Goal: Task Accomplishment & Management: Manage account settings

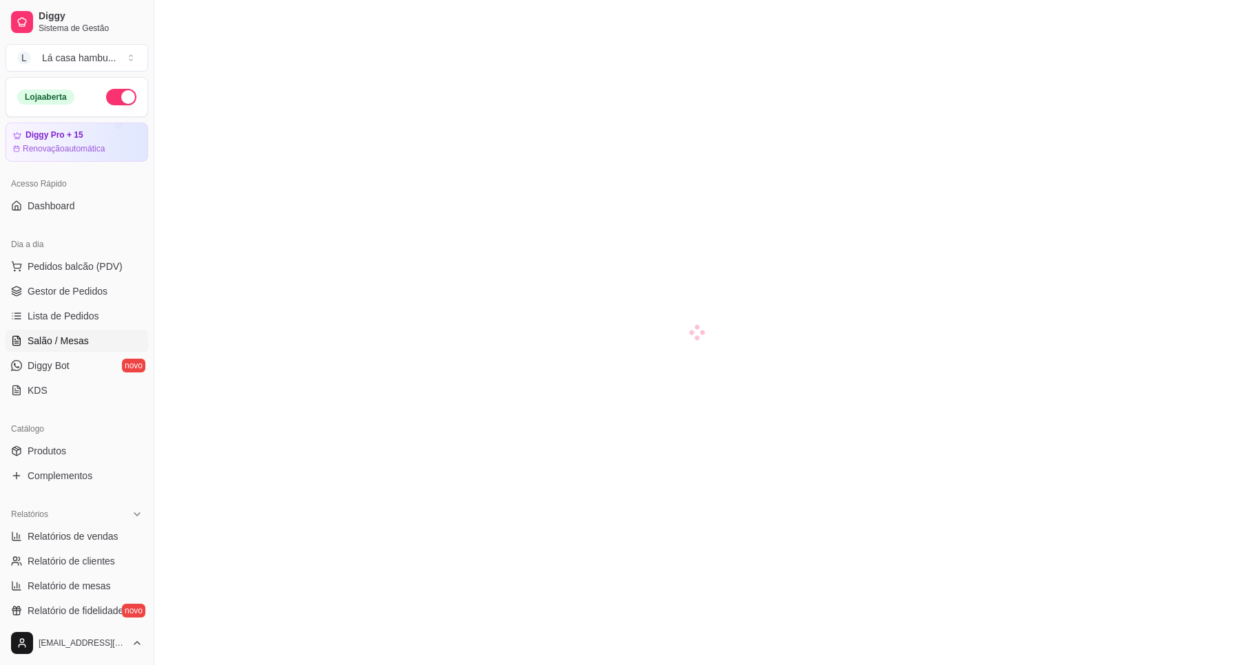
scroll to position [153, 0]
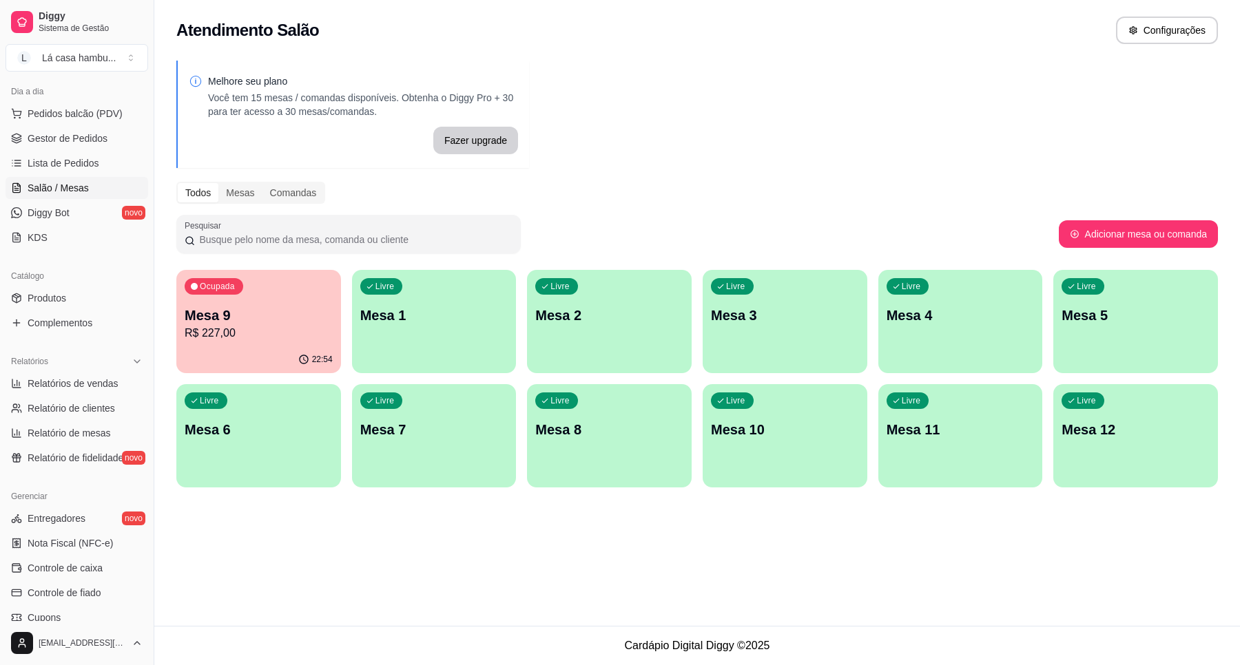
click at [276, 307] on p "Mesa 9" at bounding box center [259, 315] width 148 height 19
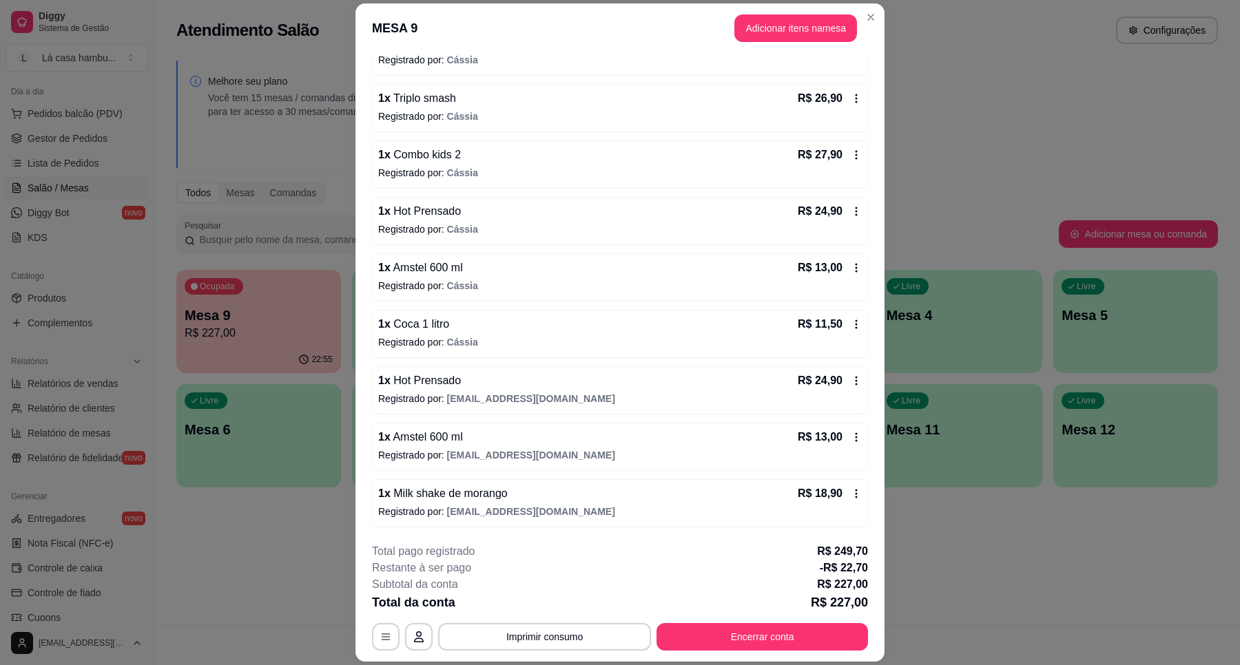
scroll to position [272, 0]
click at [782, 625] on button "Encerrar conta" at bounding box center [762, 637] width 205 height 27
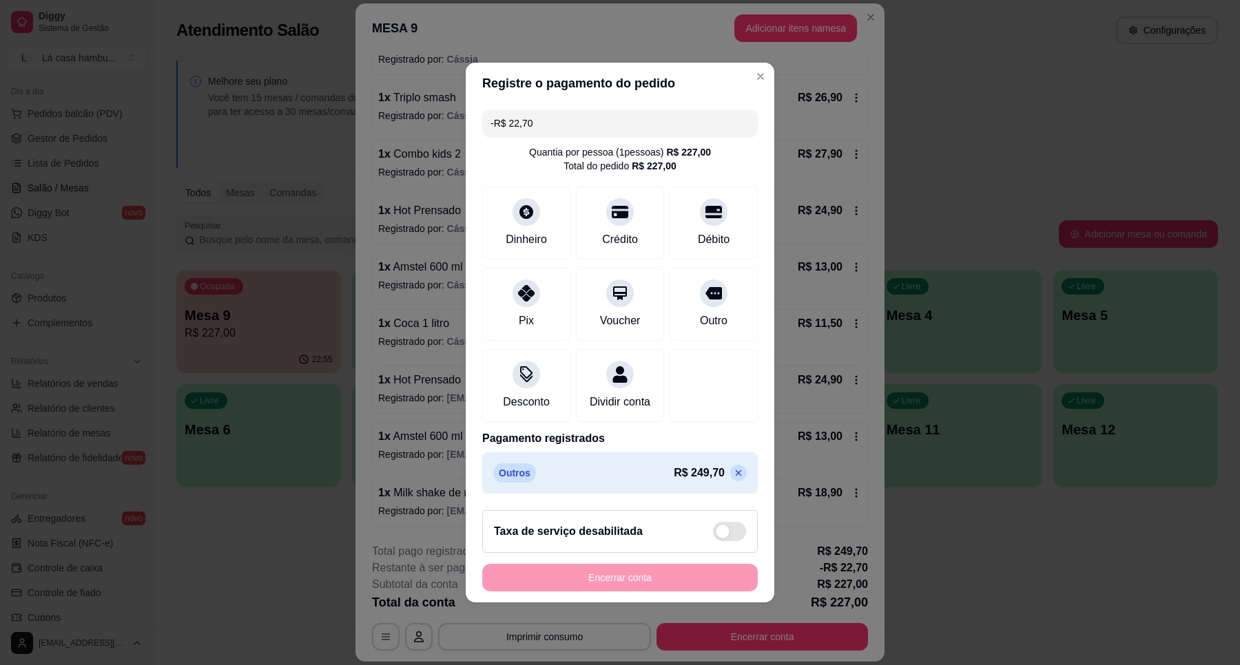
click at [647, 588] on div "Encerrar conta" at bounding box center [619, 578] width 275 height 28
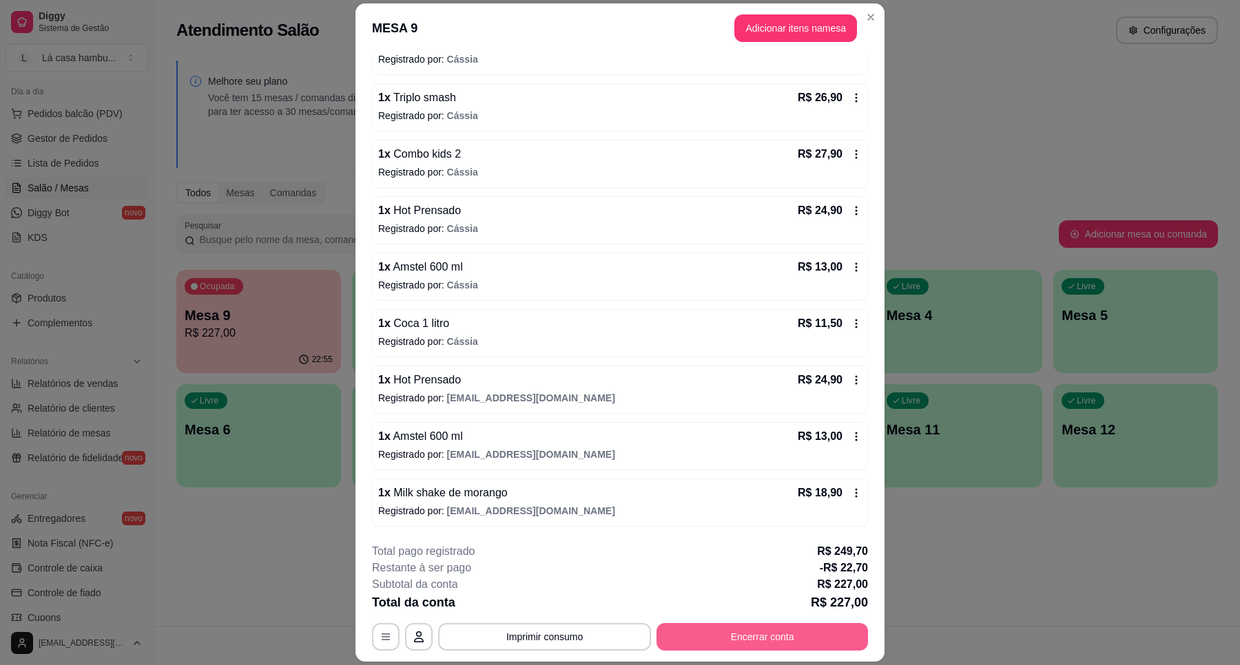
click at [779, 642] on button "Encerrar conta" at bounding box center [761, 637] width 211 height 28
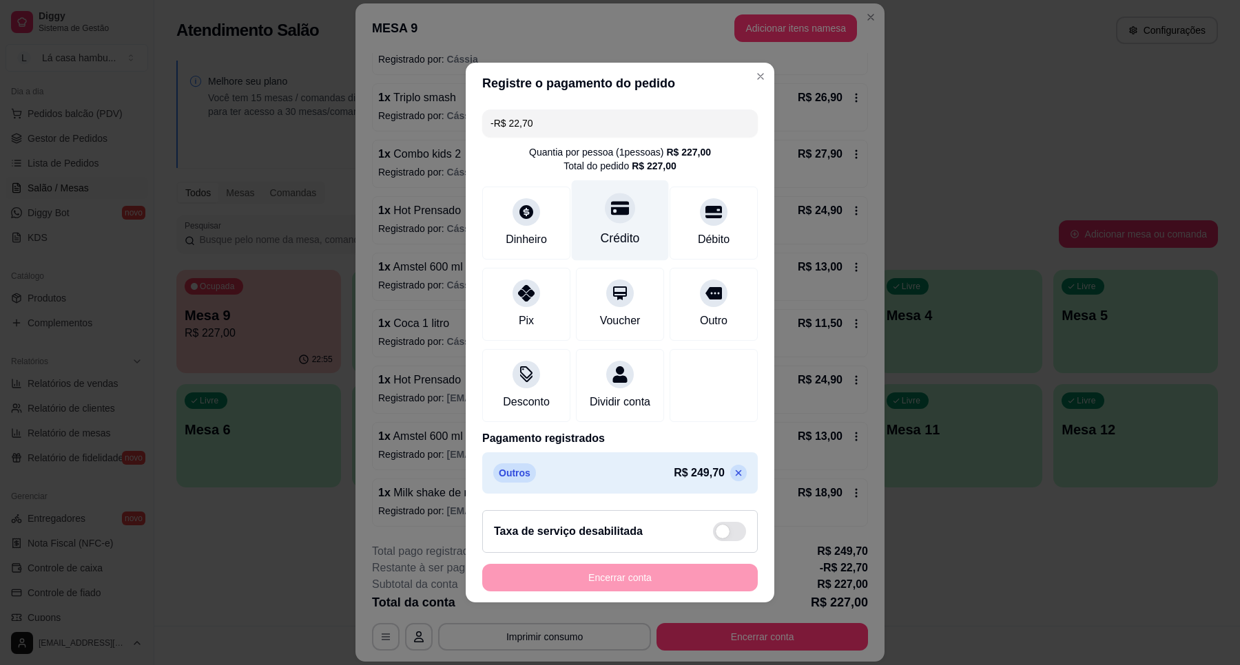
click at [632, 216] on div "Crédito" at bounding box center [620, 220] width 97 height 81
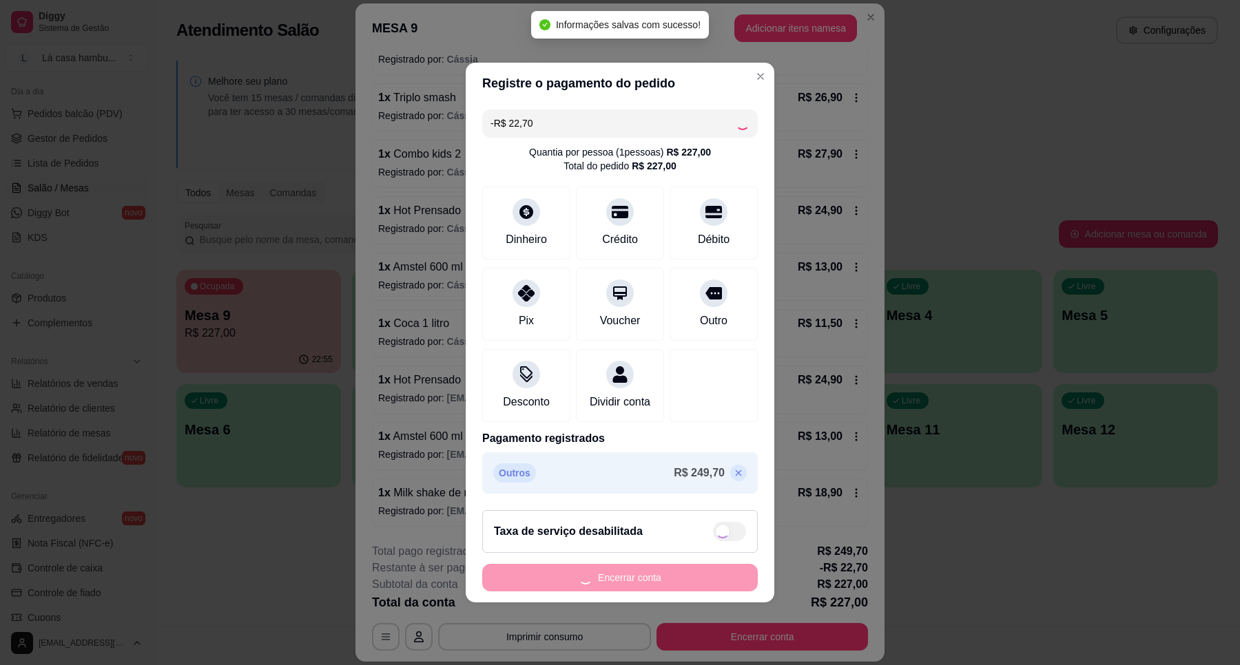
type input "-R$ 45,40"
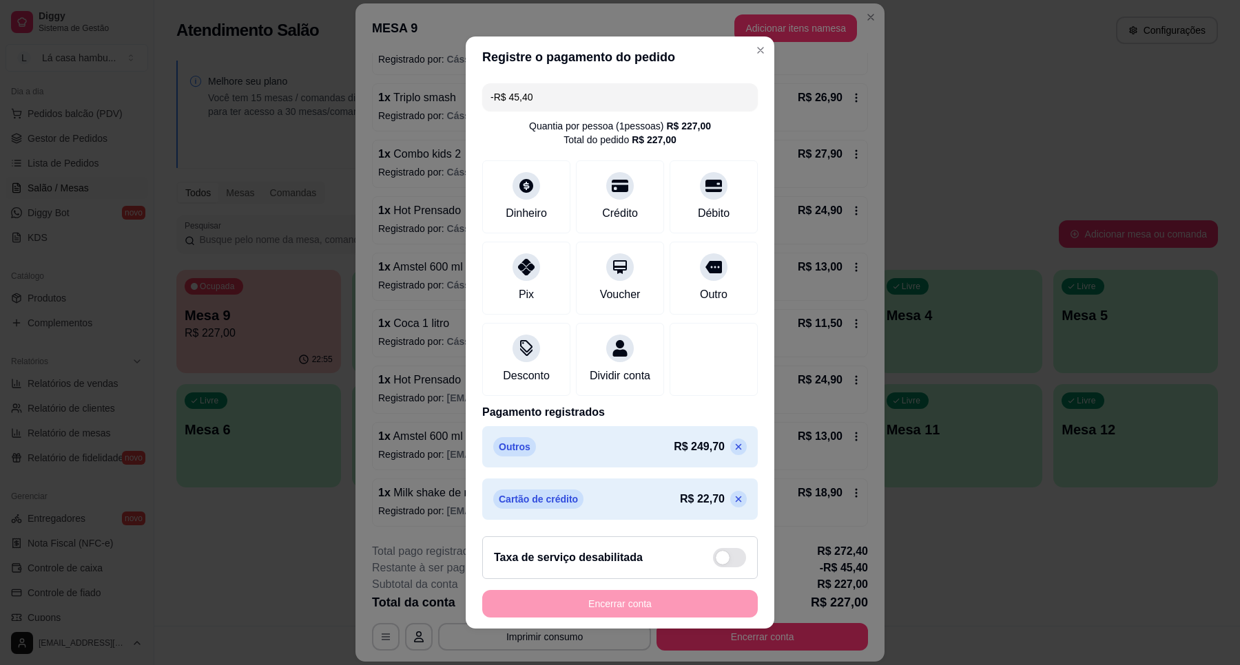
click at [634, 606] on div "Encerrar conta" at bounding box center [619, 604] width 275 height 28
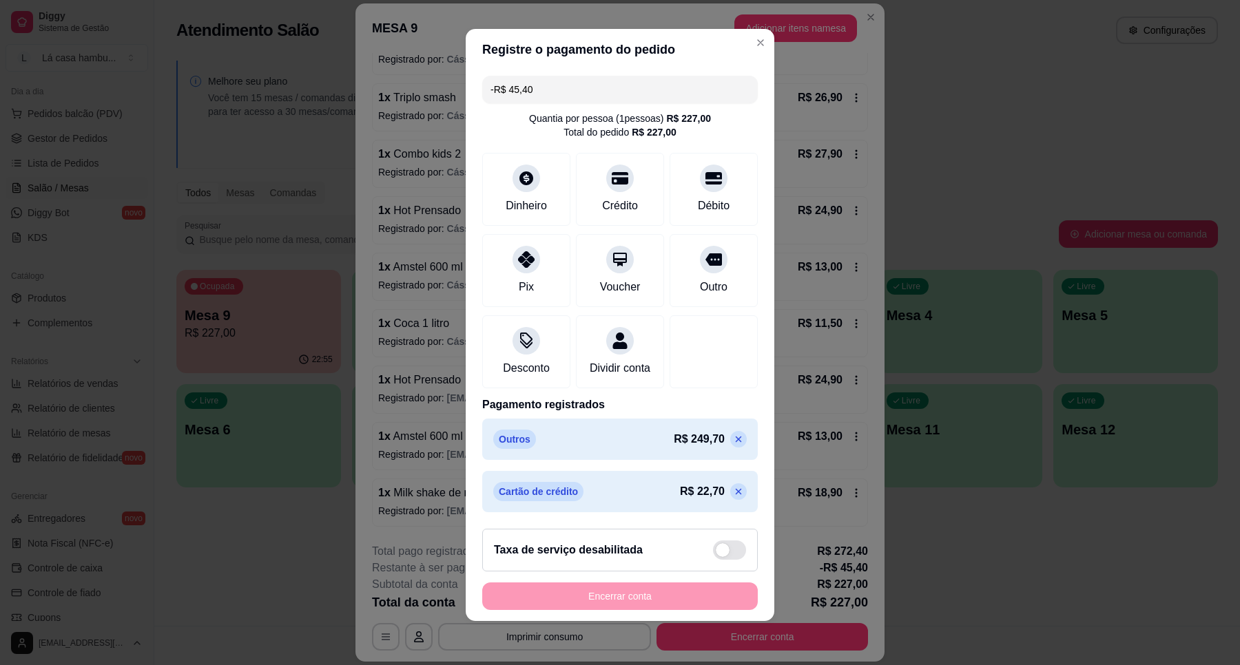
click at [607, 590] on div "Encerrar conta" at bounding box center [619, 597] width 275 height 28
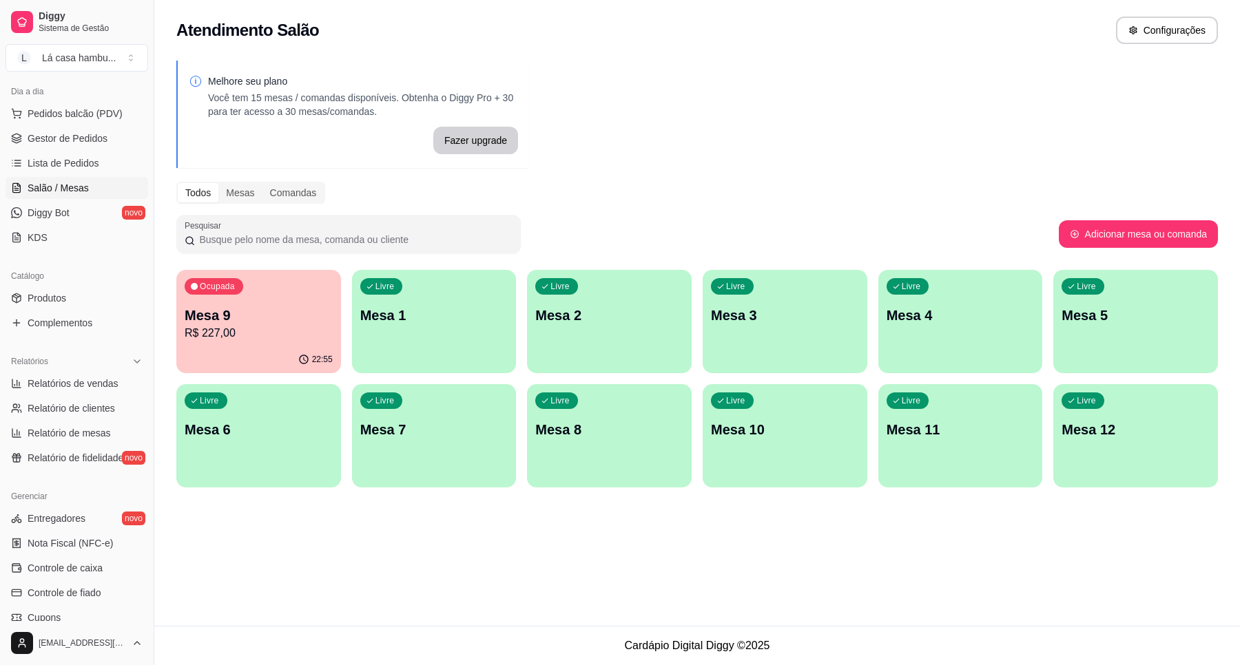
click at [663, 511] on div "Atendimento Salão Configurações Melhore seu plano Você tem 15 mesas / comandas …" at bounding box center [696, 313] width 1085 height 626
click at [1125, 427] on p "Mesa 12" at bounding box center [1135, 429] width 148 height 19
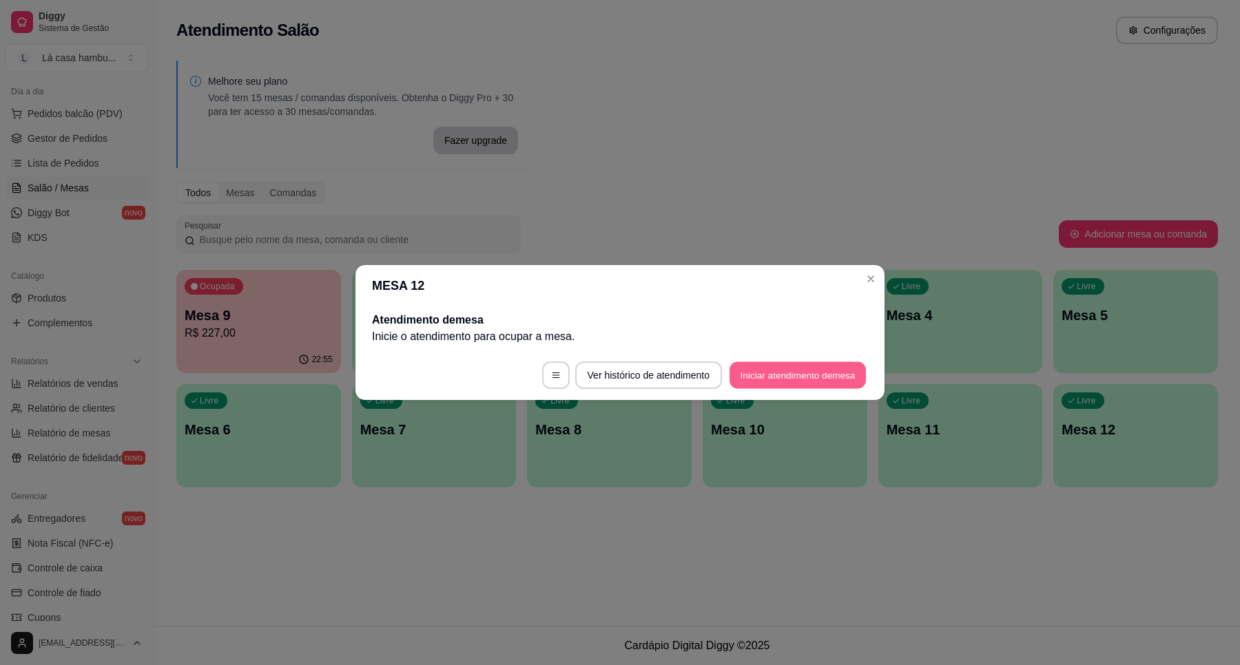
click at [821, 366] on button "Iniciar atendimento de mesa" at bounding box center [797, 375] width 136 height 27
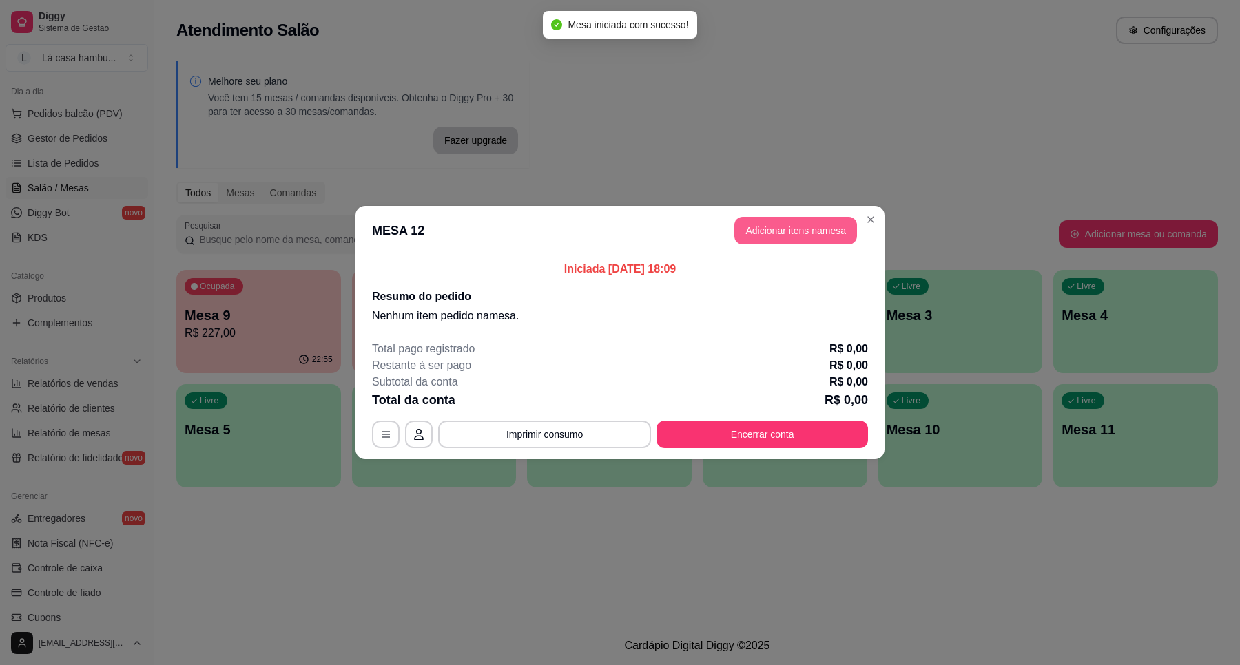
click at [800, 232] on button "Adicionar itens na mesa" at bounding box center [795, 231] width 123 height 28
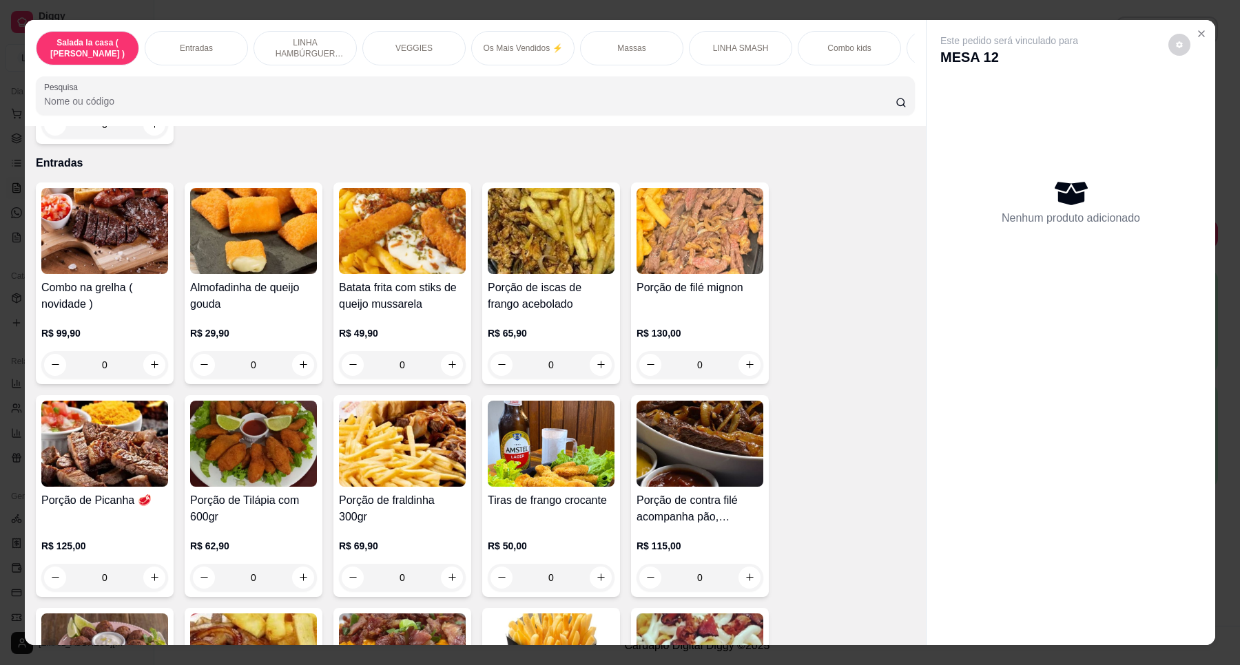
scroll to position [258, 0]
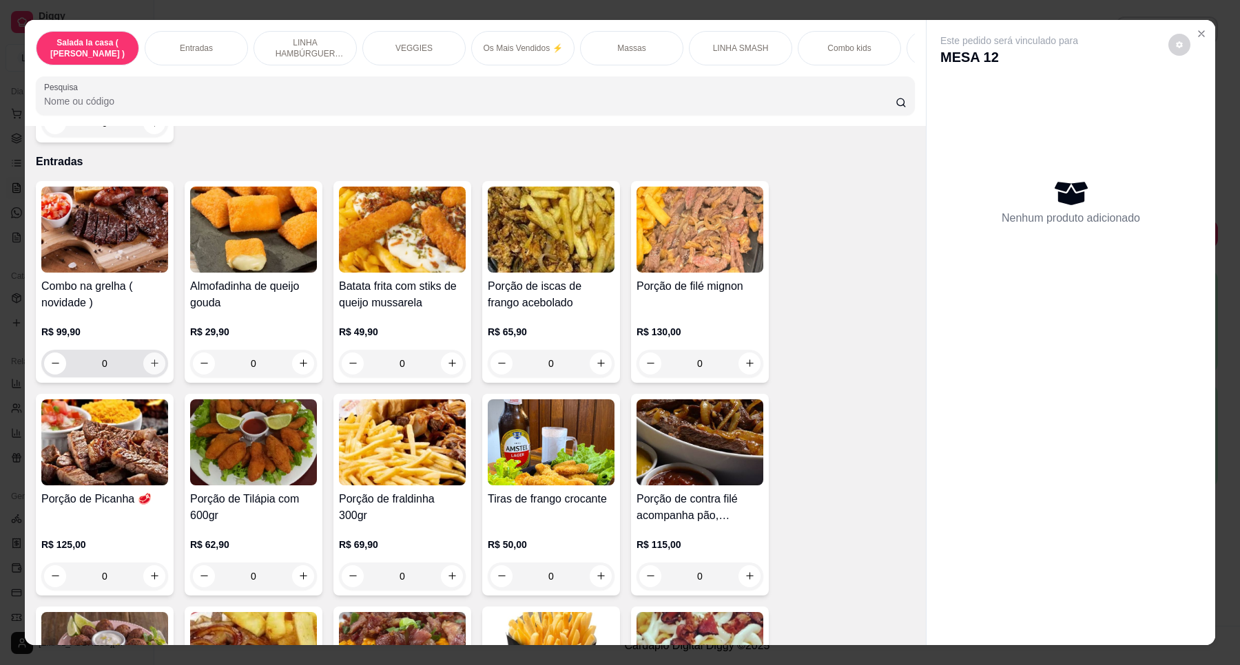
click at [152, 375] on button "increase-product-quantity" at bounding box center [154, 364] width 22 height 22
type input "1"
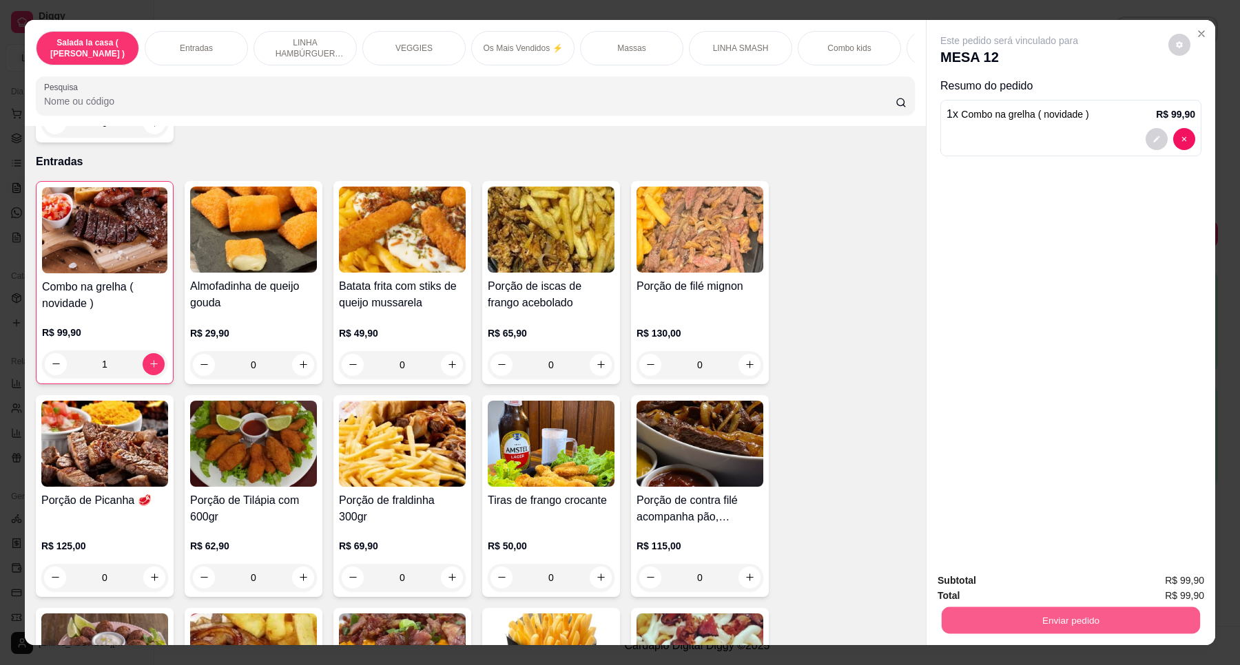
click at [1040, 618] on button "Enviar pedido" at bounding box center [1071, 620] width 258 height 27
click at [1162, 582] on button "Enviar pedido" at bounding box center [1167, 587] width 78 height 26
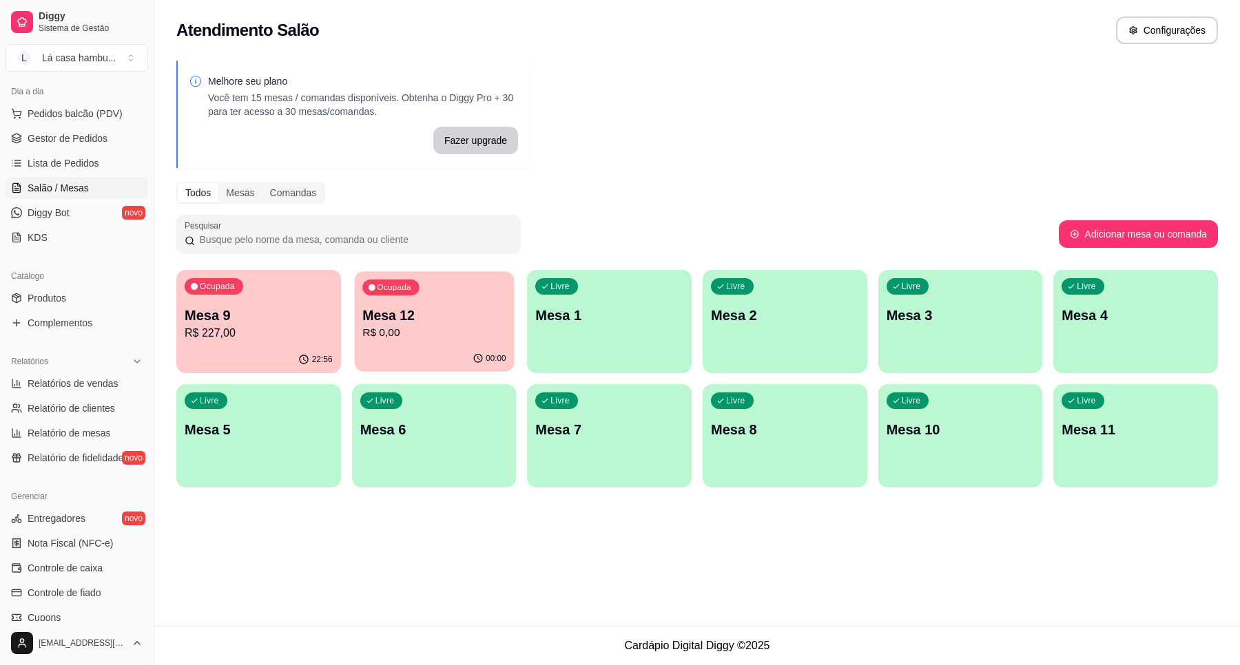
click at [429, 311] on p "Mesa 12" at bounding box center [433, 315] width 143 height 19
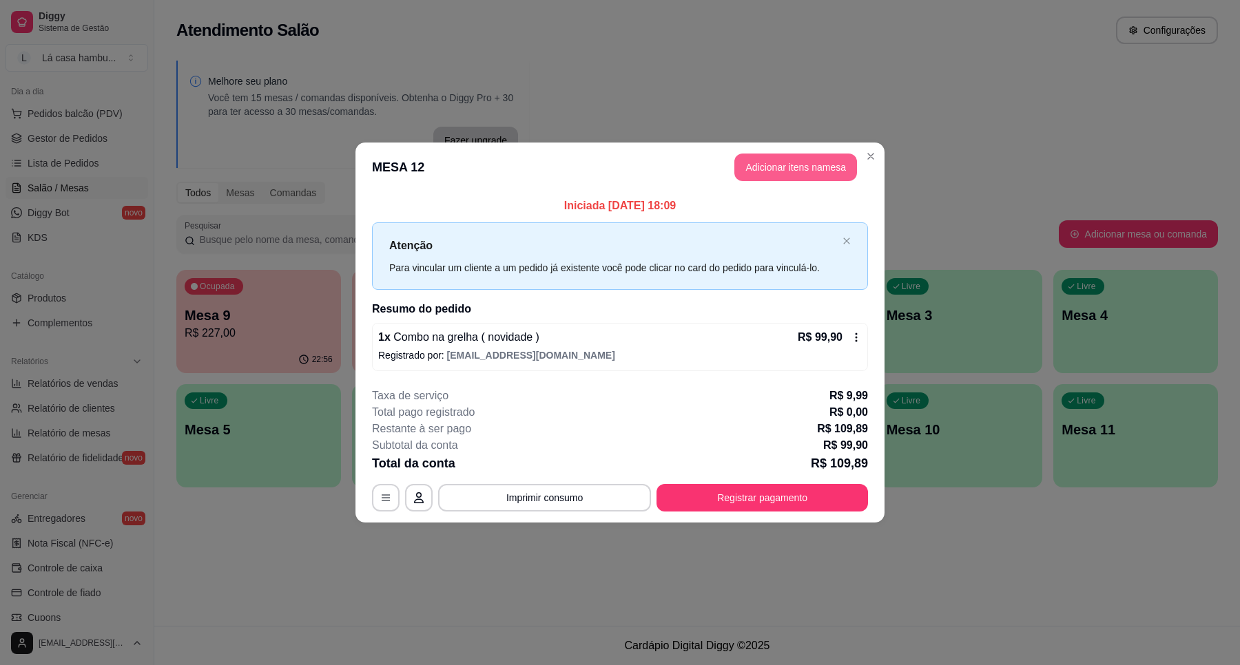
click at [794, 169] on button "Adicionar itens na mesa" at bounding box center [795, 168] width 123 height 28
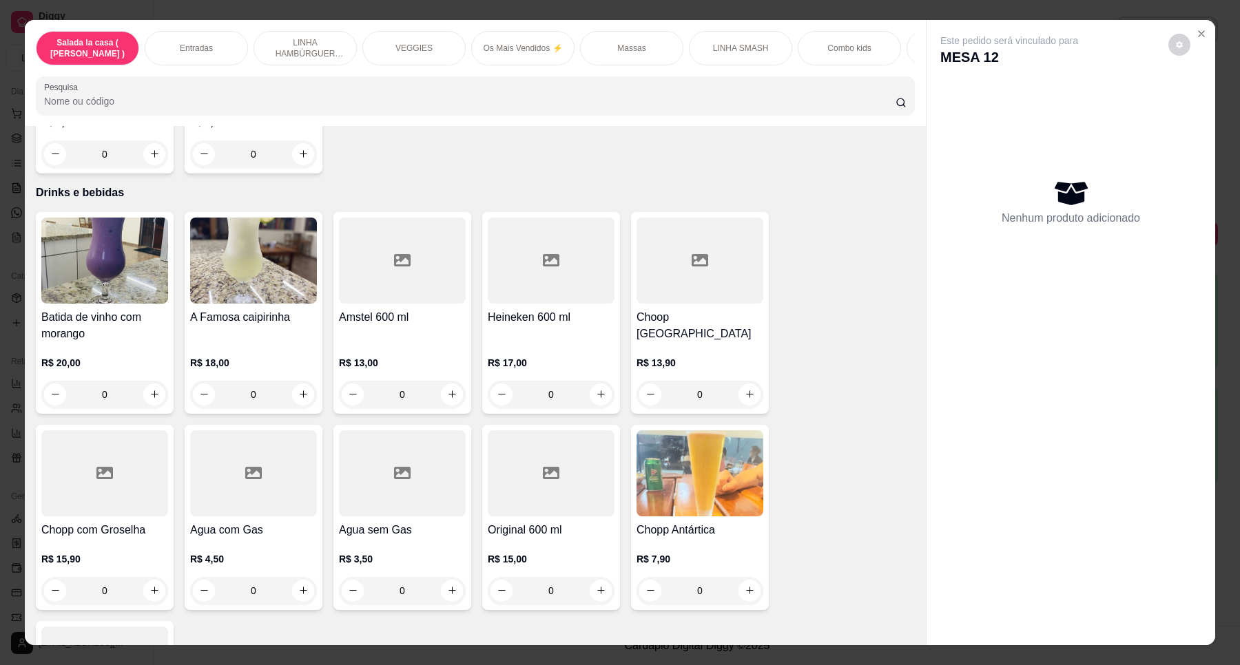
scroll to position [5662, 0]
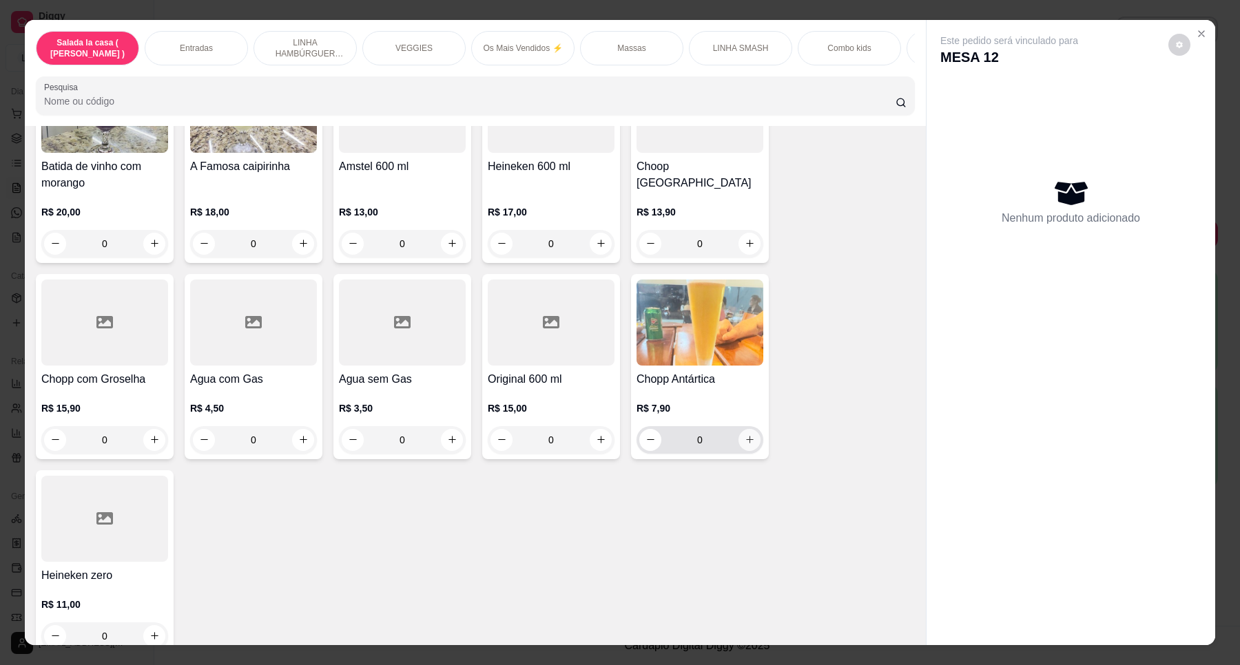
click at [746, 437] on icon "increase-product-quantity" at bounding box center [750, 441] width 8 height 8
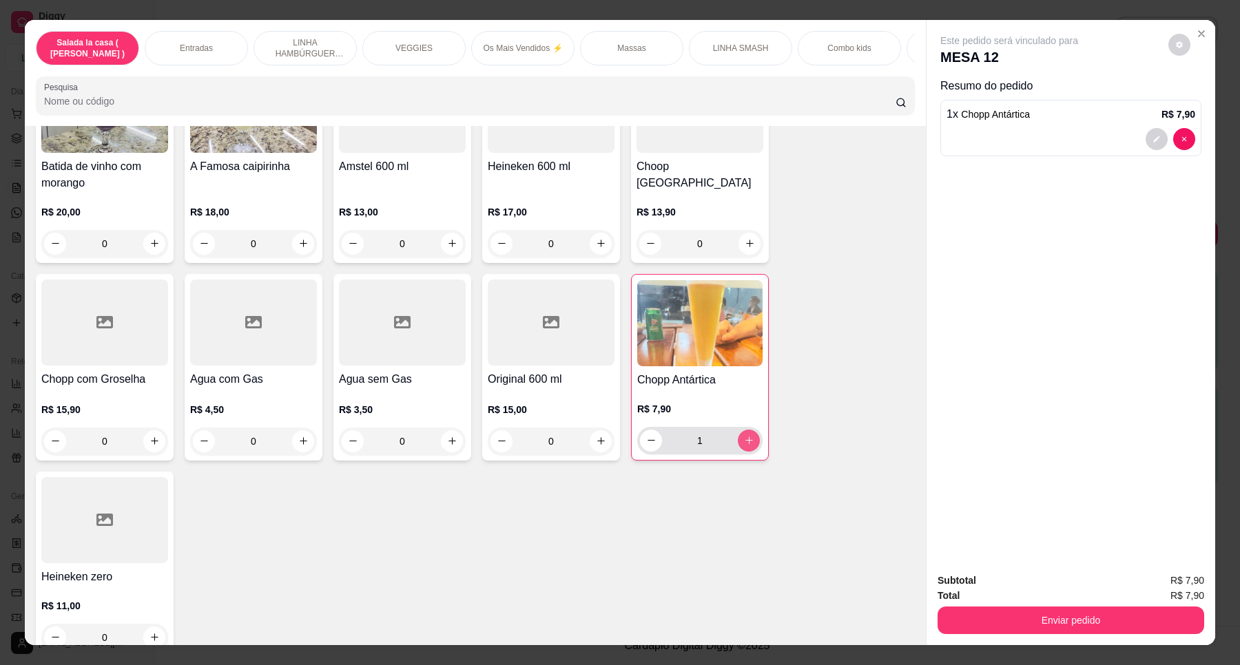
click at [744, 435] on icon "increase-product-quantity" at bounding box center [749, 440] width 10 height 10
type input "2"
click at [300, 436] on icon "increase-product-quantity" at bounding box center [303, 441] width 10 height 10
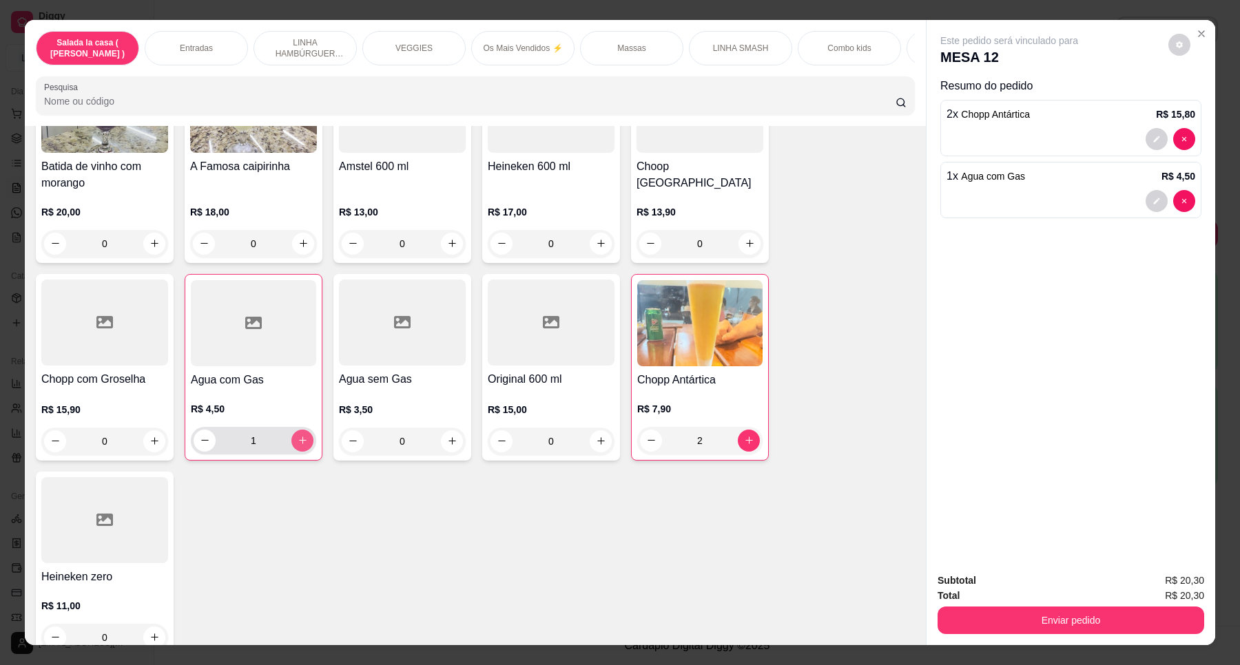
type input "1"
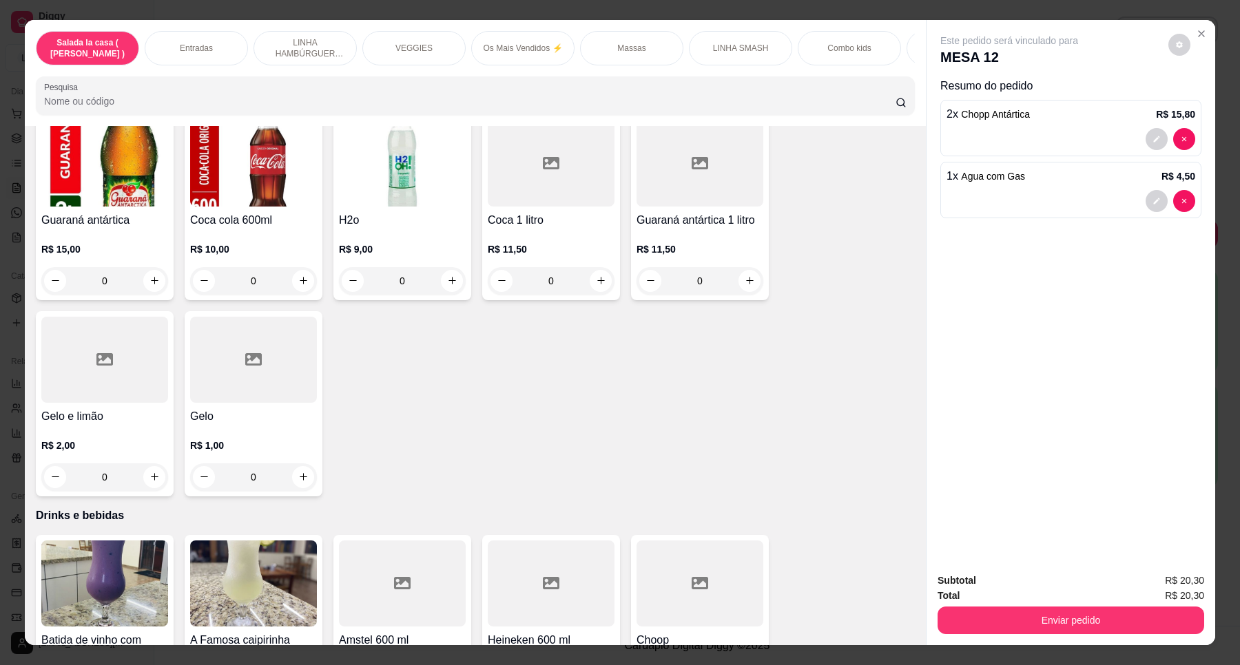
scroll to position [5147, 0]
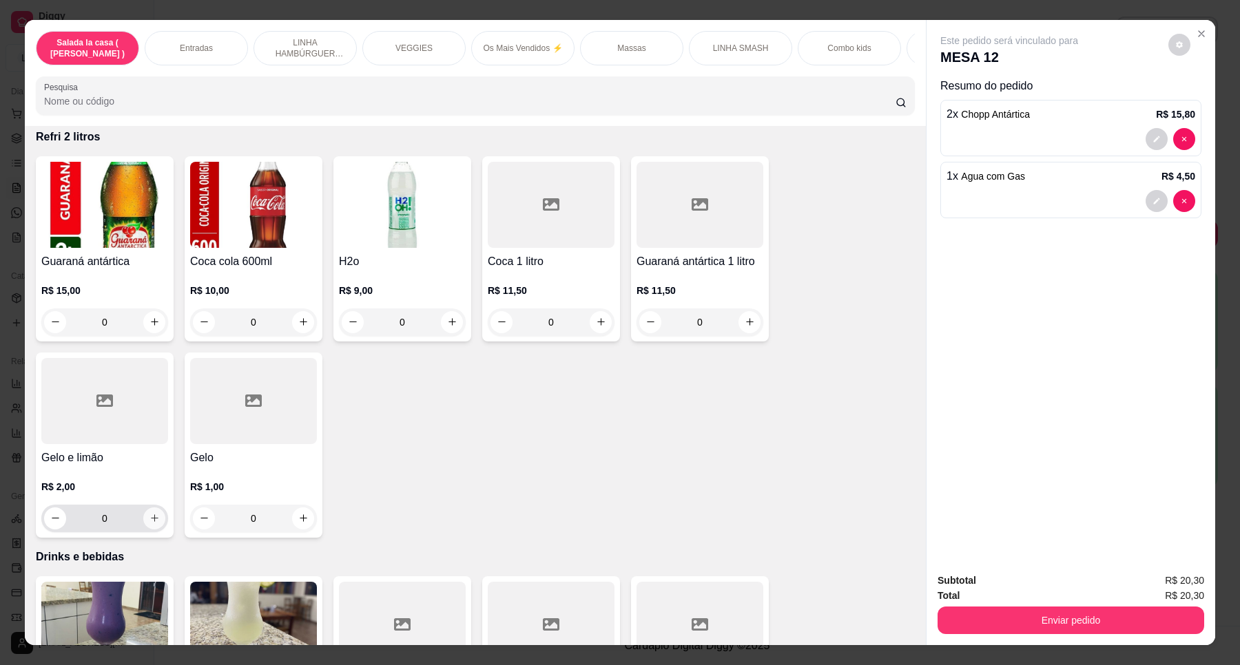
click at [151, 515] on icon "increase-product-quantity" at bounding box center [155, 519] width 8 height 8
type input "1"
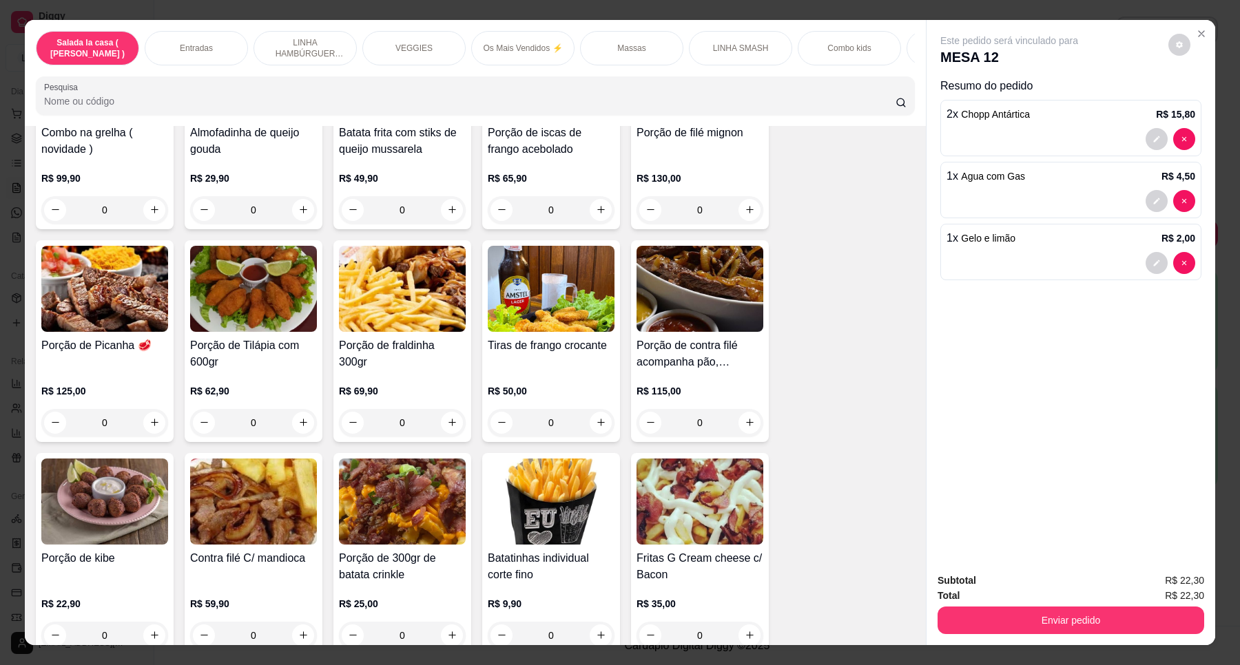
scroll to position [0, 0]
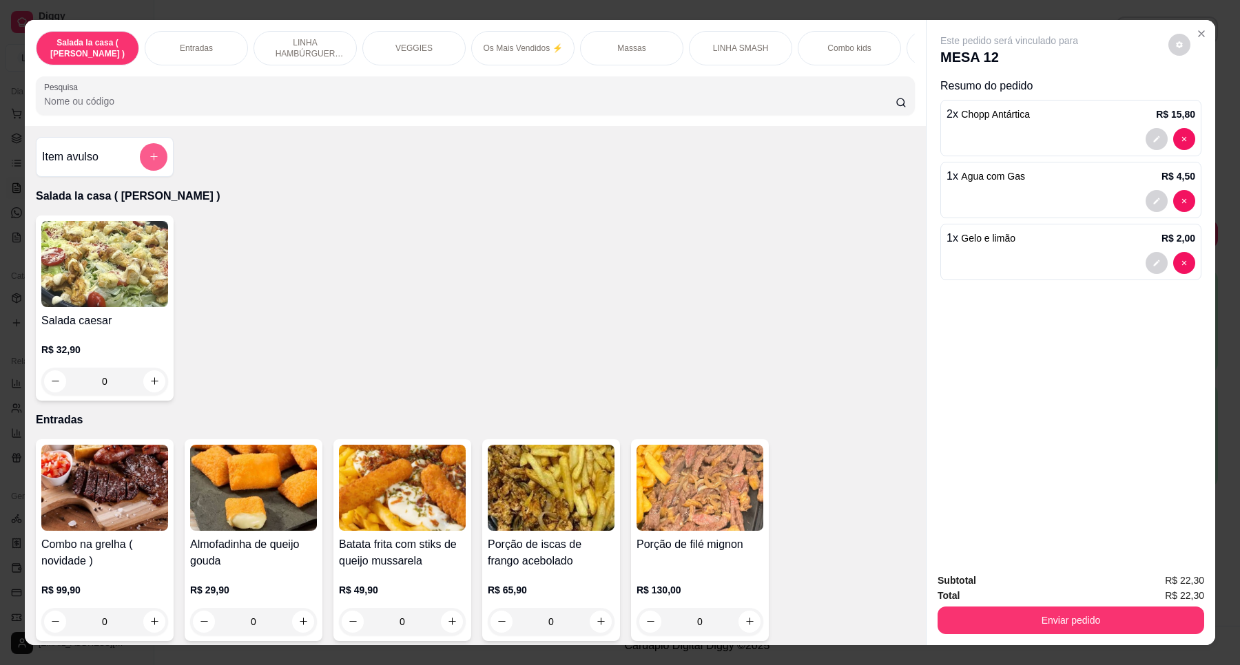
click at [149, 162] on icon "add-separate-item" at bounding box center [154, 157] width 10 height 10
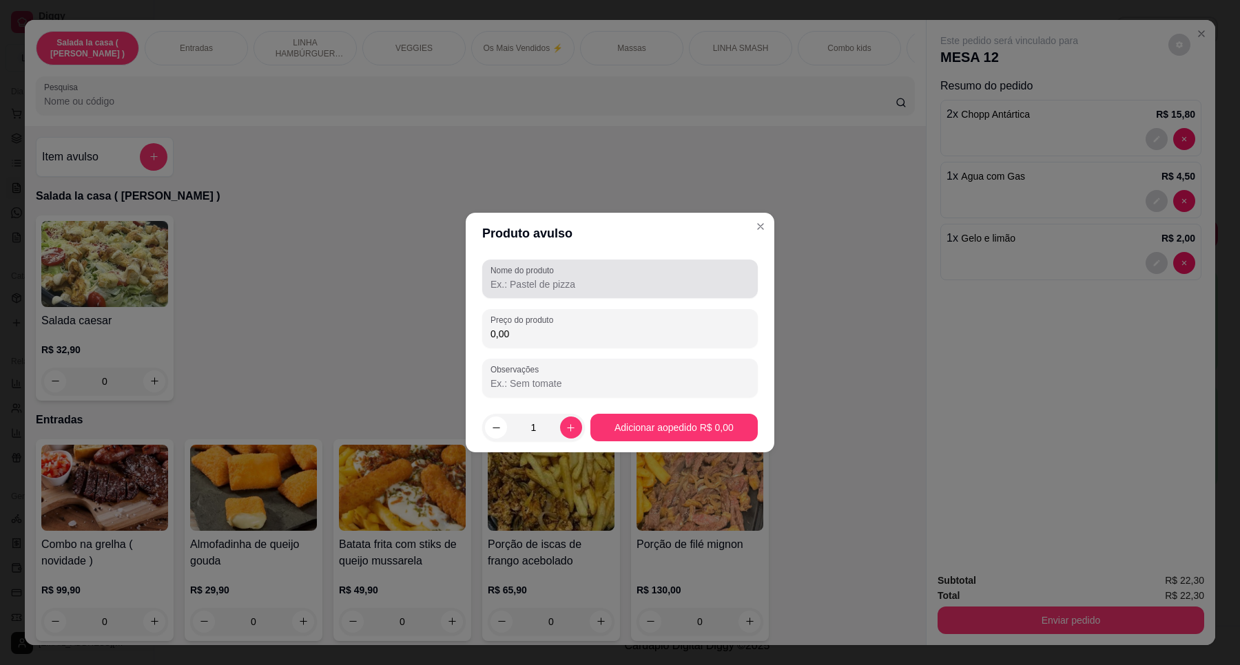
click at [528, 275] on label "Nome do produto" at bounding box center [524, 270] width 68 height 12
click at [528, 278] on input "Nome do produto" at bounding box center [619, 285] width 259 height 14
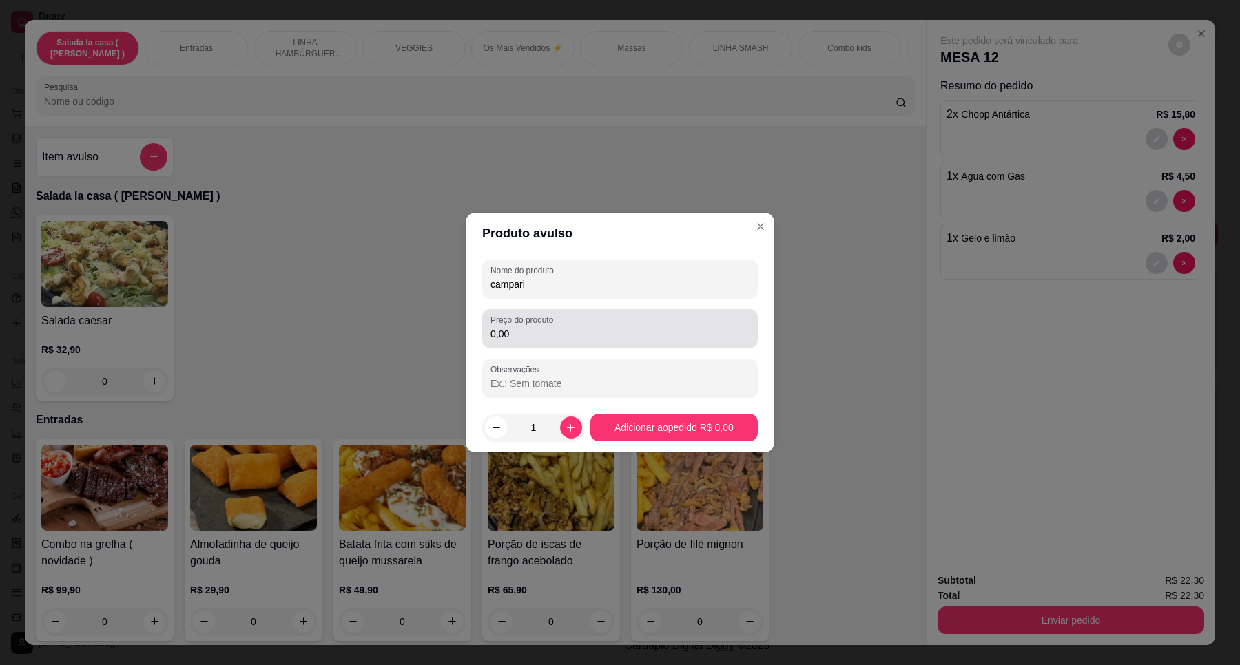
type input "campari"
click at [560, 331] on input "0,00" at bounding box center [619, 334] width 259 height 14
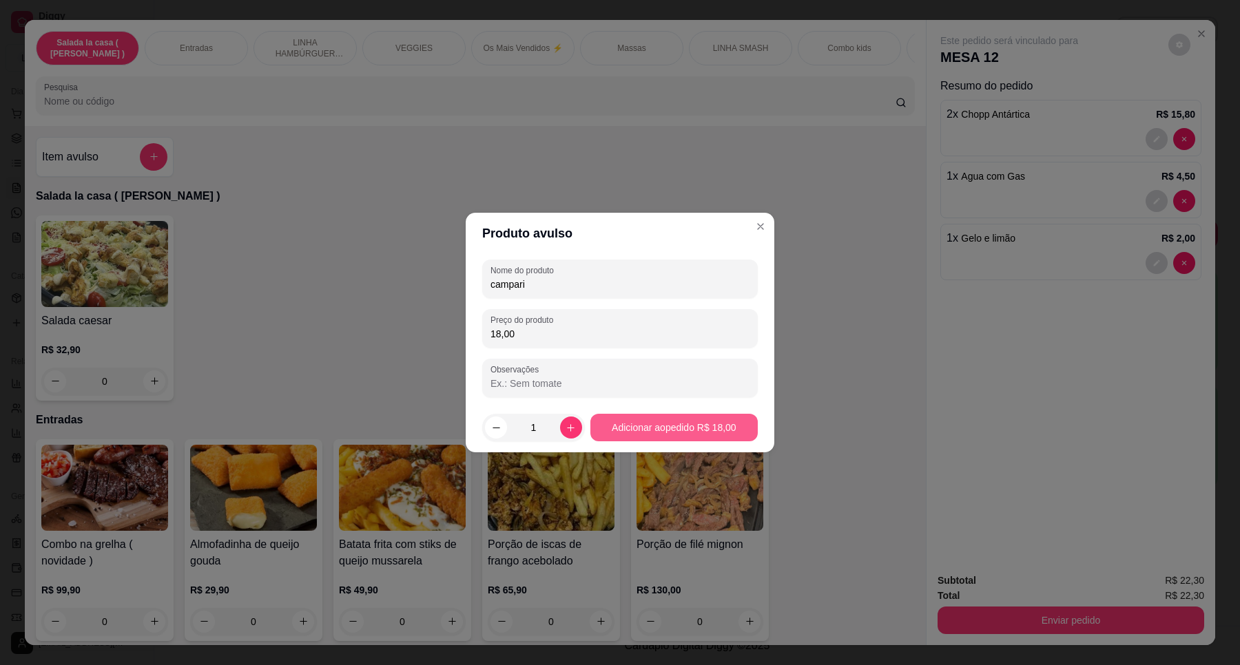
type input "18,00"
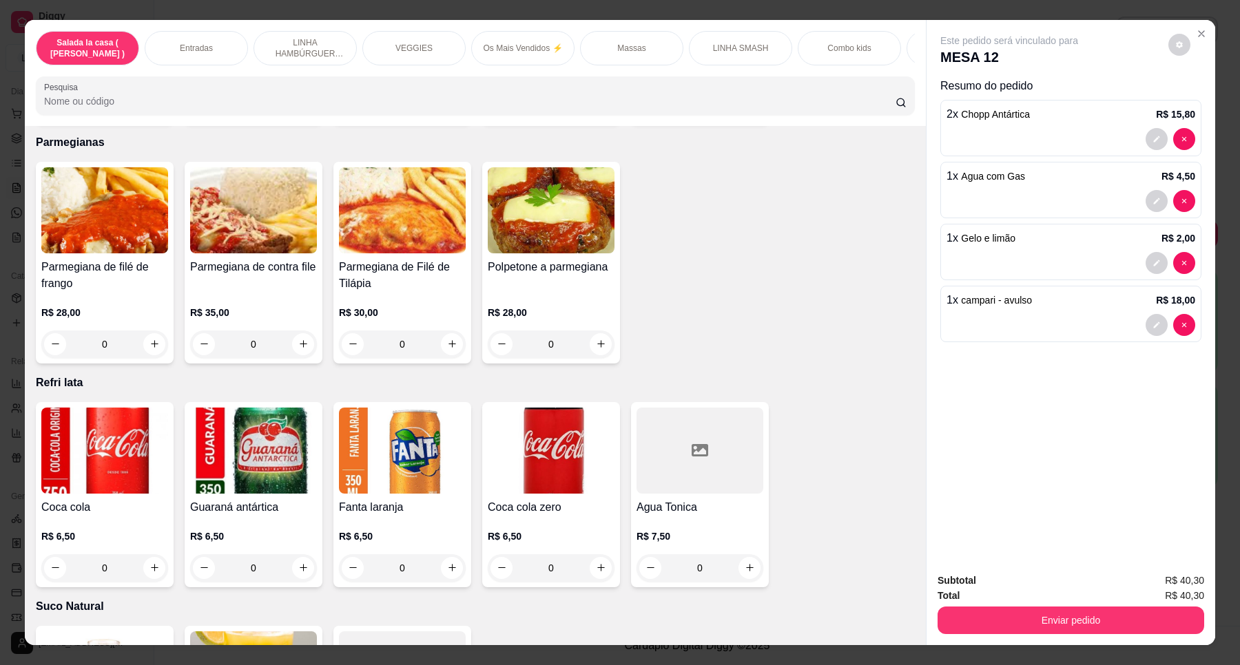
scroll to position [4649, 0]
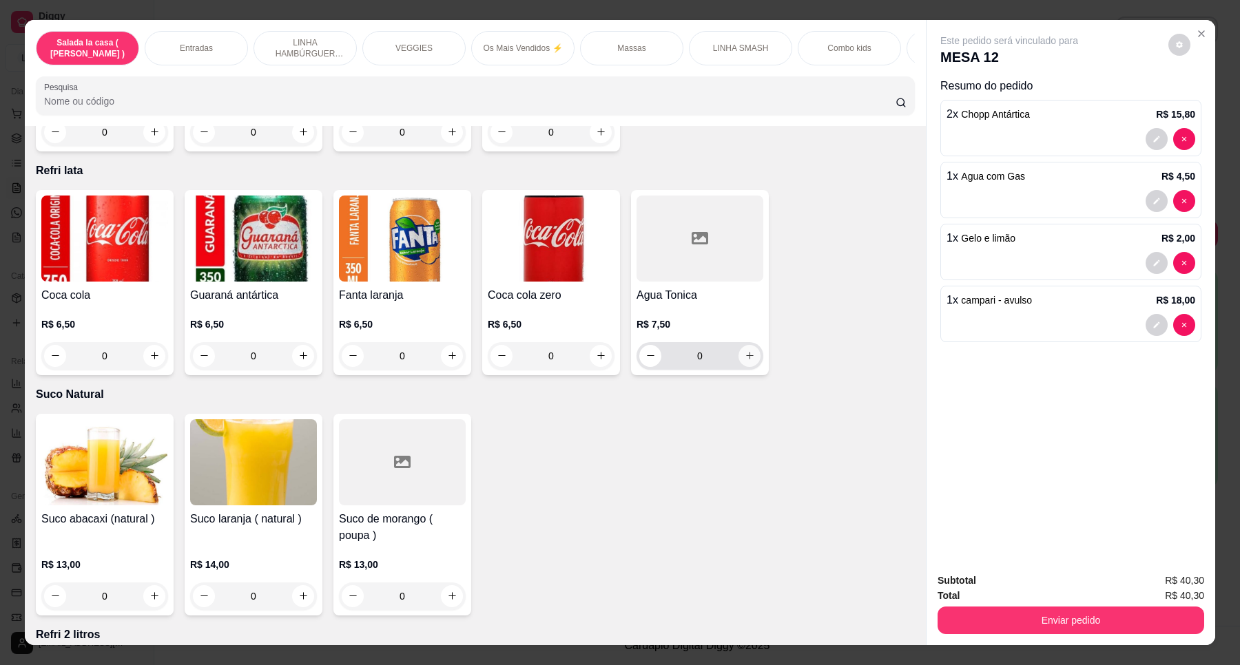
click at [746, 353] on icon "increase-product-quantity" at bounding box center [750, 357] width 8 height 8
type input "1"
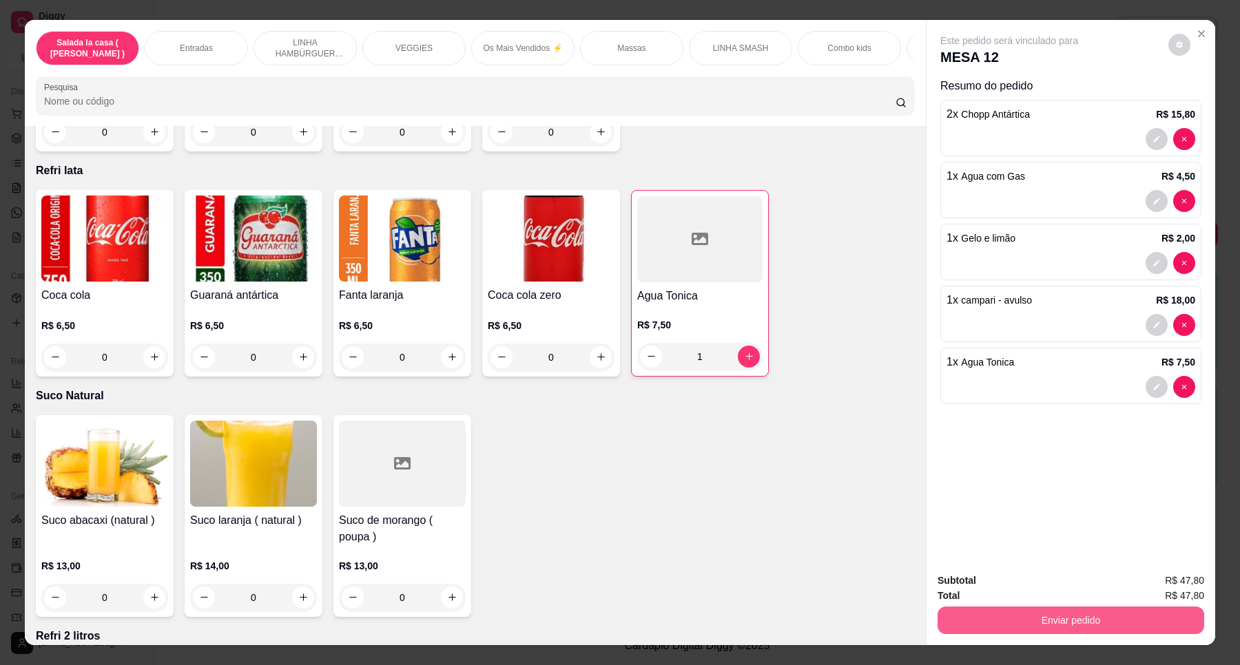
click at [1071, 613] on button "Enviar pedido" at bounding box center [1070, 621] width 267 height 28
click at [1178, 582] on button "Enviar pedido" at bounding box center [1167, 587] width 78 height 26
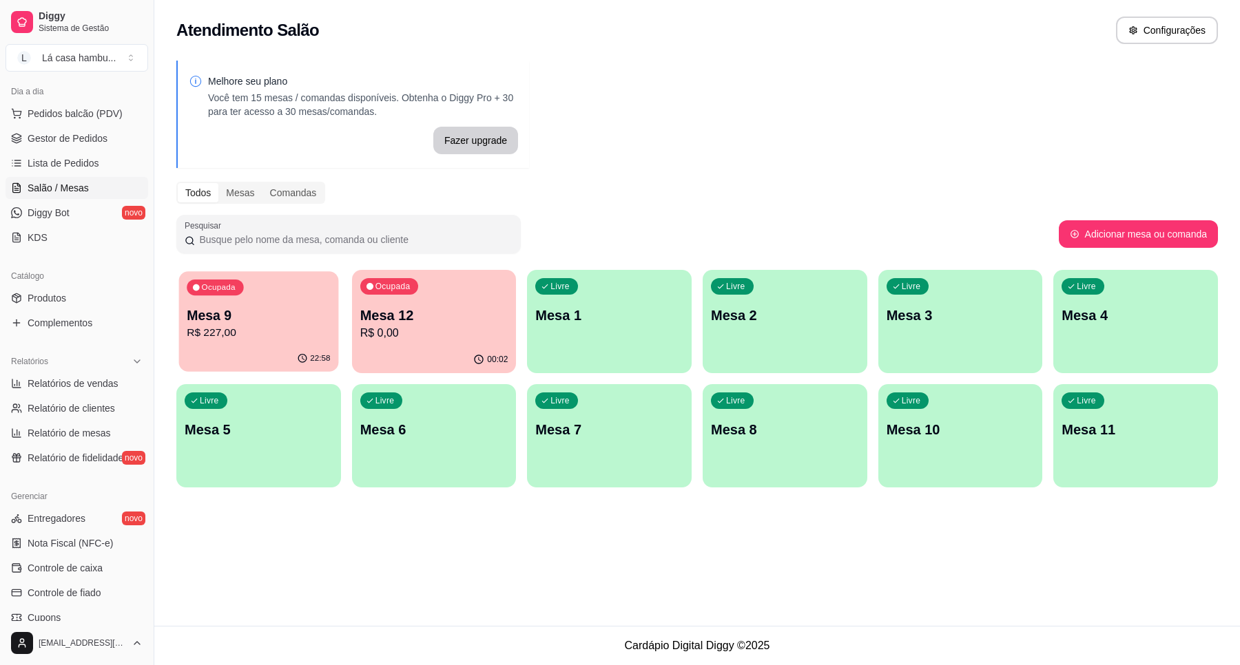
click at [317, 312] on p "Mesa 9" at bounding box center [258, 315] width 143 height 19
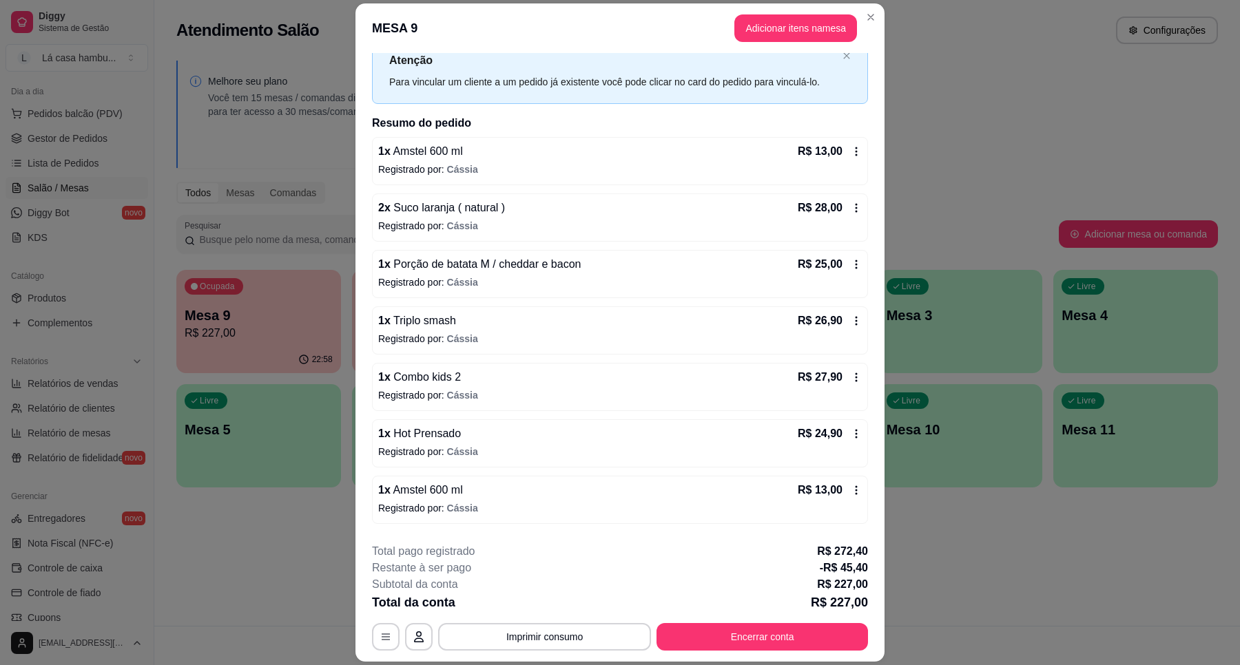
scroll to position [0, 0]
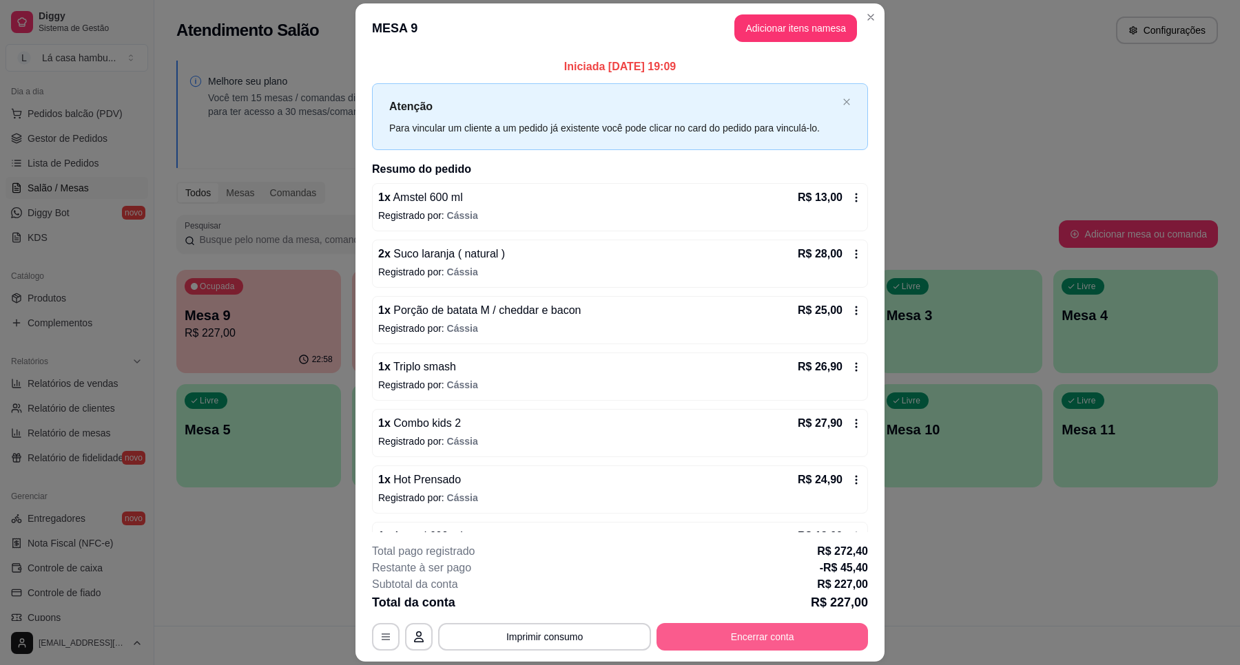
click at [787, 630] on button "Encerrar conta" at bounding box center [761, 637] width 211 height 28
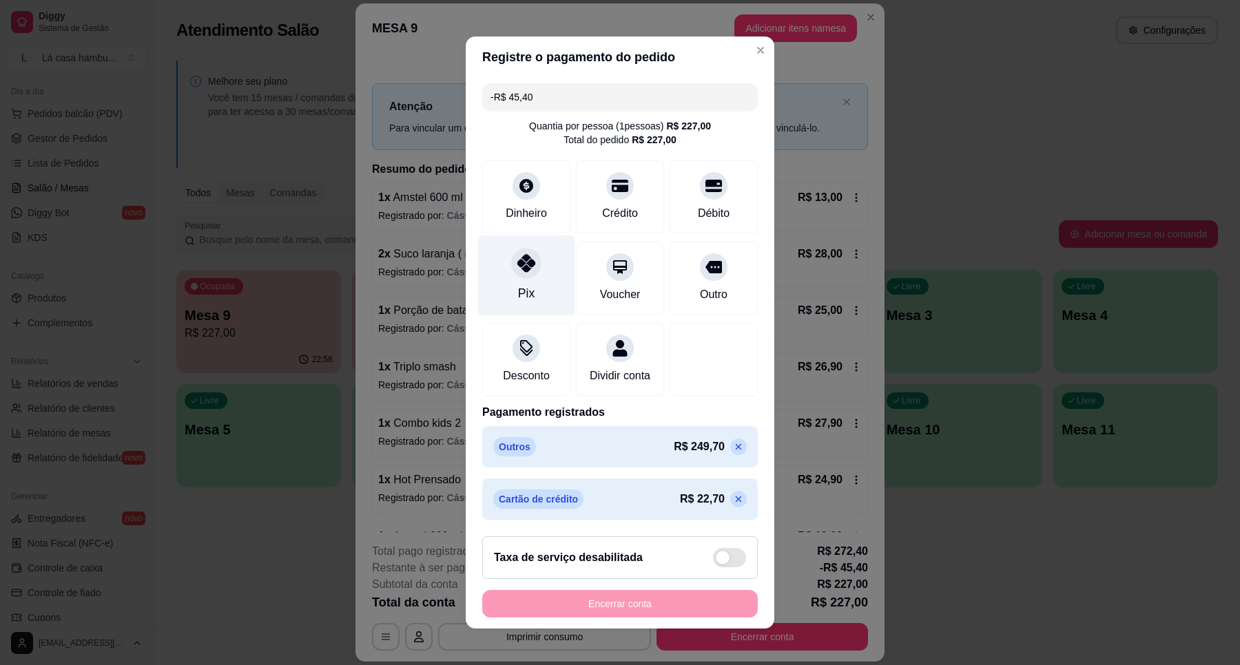
click at [525, 267] on div at bounding box center [526, 263] width 30 height 30
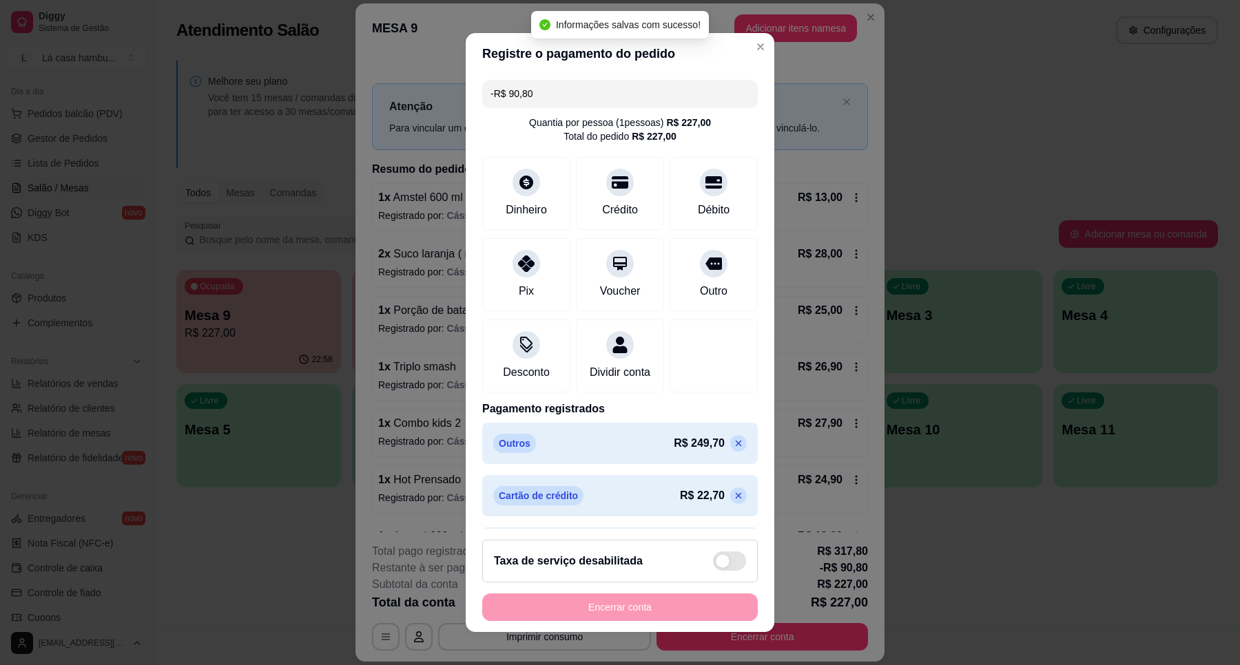
type input "-R$ 90,80"
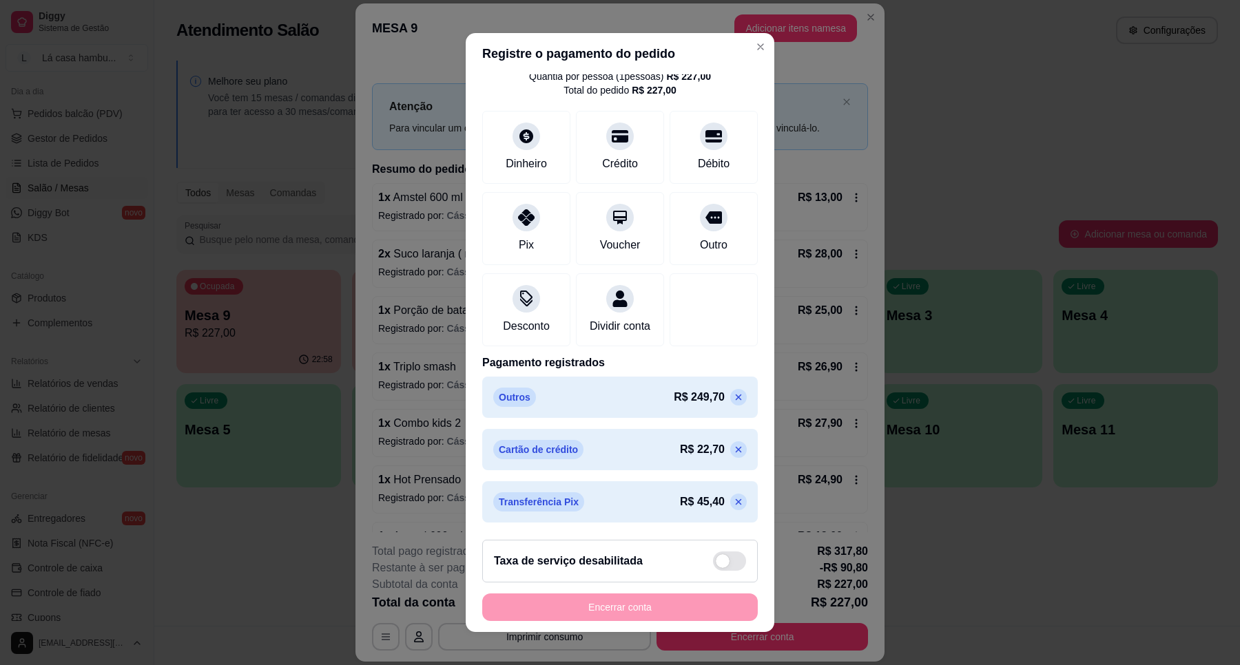
click at [520, 449] on p "Cartão de crédito" at bounding box center [538, 449] width 90 height 19
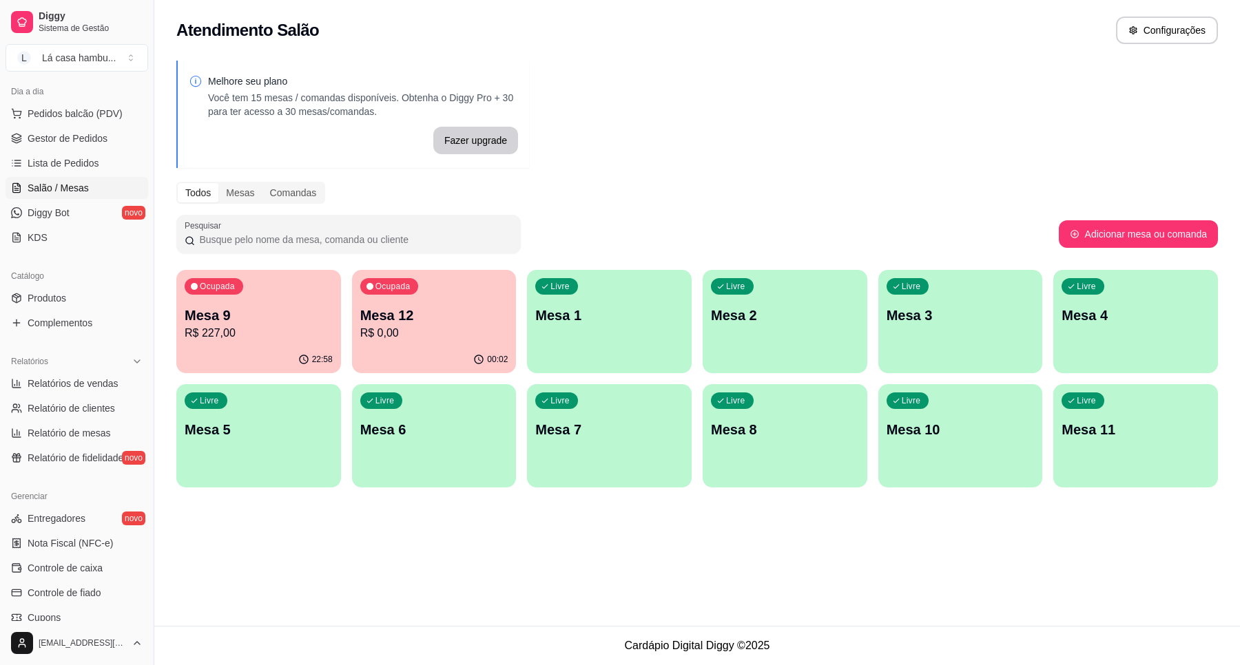
click at [461, 346] on div "Ocupada Mesa 12 R$ 0,00" at bounding box center [434, 308] width 165 height 76
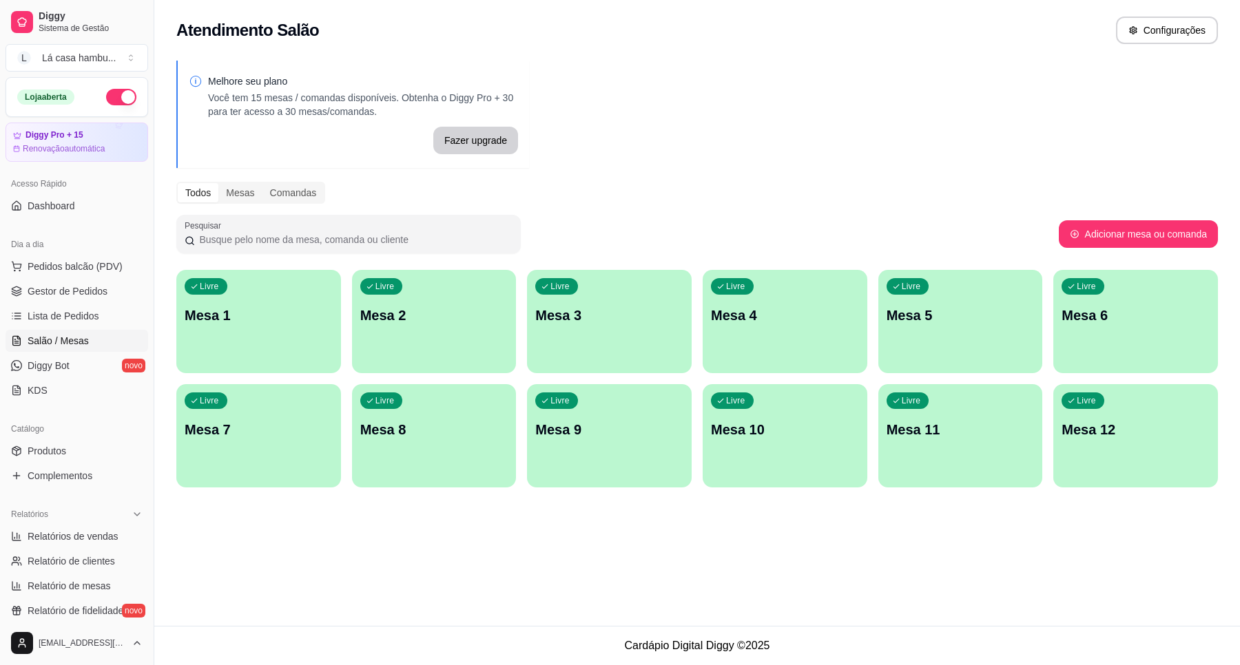
click at [1135, 444] on div "Livre Mesa 12" at bounding box center [1135, 427] width 165 height 87
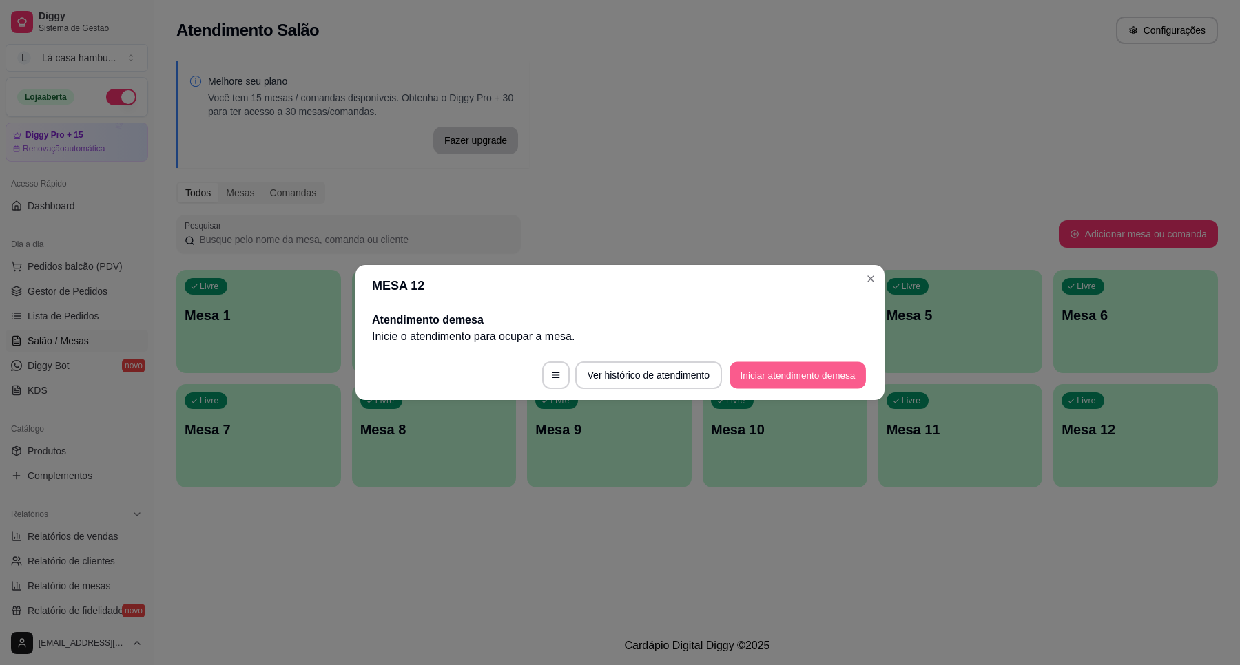
click at [809, 372] on button "Iniciar atendimento de mesa" at bounding box center [797, 375] width 136 height 27
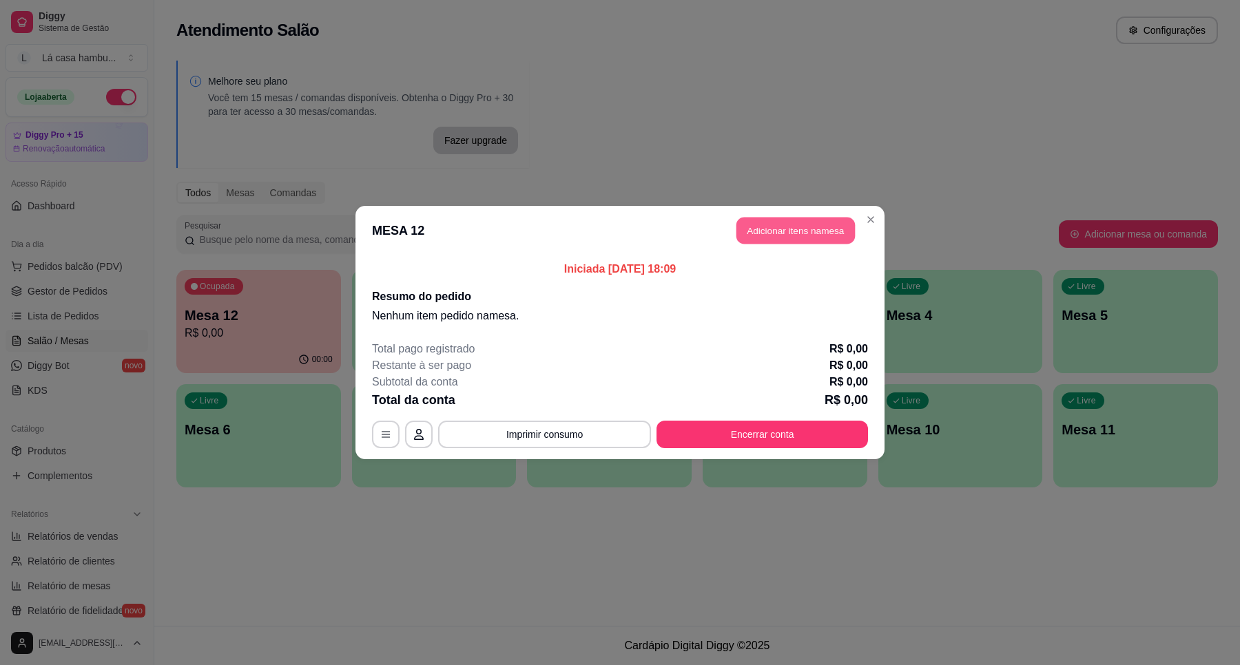
click at [818, 232] on button "Adicionar itens na mesa" at bounding box center [795, 231] width 118 height 27
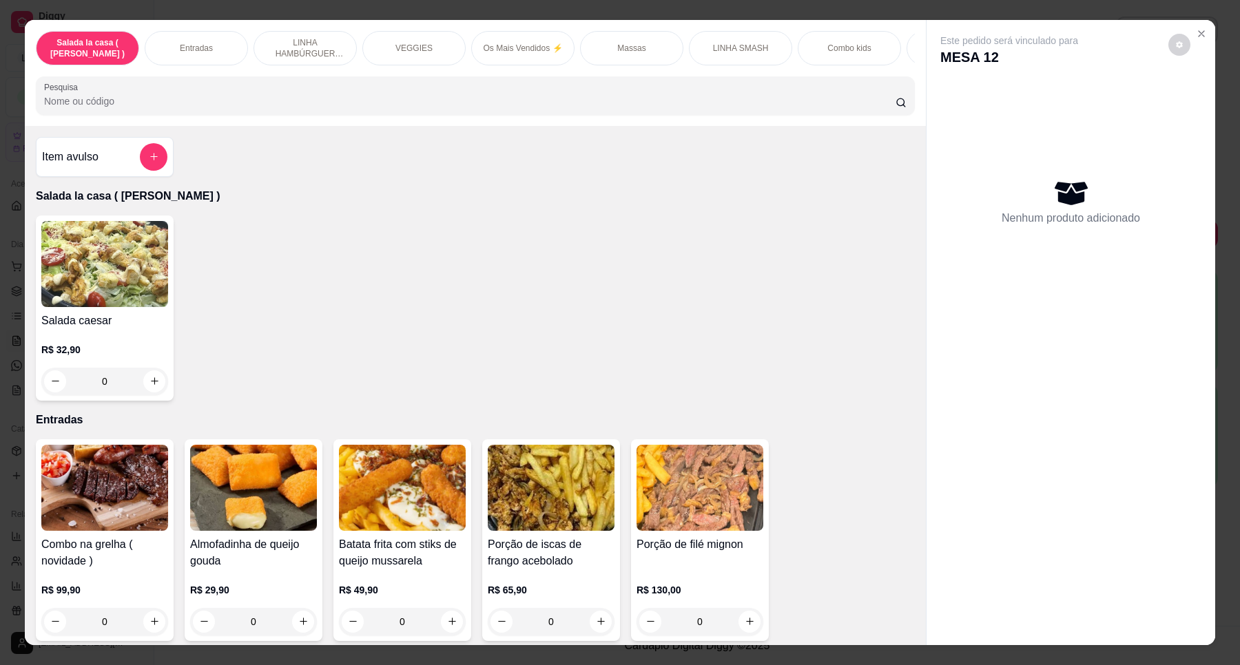
scroll to position [172, 0]
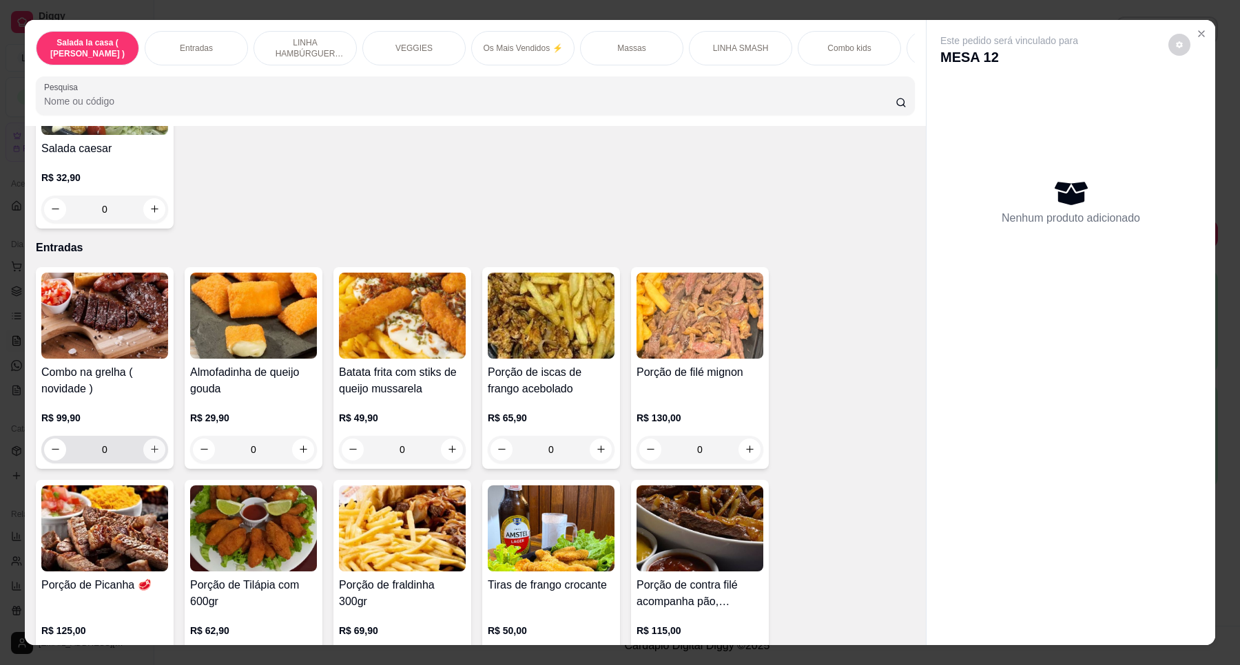
click at [151, 454] on icon "increase-product-quantity" at bounding box center [155, 450] width 8 height 8
type input "1"
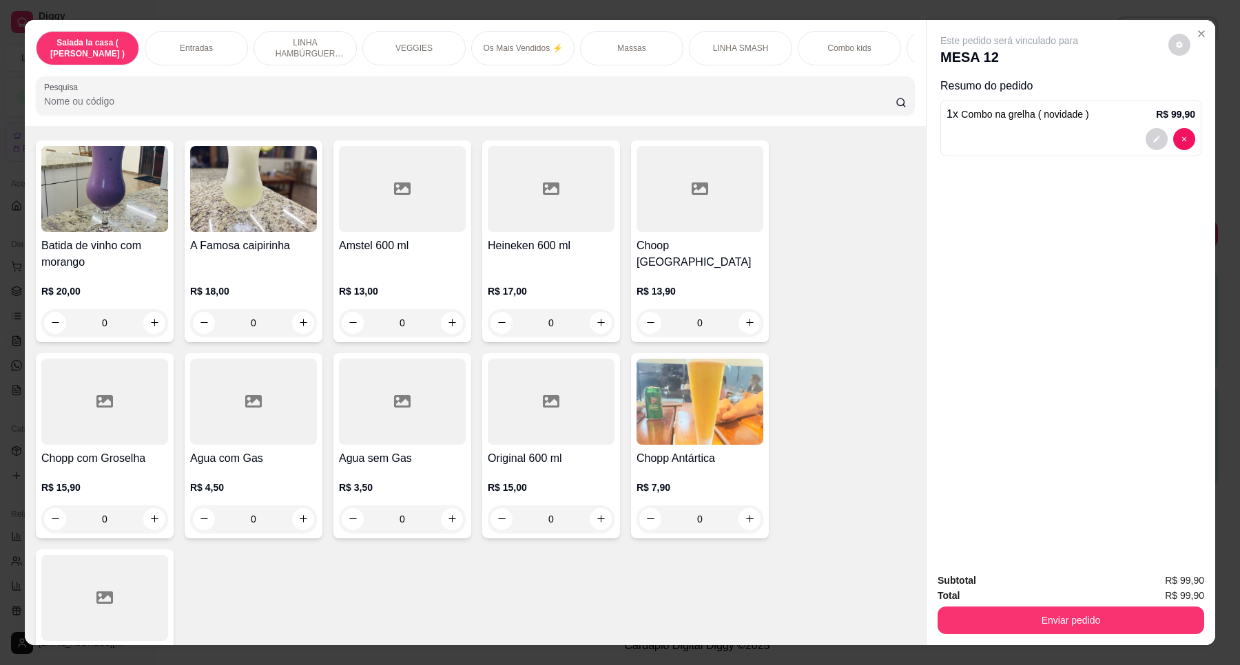
scroll to position [5596, 0]
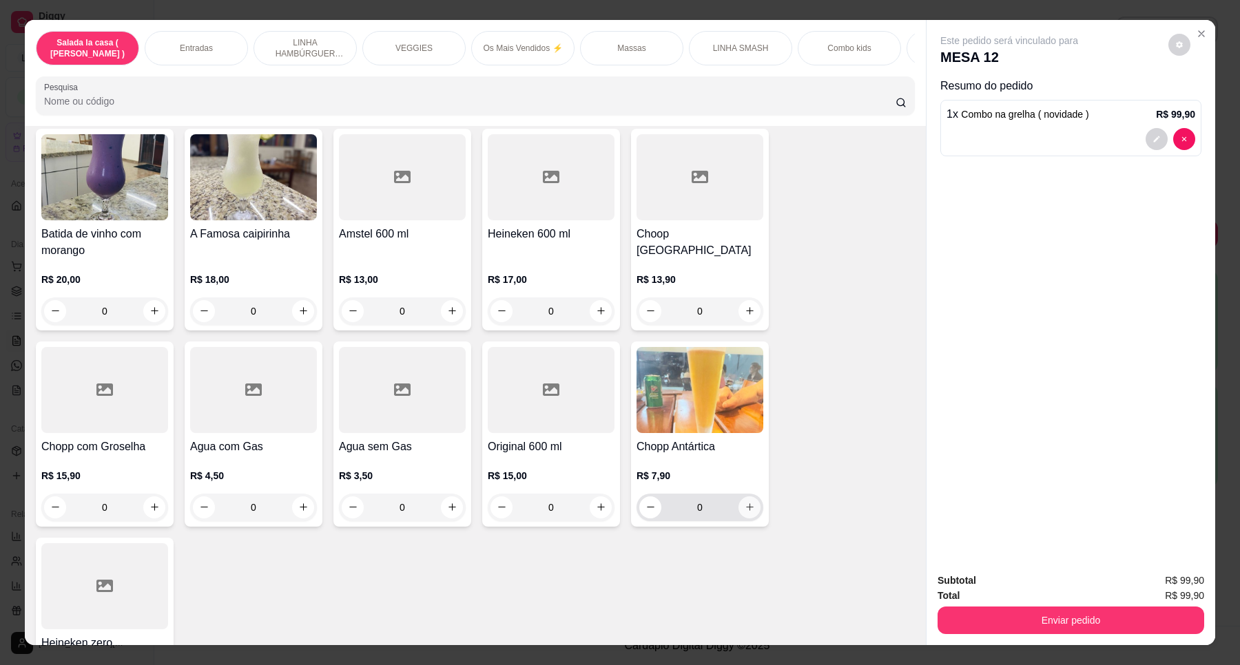
click at [748, 497] on button "increase-product-quantity" at bounding box center [749, 508] width 22 height 22
type input "2"
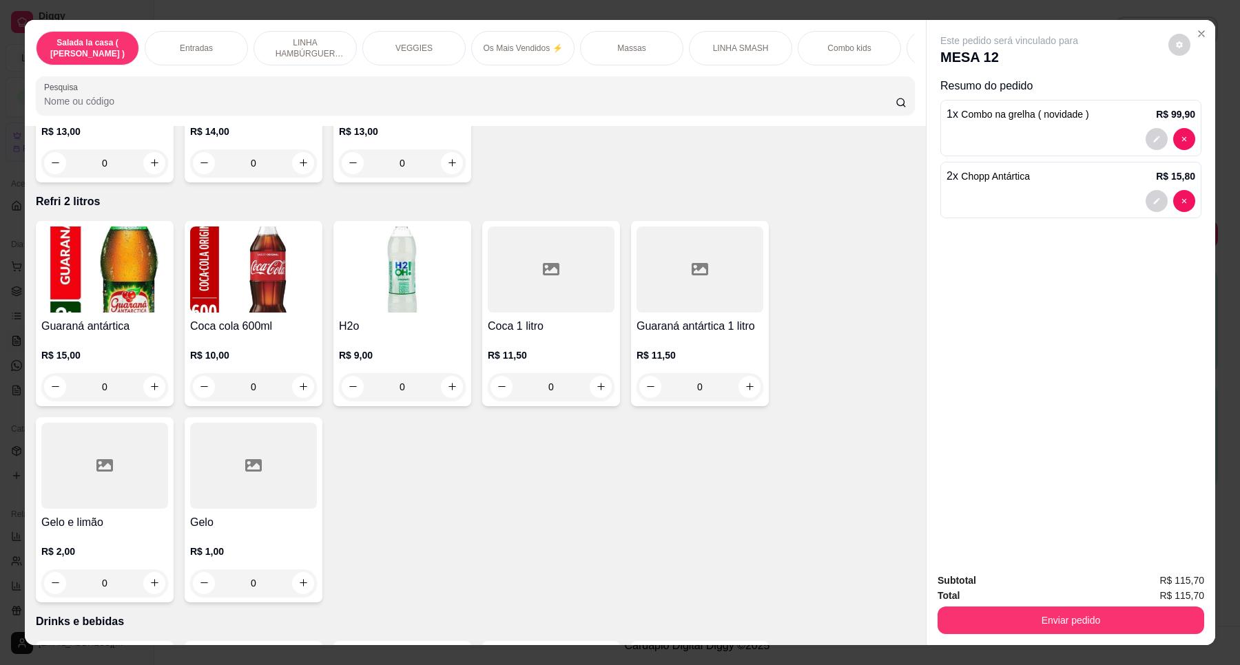
scroll to position [5080, 0]
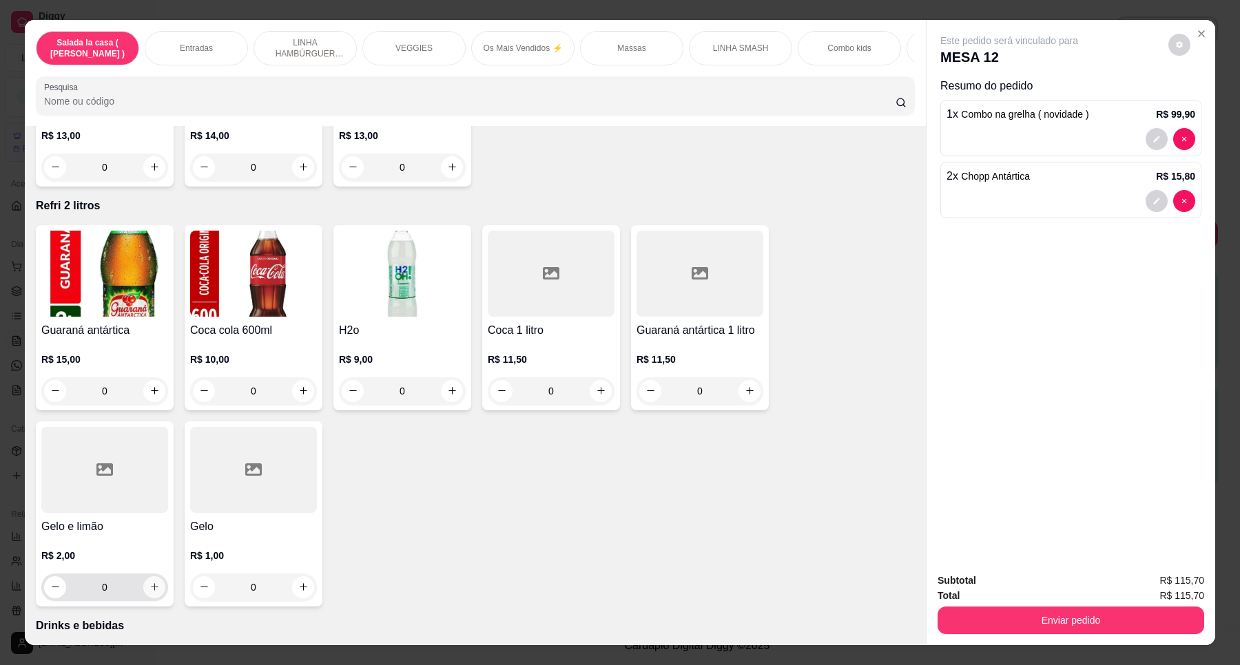
click at [151, 584] on icon "increase-product-quantity" at bounding box center [155, 588] width 8 height 8
type input "1"
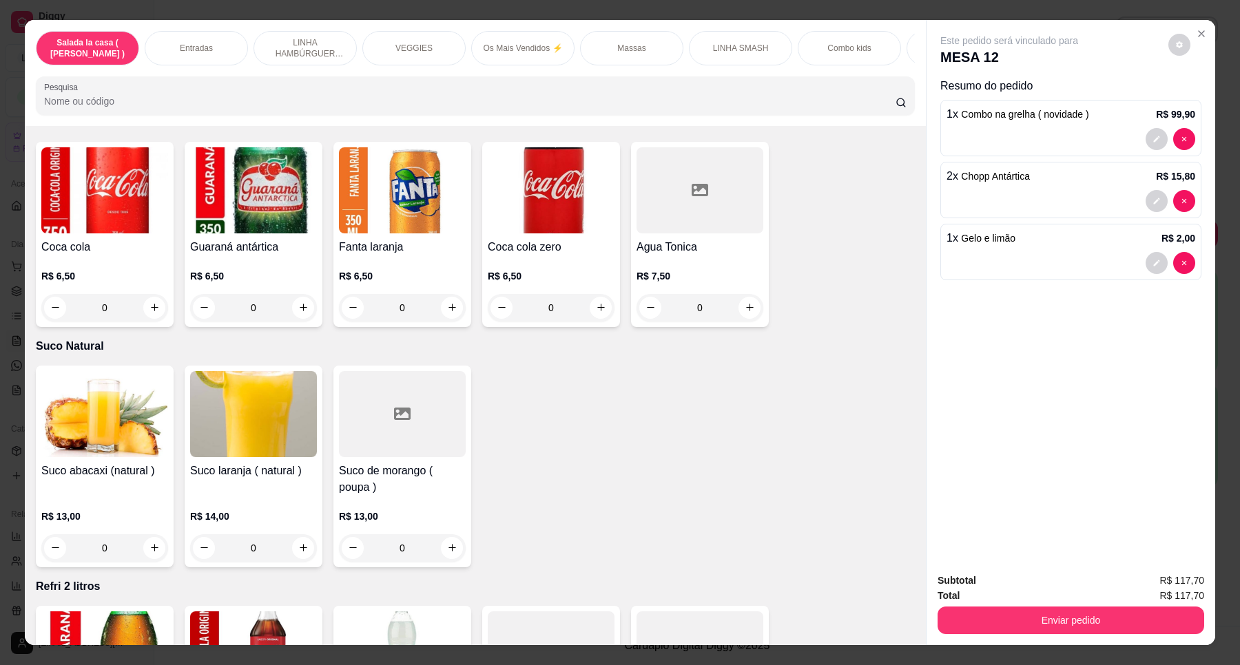
scroll to position [4649, 0]
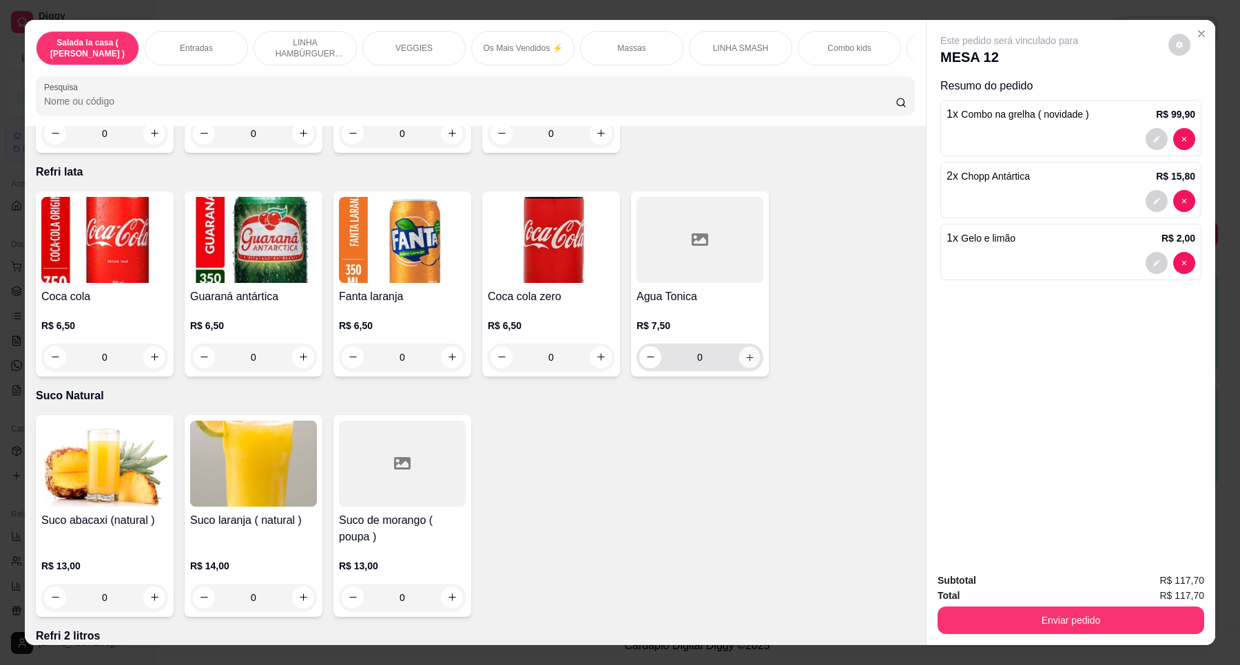
click at [746, 353] on icon "increase-product-quantity" at bounding box center [750, 358] width 10 height 10
type input "1"
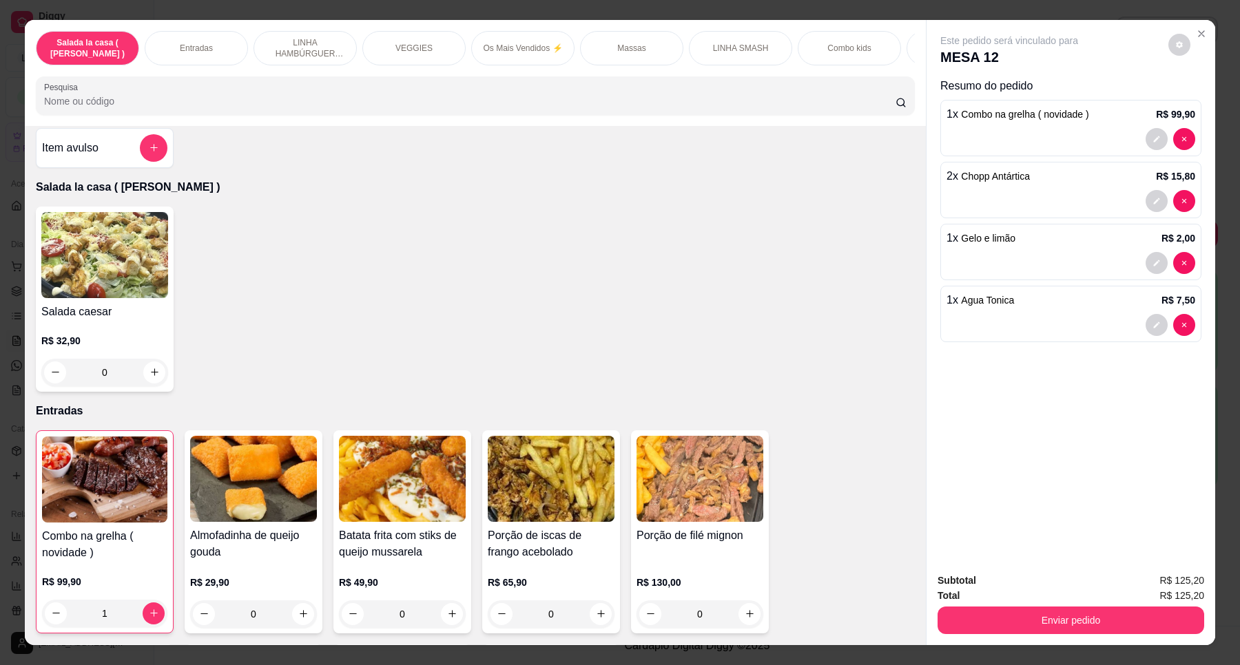
scroll to position [0, 0]
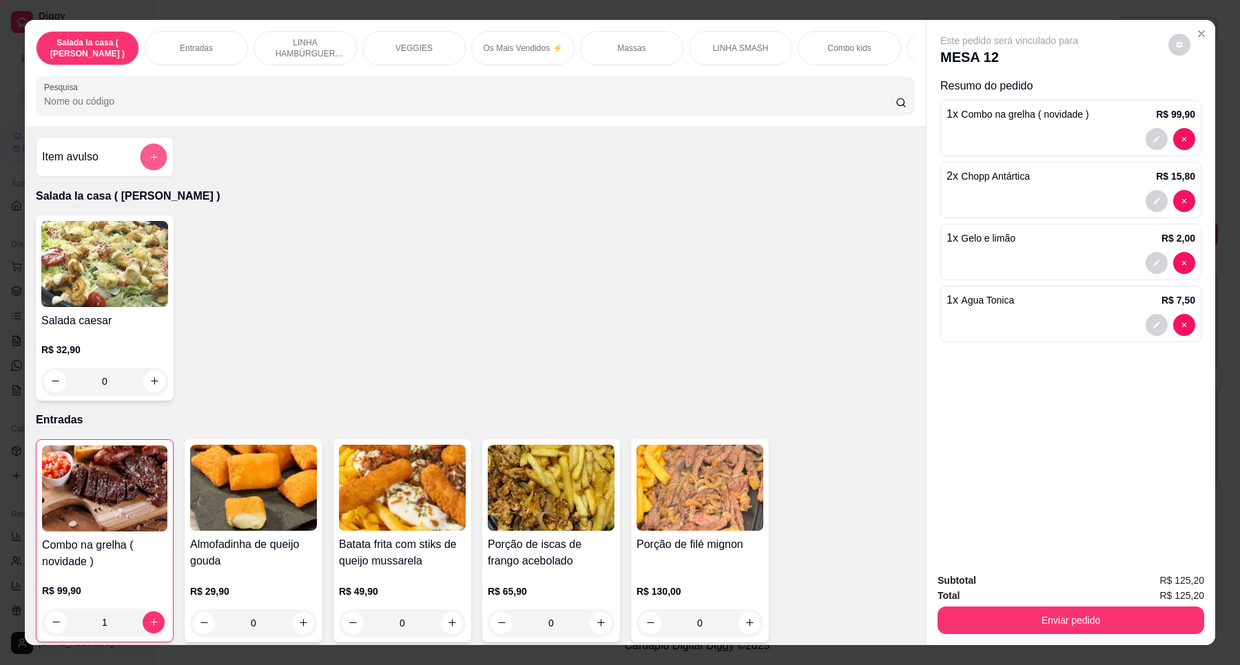
click at [149, 163] on icon "add-separate-item" at bounding box center [154, 157] width 10 height 10
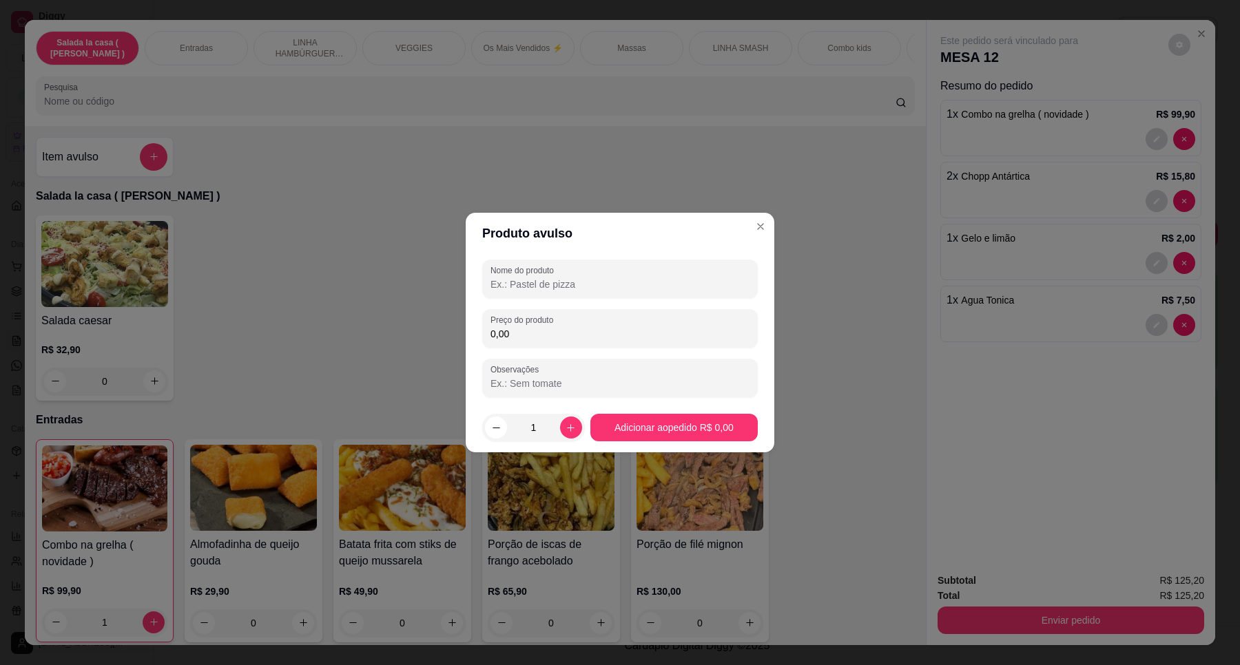
click at [582, 283] on input "Nome do produto" at bounding box center [619, 285] width 259 height 14
type input "campari"
click at [553, 335] on input "0,00" at bounding box center [619, 334] width 259 height 14
type input "18,00"
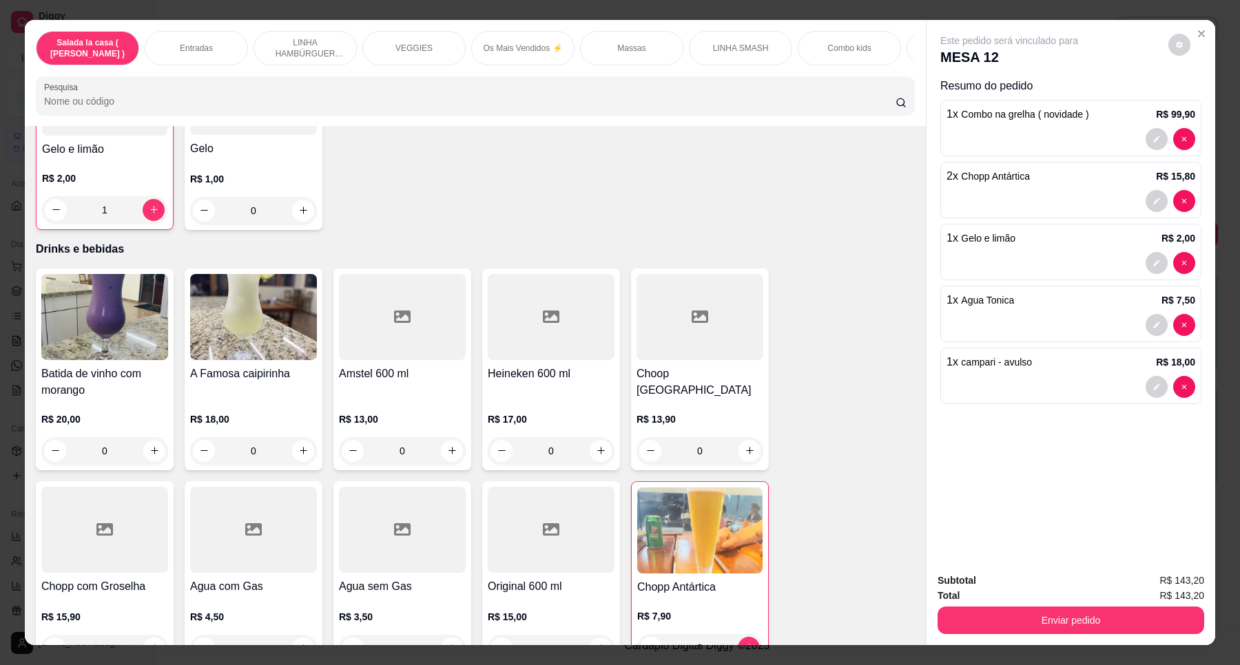
scroll to position [5596, 0]
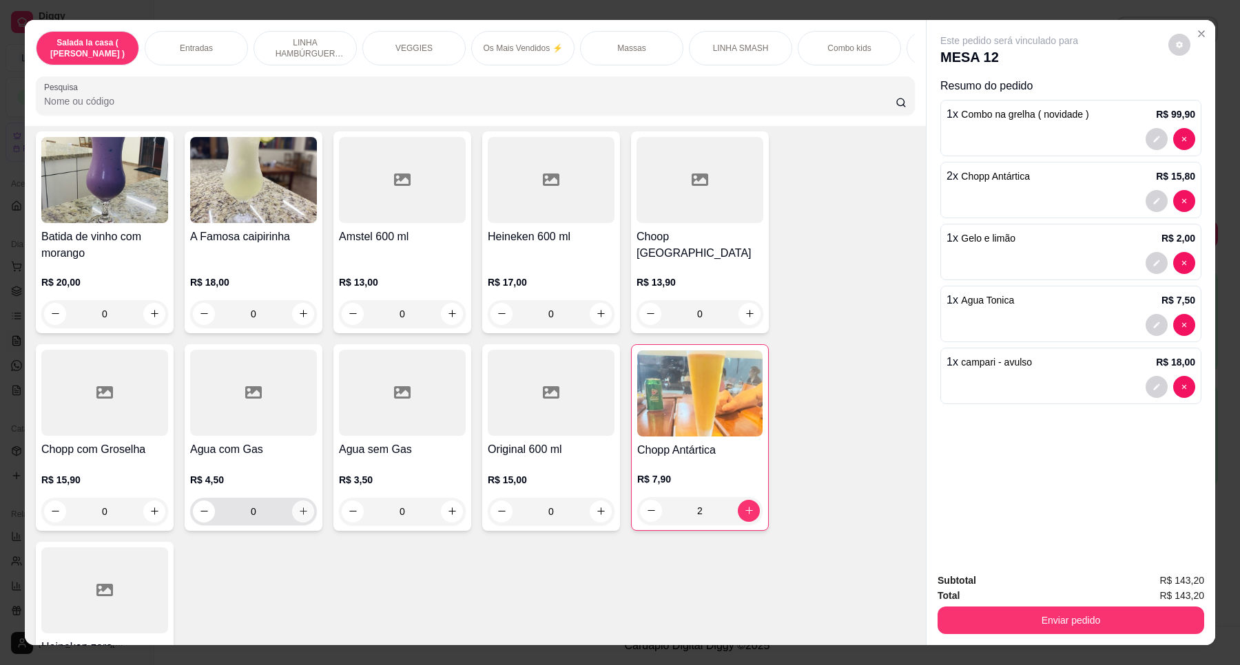
click at [298, 506] on icon "increase-product-quantity" at bounding box center [303, 511] width 10 height 10
type input "1"
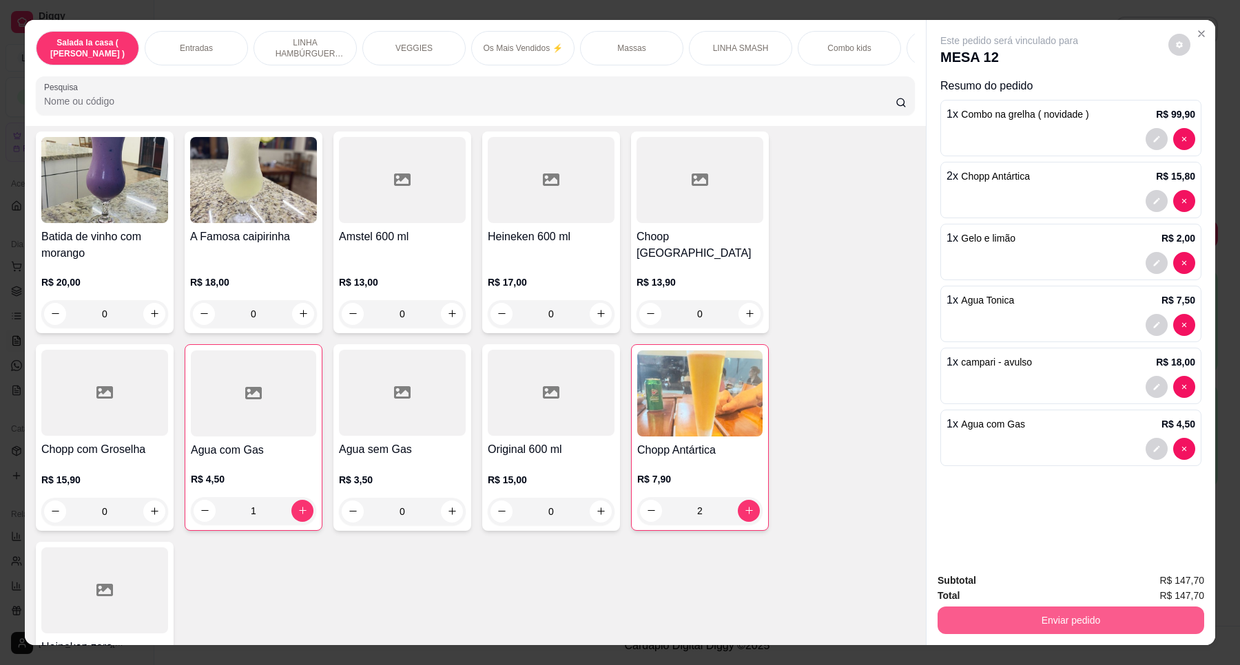
click at [1102, 622] on button "Enviar pedido" at bounding box center [1070, 621] width 267 height 28
click at [1176, 590] on button "Enviar pedido" at bounding box center [1167, 587] width 78 height 26
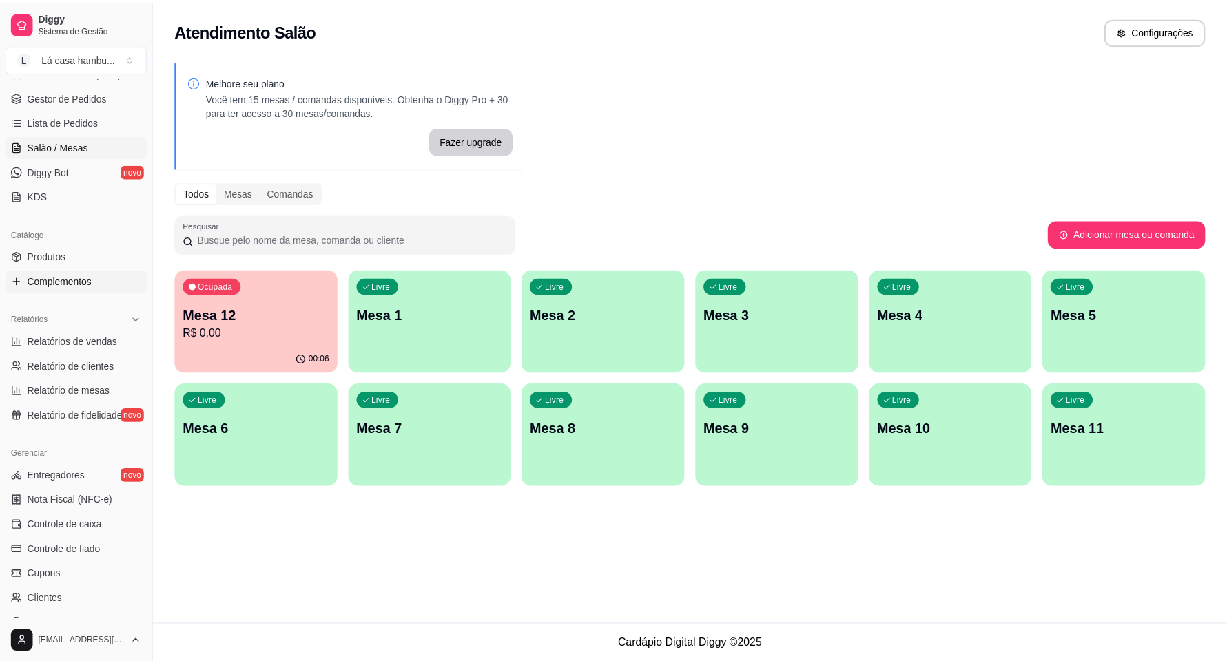
scroll to position [325, 0]
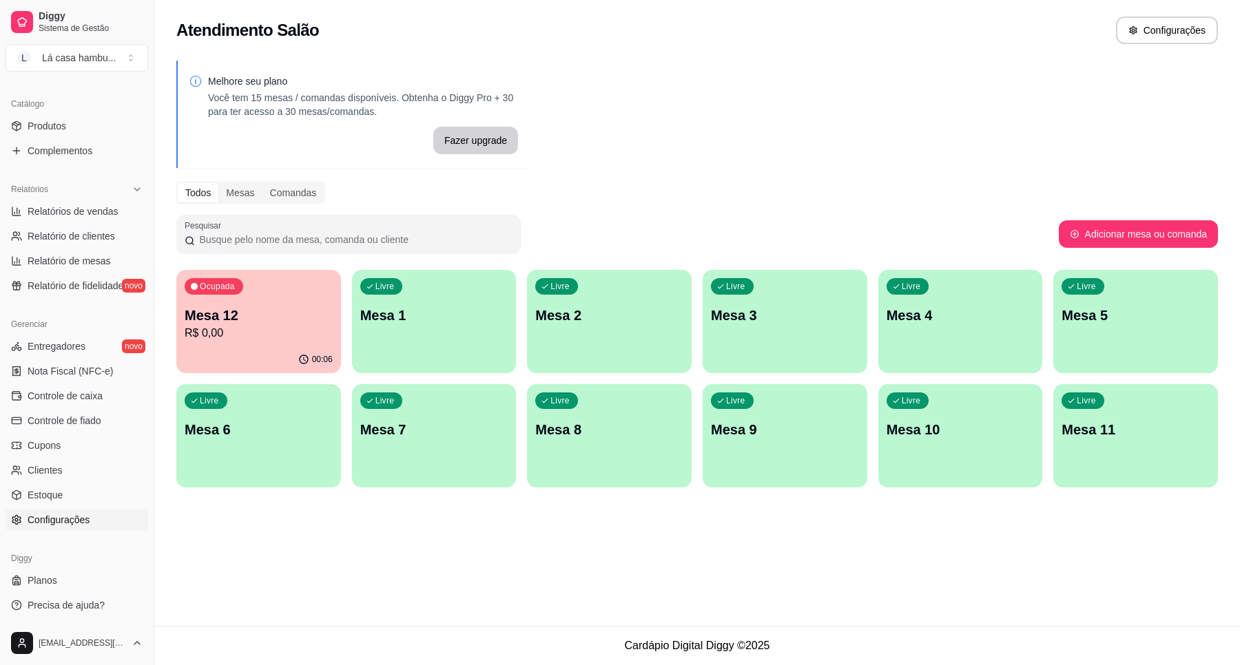
click at [67, 515] on span "Configurações" at bounding box center [59, 520] width 62 height 14
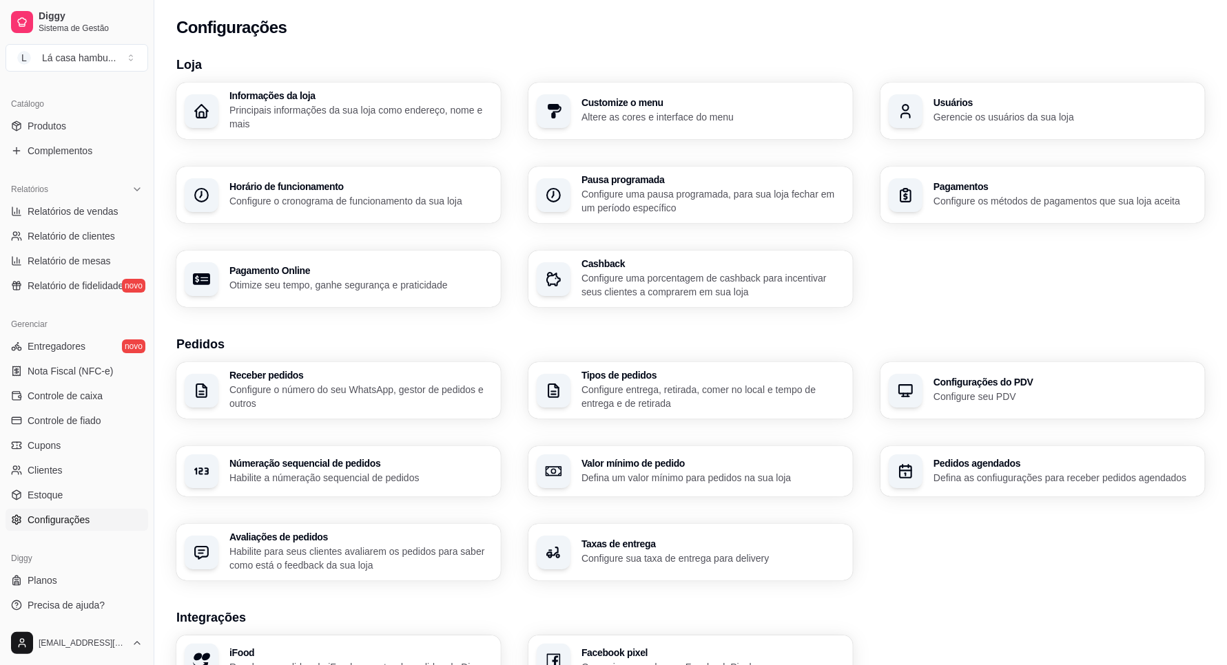
click at [1090, 127] on div "Usuários Gerencie os usuários da sua loja" at bounding box center [1042, 111] width 324 height 56
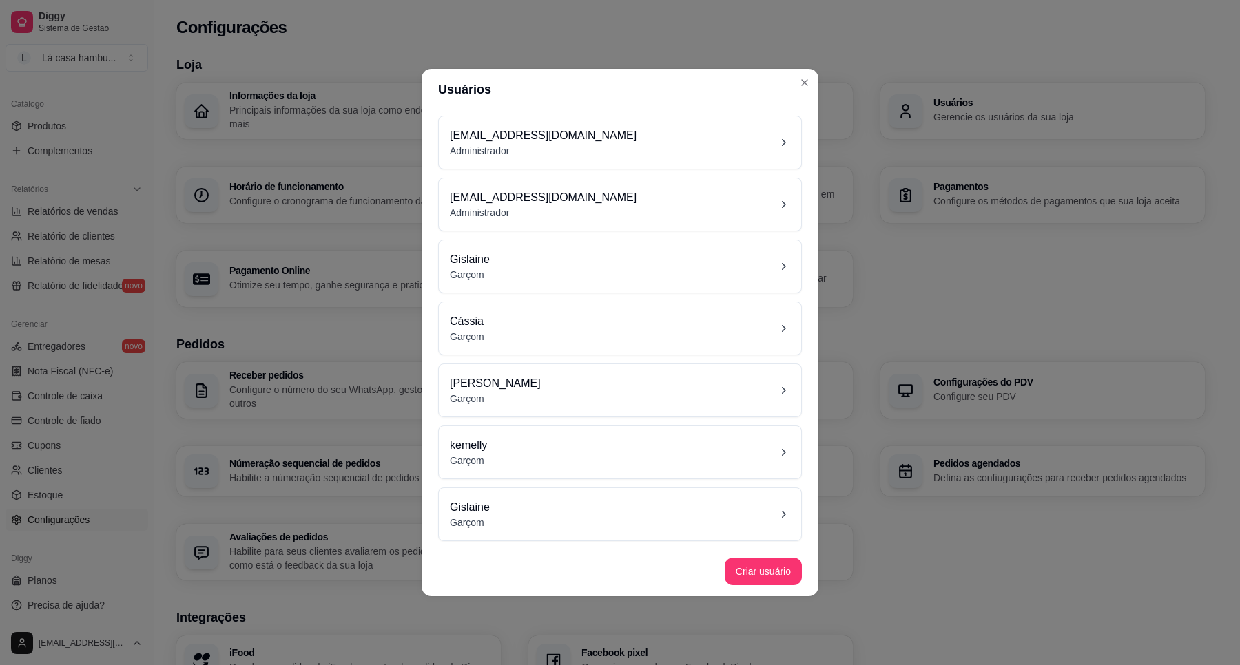
click at [782, 391] on icon at bounding box center [783, 391] width 14 height 14
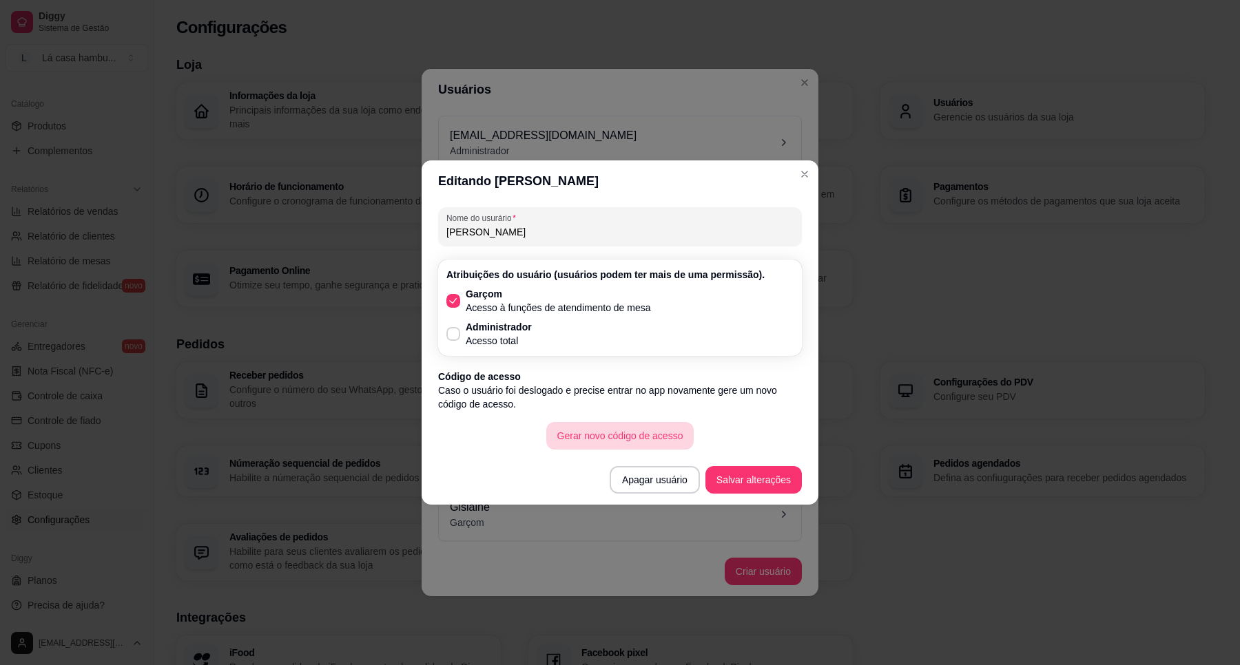
click at [645, 439] on button "Gerar novo código de acesso" at bounding box center [620, 436] width 148 height 28
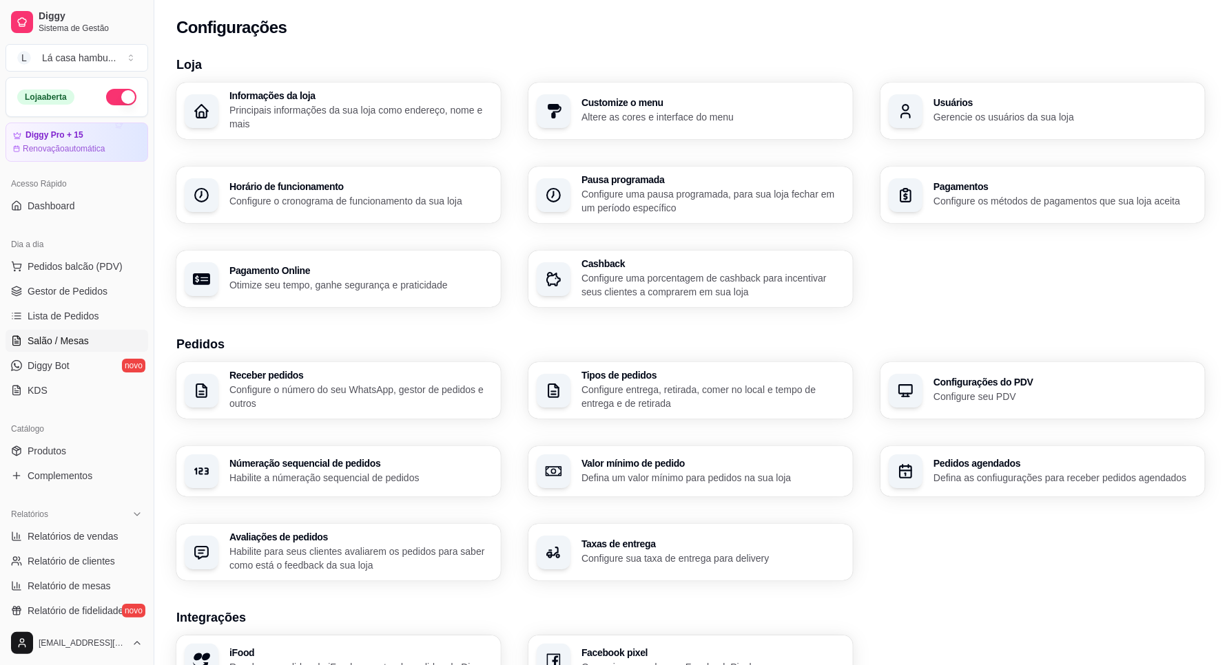
click at [76, 345] on span "Salão / Mesas" at bounding box center [58, 341] width 61 height 14
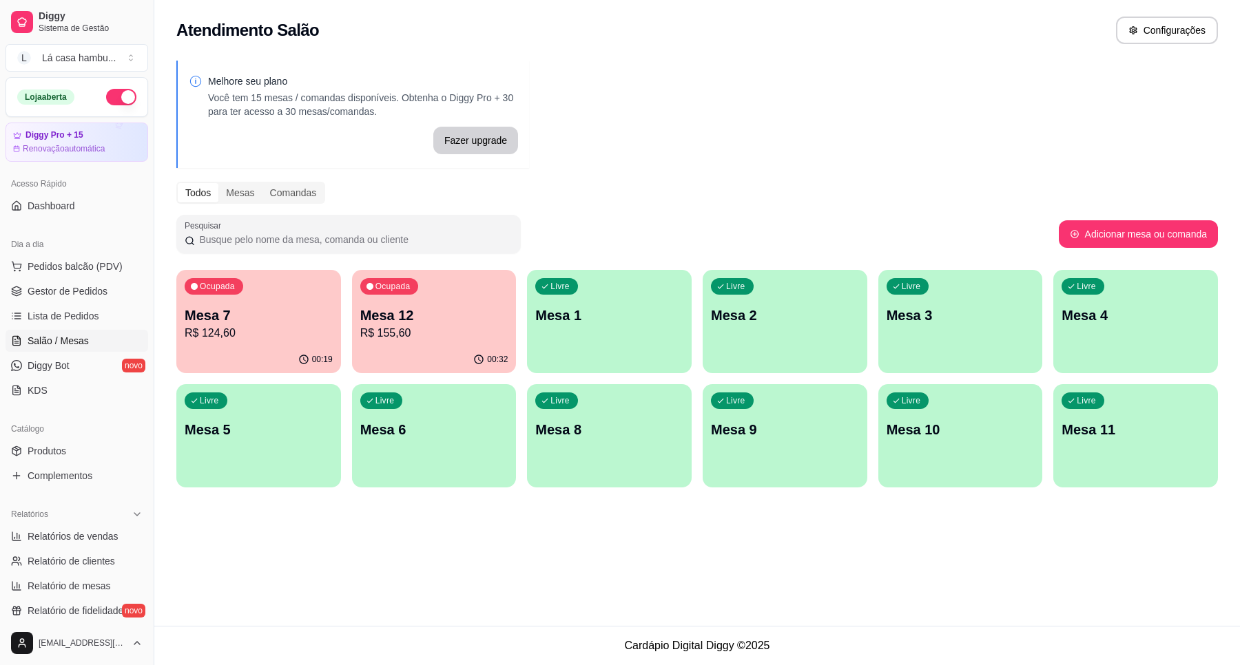
click at [274, 315] on p "Mesa 7" at bounding box center [259, 315] width 148 height 19
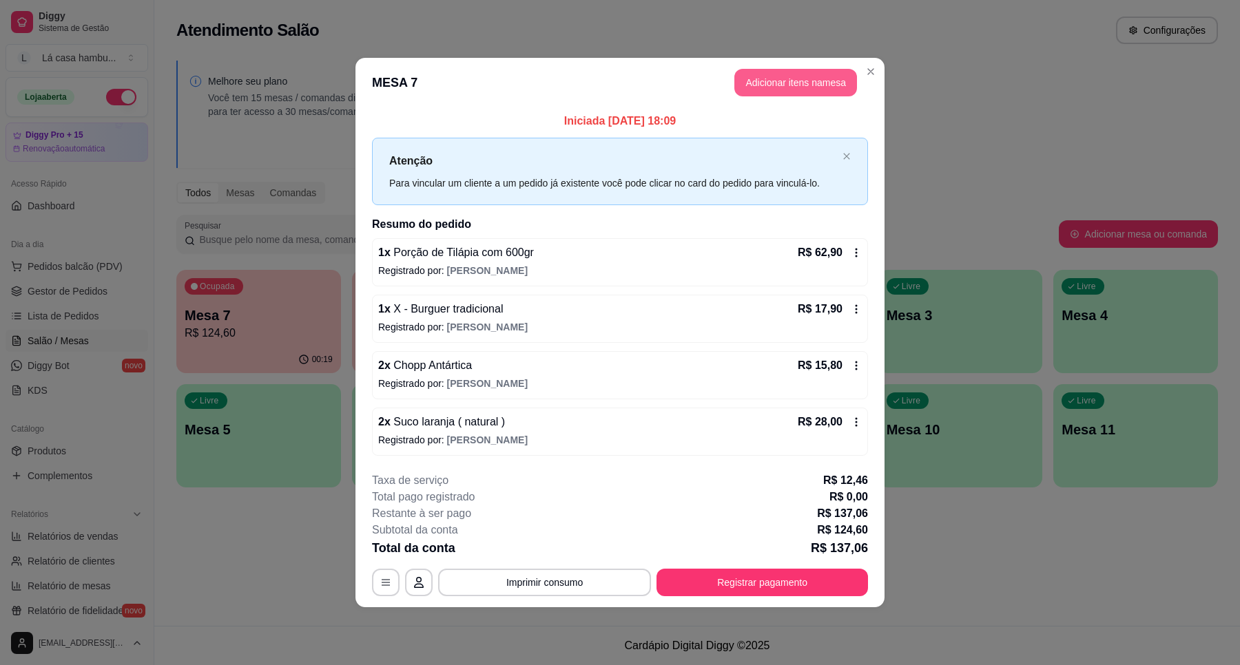
click at [773, 90] on button "Adicionar itens na mesa" at bounding box center [795, 83] width 123 height 28
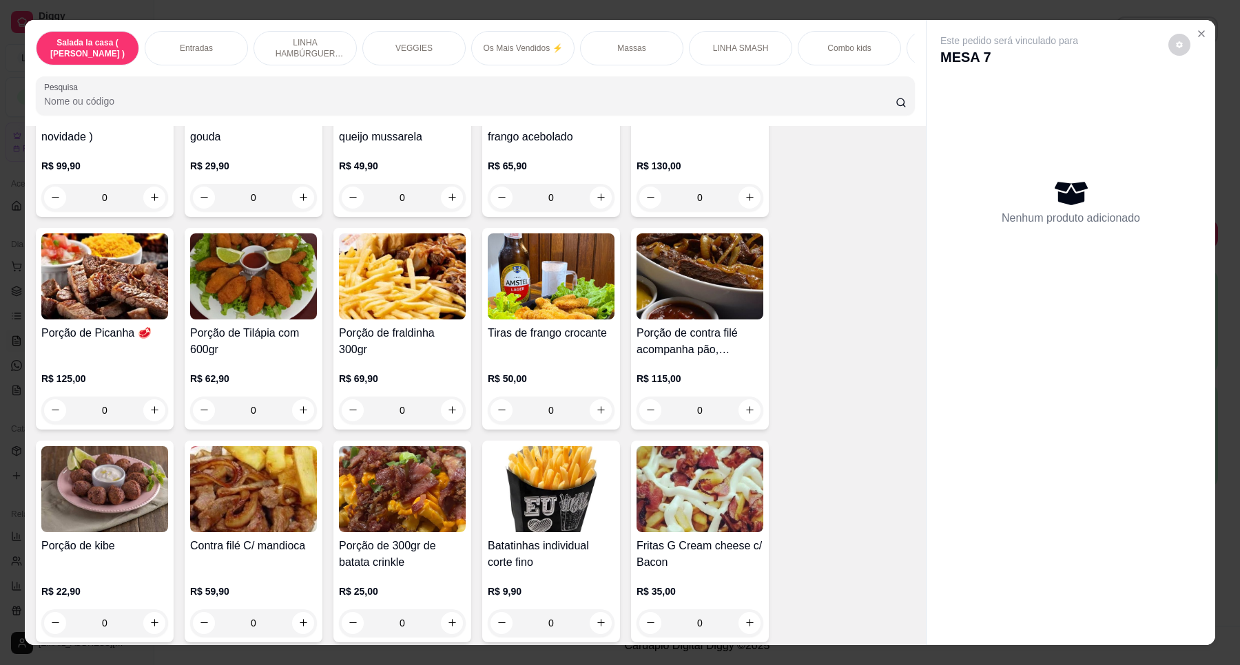
scroll to position [517, 0]
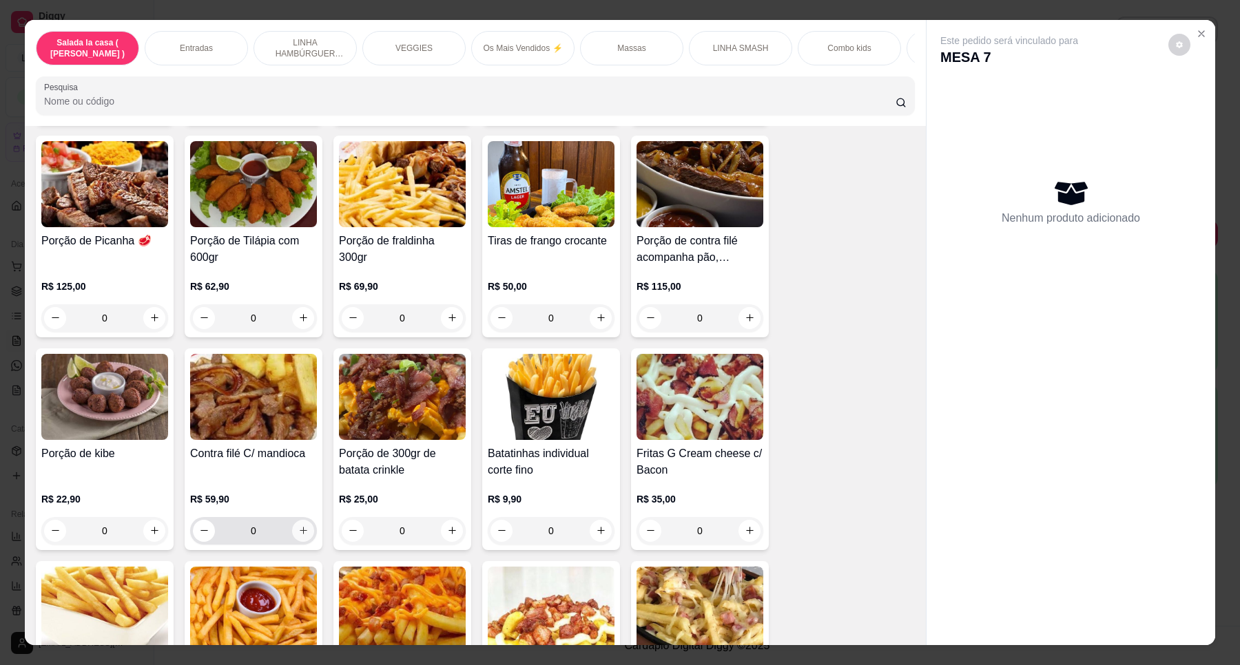
click at [300, 542] on button "increase-product-quantity" at bounding box center [303, 531] width 22 height 22
type input "1"
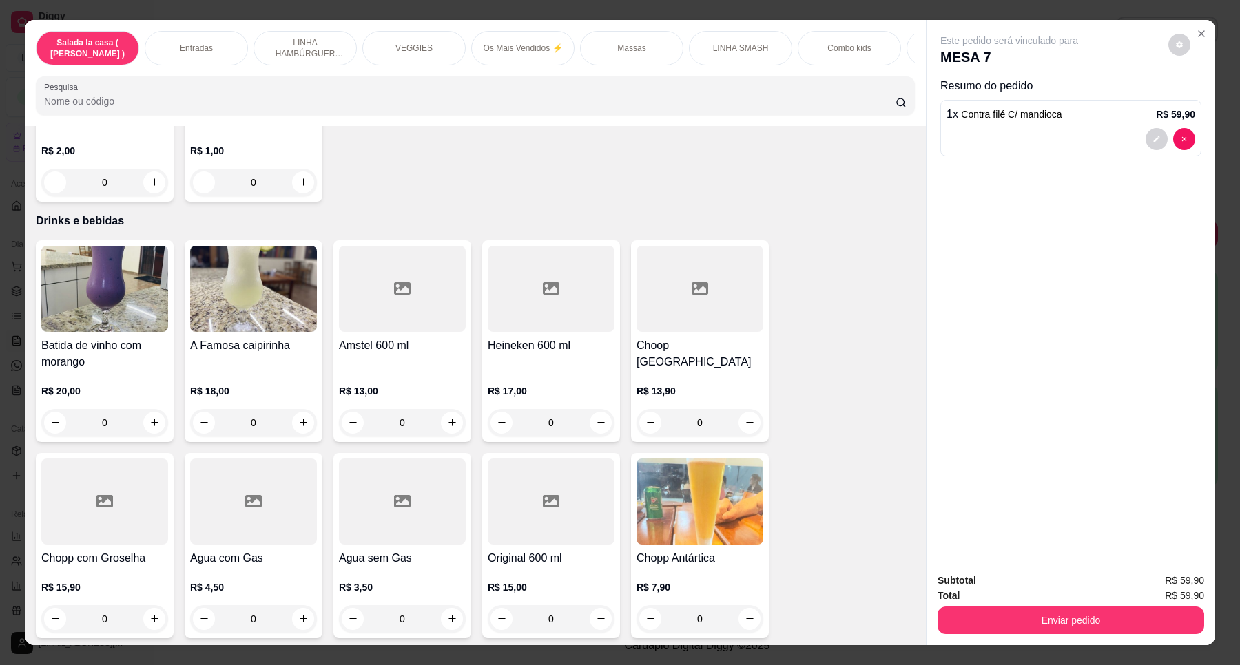
scroll to position [5662, 0]
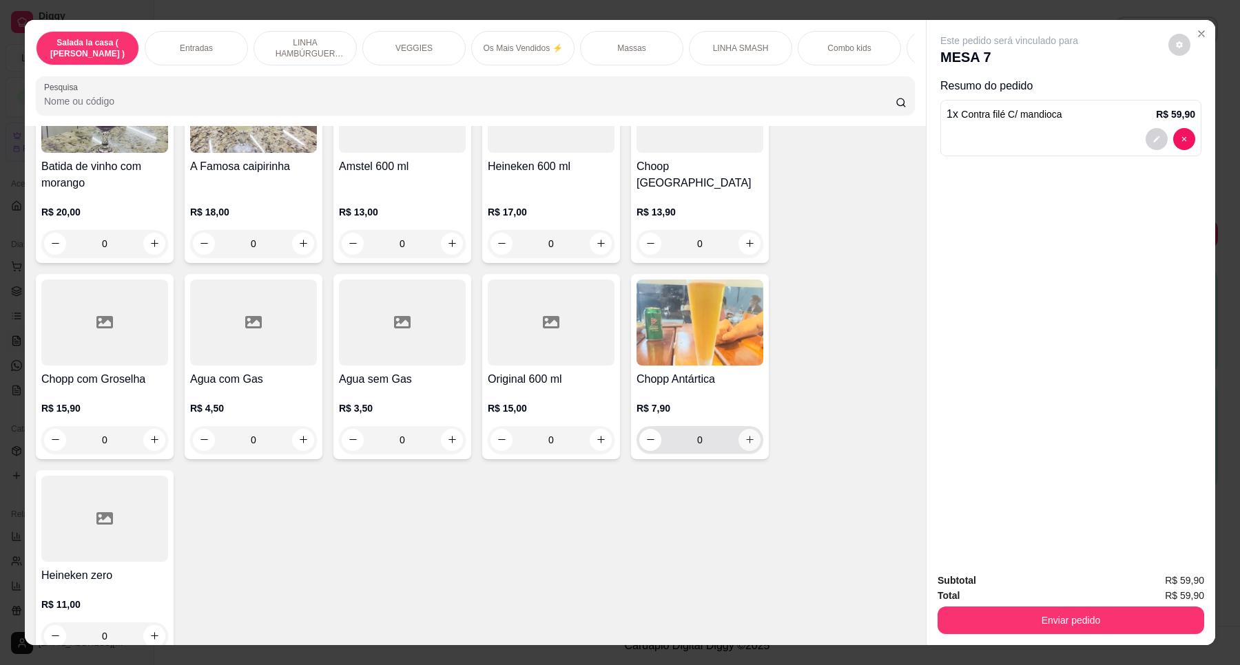
click at [746, 435] on icon "increase-product-quantity" at bounding box center [750, 440] width 10 height 10
type input "1"
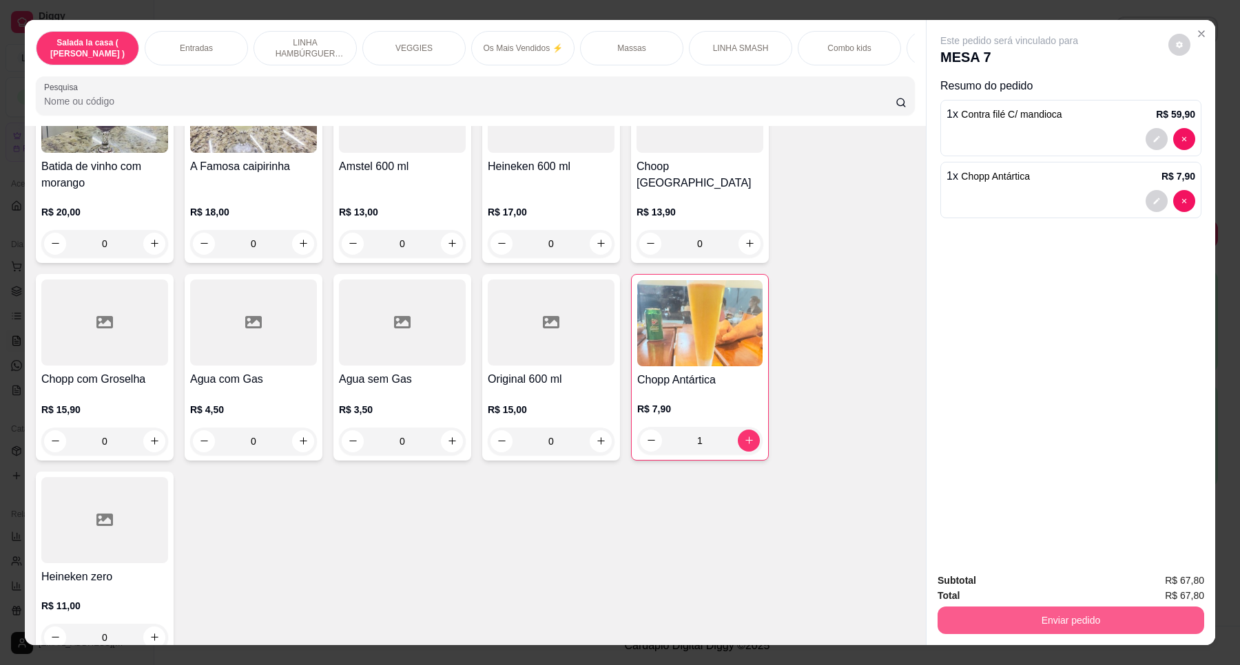
click at [1066, 615] on button "Enviar pedido" at bounding box center [1070, 621] width 267 height 28
click at [1157, 585] on button "Enviar pedido" at bounding box center [1167, 586] width 76 height 25
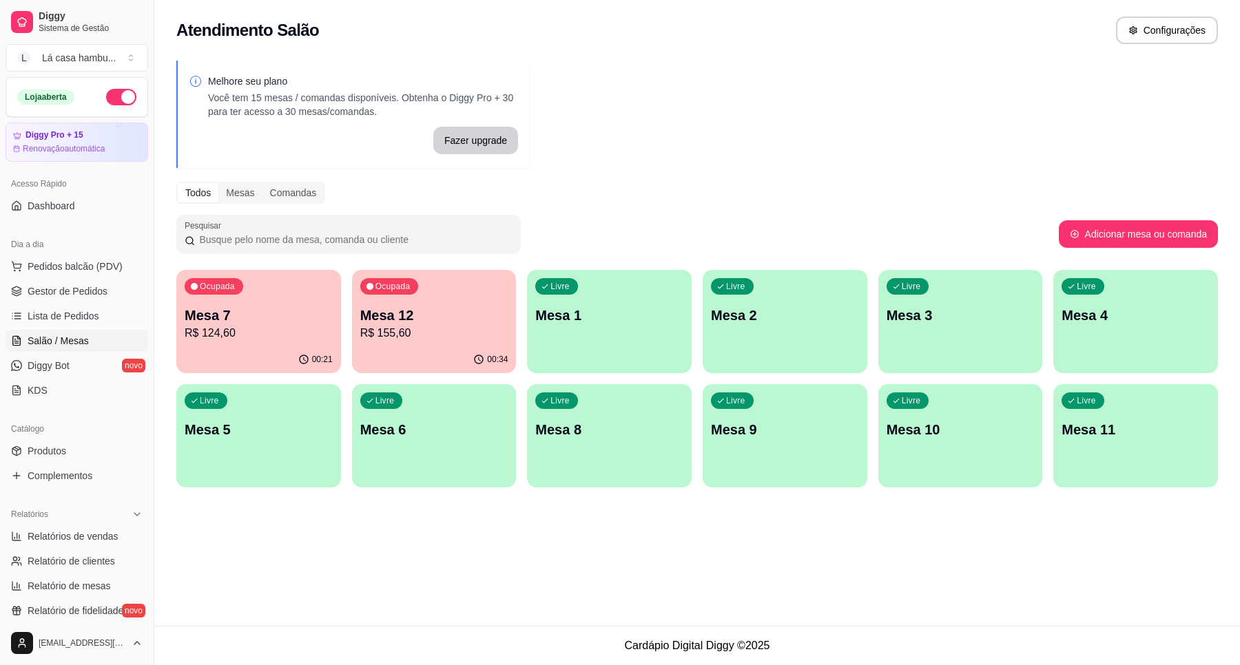
click at [405, 320] on p "Mesa 12" at bounding box center [434, 315] width 148 height 19
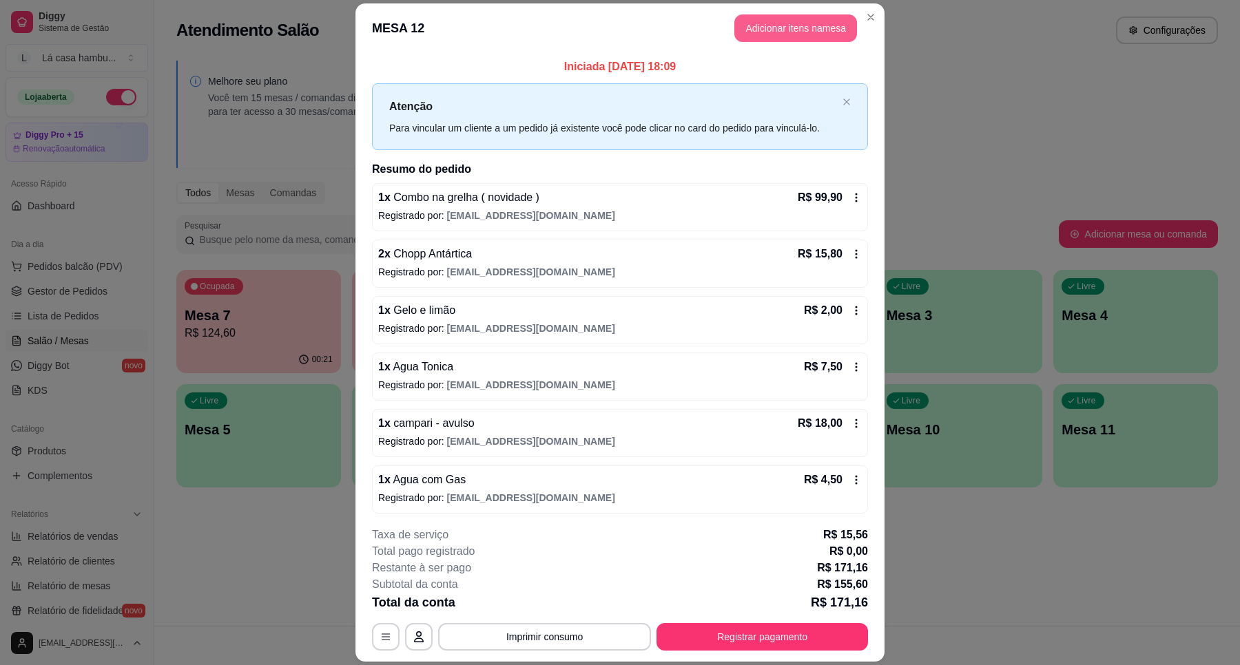
click at [783, 28] on button "Adicionar itens na mesa" at bounding box center [795, 28] width 123 height 28
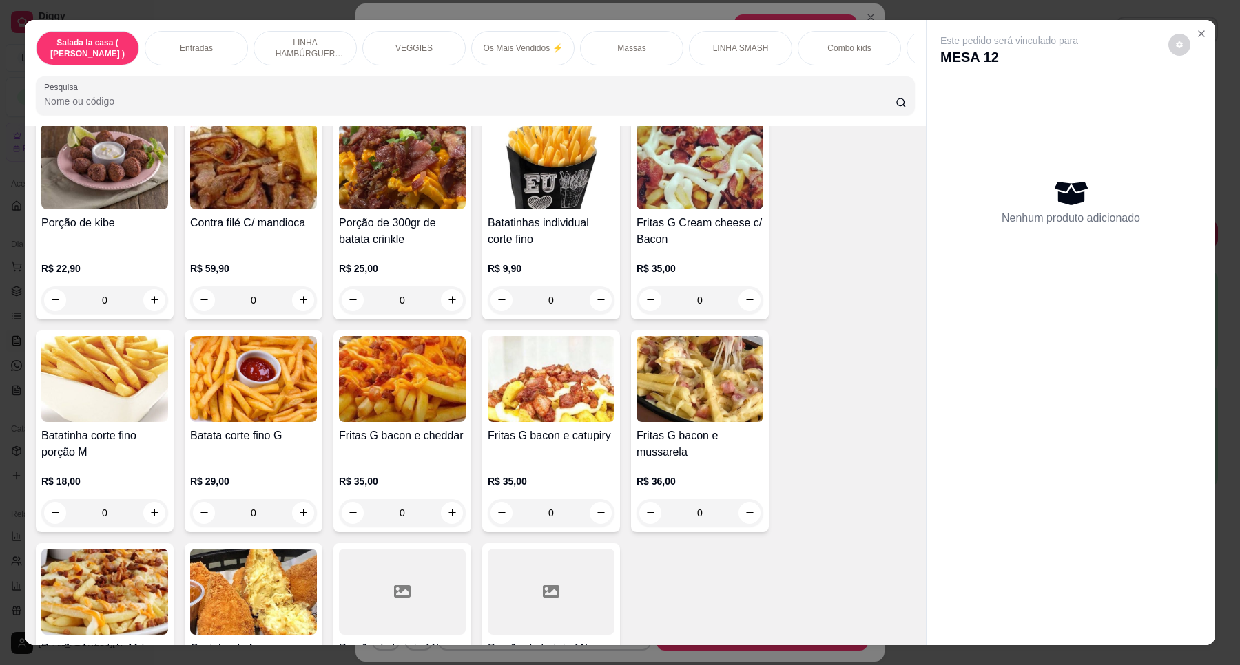
scroll to position [775, 0]
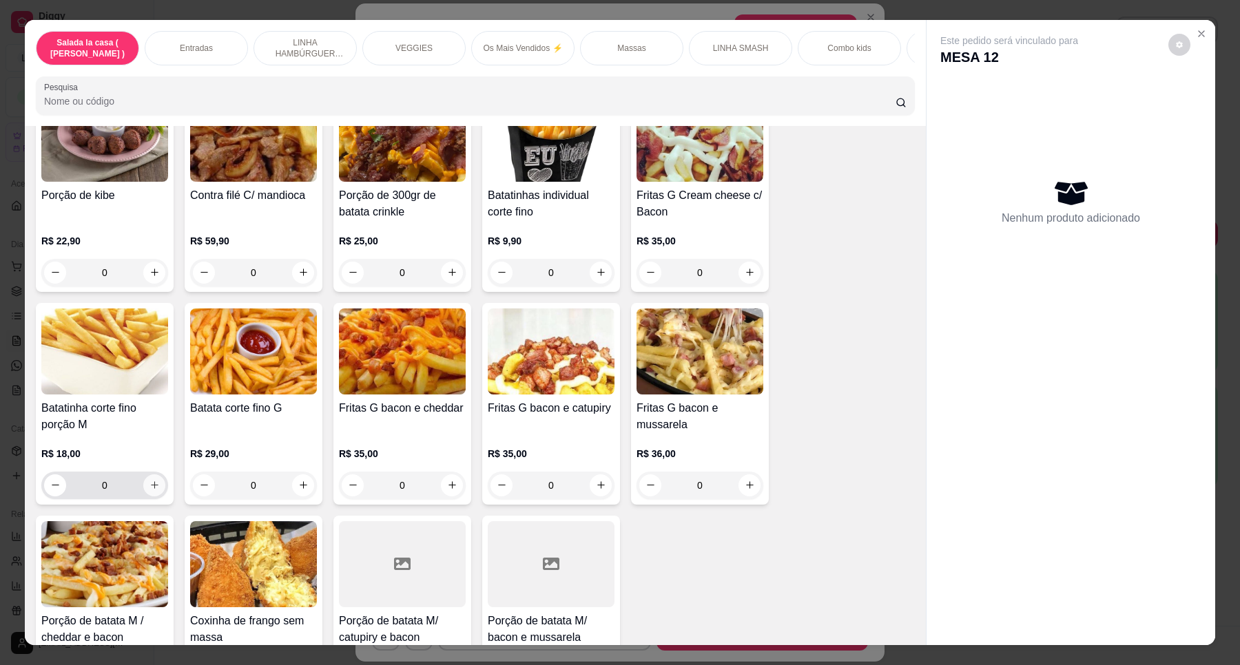
click at [149, 490] on icon "increase-product-quantity" at bounding box center [154, 485] width 10 height 10
type input "1"
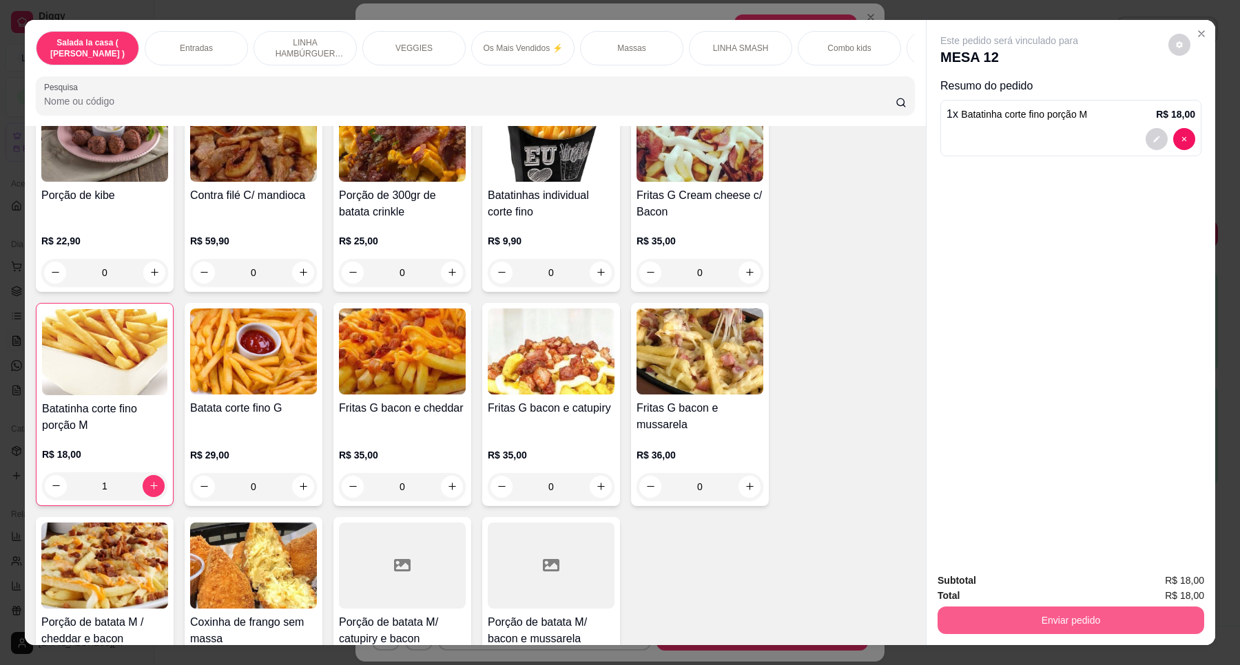
click at [1055, 612] on button "Enviar pedido" at bounding box center [1070, 621] width 267 height 28
click at [1166, 586] on button "Enviar pedido" at bounding box center [1167, 587] width 78 height 26
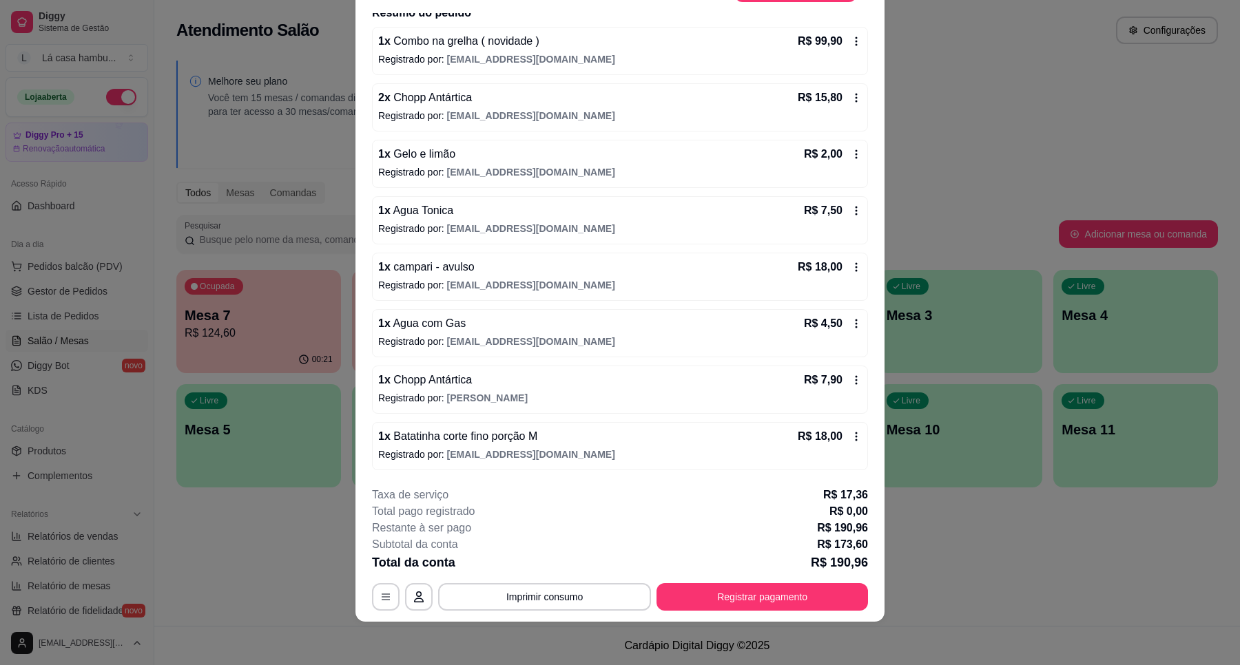
scroll to position [0, 0]
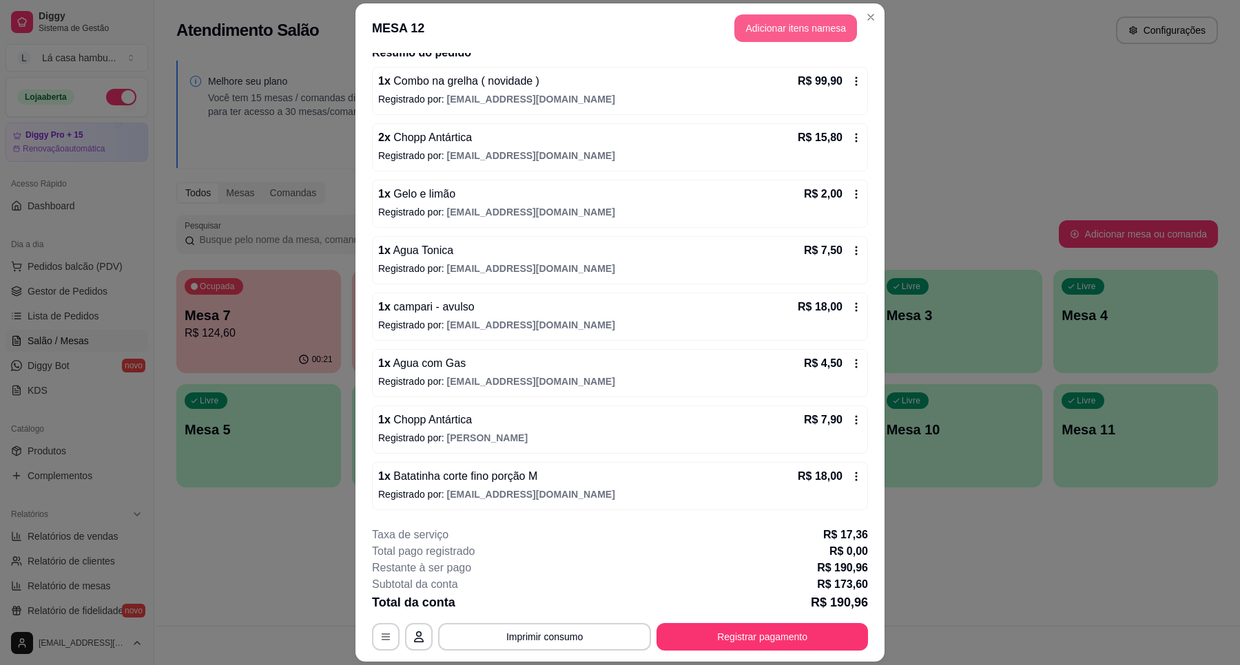
click at [804, 33] on button "Adicionar itens na mesa" at bounding box center [795, 28] width 123 height 28
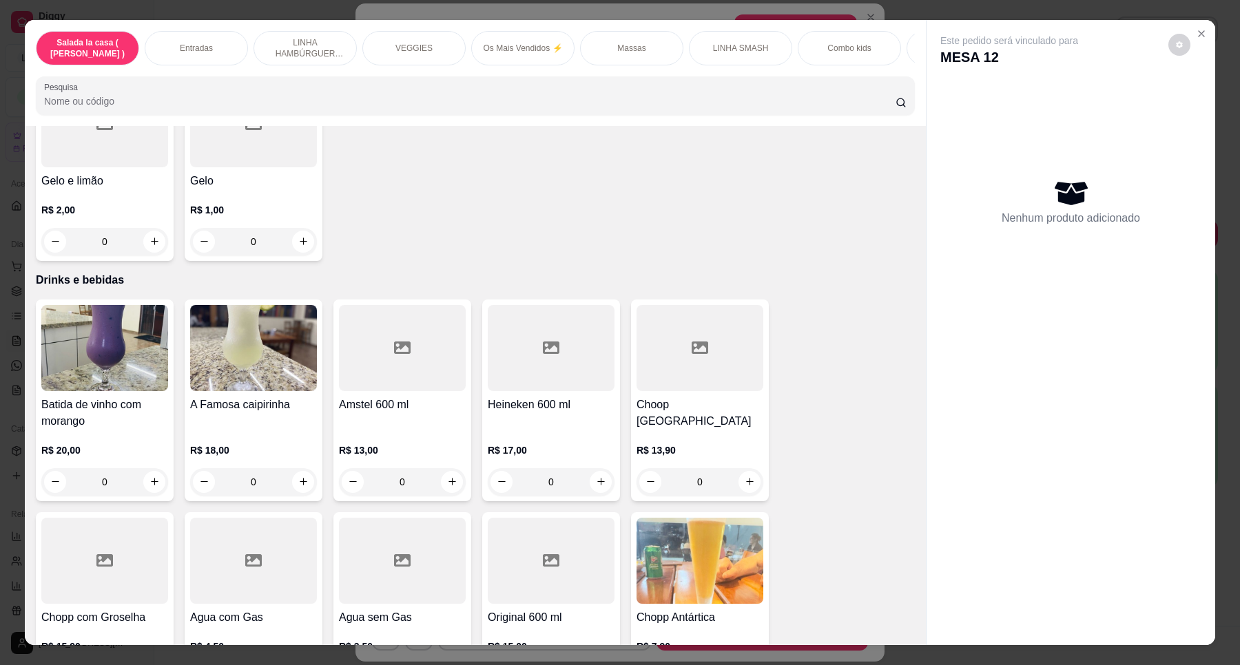
scroll to position [5662, 0]
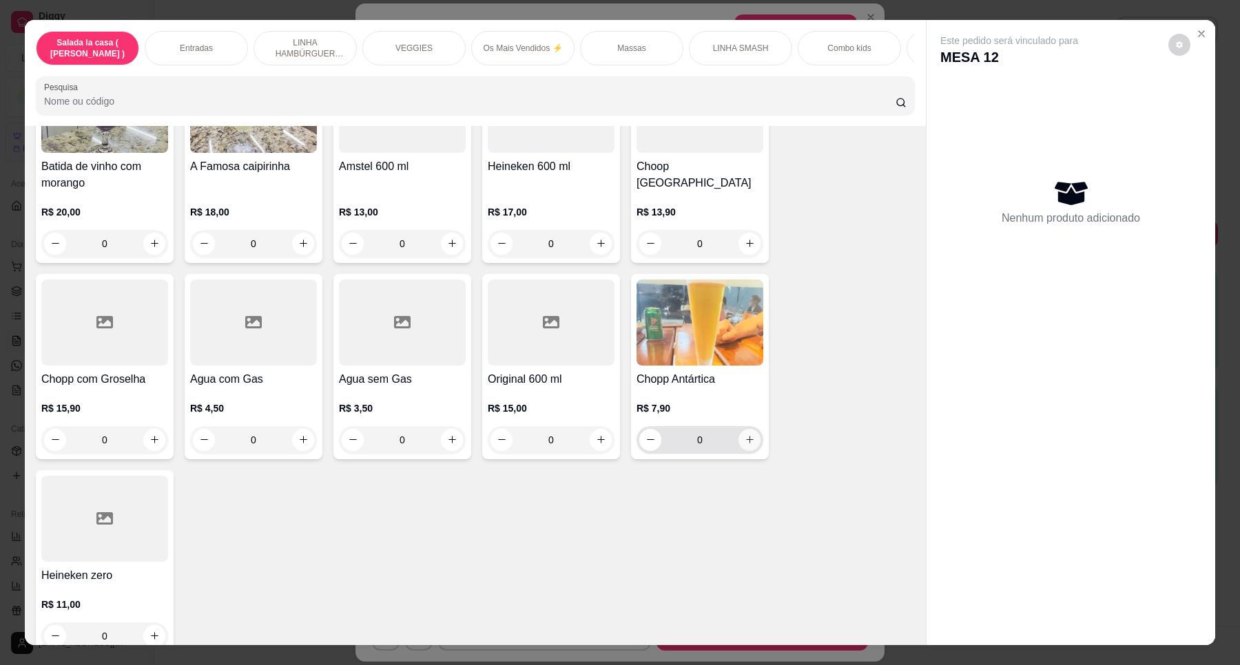
click at [752, 429] on button "increase-product-quantity" at bounding box center [749, 440] width 22 height 22
type input "1"
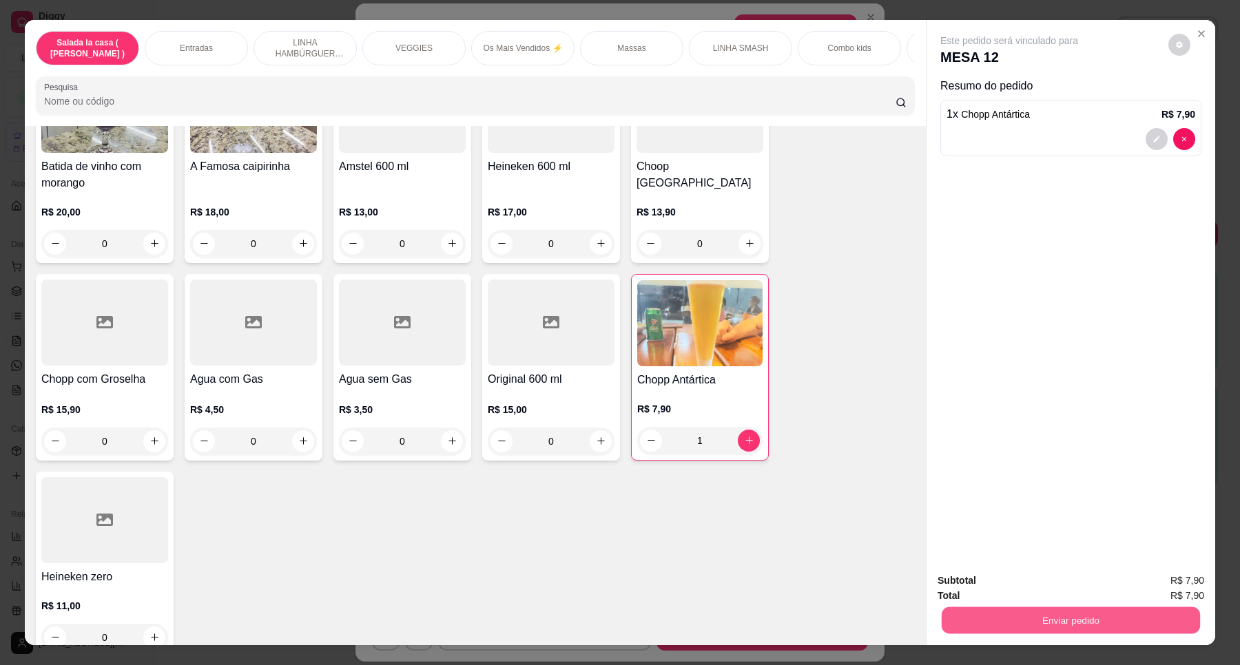
click at [1054, 629] on button "Enviar pedido" at bounding box center [1071, 620] width 258 height 27
click at [1154, 586] on button "Enviar pedido" at bounding box center [1167, 587] width 78 height 26
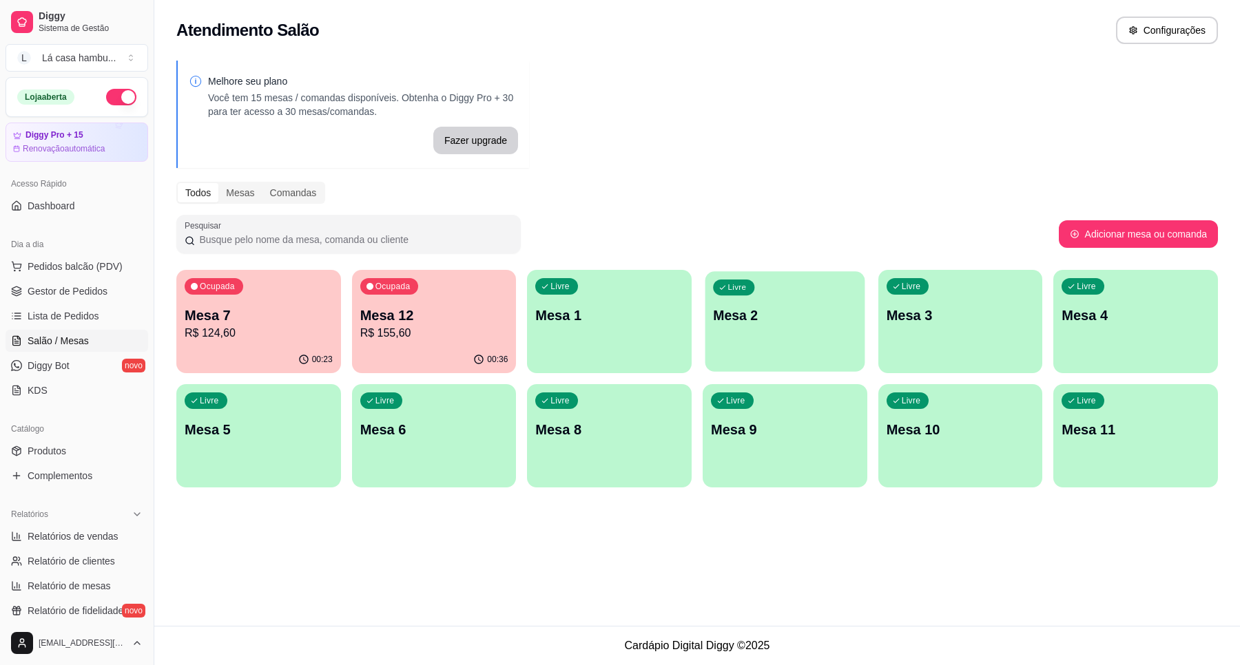
click at [799, 328] on div "Livre Mesa 2" at bounding box center [784, 313] width 159 height 84
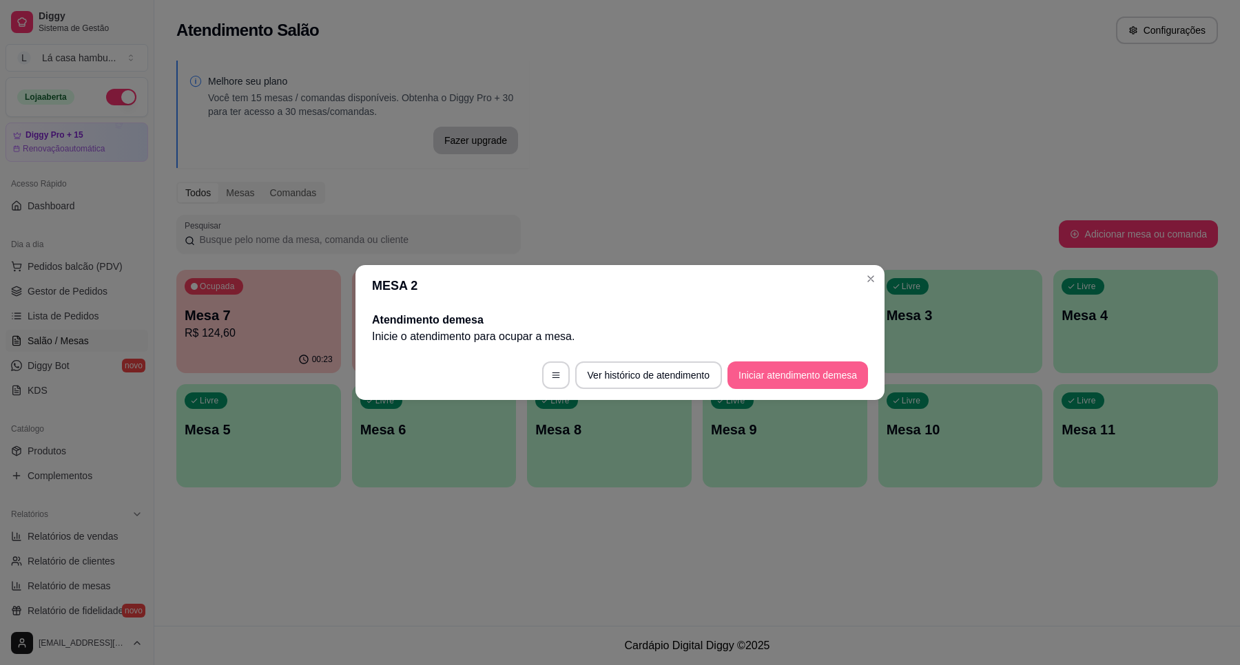
click at [813, 373] on button "Iniciar atendimento de mesa" at bounding box center [797, 376] width 141 height 28
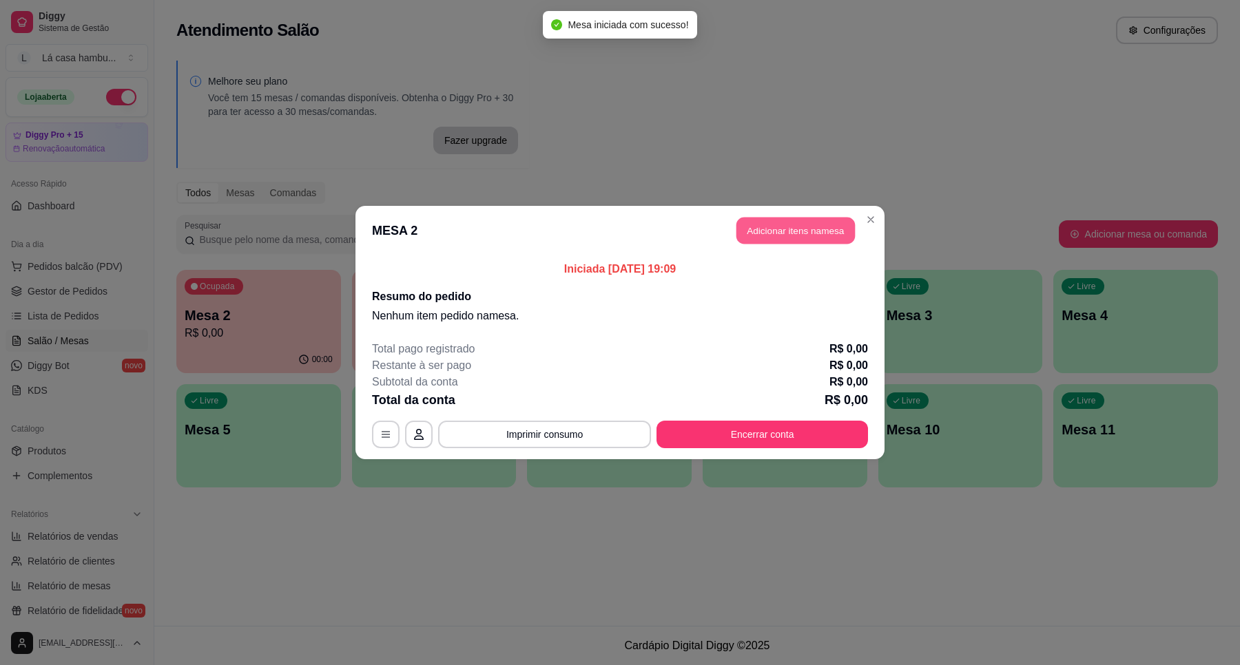
click at [785, 233] on button "Adicionar itens na mesa" at bounding box center [795, 231] width 118 height 27
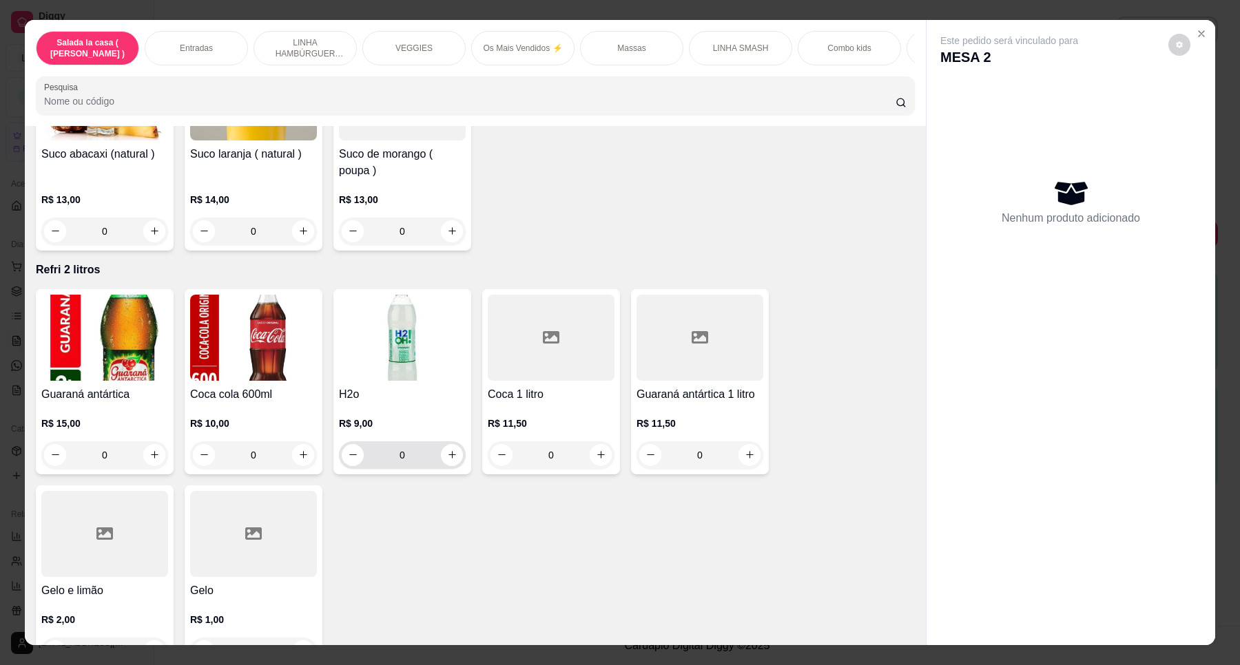
scroll to position [4821, 0]
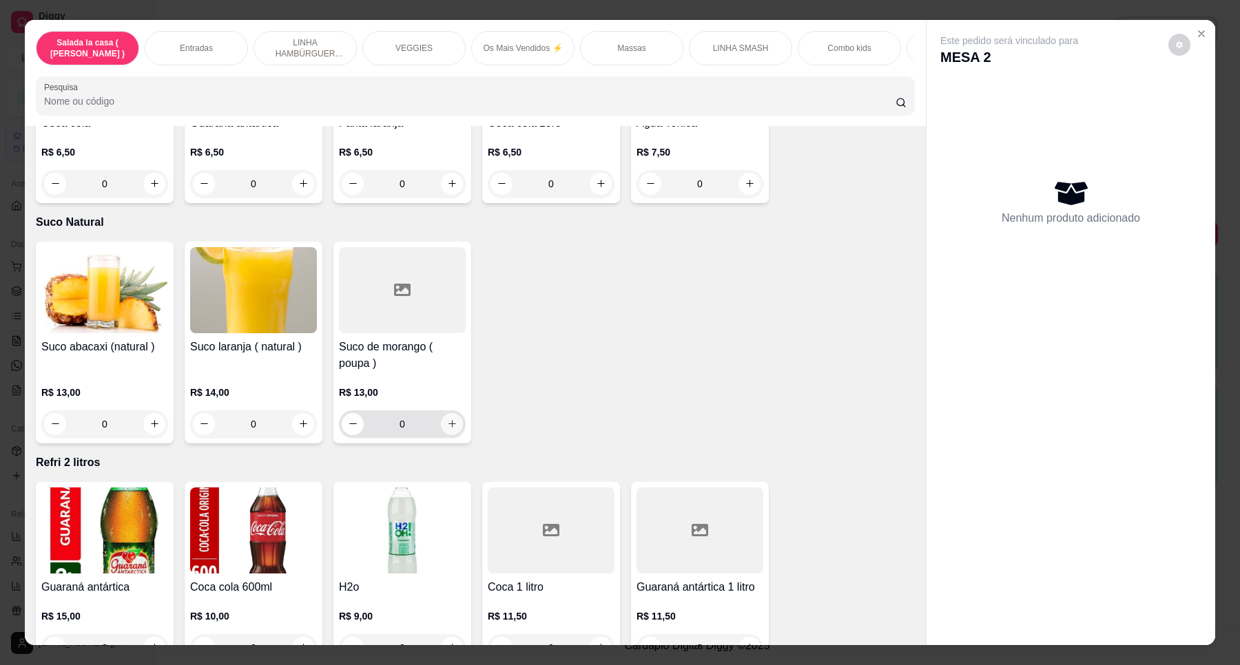
click at [442, 413] on button "increase-product-quantity" at bounding box center [452, 424] width 22 height 22
type input "1"
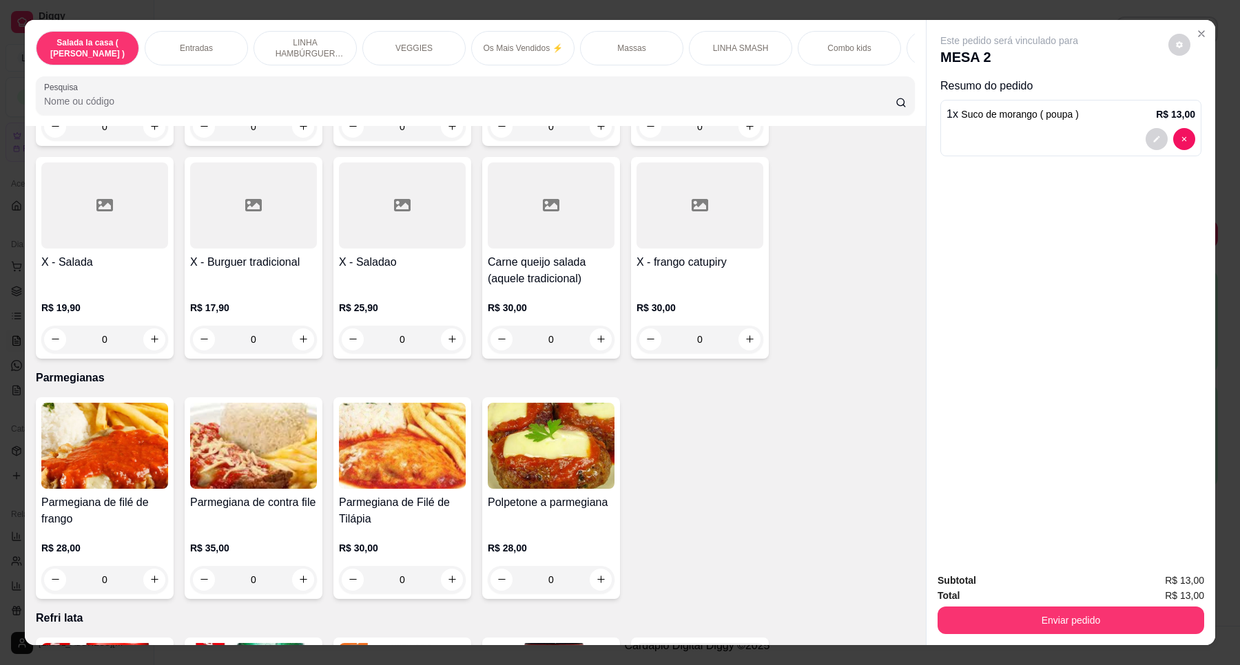
scroll to position [4286, 0]
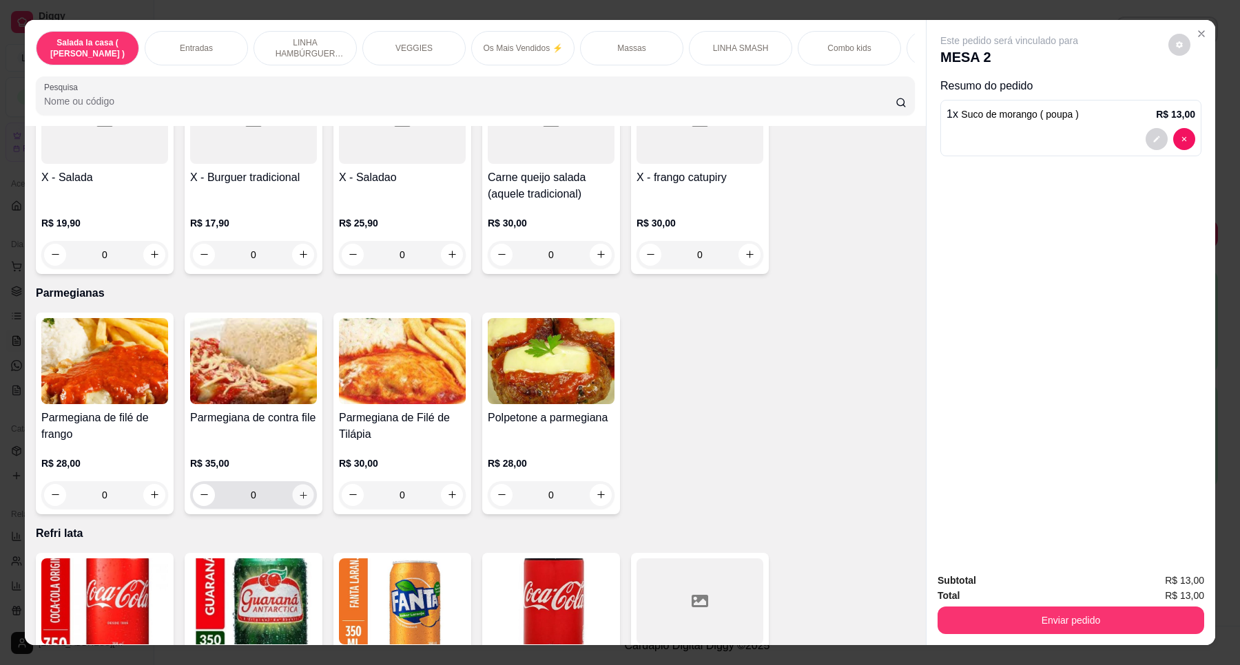
click at [300, 490] on icon "increase-product-quantity" at bounding box center [303, 495] width 10 height 10
type input "1"
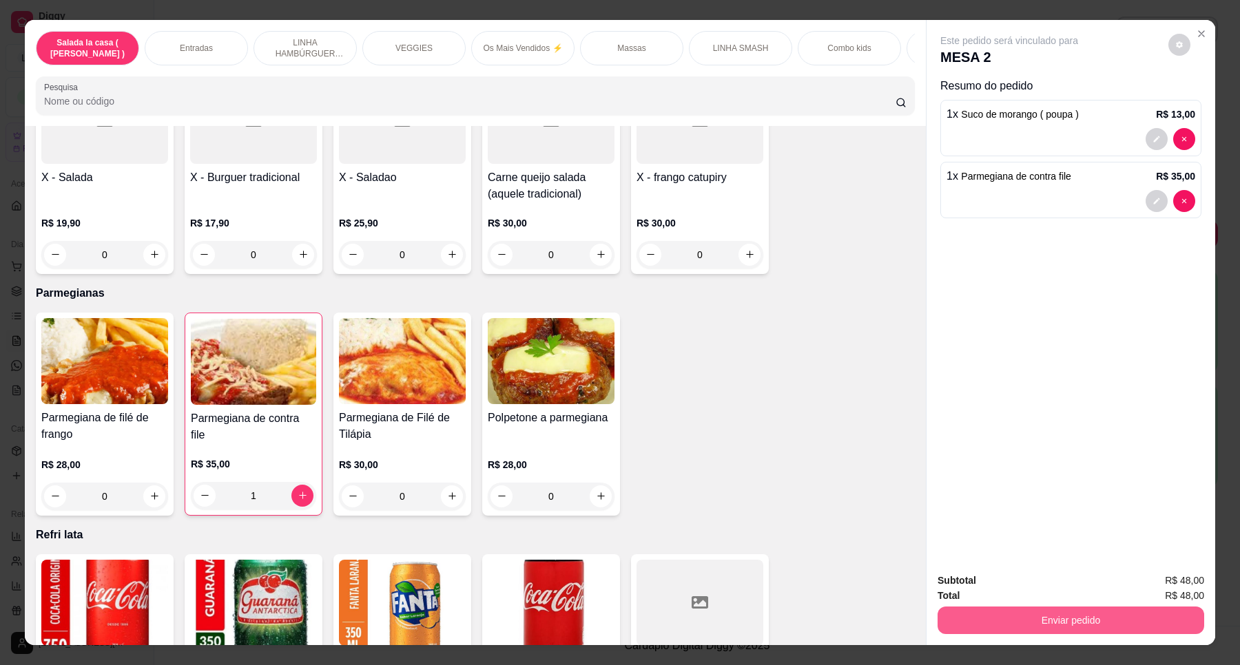
click at [972, 612] on button "Enviar pedido" at bounding box center [1070, 621] width 267 height 28
click at [1162, 593] on button "Enviar pedido" at bounding box center [1167, 586] width 76 height 25
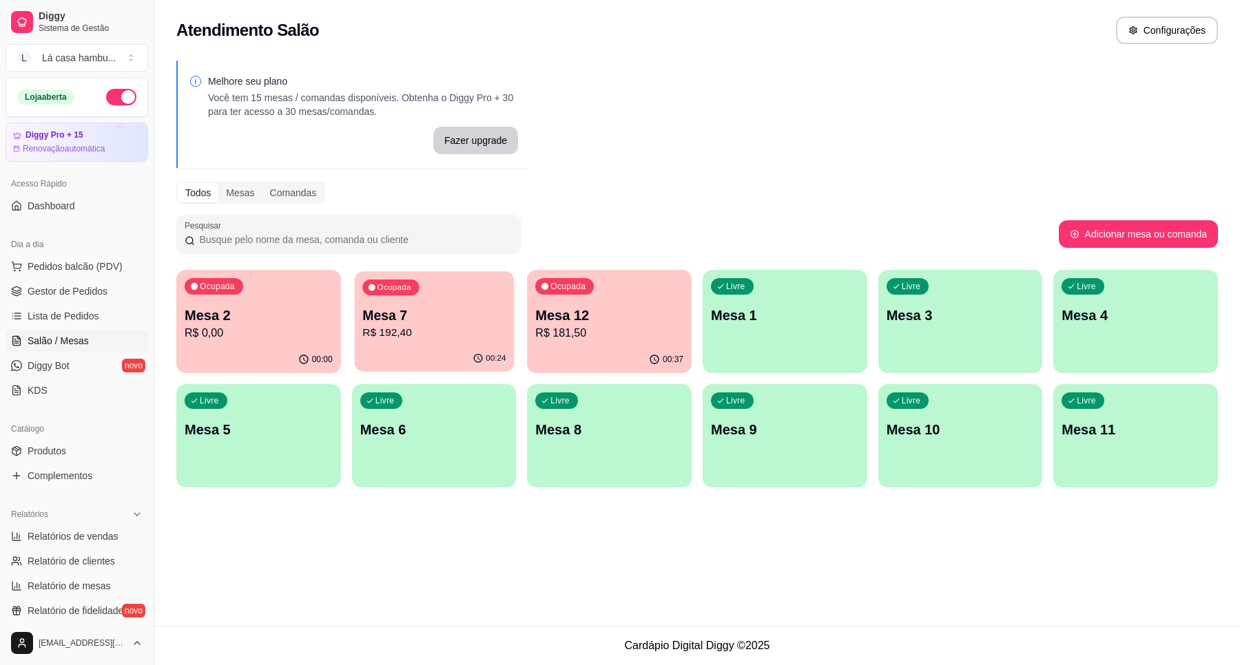
click at [434, 314] on p "Mesa 7" at bounding box center [433, 315] width 143 height 19
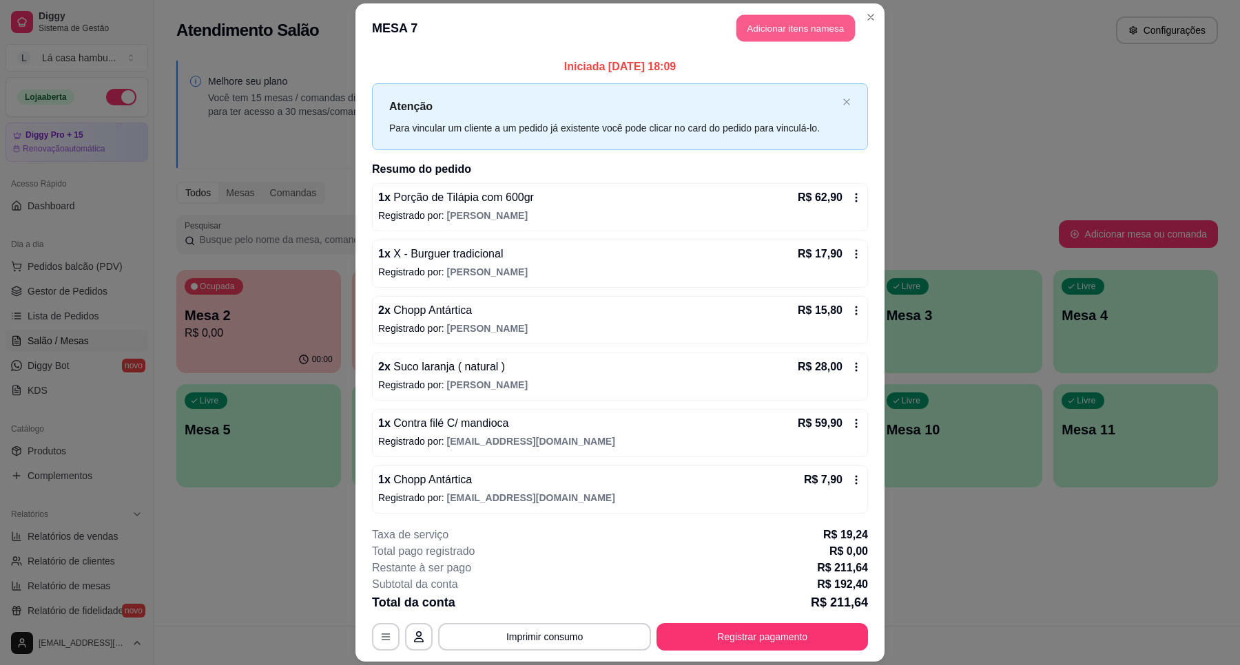
click at [810, 25] on button "Adicionar itens na mesa" at bounding box center [795, 27] width 118 height 27
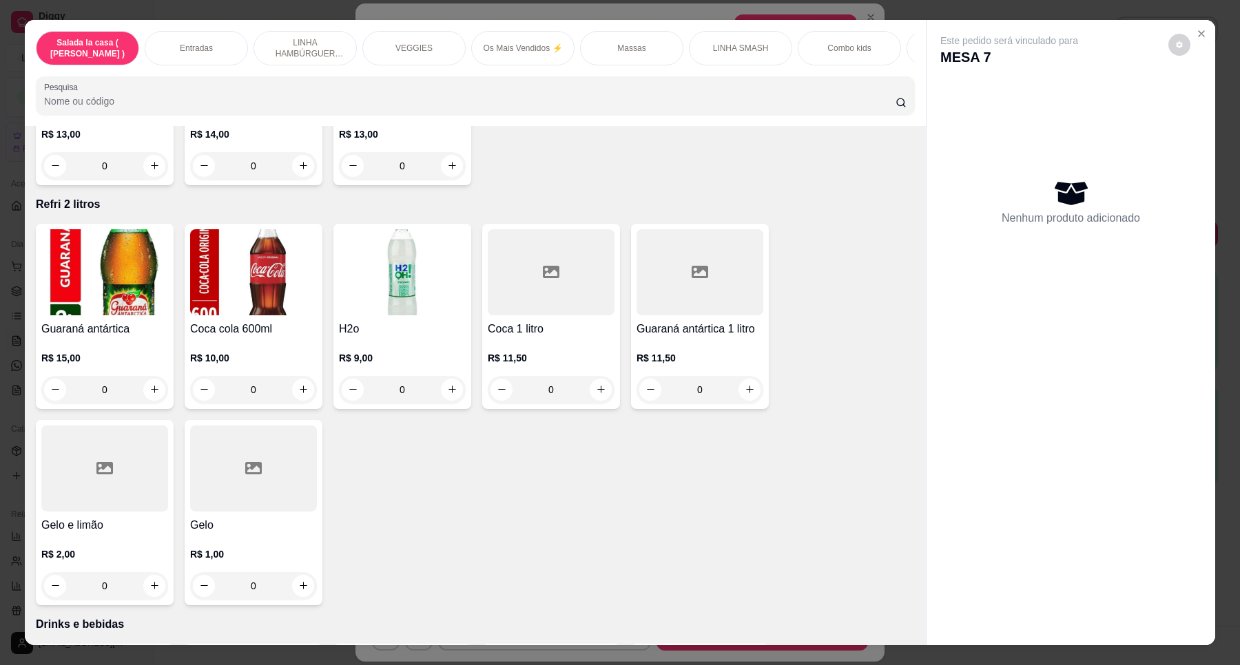
scroll to position [5662, 0]
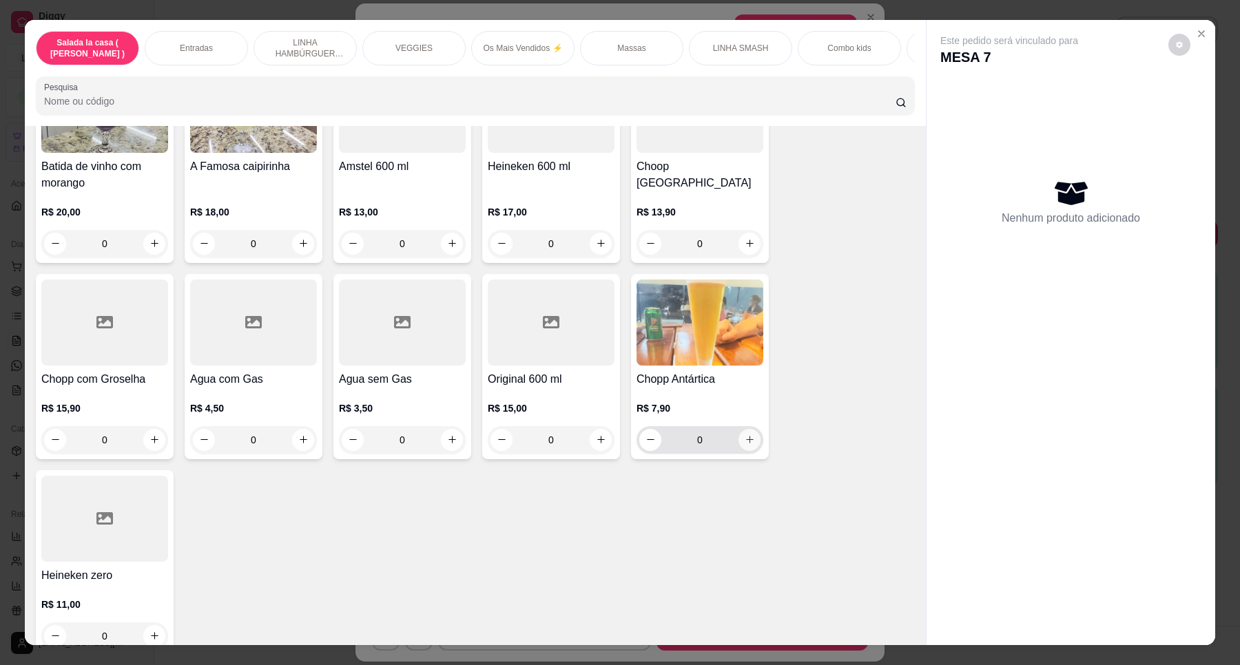
click at [745, 435] on icon "increase-product-quantity" at bounding box center [750, 440] width 10 height 10
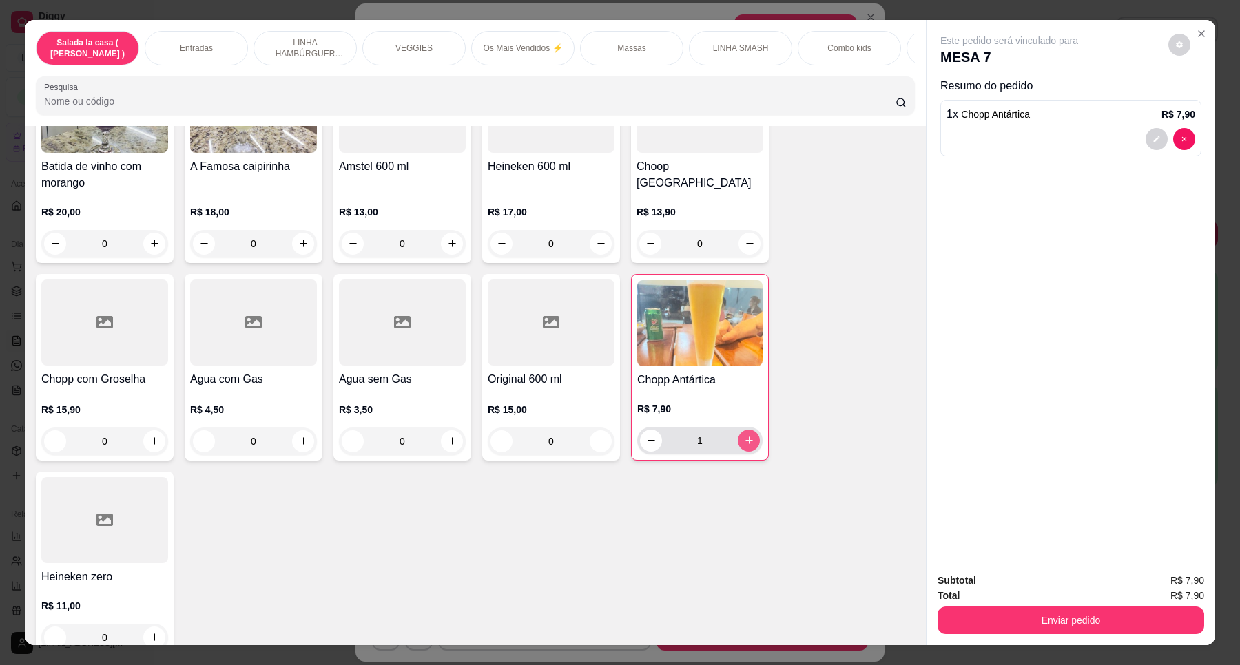
type input "1"
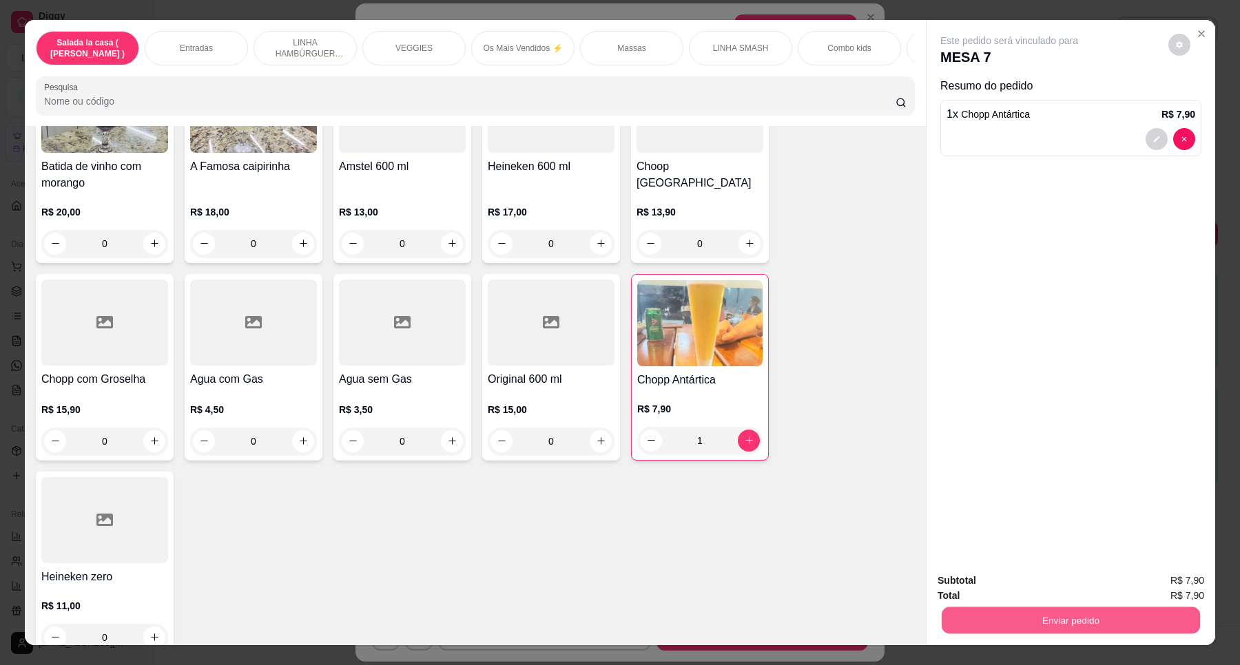
click at [1010, 634] on div "Enviar pedido" at bounding box center [1070, 618] width 267 height 31
click at [1175, 590] on button "Enviar pedido" at bounding box center [1167, 587] width 78 height 26
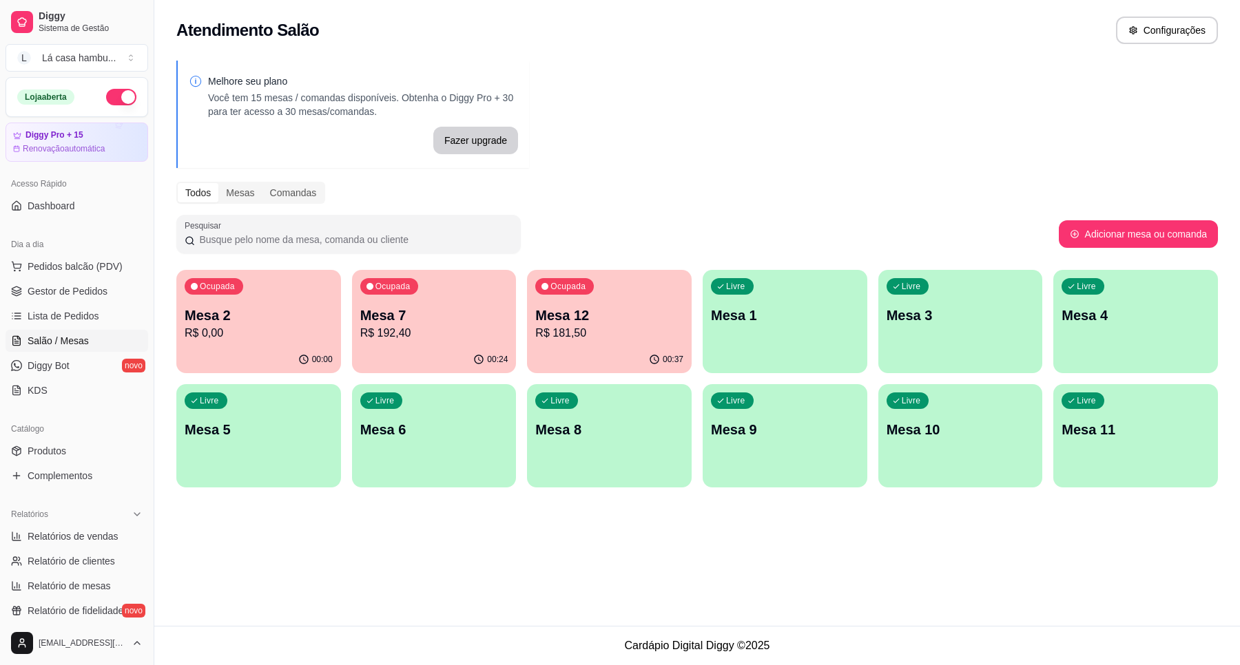
click at [414, 322] on p "Mesa 7" at bounding box center [434, 315] width 148 height 19
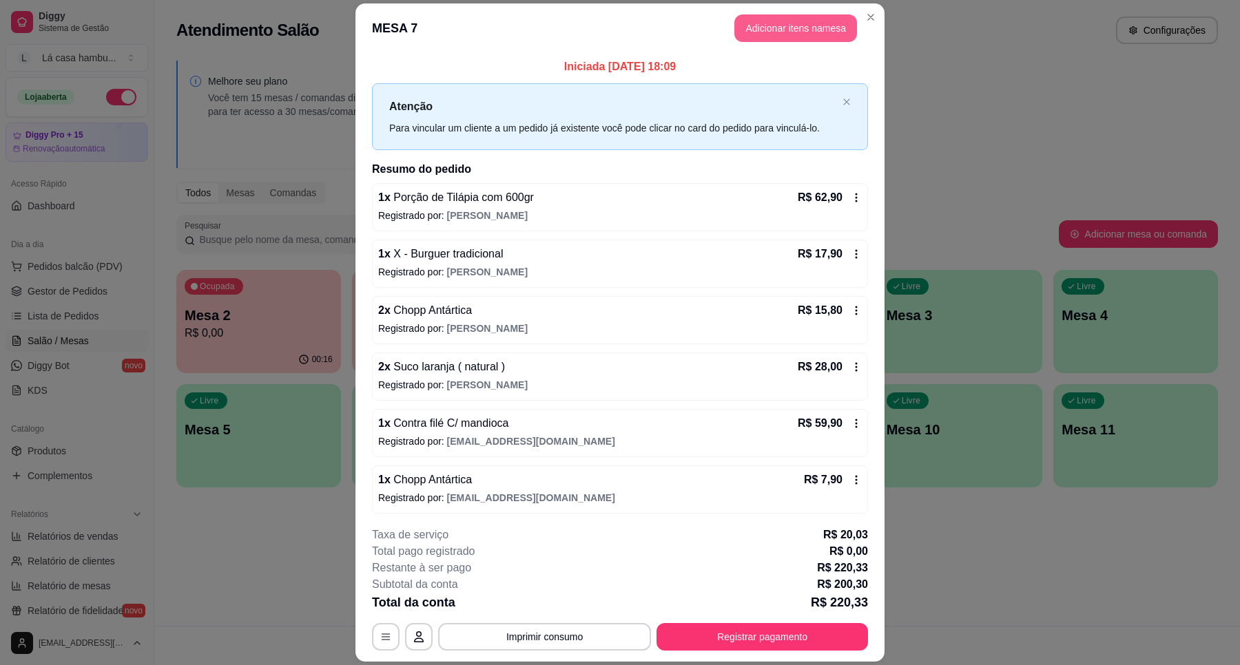
click at [811, 28] on button "Adicionar itens na mesa" at bounding box center [795, 28] width 123 height 28
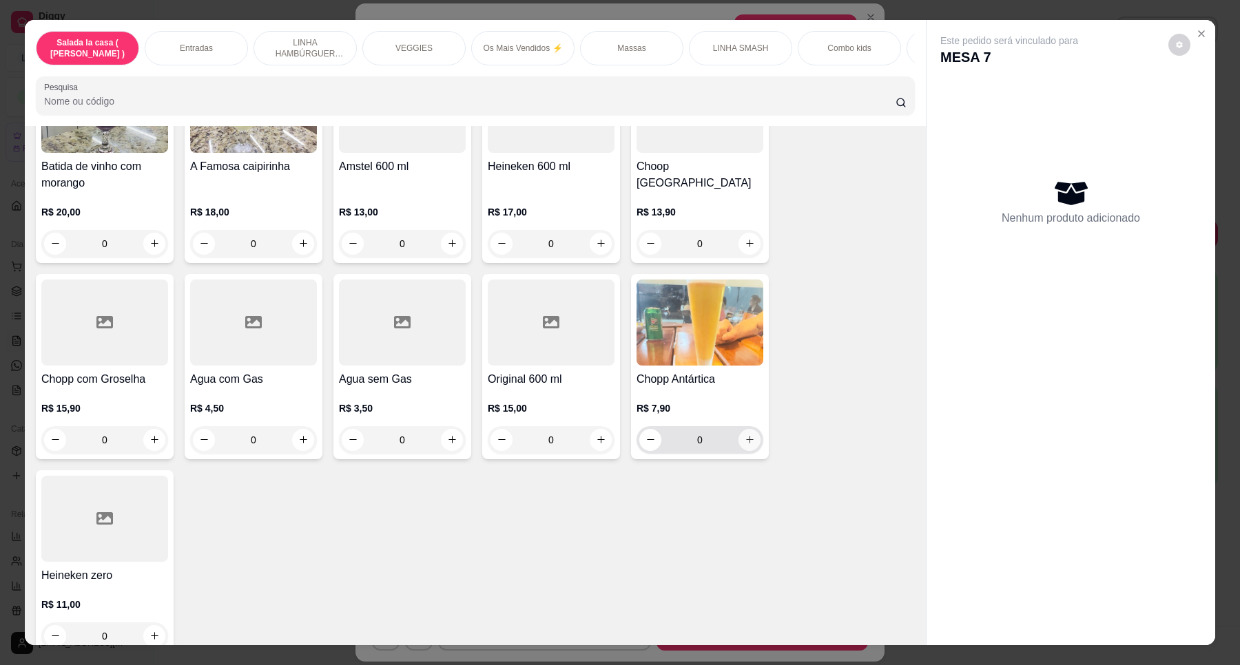
click at [746, 435] on icon "increase-product-quantity" at bounding box center [750, 440] width 10 height 10
type input "1"
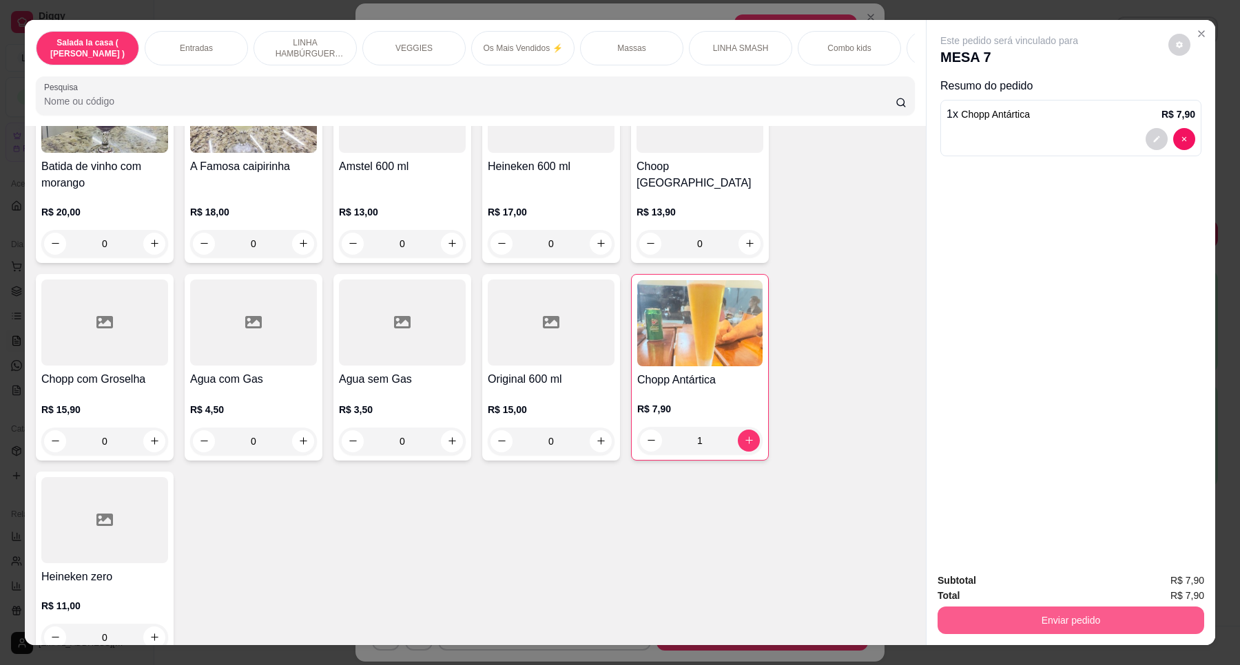
click at [1055, 621] on button "Enviar pedido" at bounding box center [1070, 621] width 267 height 28
click at [1172, 584] on button "Enviar pedido" at bounding box center [1167, 587] width 78 height 26
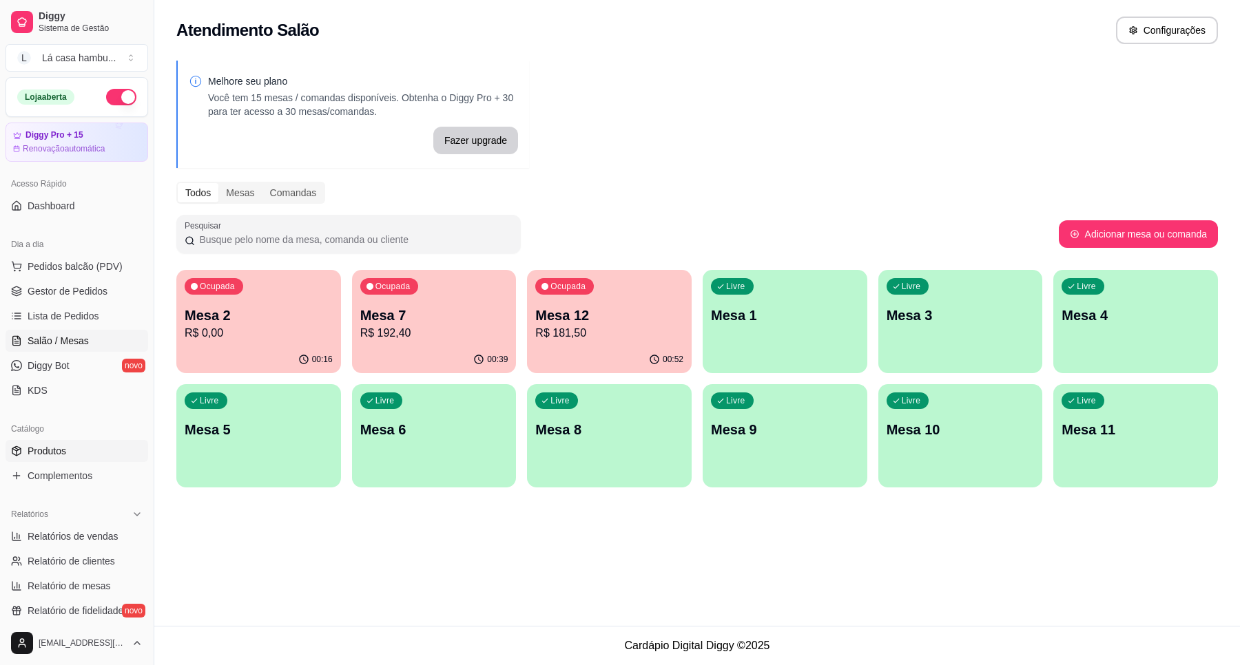
click at [63, 446] on span "Produtos" at bounding box center [47, 451] width 39 height 14
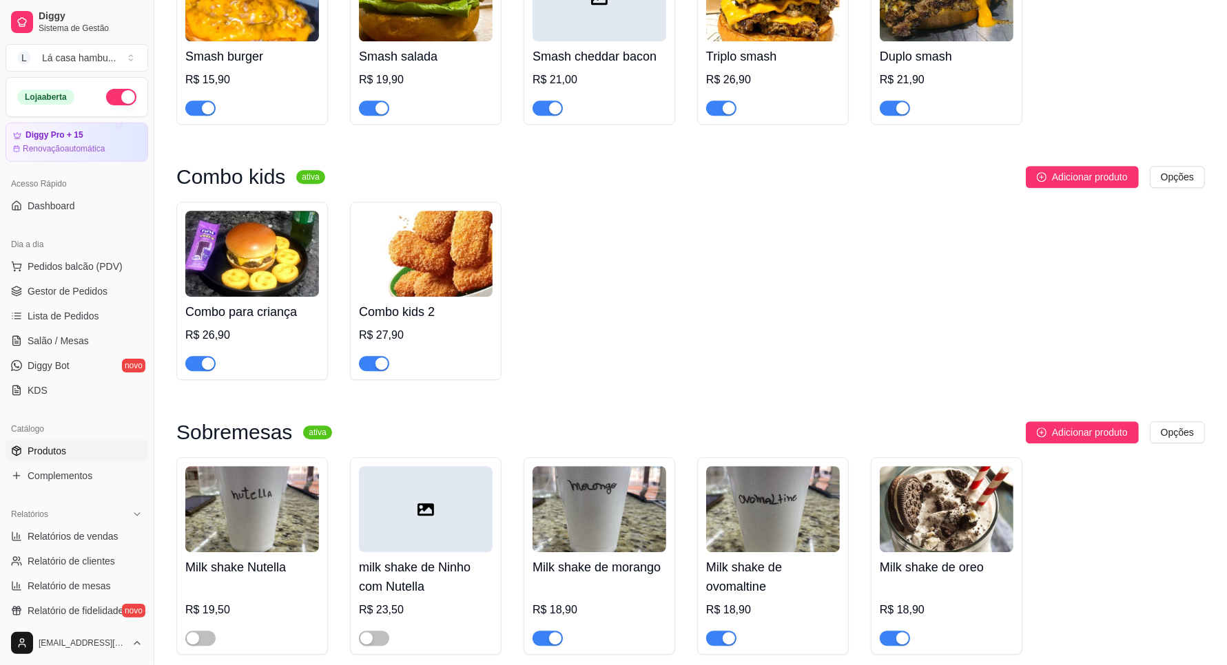
scroll to position [3702, 0]
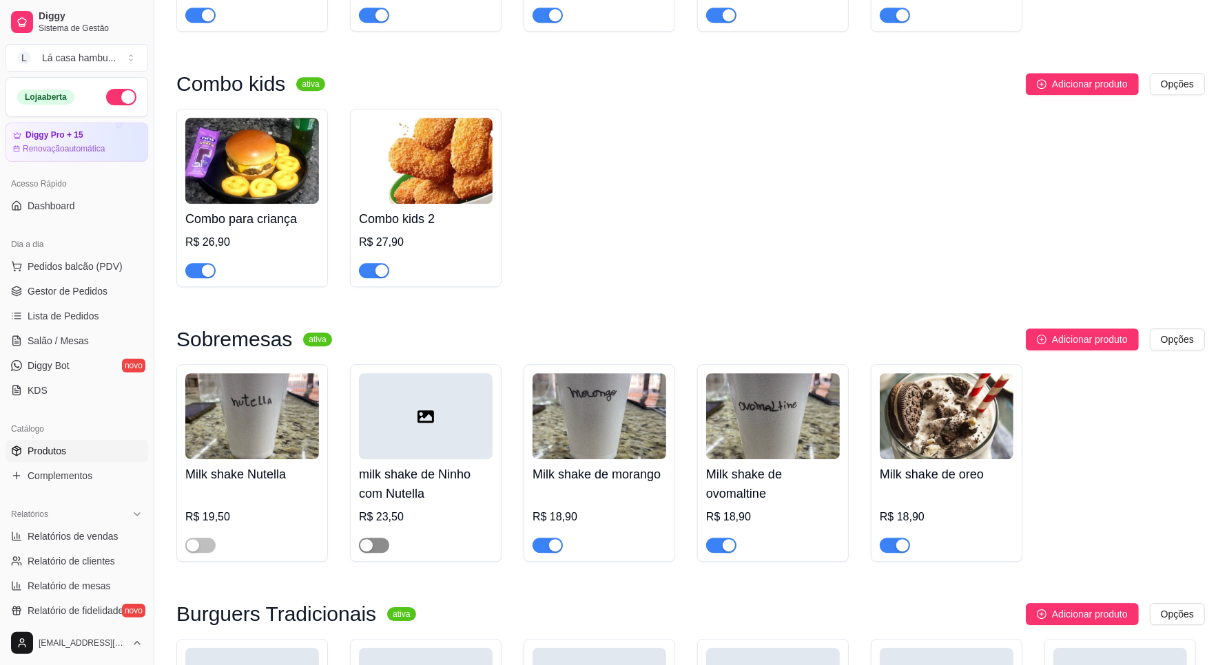
click at [377, 546] on span "button" at bounding box center [374, 545] width 30 height 15
click at [205, 550] on span "button" at bounding box center [200, 545] width 30 height 15
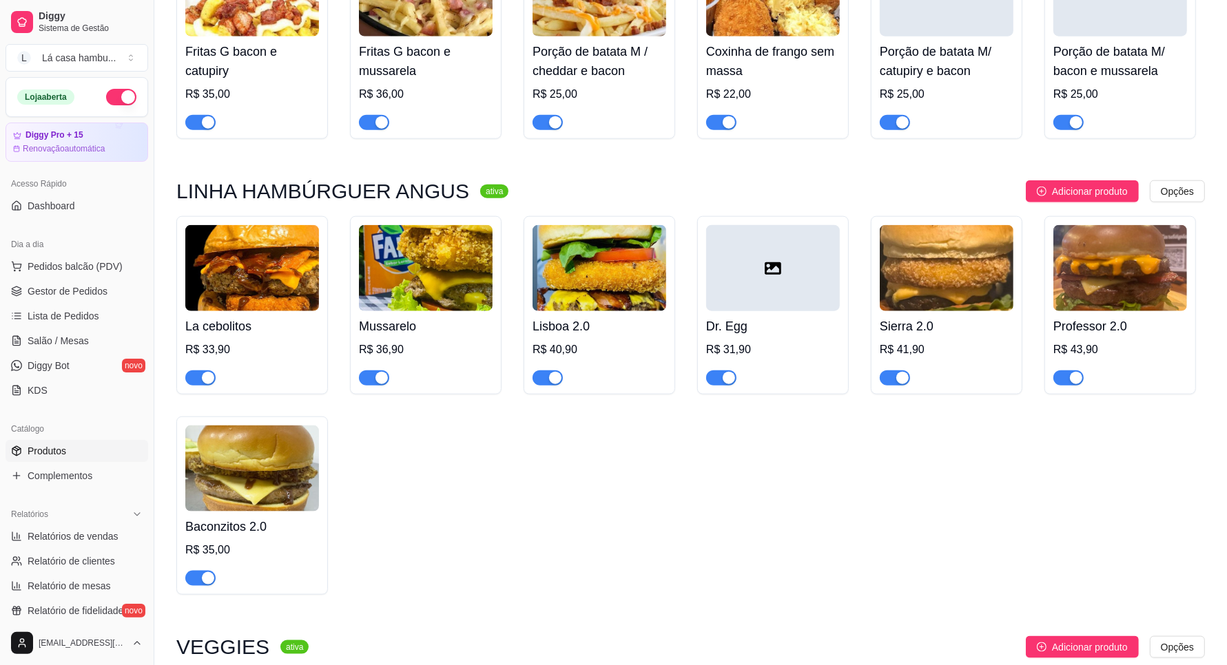
scroll to position [1377, 0]
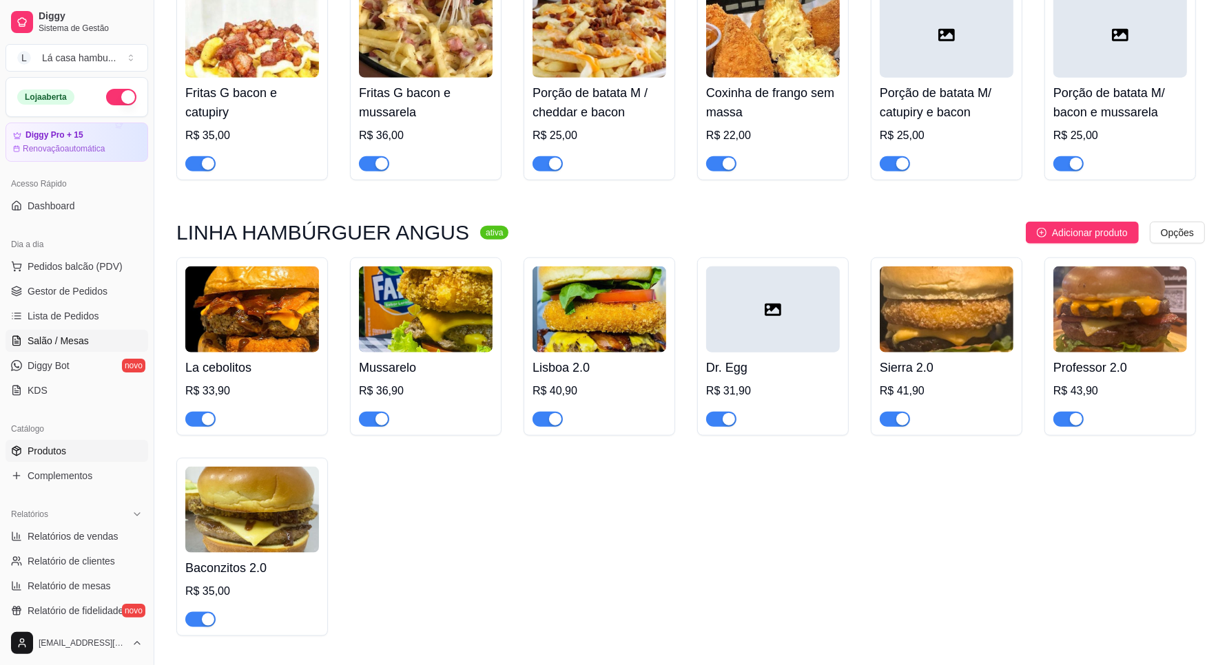
click at [79, 345] on span "Salão / Mesas" at bounding box center [58, 341] width 61 height 14
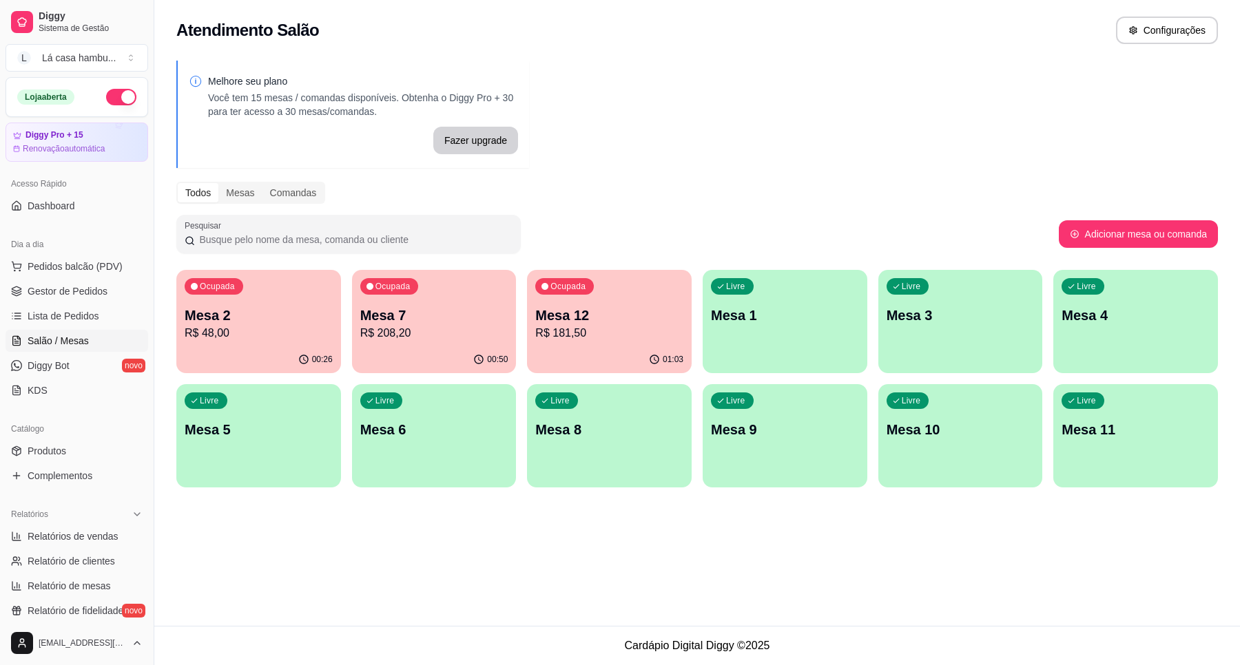
click at [445, 313] on p "Mesa 7" at bounding box center [434, 315] width 148 height 19
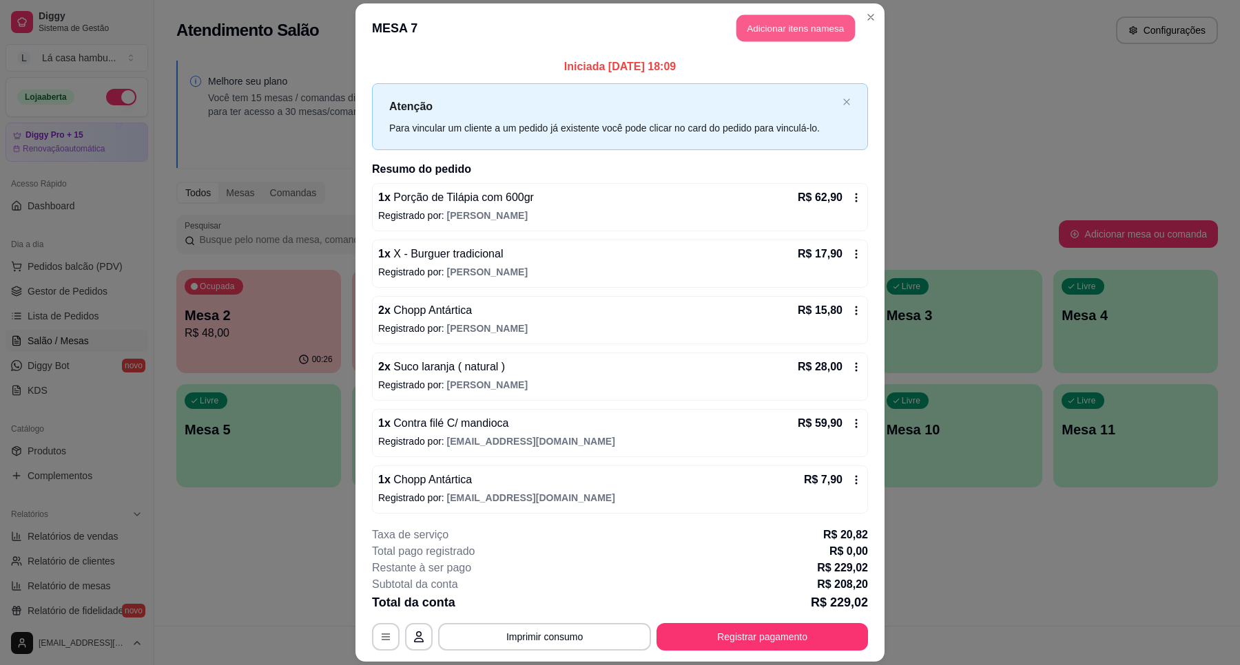
click at [813, 21] on button "Adicionar itens na mesa" at bounding box center [795, 27] width 118 height 27
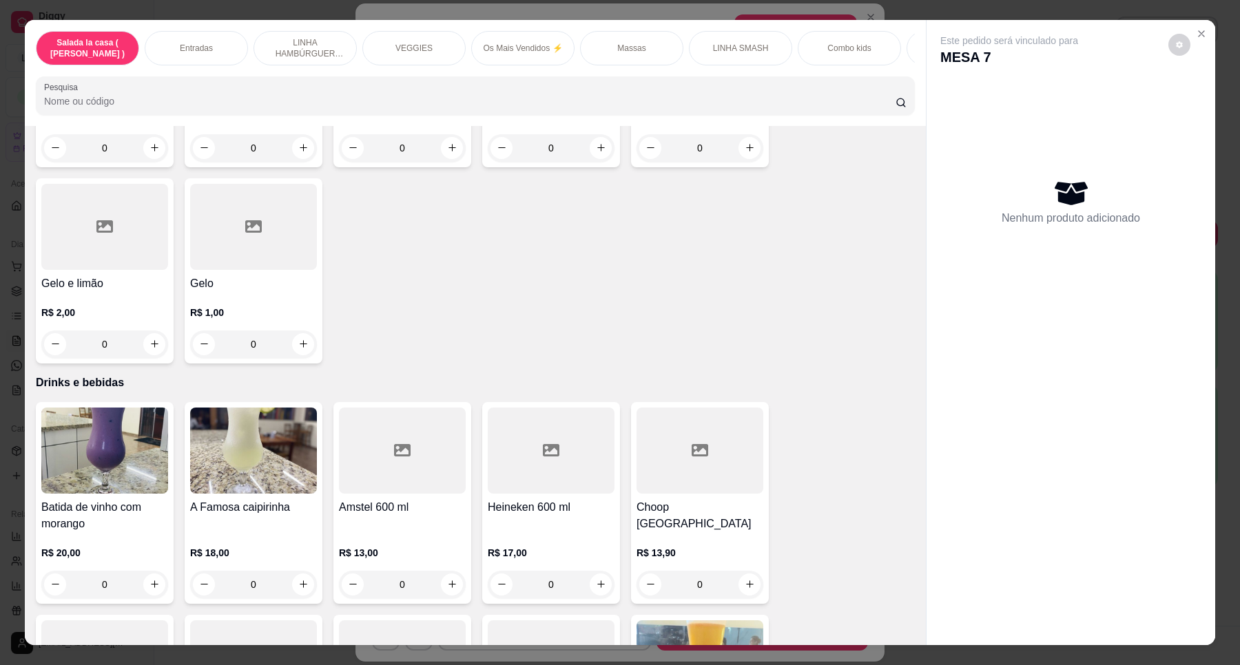
scroll to position [5679, 0]
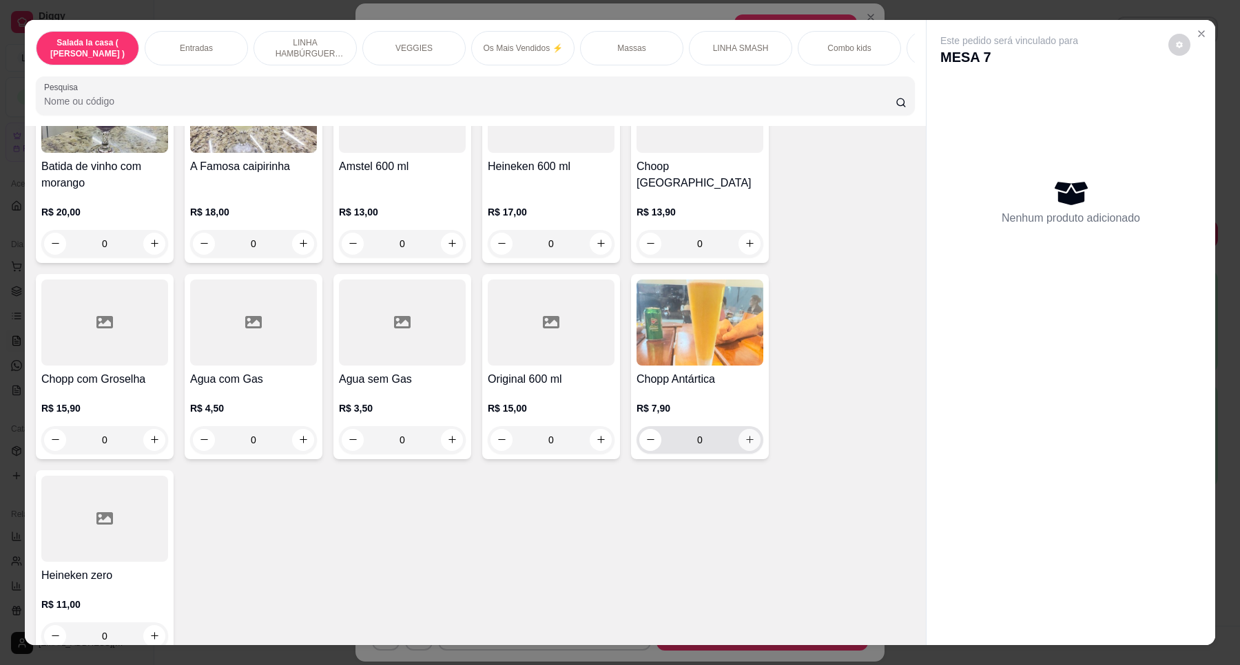
click at [747, 435] on icon "increase-product-quantity" at bounding box center [750, 440] width 10 height 10
type input "1"
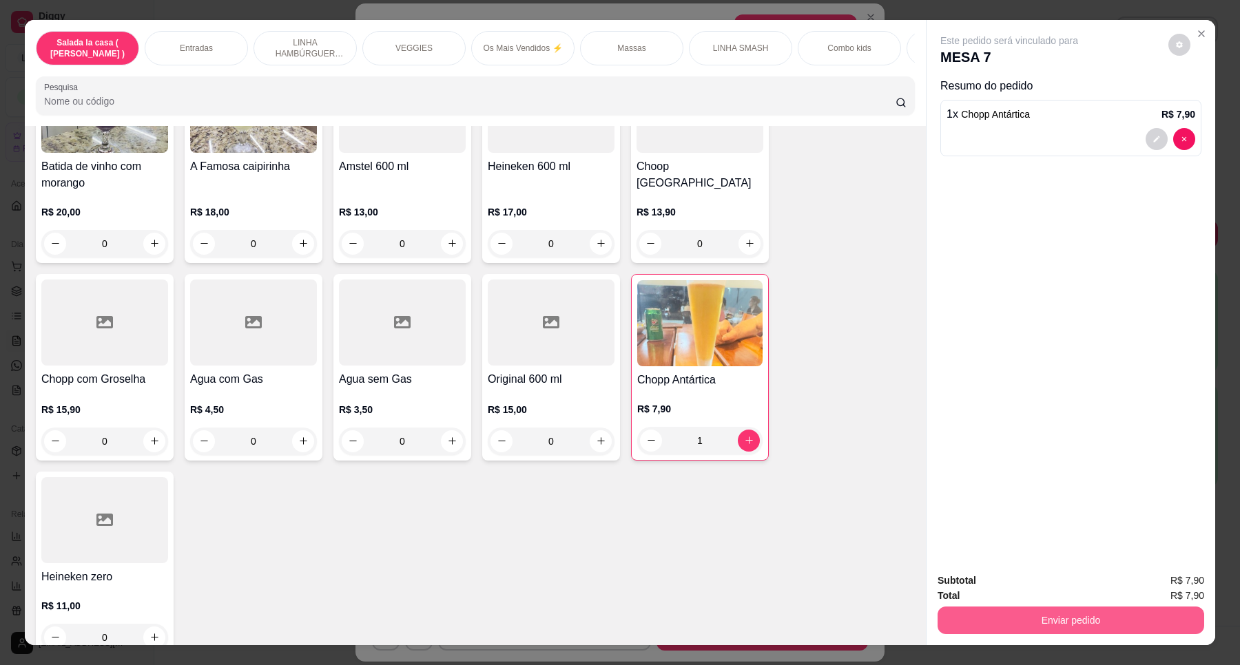
click at [1035, 625] on button "Enviar pedido" at bounding box center [1070, 621] width 267 height 28
click at [1151, 583] on button "Enviar pedido" at bounding box center [1167, 587] width 78 height 26
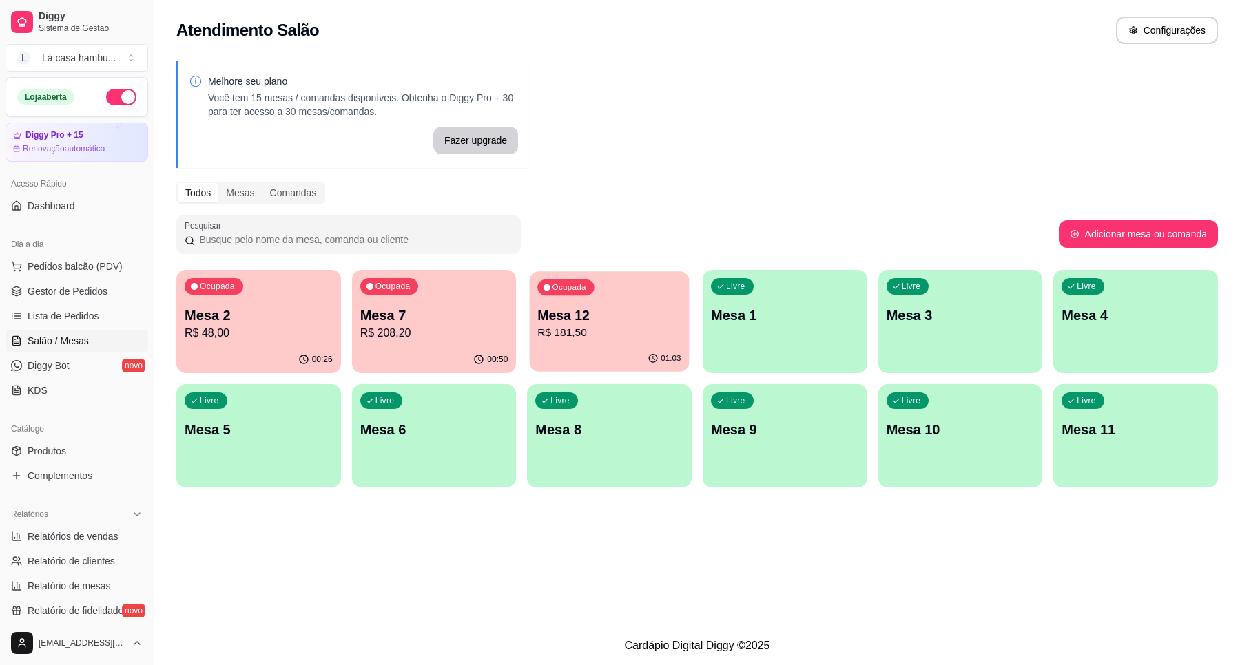
click at [639, 333] on p "R$ 181,50" at bounding box center [609, 333] width 143 height 16
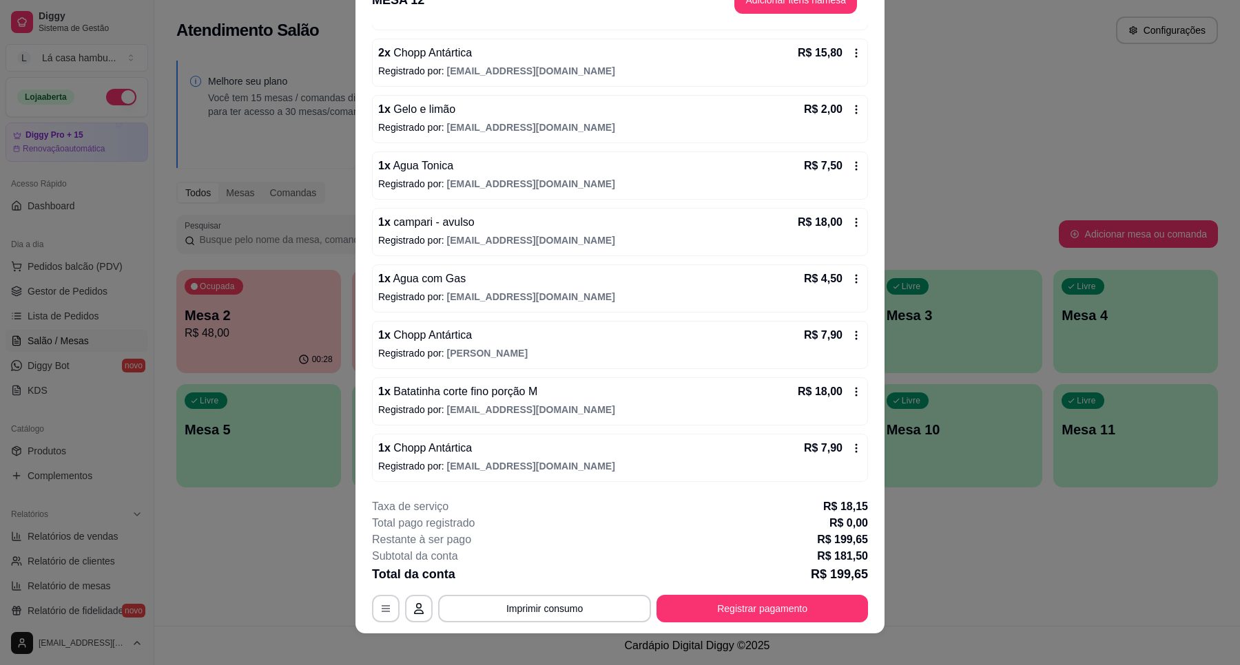
scroll to position [40, 0]
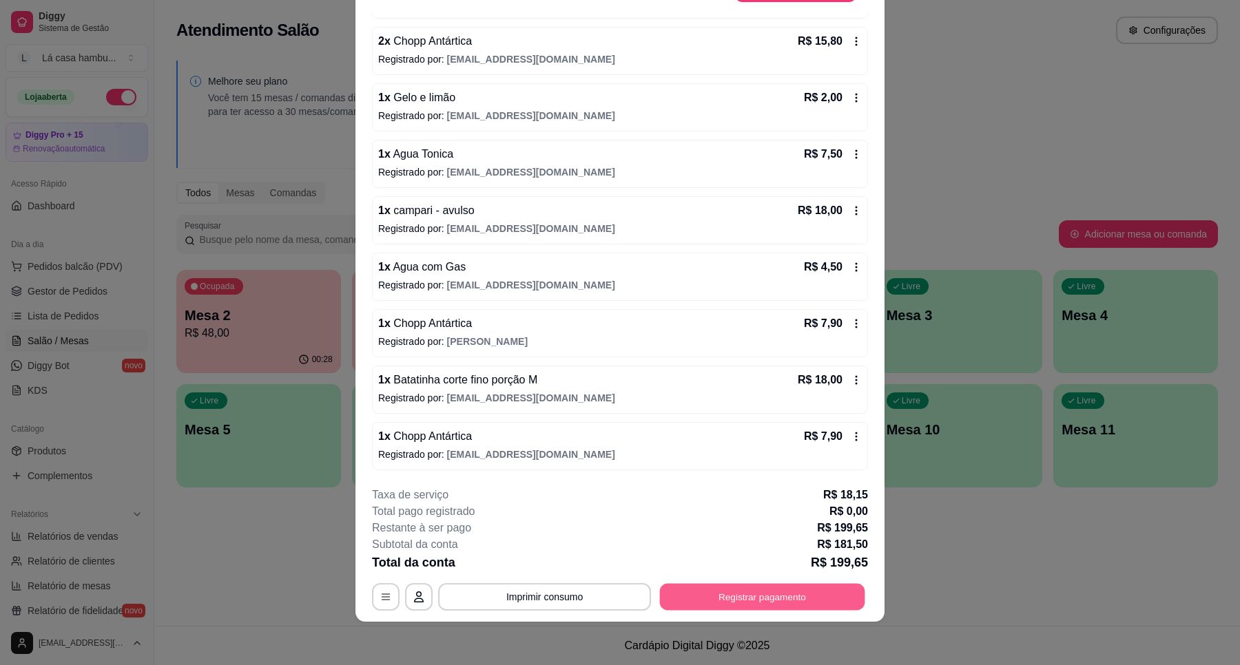
click at [766, 604] on button "Registrar pagamento" at bounding box center [762, 597] width 205 height 27
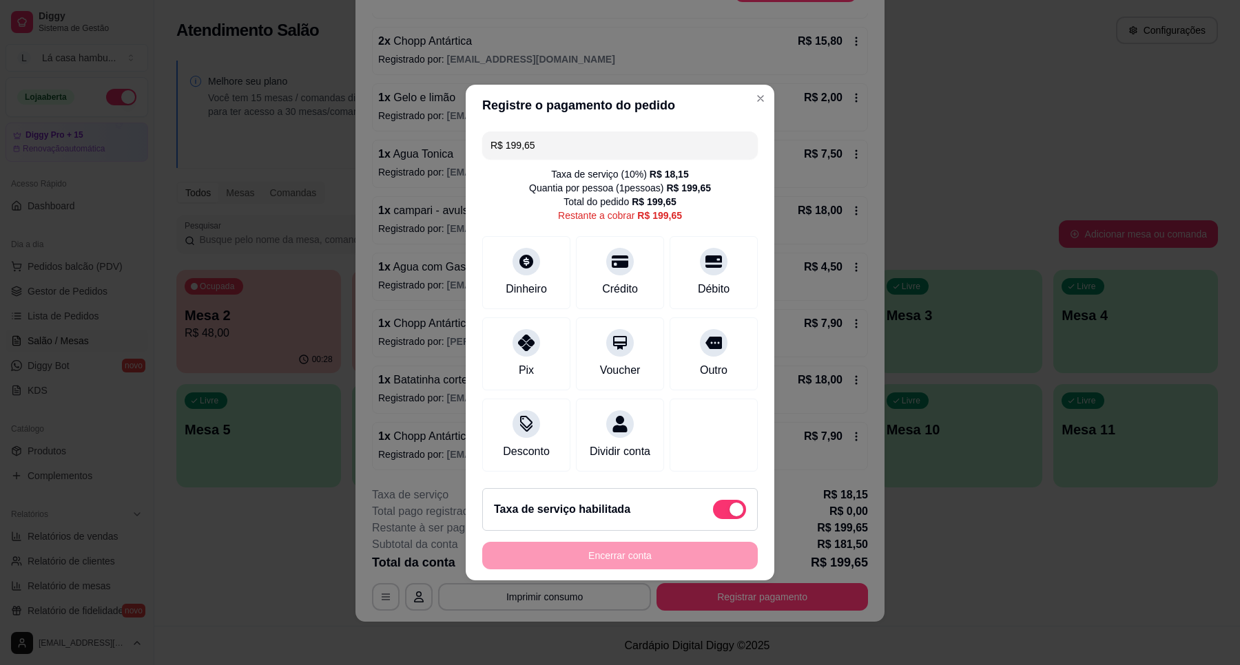
click at [606, 563] on div "Encerrar conta" at bounding box center [619, 556] width 275 height 28
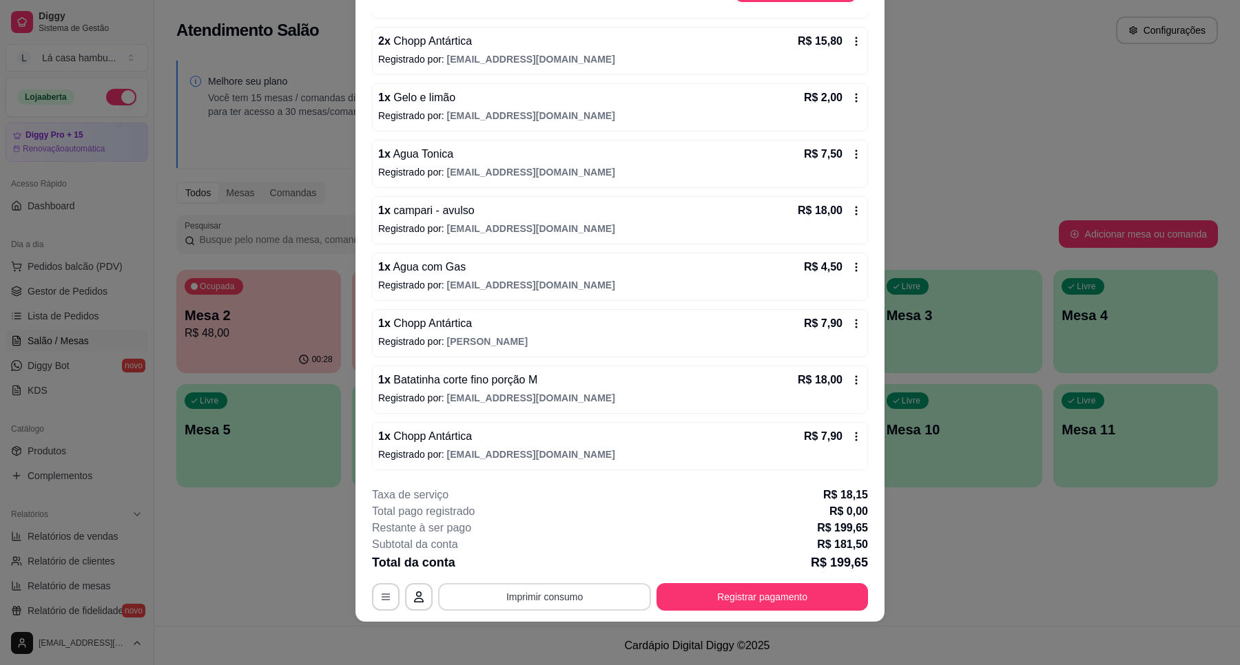
click at [506, 591] on button "Imprimir consumo" at bounding box center [544, 597] width 213 height 28
click at [549, 559] on button "IMPRESSORA" at bounding box center [542, 565] width 100 height 22
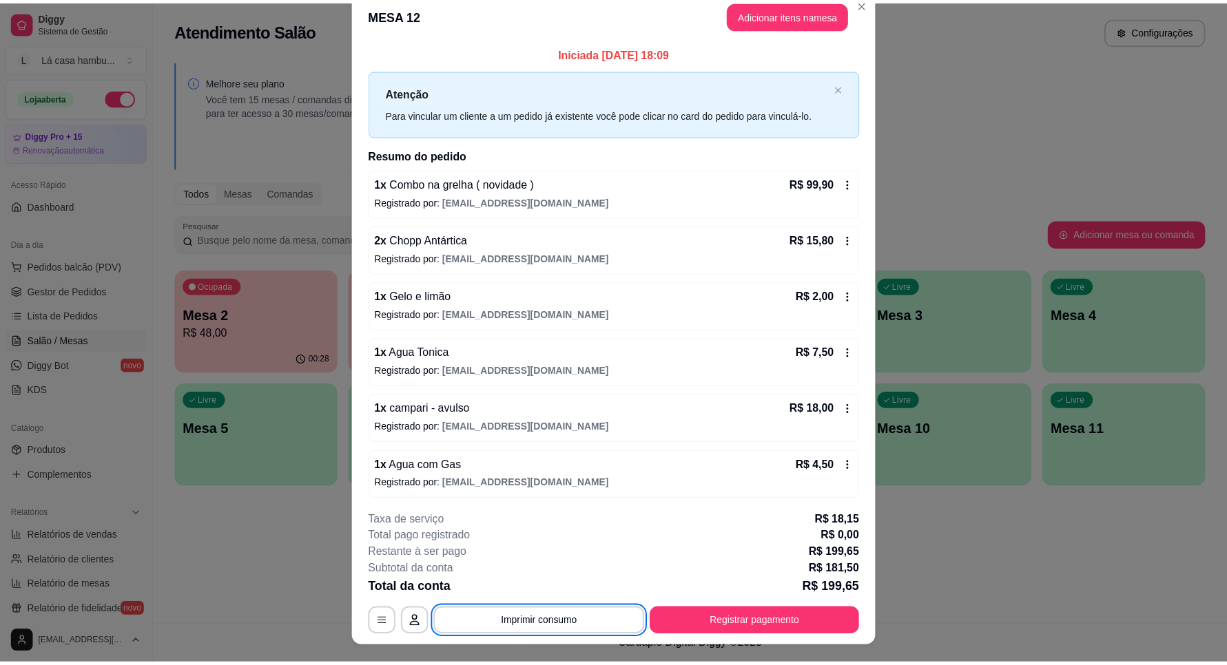
scroll to position [0, 0]
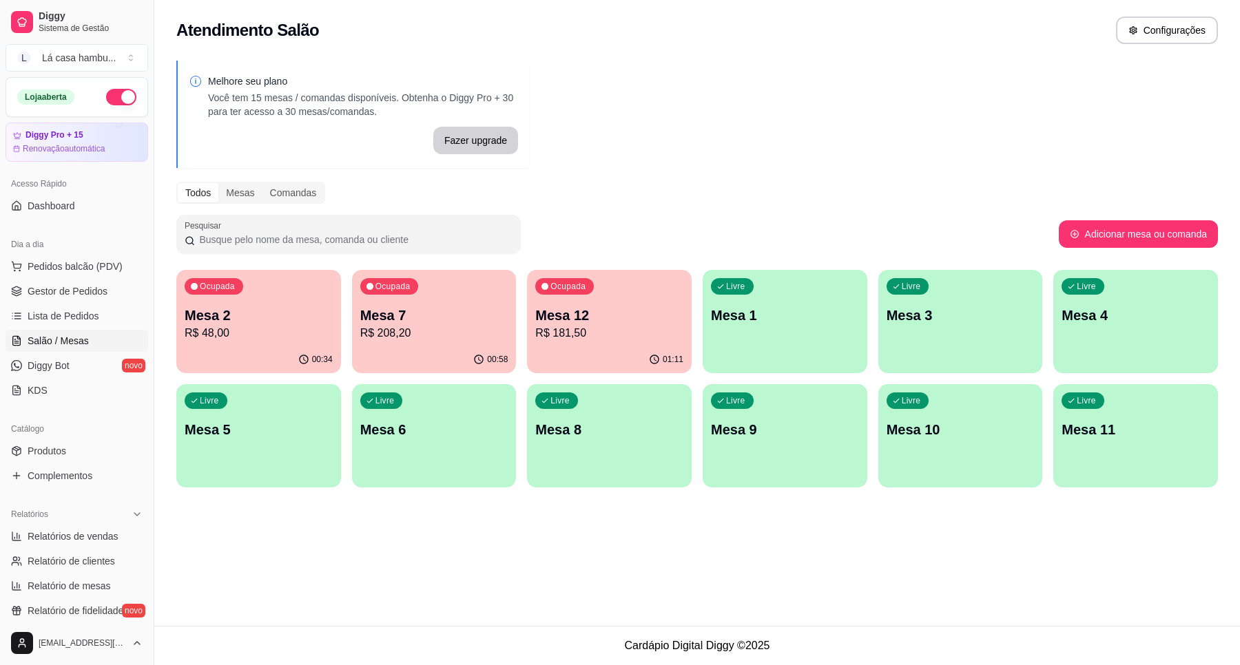
click at [50, 339] on span "Salão / Mesas" at bounding box center [58, 341] width 61 height 14
click at [90, 342] on link "Salão / Mesas" at bounding box center [77, 341] width 143 height 22
click at [81, 311] on span "Lista de Pedidos" at bounding box center [64, 316] width 72 height 14
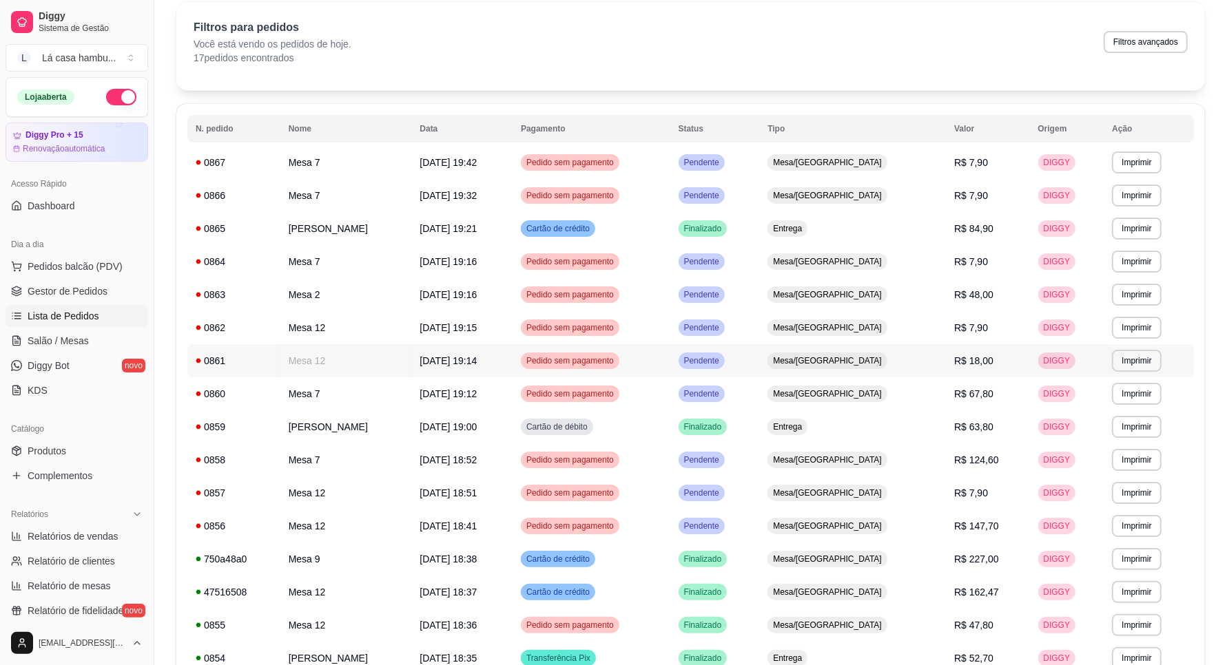
scroll to position [195, 0]
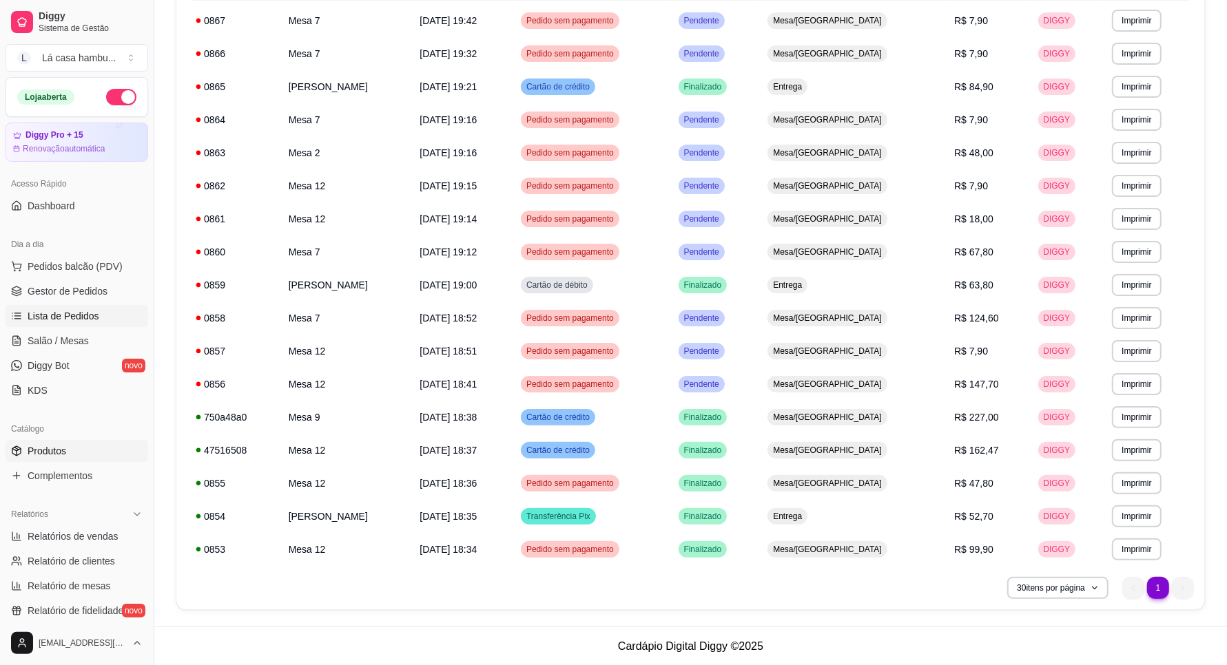
click at [36, 455] on span "Produtos" at bounding box center [47, 451] width 39 height 14
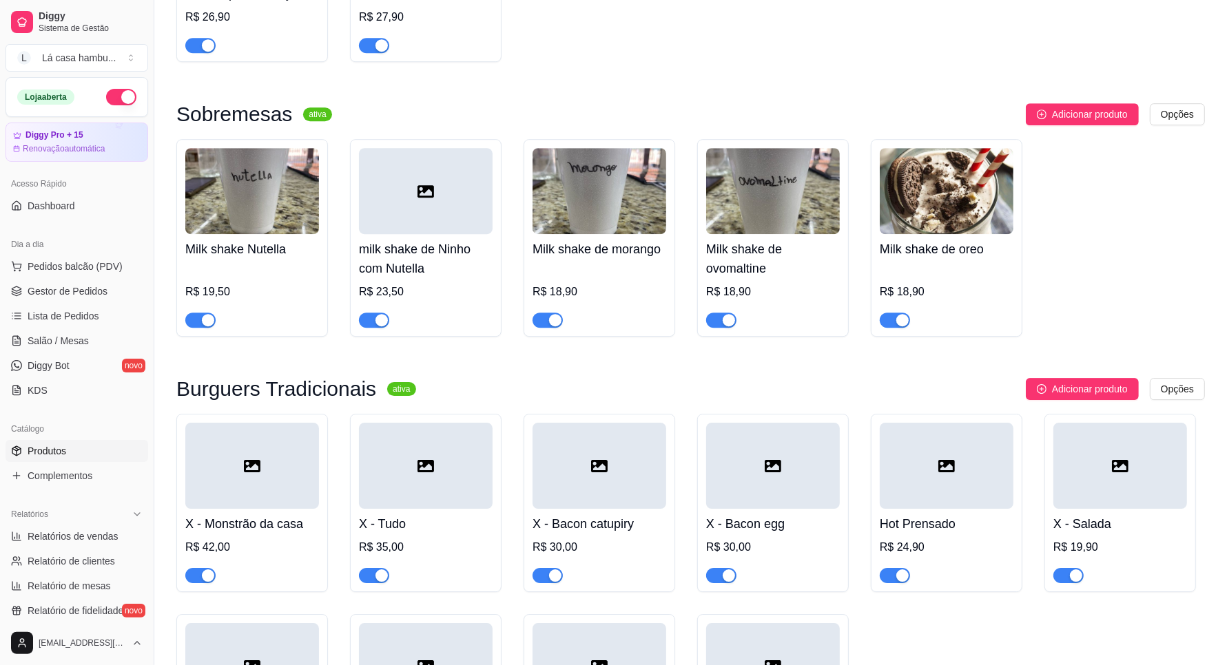
scroll to position [3960, 0]
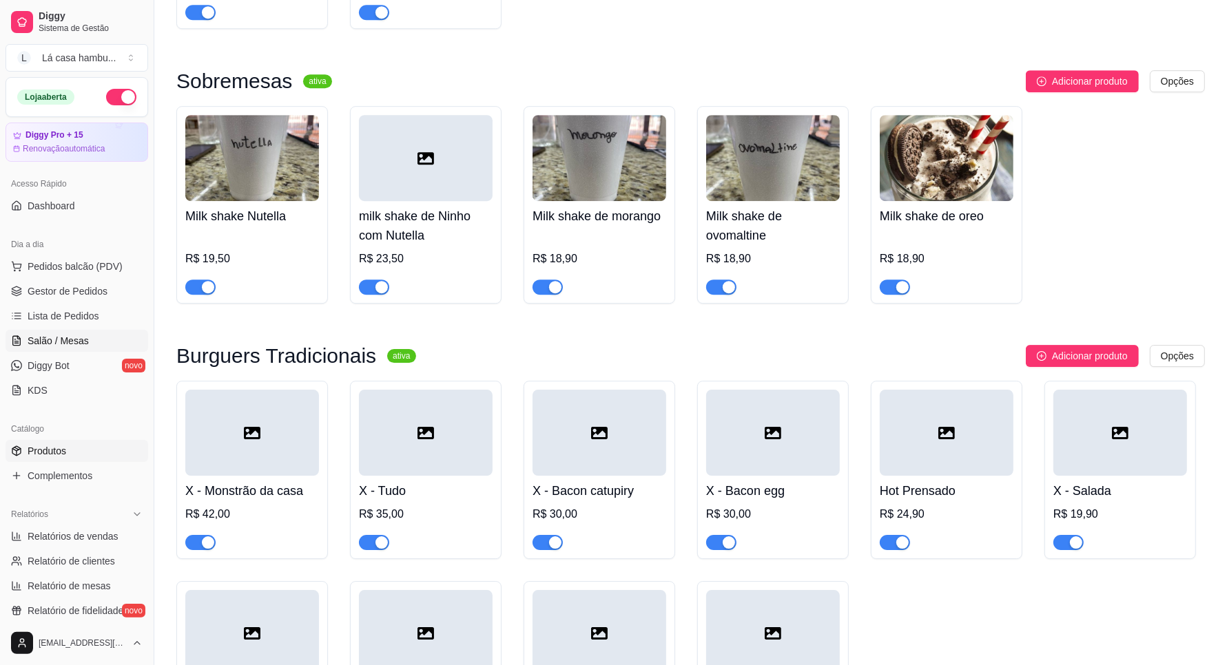
click at [57, 335] on span "Salão / Mesas" at bounding box center [58, 341] width 61 height 14
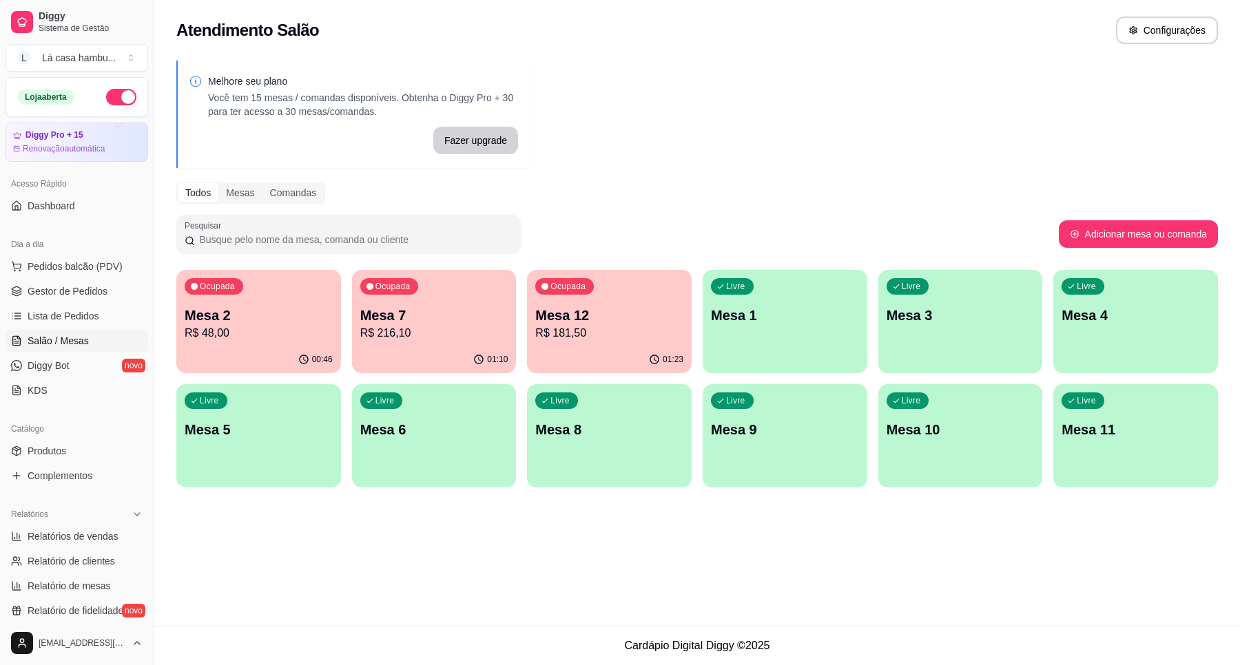
click at [415, 335] on p "R$ 216,10" at bounding box center [434, 333] width 148 height 17
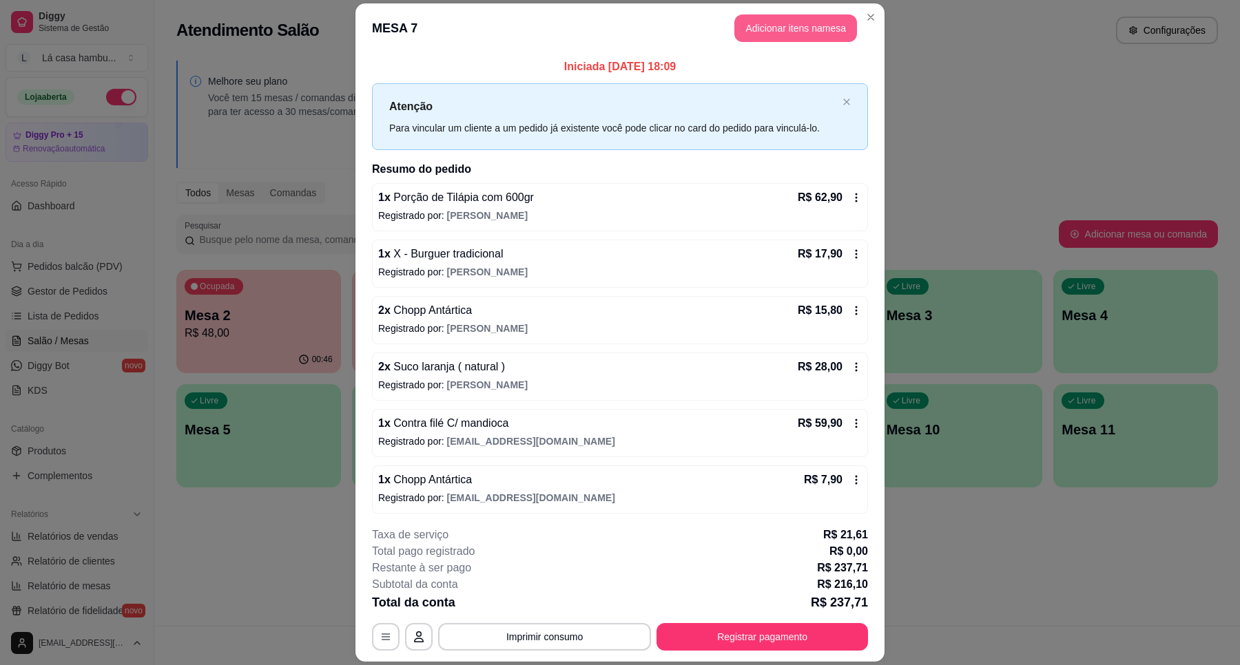
click at [815, 19] on button "Adicionar itens na mesa" at bounding box center [795, 28] width 123 height 28
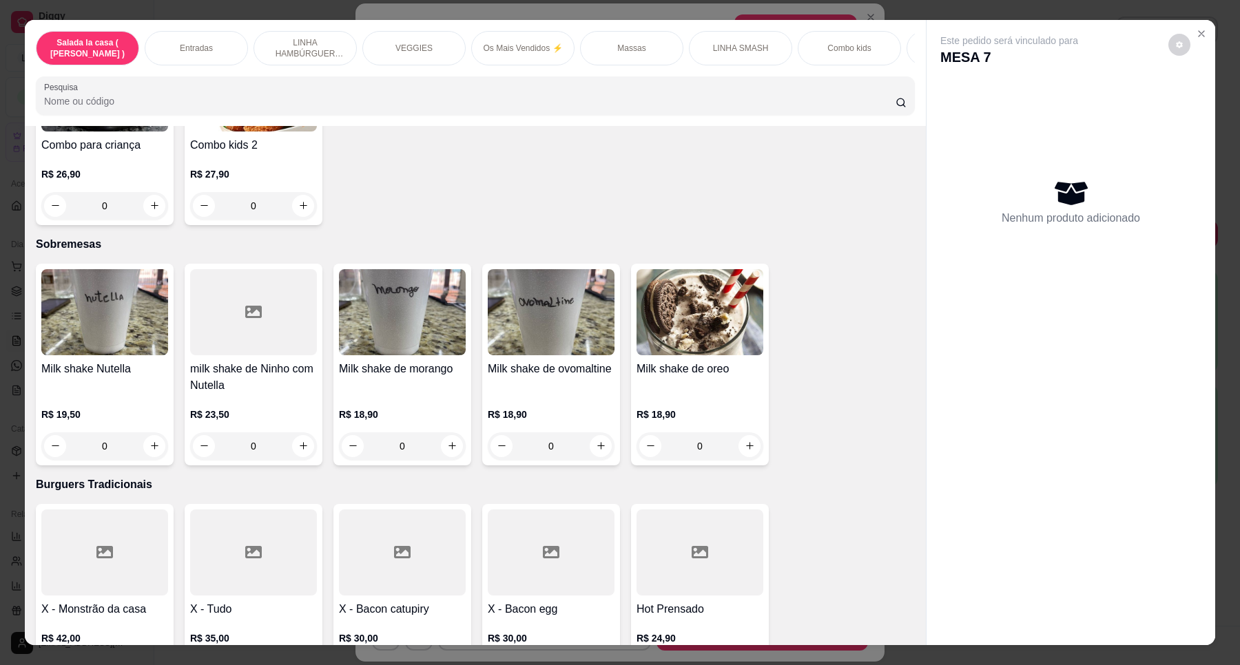
scroll to position [3702, 0]
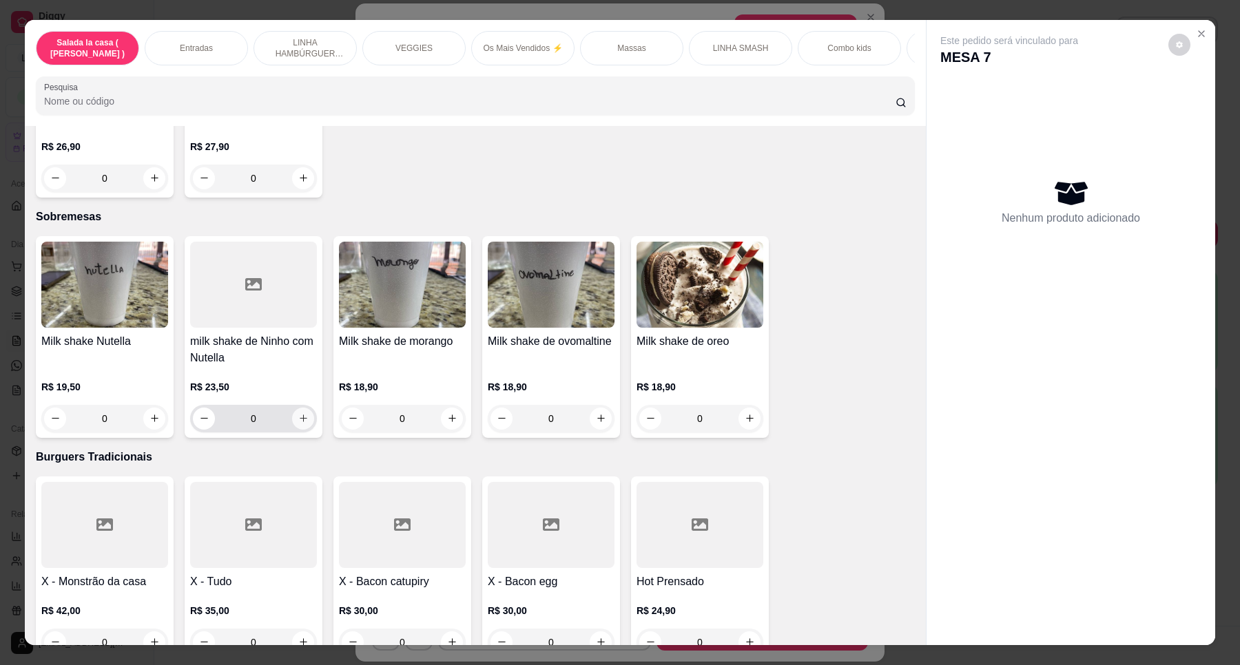
click at [298, 413] on icon "increase-product-quantity" at bounding box center [303, 418] width 10 height 10
type input "1"
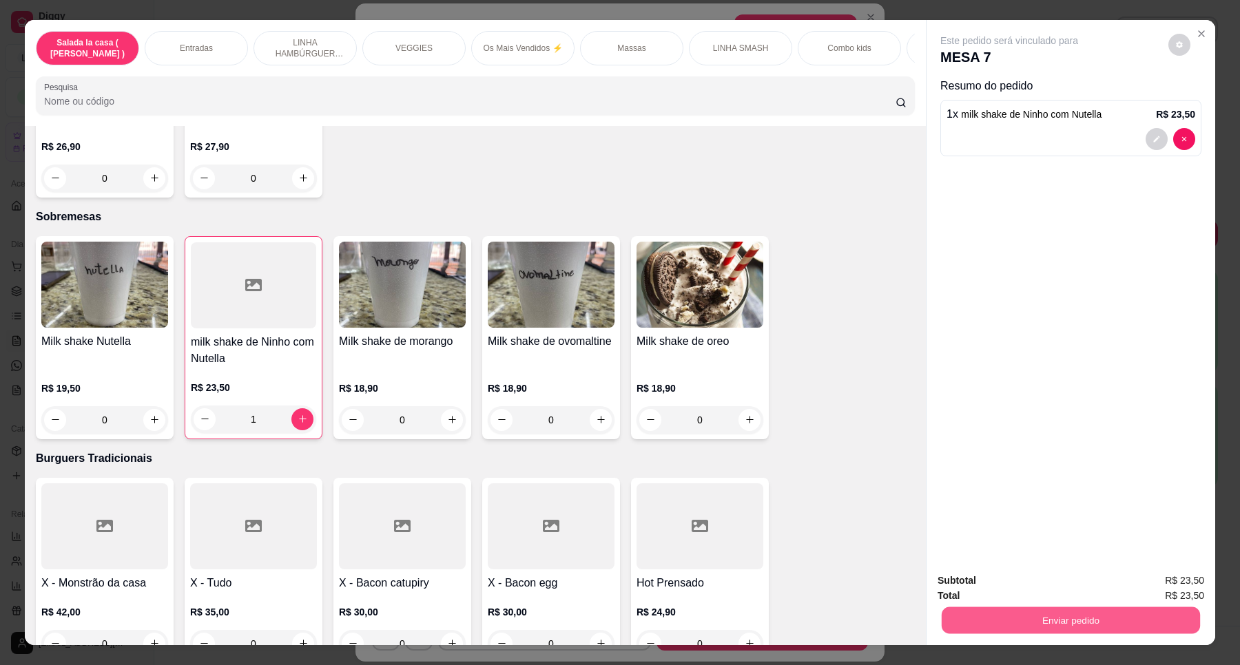
click at [1072, 610] on button "Enviar pedido" at bounding box center [1071, 620] width 258 height 27
click at [1175, 588] on button "Enviar pedido" at bounding box center [1167, 586] width 76 height 25
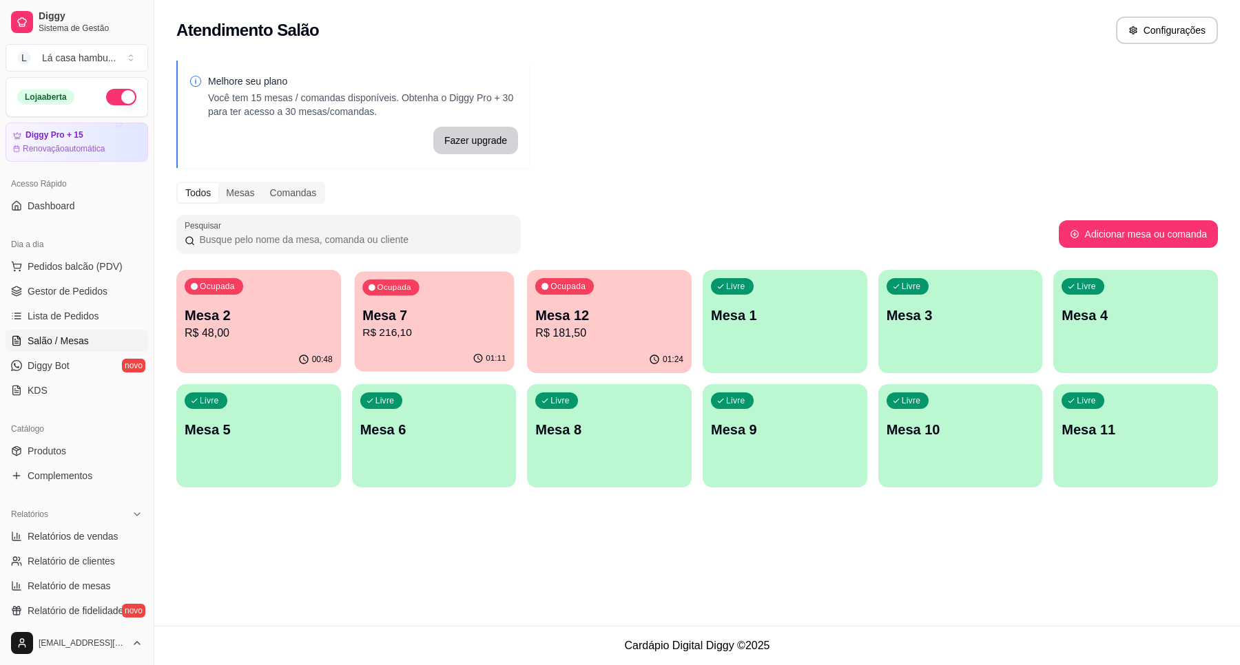
click at [470, 335] on p "R$ 216,10" at bounding box center [433, 333] width 143 height 16
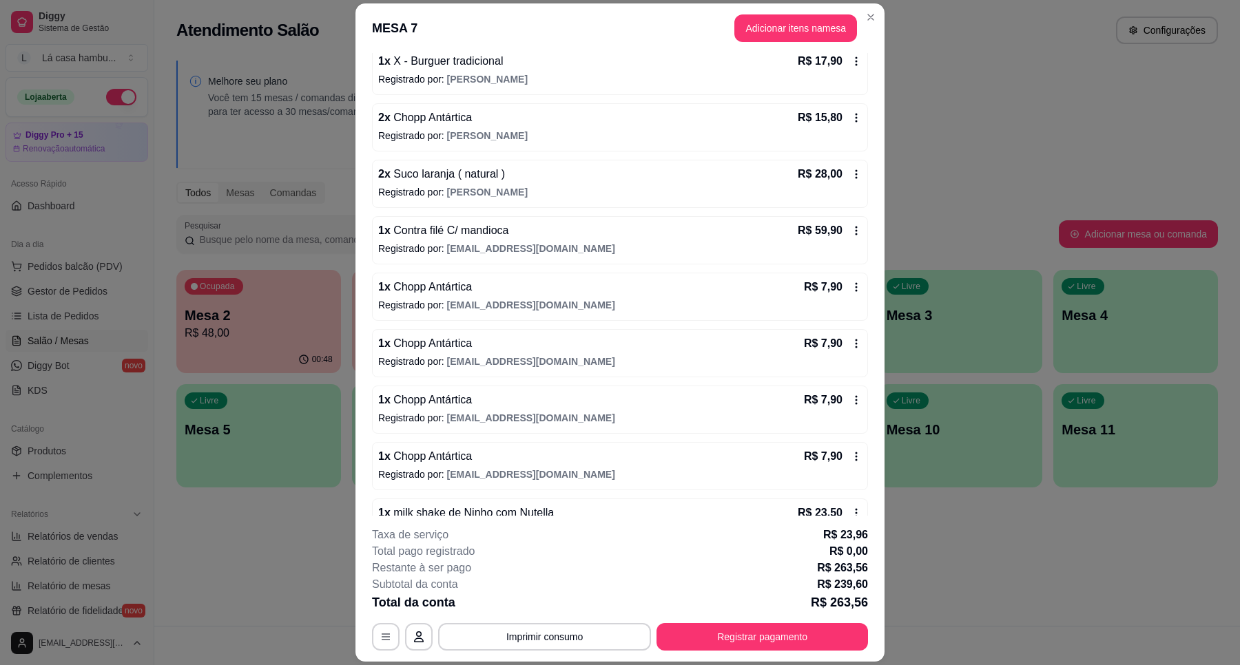
scroll to position [231, 0]
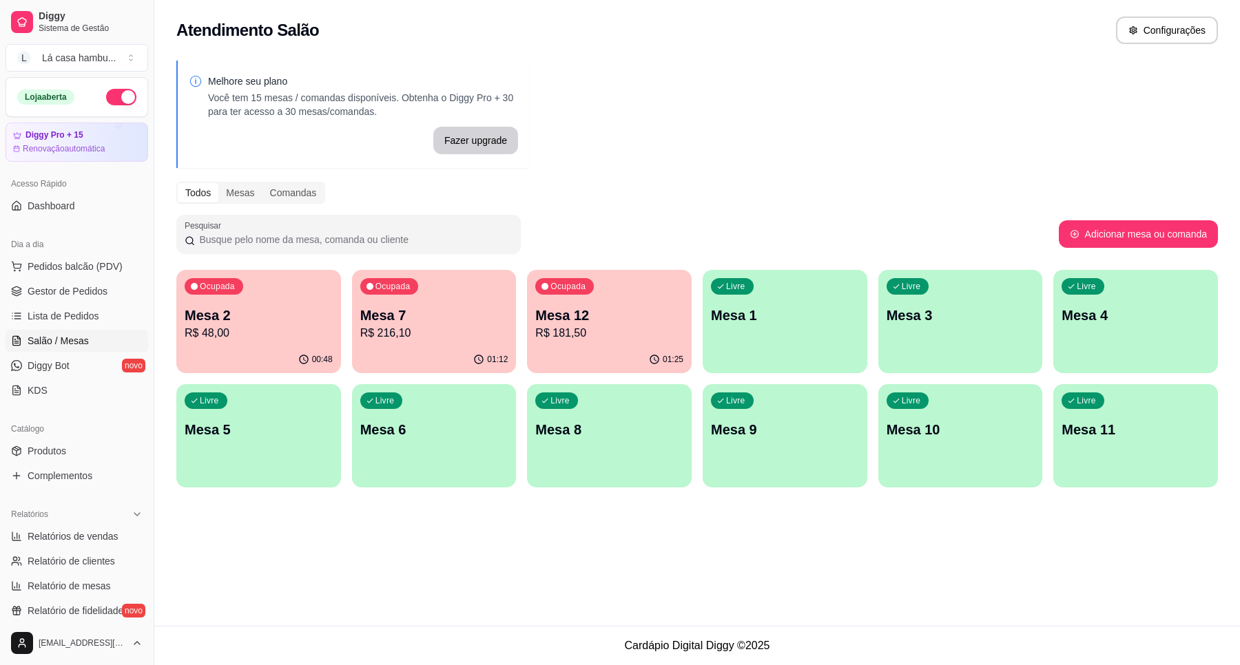
click at [249, 307] on p "Mesa 2" at bounding box center [259, 315] width 148 height 19
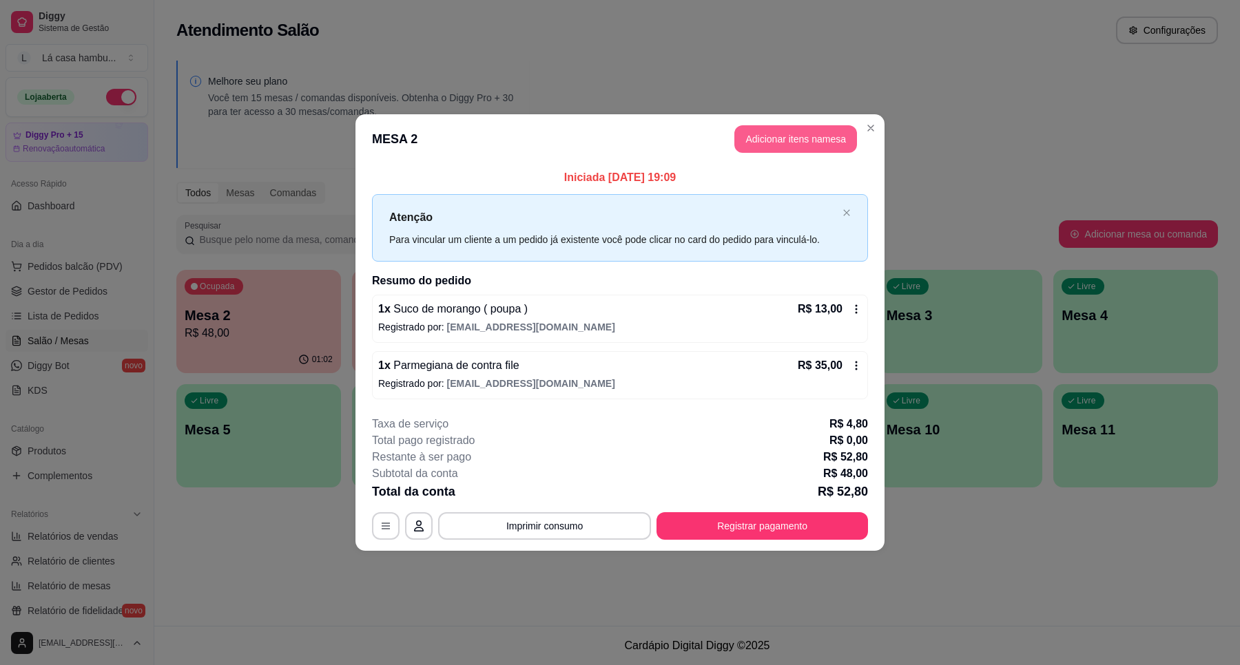
click at [776, 140] on button "Adicionar itens na mesa" at bounding box center [795, 139] width 123 height 28
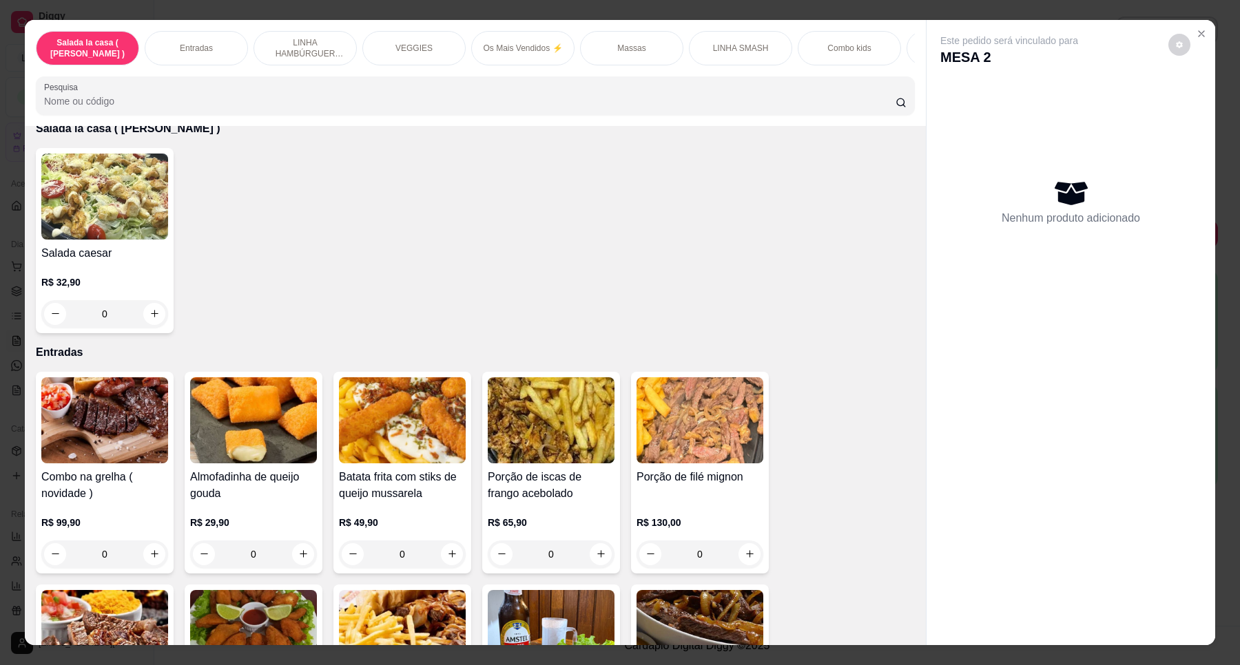
scroll to position [0, 0]
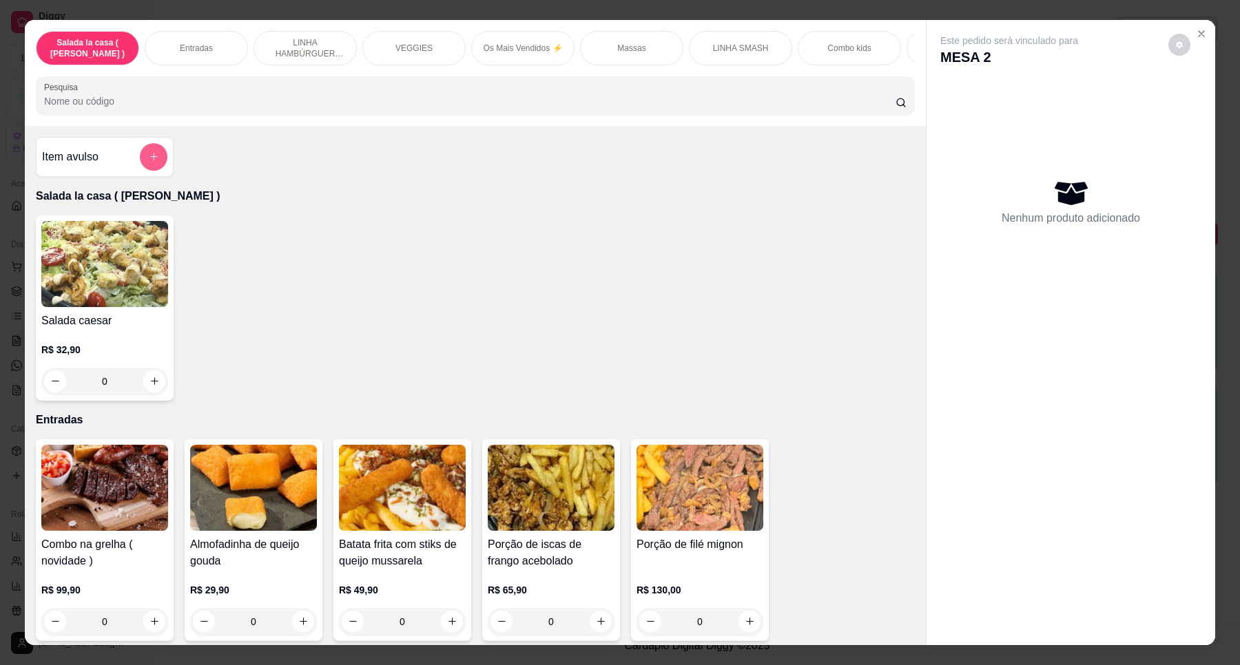
click at [150, 162] on icon "add-separate-item" at bounding box center [154, 157] width 10 height 10
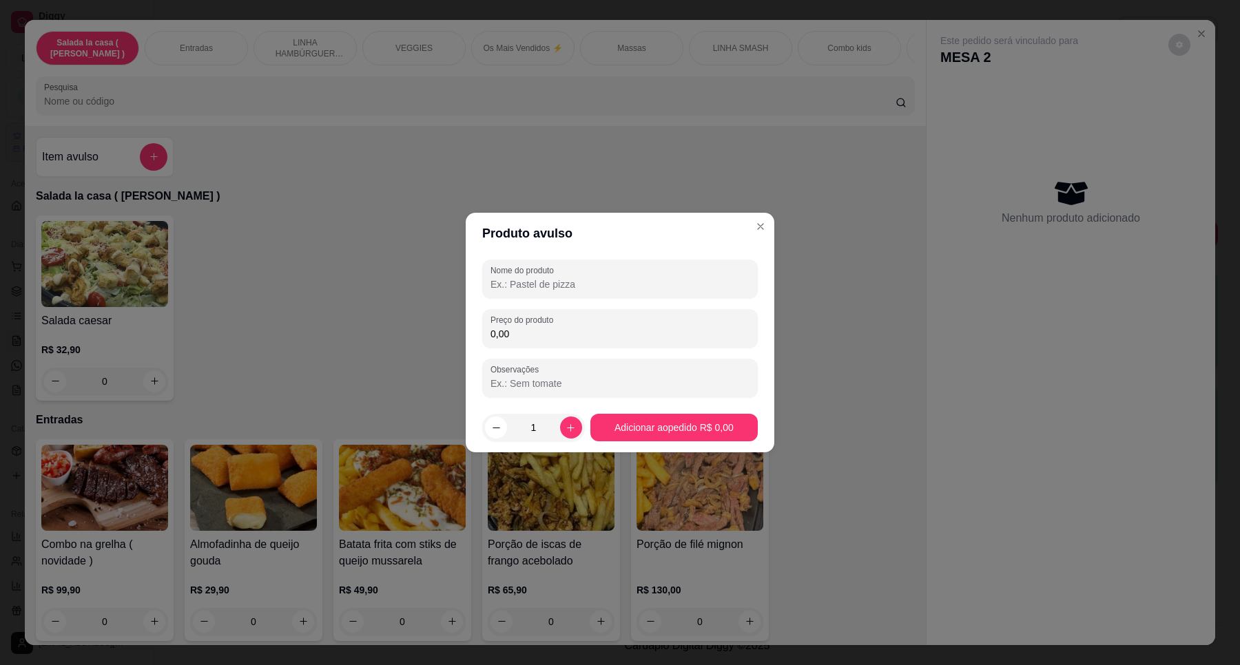
click at [511, 338] on input "0,00" at bounding box center [619, 334] width 259 height 14
type input "19,90"
click at [745, 427] on button "Adicionar ao pedido R$ 19,90" at bounding box center [673, 428] width 163 height 27
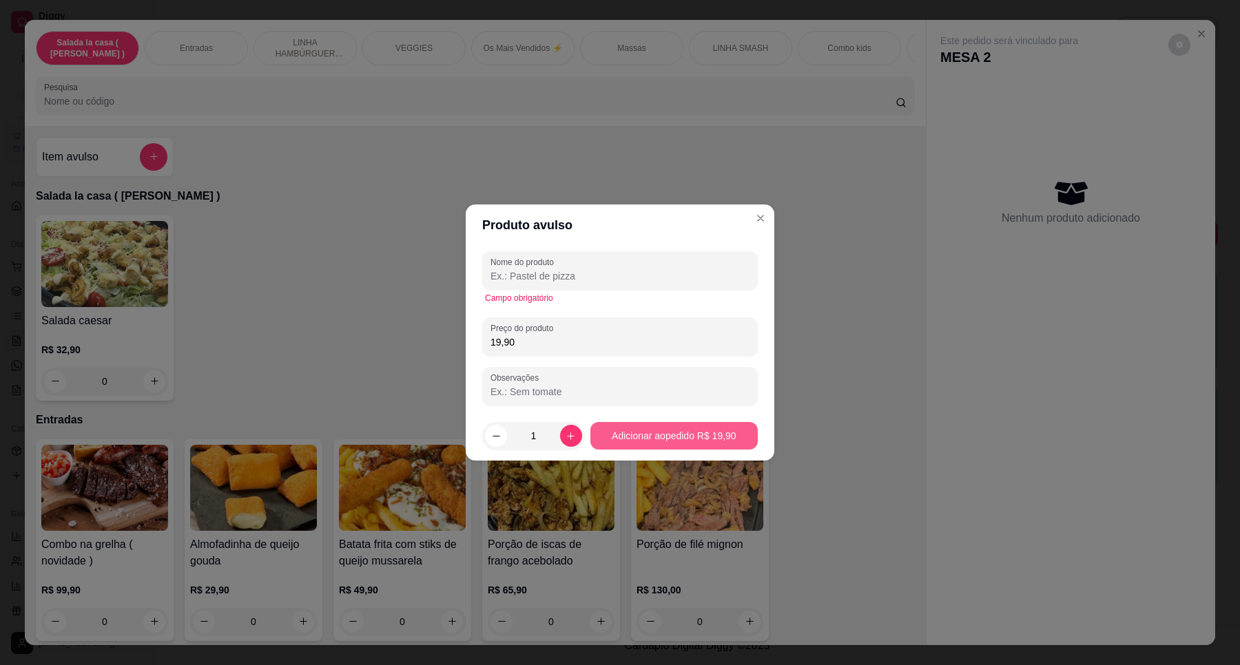
click at [659, 439] on button "Adicionar ao pedido R$ 19,90" at bounding box center [673, 436] width 167 height 28
click at [659, 439] on button "Adicionar ao pedido R$ 19,90" at bounding box center [673, 436] width 163 height 27
click at [659, 439] on button "Adicionar ao pedido R$ 19,90" at bounding box center [673, 436] width 167 height 28
click at [659, 439] on button "Adicionar ao pedido R$ 19,90" at bounding box center [673, 436] width 163 height 27
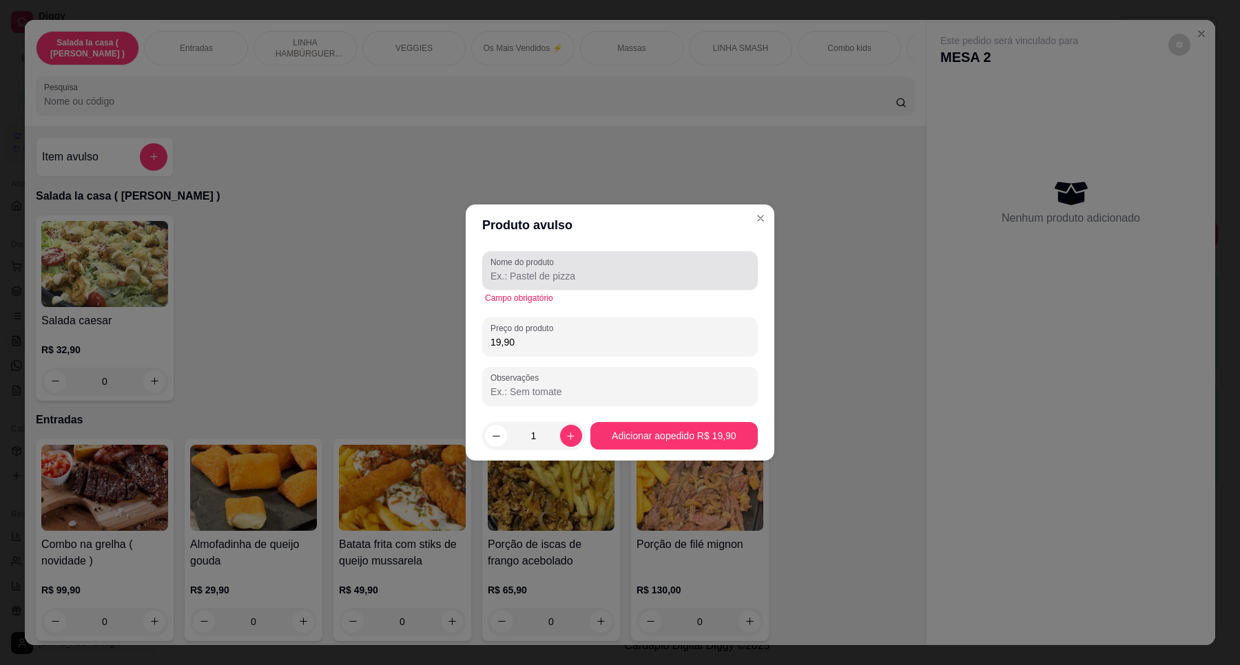
click at [542, 284] on div at bounding box center [619, 271] width 259 height 28
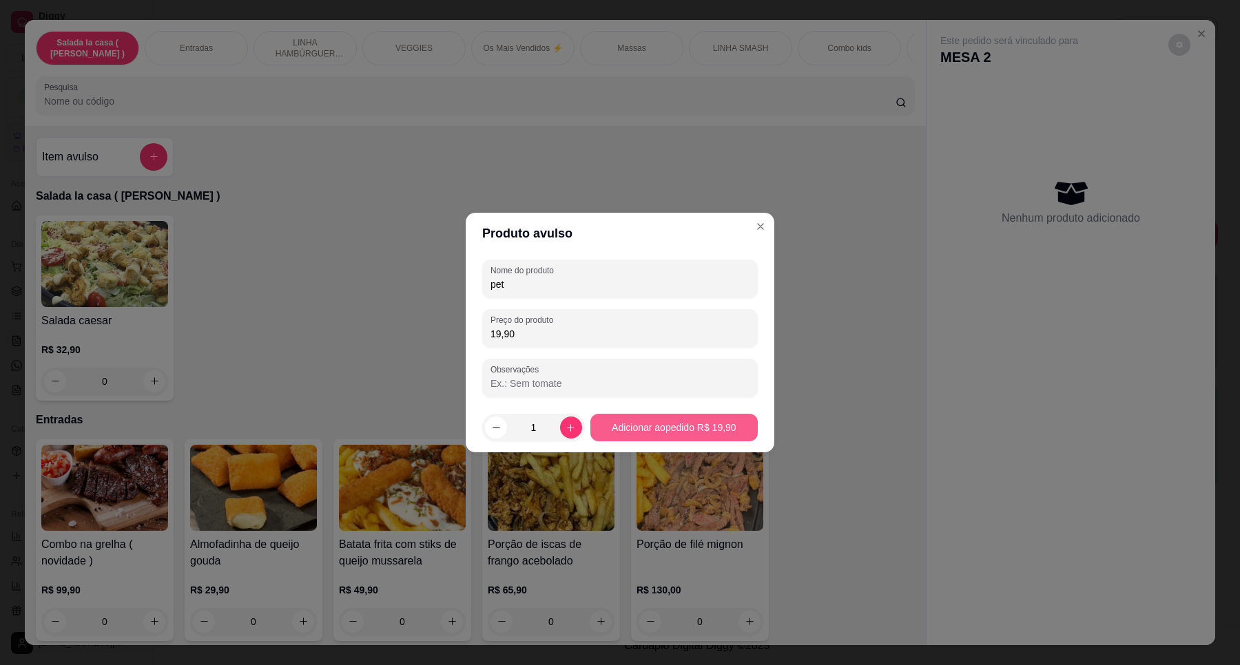
type input "pet"
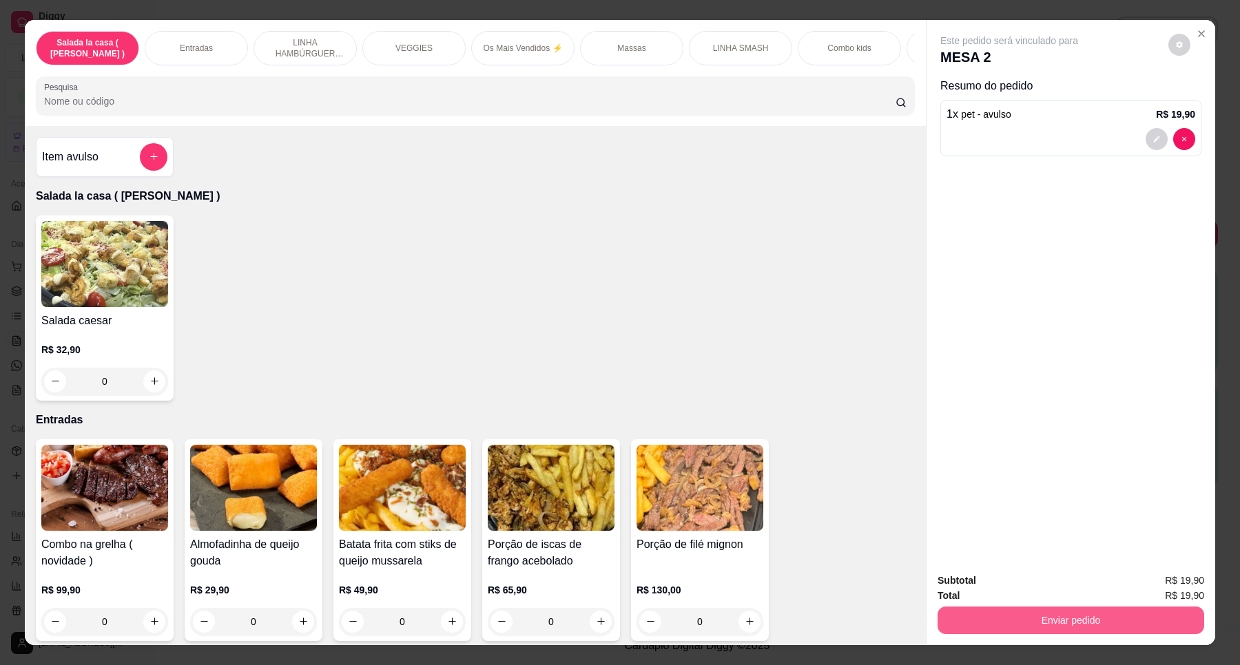
click at [1054, 615] on button "Enviar pedido" at bounding box center [1070, 621] width 267 height 28
click at [1056, 618] on button "Enviar pedido" at bounding box center [1071, 620] width 258 height 27
click at [1056, 618] on button "Enviar pedido" at bounding box center [1070, 621] width 267 height 28
click at [1056, 618] on button "Enviar pedido" at bounding box center [1071, 620] width 258 height 27
click at [1039, 627] on button "Enviar pedido" at bounding box center [1071, 620] width 258 height 27
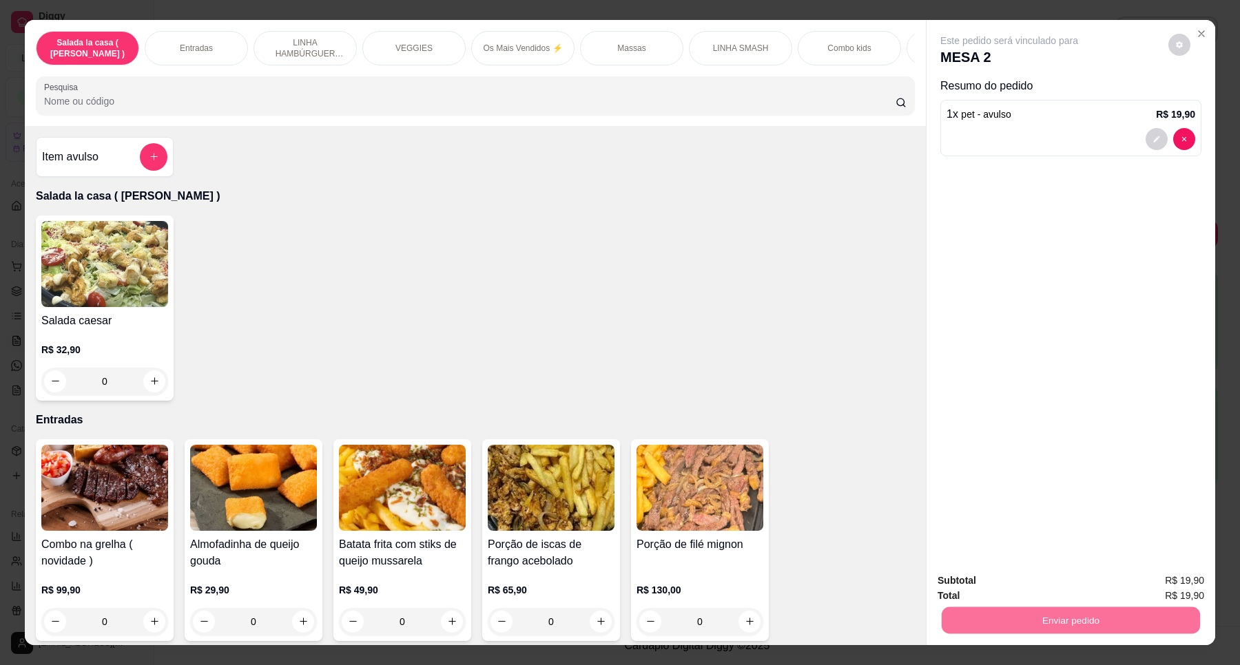
click at [1180, 576] on button "Enviar pedido" at bounding box center [1167, 587] width 78 height 26
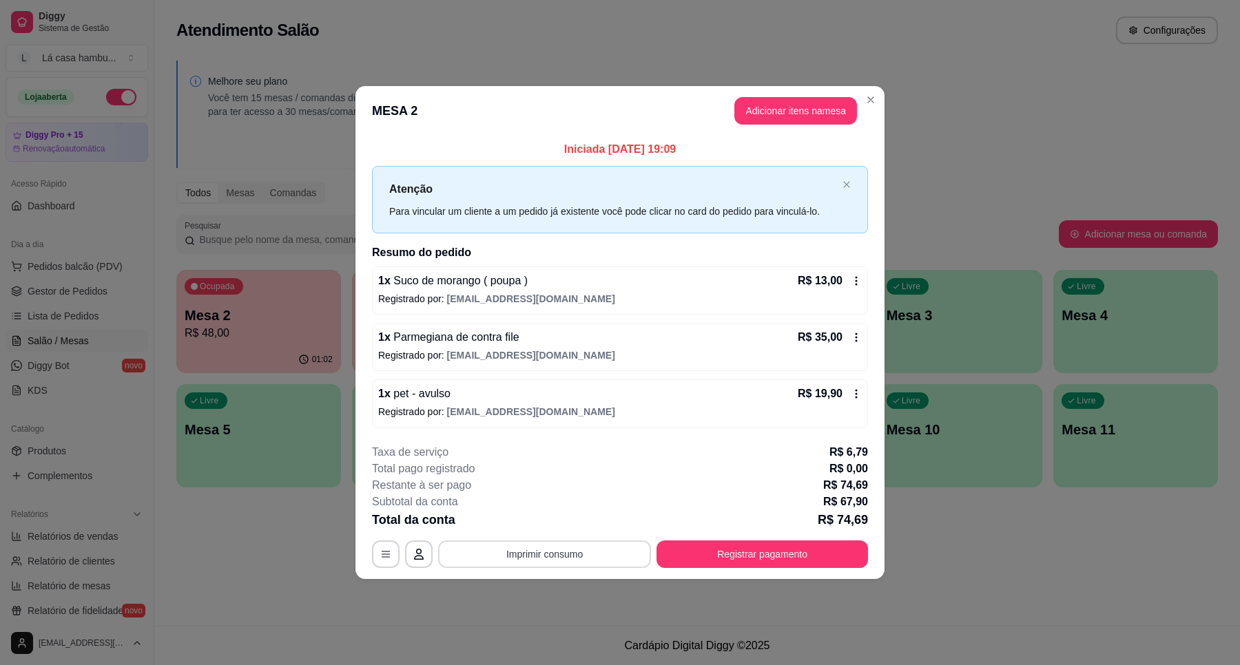
click at [624, 565] on button "Imprimir consumo" at bounding box center [544, 555] width 213 height 28
click at [556, 513] on button "IMPRESSORA" at bounding box center [548, 522] width 96 height 21
click at [760, 552] on button "Registrar pagamento" at bounding box center [762, 554] width 205 height 27
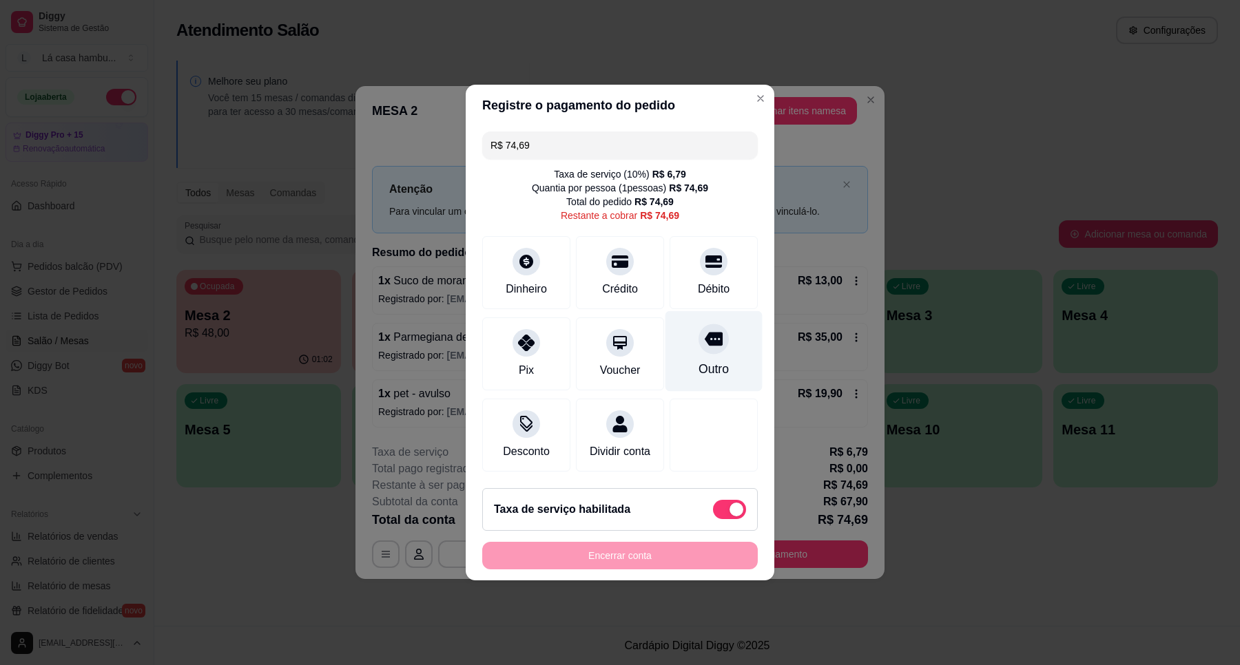
click at [718, 360] on div "Outro" at bounding box center [713, 369] width 30 height 18
type input "R$ 0,00"
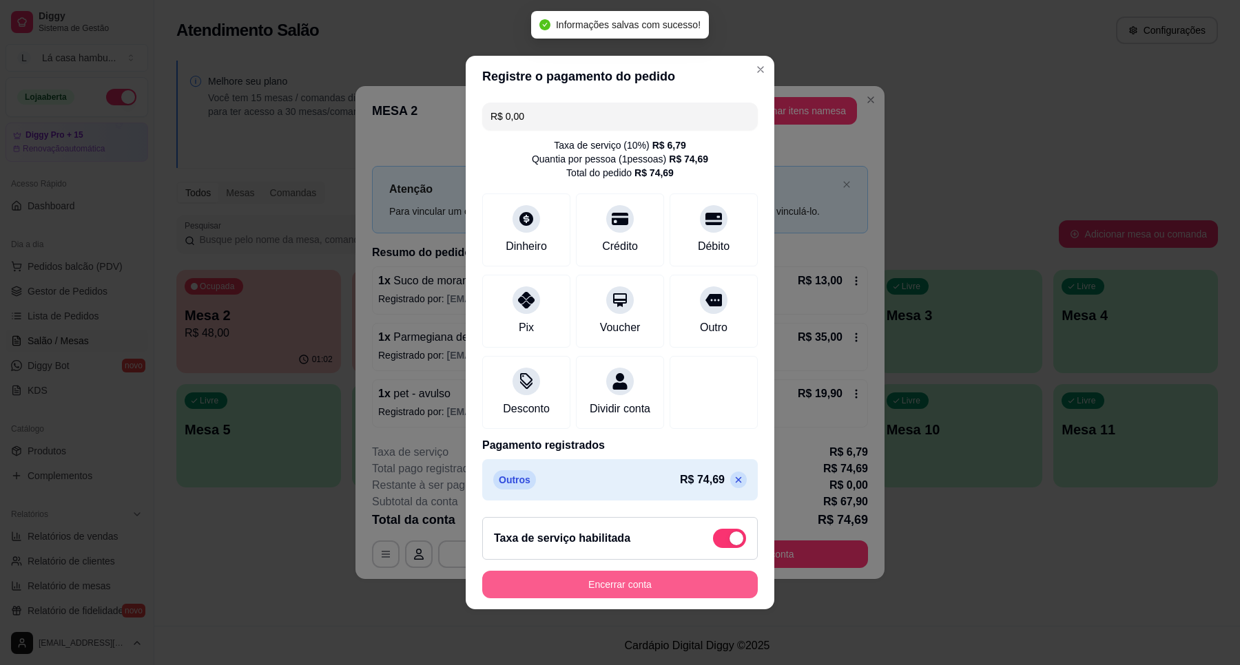
click at [658, 591] on button "Encerrar conta" at bounding box center [619, 585] width 275 height 28
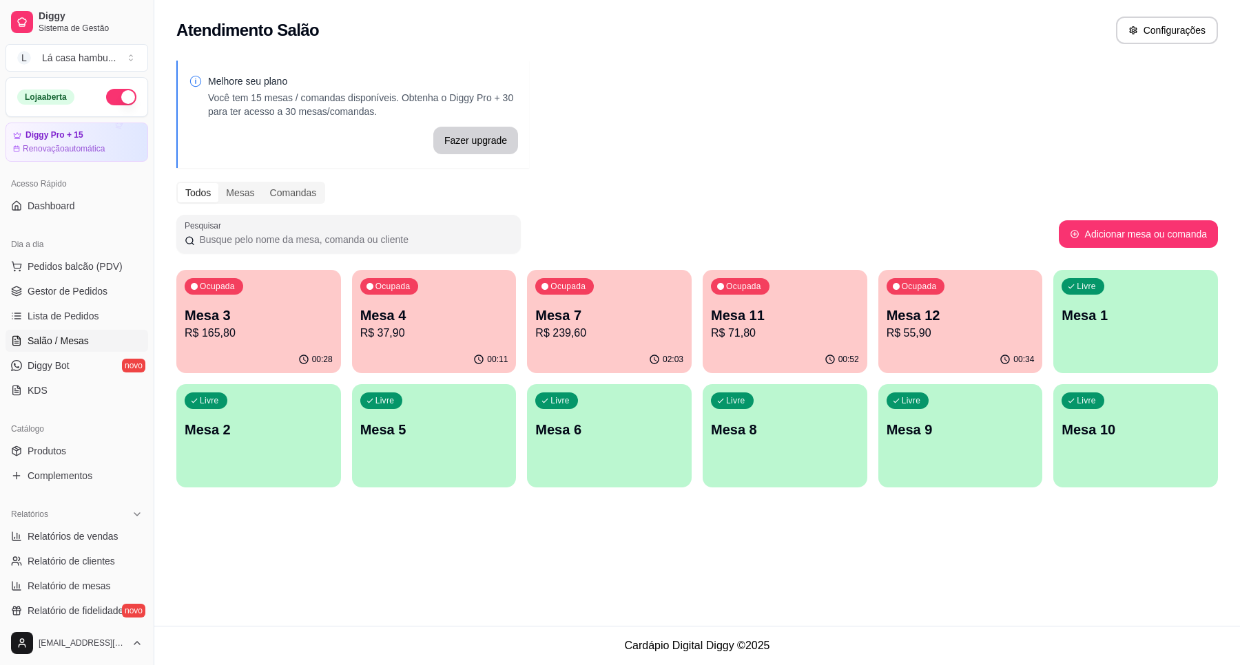
click at [449, 333] on p "R$ 37,90" at bounding box center [434, 333] width 148 height 17
click at [767, 325] on p "R$ 71,80" at bounding box center [784, 333] width 143 height 16
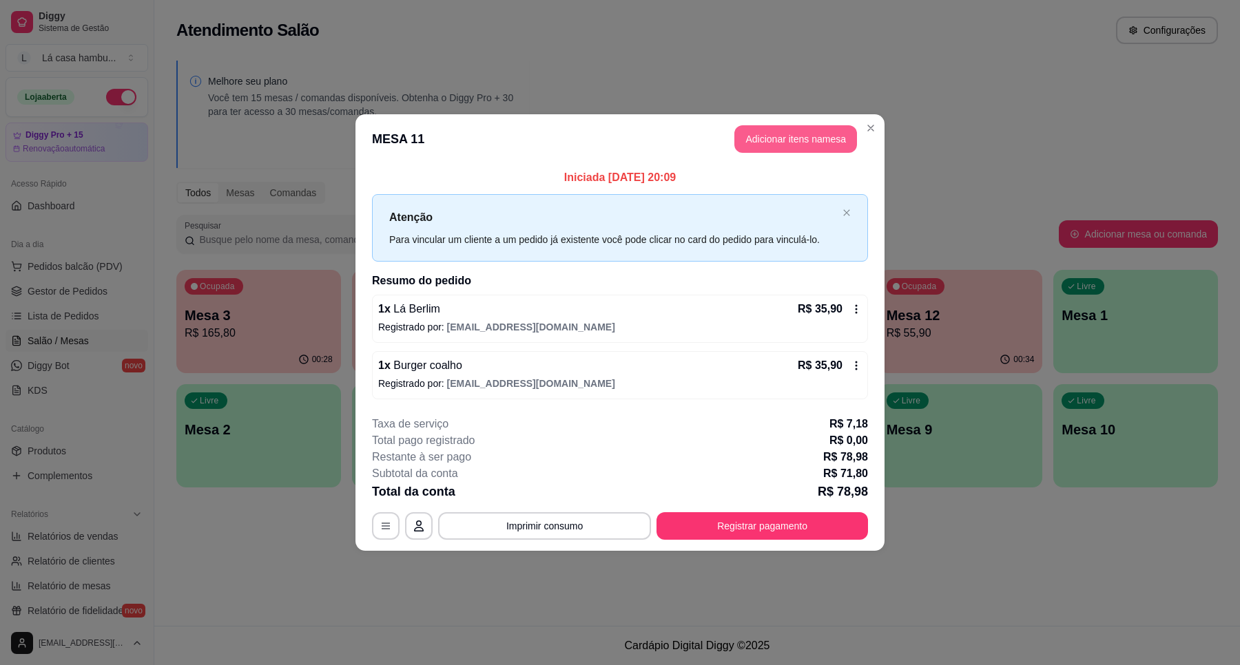
click at [796, 143] on button "Adicionar itens na mesa" at bounding box center [795, 139] width 123 height 28
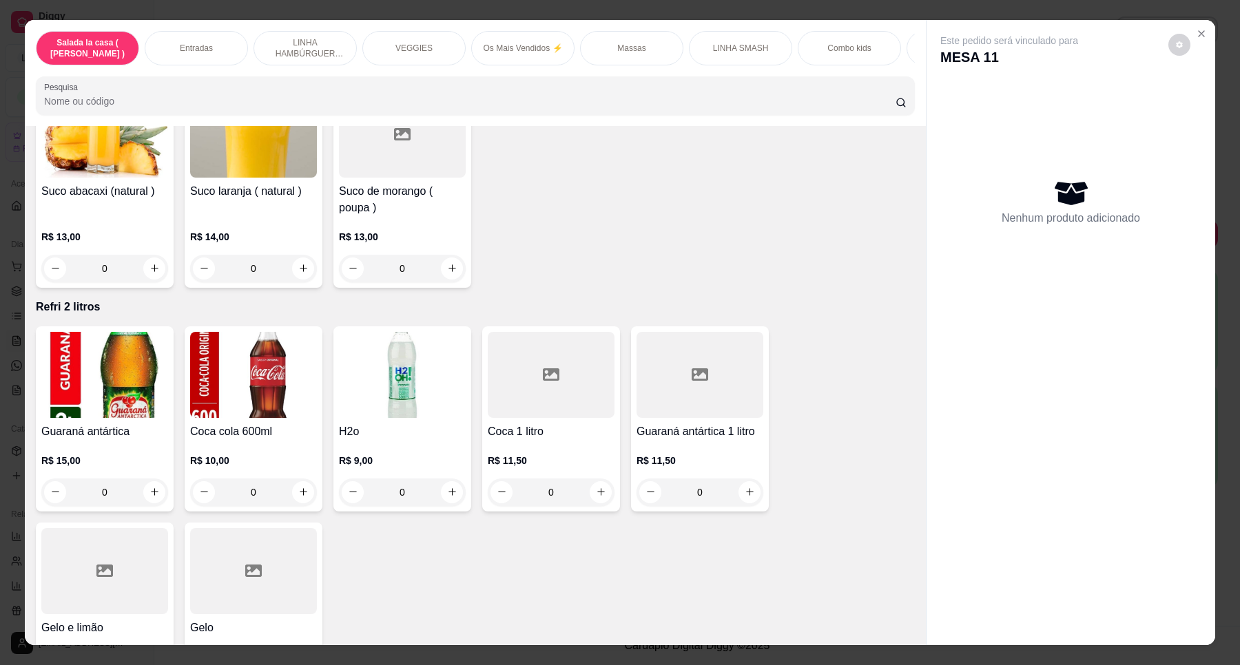
scroll to position [4907, 0]
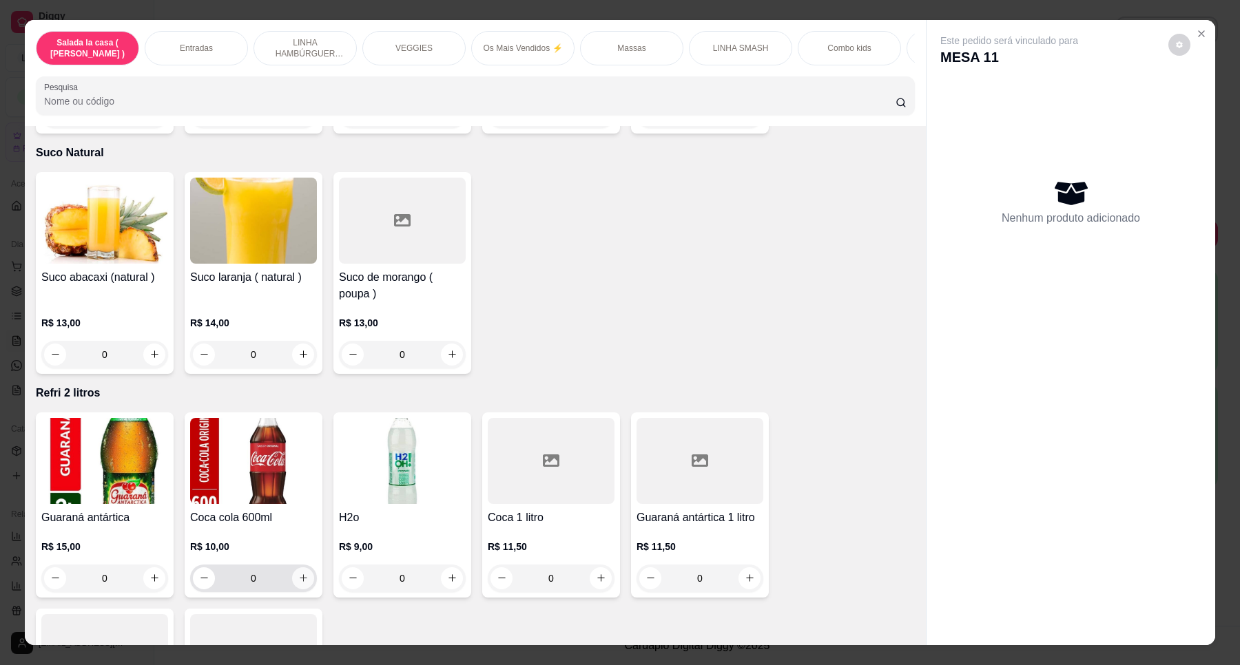
click at [298, 573] on icon "increase-product-quantity" at bounding box center [303, 578] width 10 height 10
type input "1"
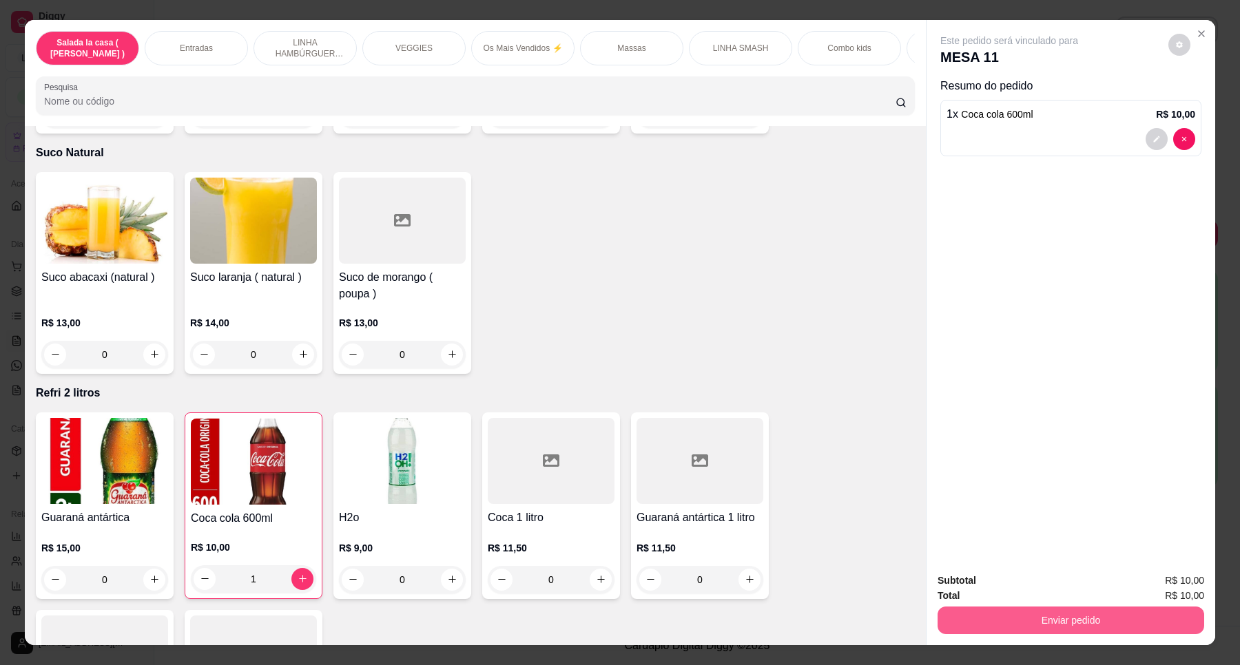
click at [940, 621] on button "Enviar pedido" at bounding box center [1070, 621] width 267 height 28
click at [1063, 585] on button "Registrar cliente" at bounding box center [1075, 587] width 91 height 26
click at [1055, 614] on button "Enviar pedido" at bounding box center [1070, 621] width 267 height 28
click at [1144, 579] on button "Enviar pedido" at bounding box center [1167, 587] width 78 height 26
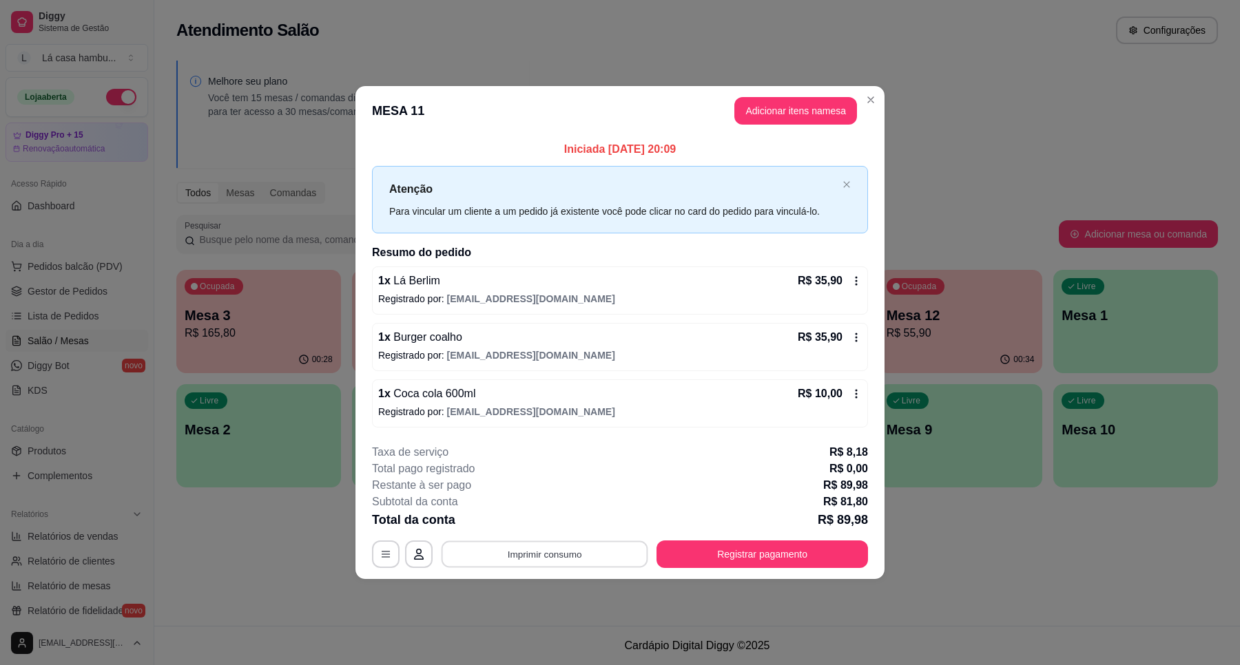
click at [607, 545] on button "Imprimir consumo" at bounding box center [544, 554] width 207 height 27
click at [572, 522] on button "IMPRESSORA" at bounding box center [549, 523] width 100 height 22
click at [816, 542] on button "Registrar pagamento" at bounding box center [762, 554] width 205 height 27
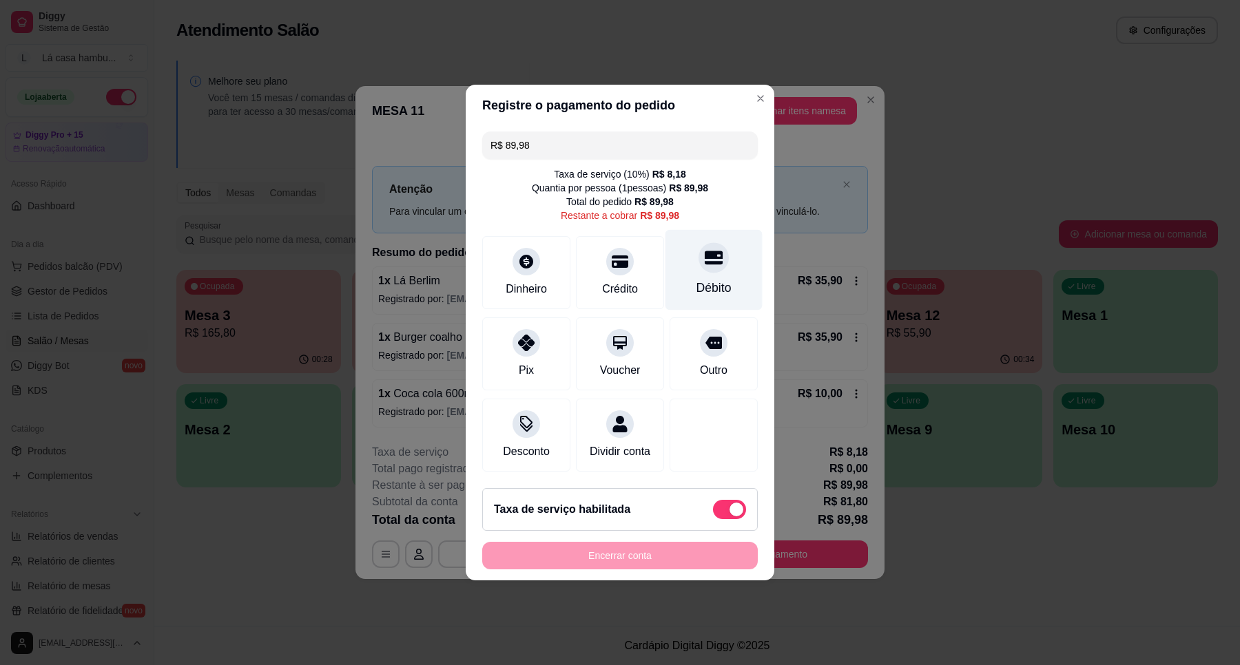
click at [714, 260] on div "Débito" at bounding box center [713, 270] width 97 height 81
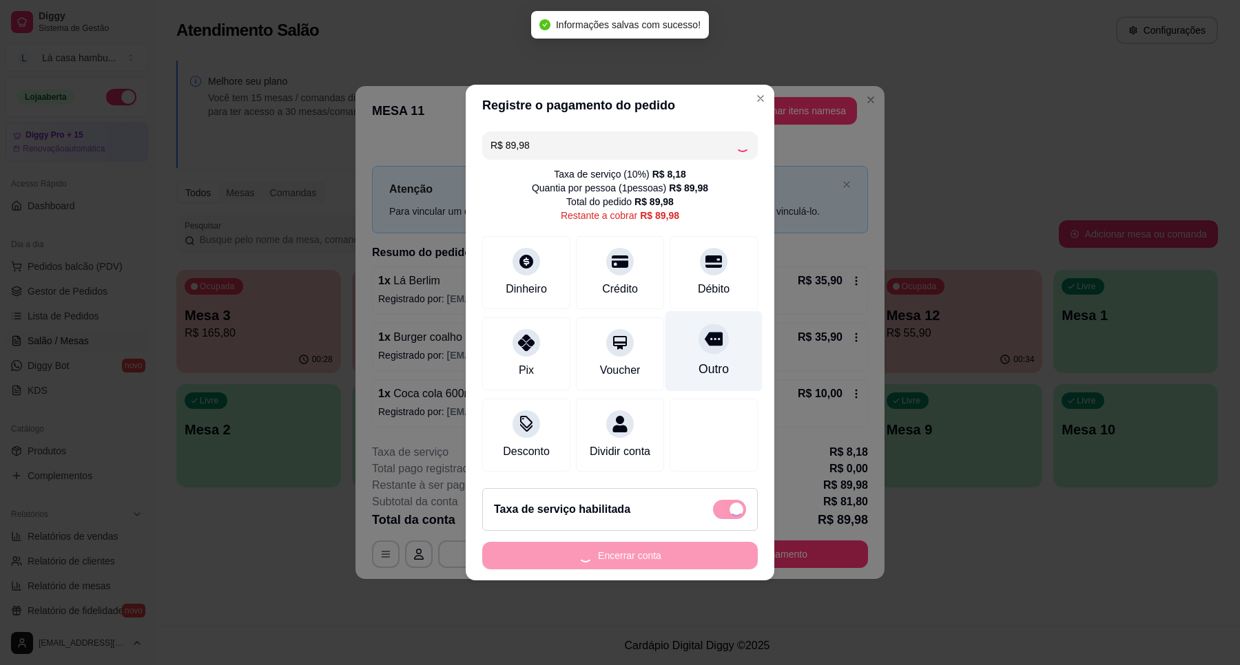
type input "R$ 0,00"
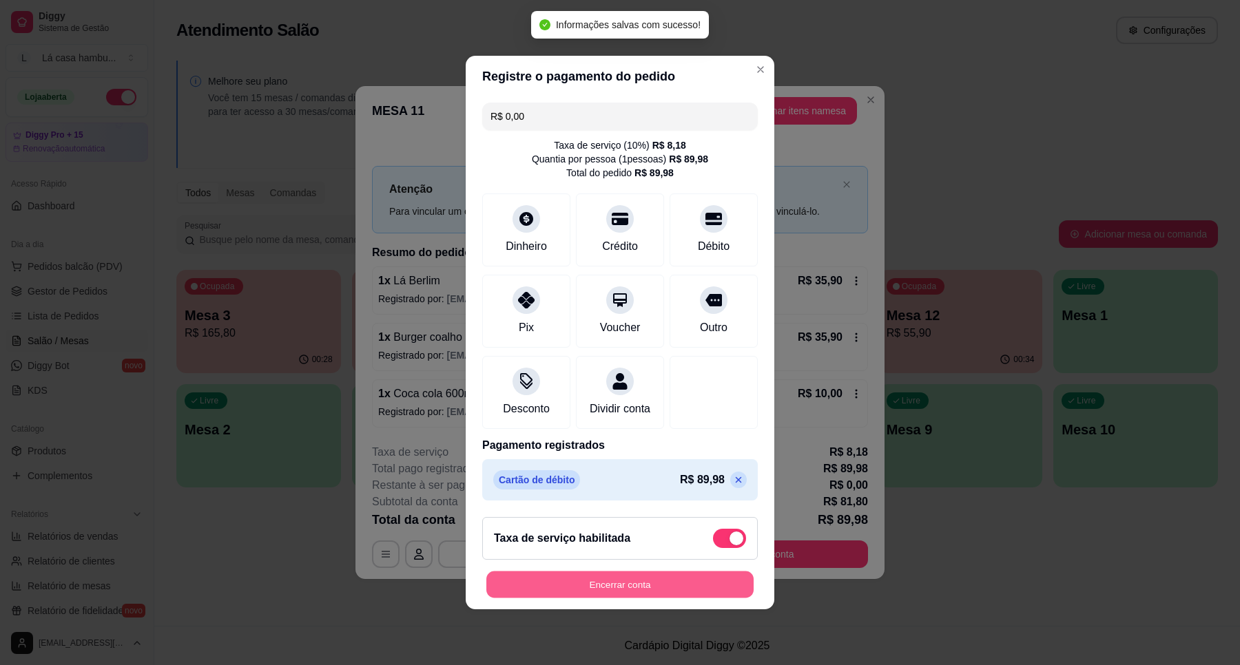
click at [638, 596] on button "Encerrar conta" at bounding box center [619, 585] width 267 height 27
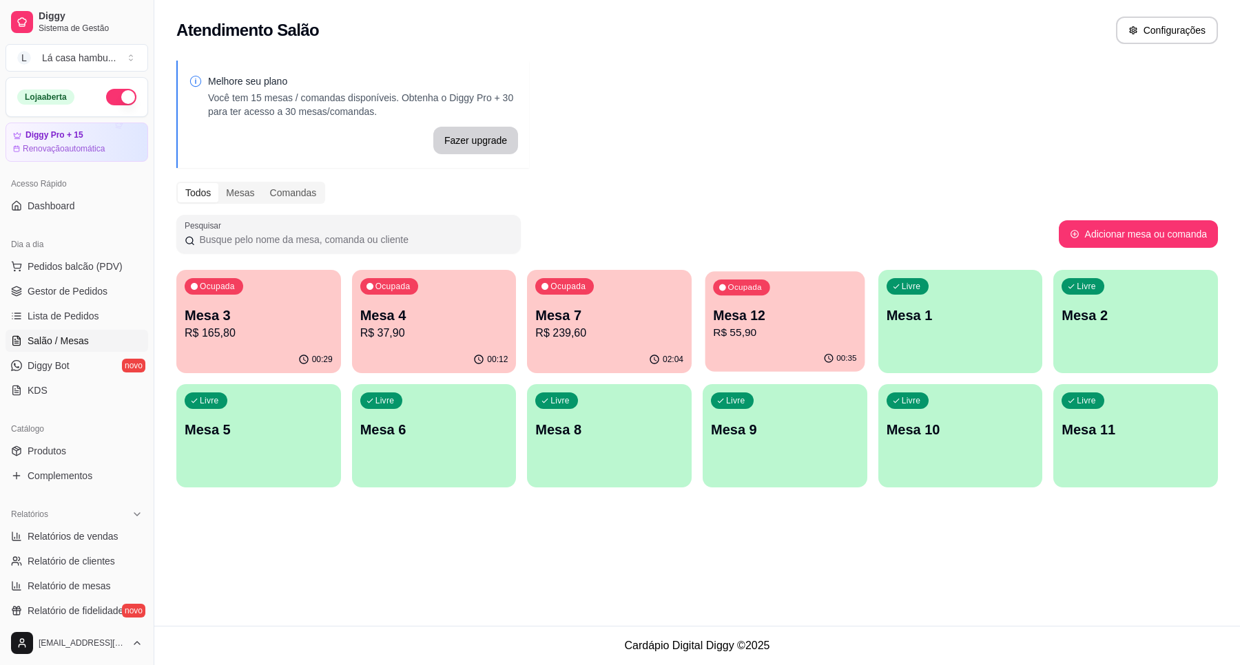
click at [856, 322] on p "Mesa 12" at bounding box center [784, 315] width 143 height 19
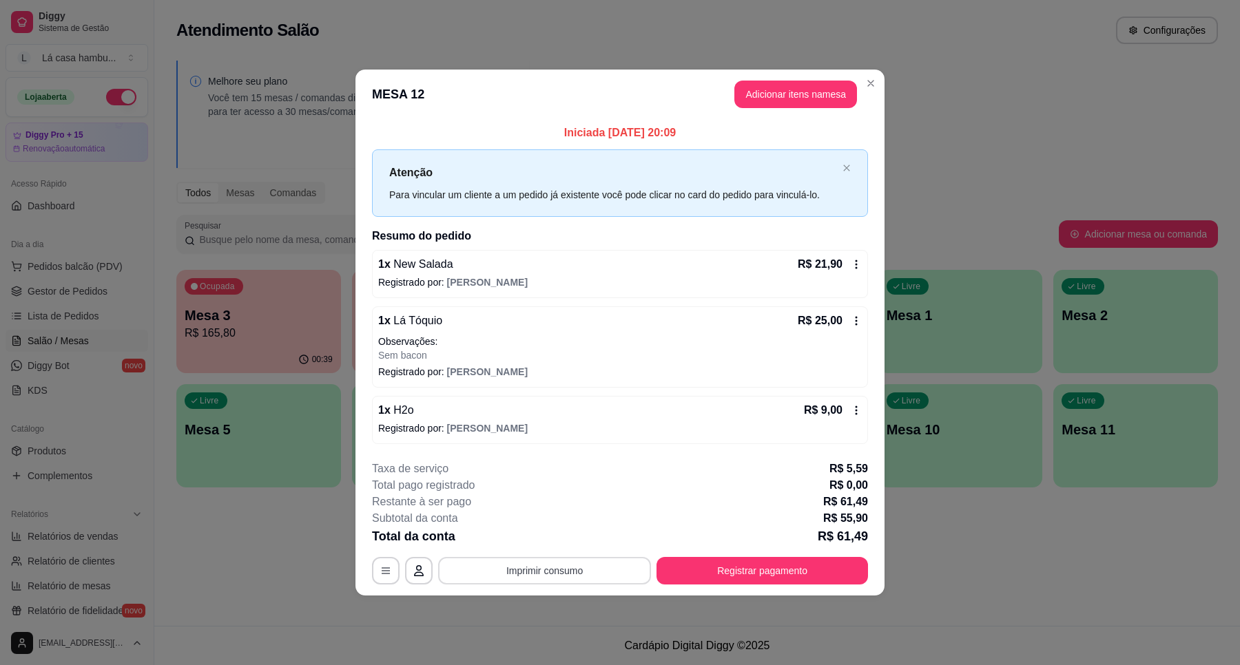
click at [519, 567] on button "Imprimir consumo" at bounding box center [544, 571] width 213 height 28
click at [515, 541] on button "IMPRESSORA" at bounding box center [549, 539] width 100 height 22
click at [697, 557] on div "**********" at bounding box center [620, 571] width 496 height 28
click at [716, 572] on button "Registrar pagamento" at bounding box center [761, 571] width 211 height 28
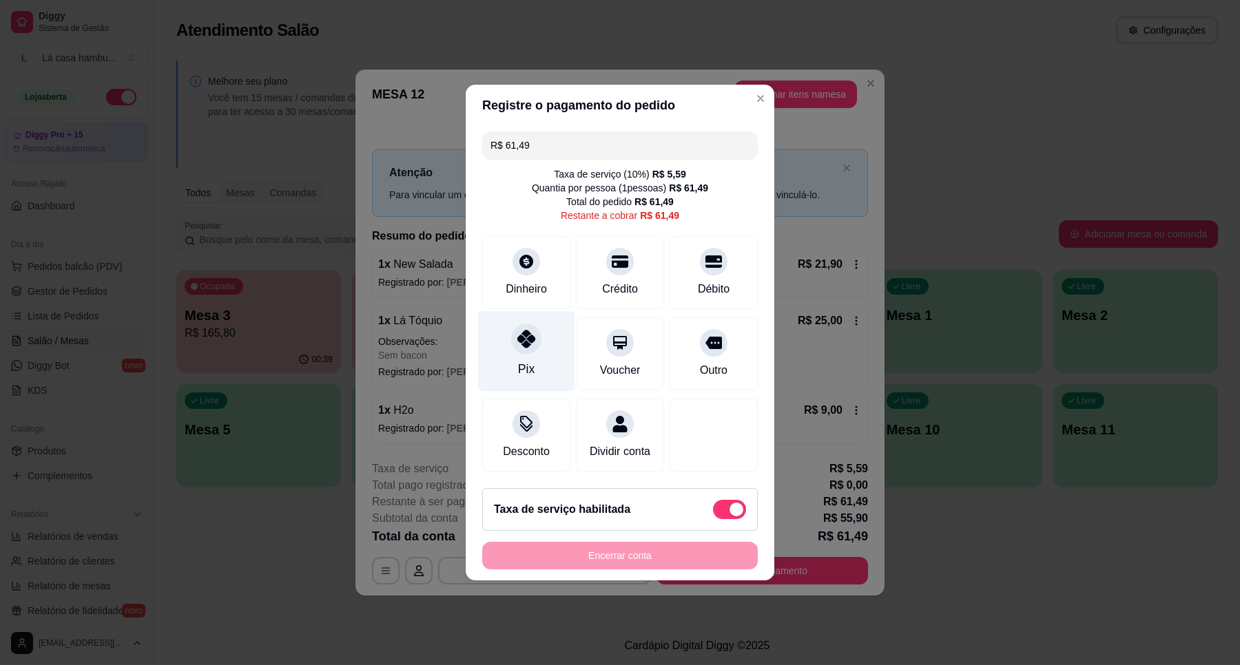
click at [511, 333] on div at bounding box center [526, 339] width 30 height 30
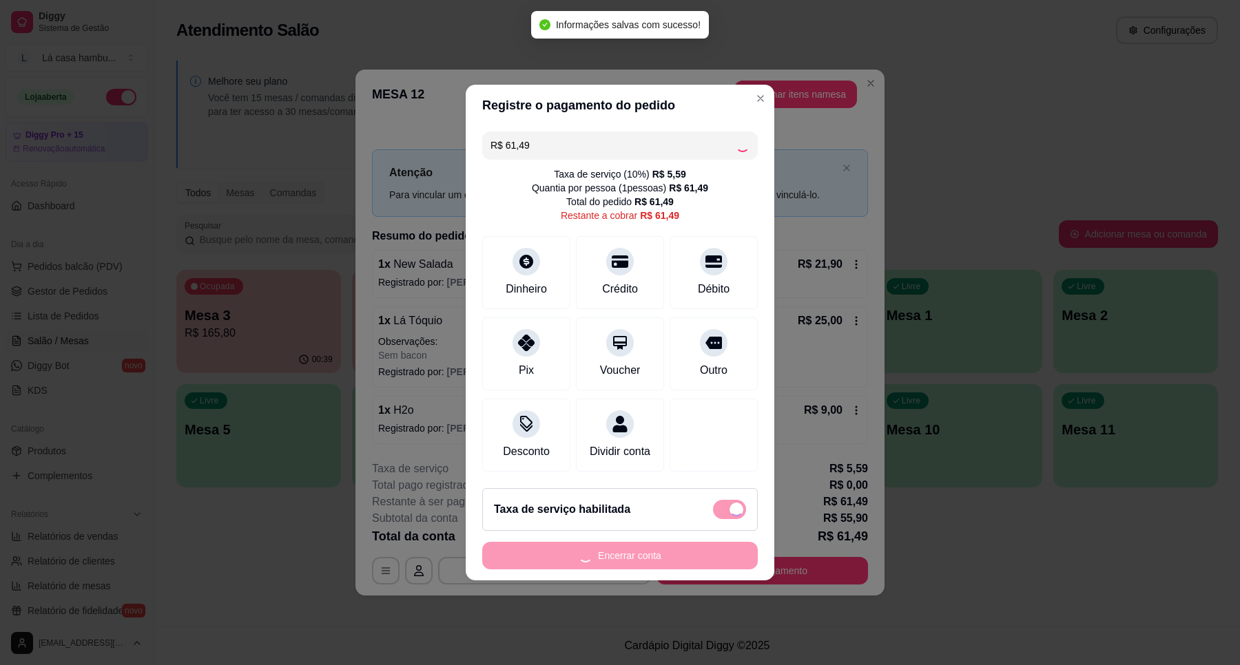
type input "R$ 0,00"
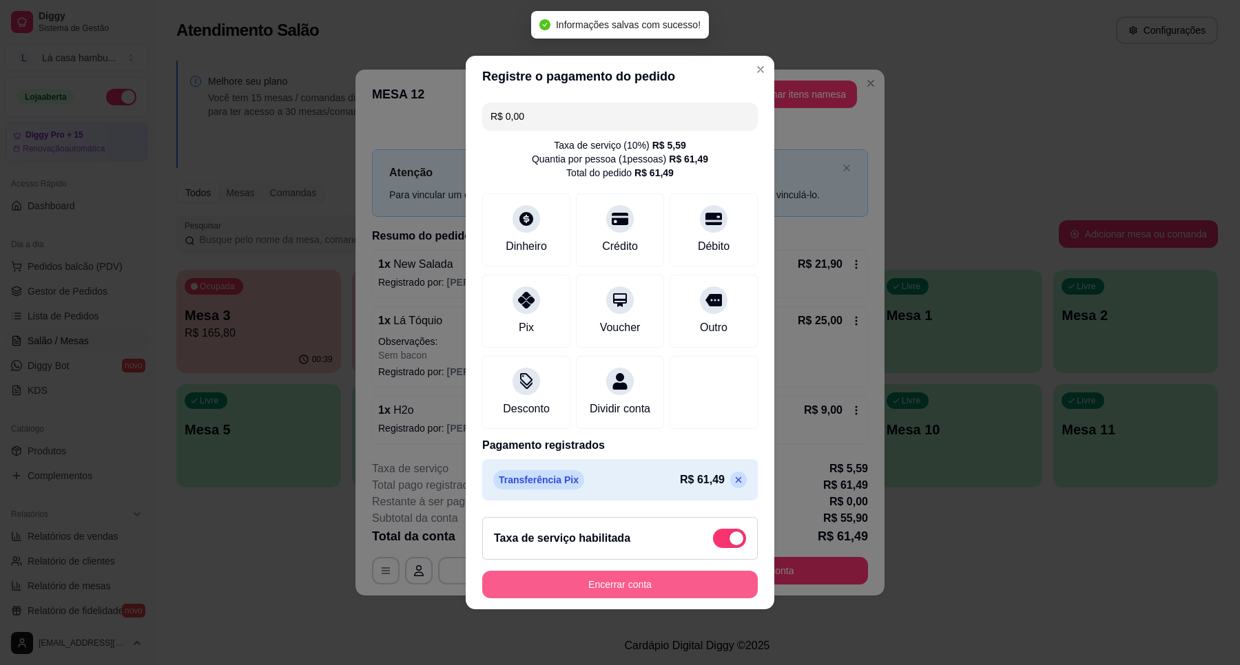
click at [590, 593] on button "Encerrar conta" at bounding box center [619, 585] width 275 height 28
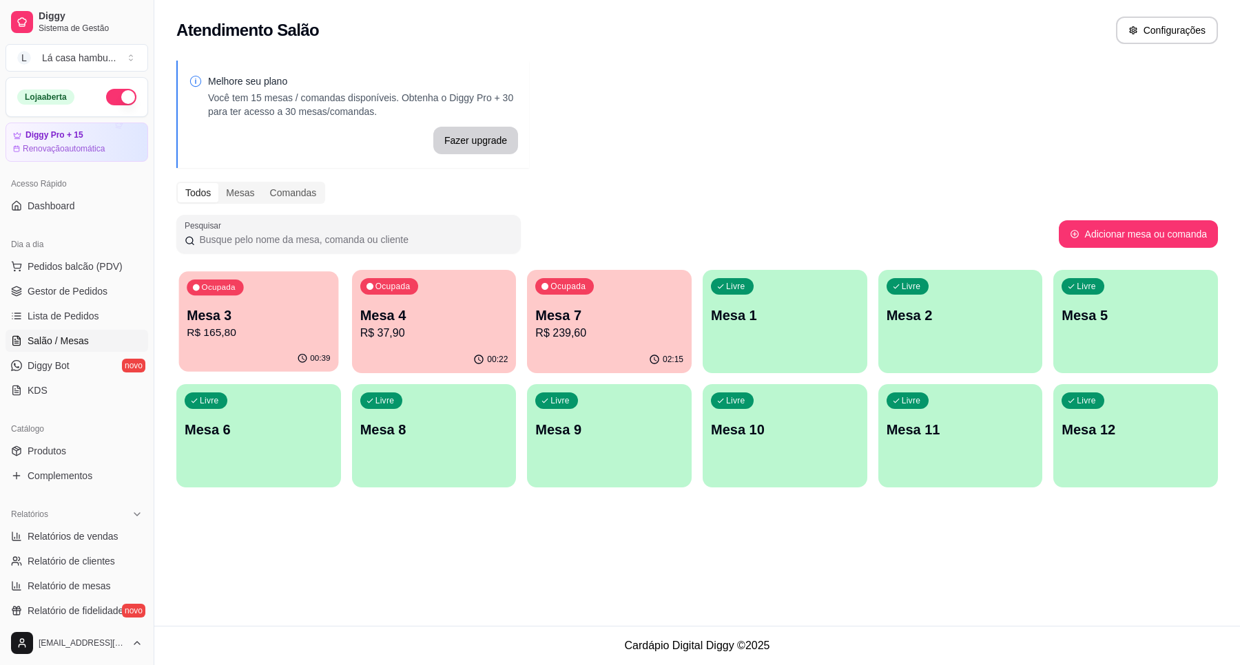
click at [200, 328] on p "R$ 165,80" at bounding box center [258, 333] width 143 height 16
click at [210, 328] on body "Diggy Sistema de Gestão L Lá casa hambu ... Loja aberta Diggy Pro + 15 Renovaçã…" at bounding box center [620, 332] width 1240 height 665
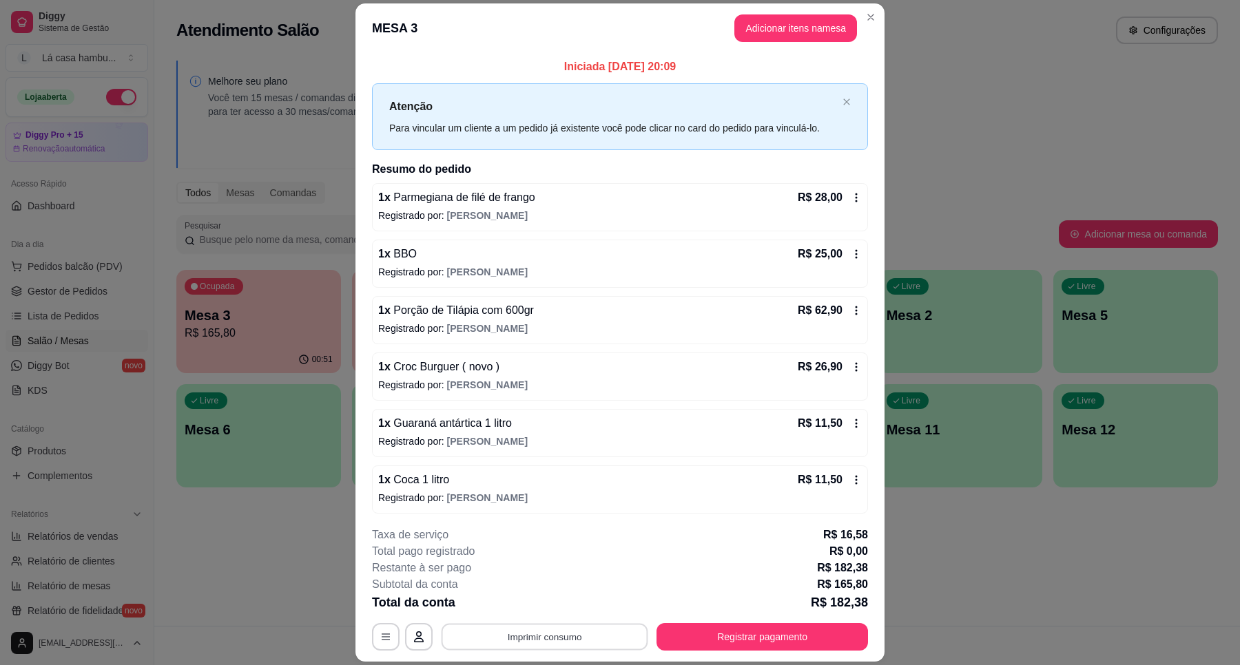
click at [577, 641] on button "Imprimir consumo" at bounding box center [544, 637] width 207 height 27
click at [581, 608] on button "IMPRESSORA" at bounding box center [542, 604] width 96 height 21
click at [749, 634] on button "Registrar pagamento" at bounding box center [762, 637] width 205 height 27
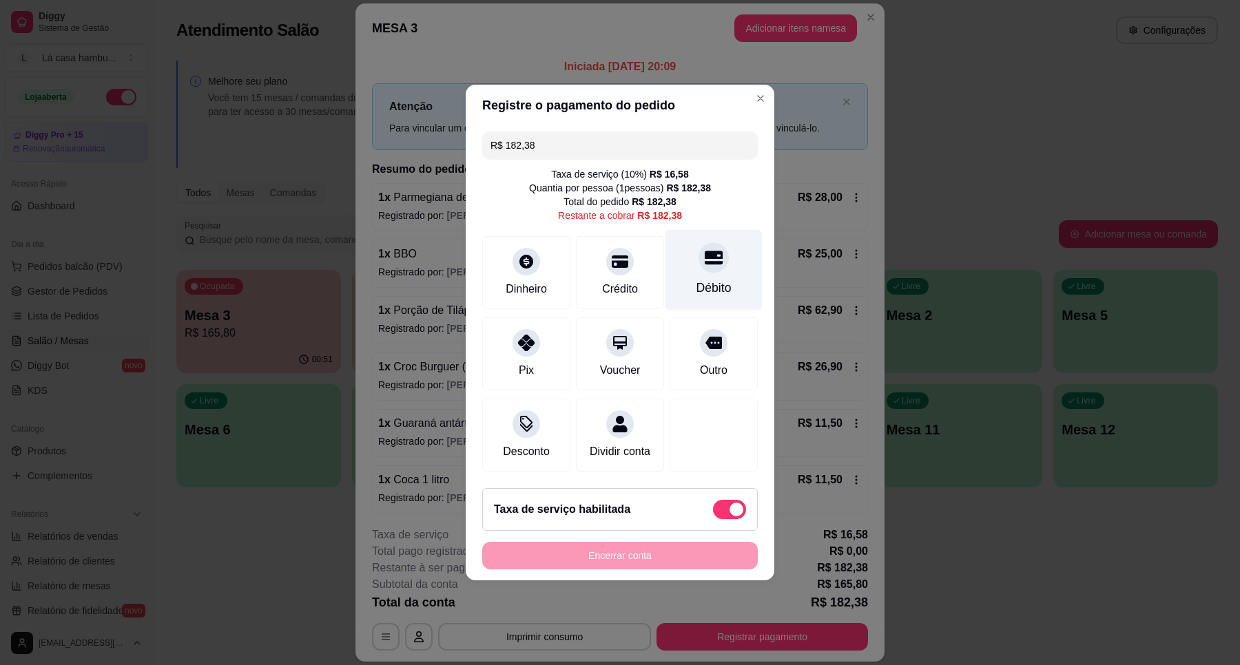
click at [718, 259] on div "Débito" at bounding box center [713, 270] width 97 height 81
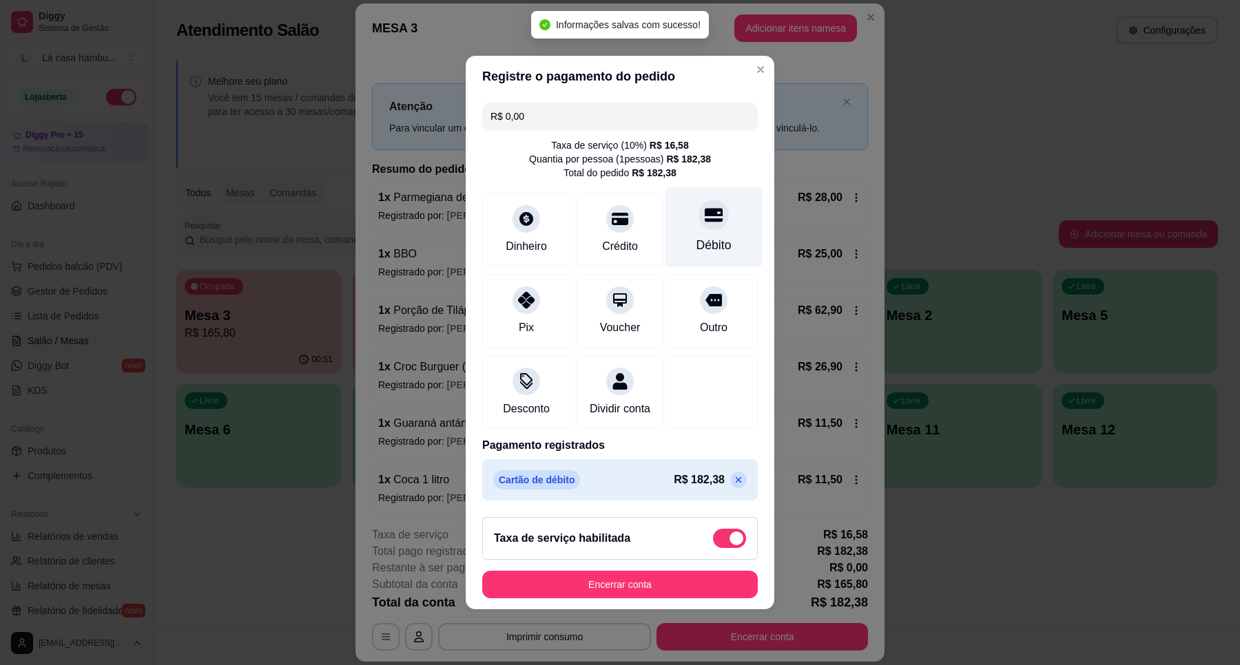
type input "R$ 0,00"
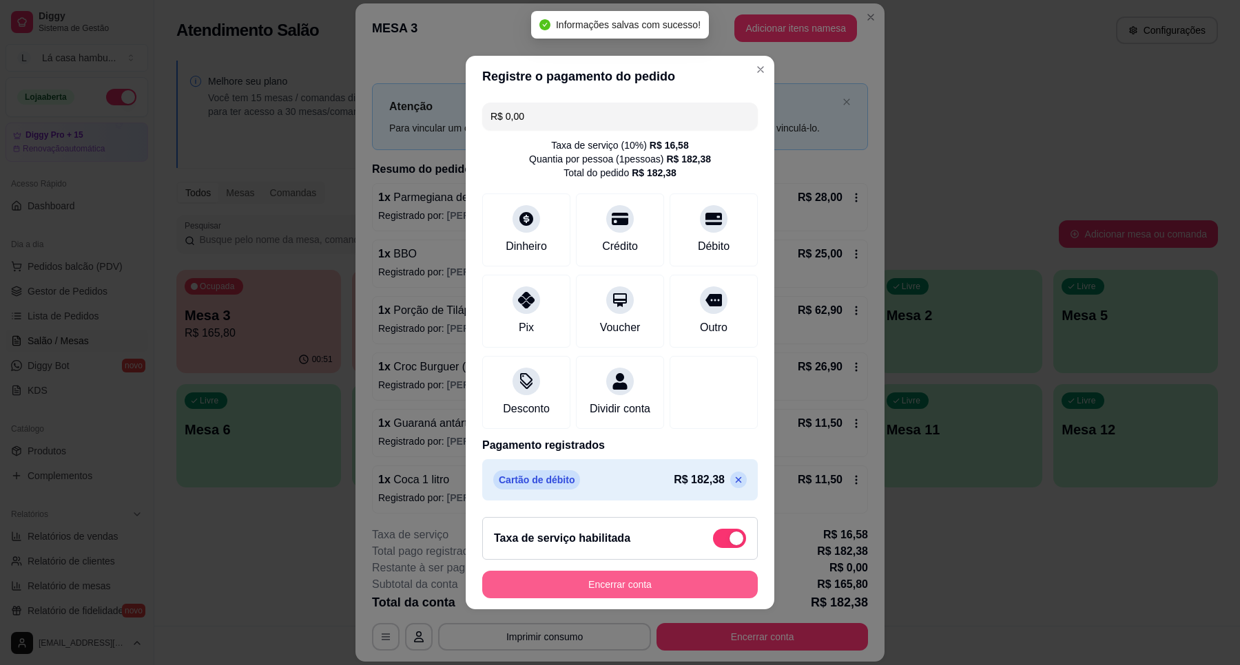
click at [641, 594] on button "Encerrar conta" at bounding box center [619, 585] width 275 height 28
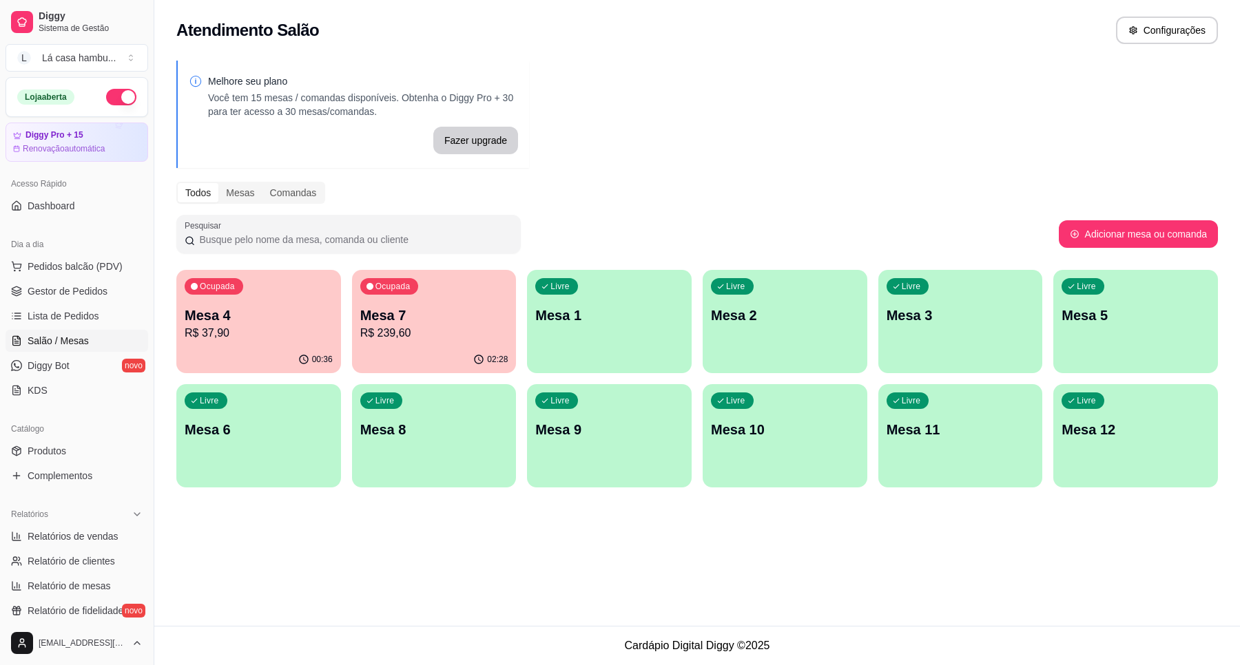
click at [277, 321] on p "Mesa 4" at bounding box center [259, 315] width 148 height 19
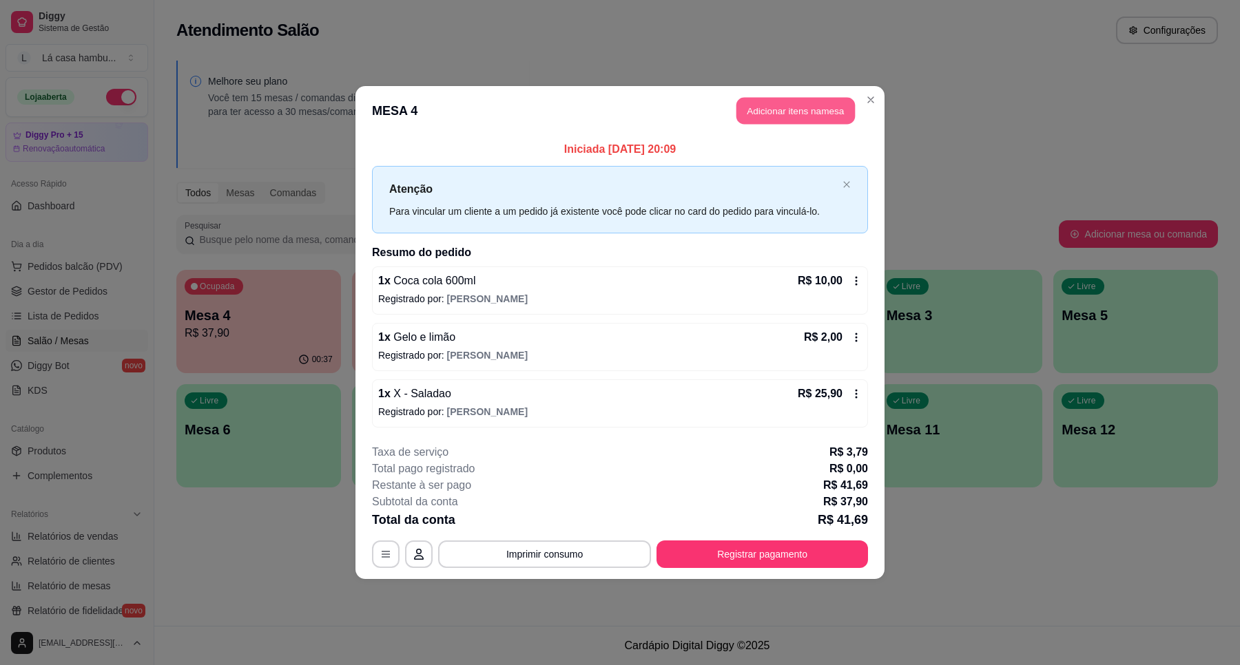
click at [804, 119] on button "Adicionar itens na mesa" at bounding box center [795, 111] width 118 height 27
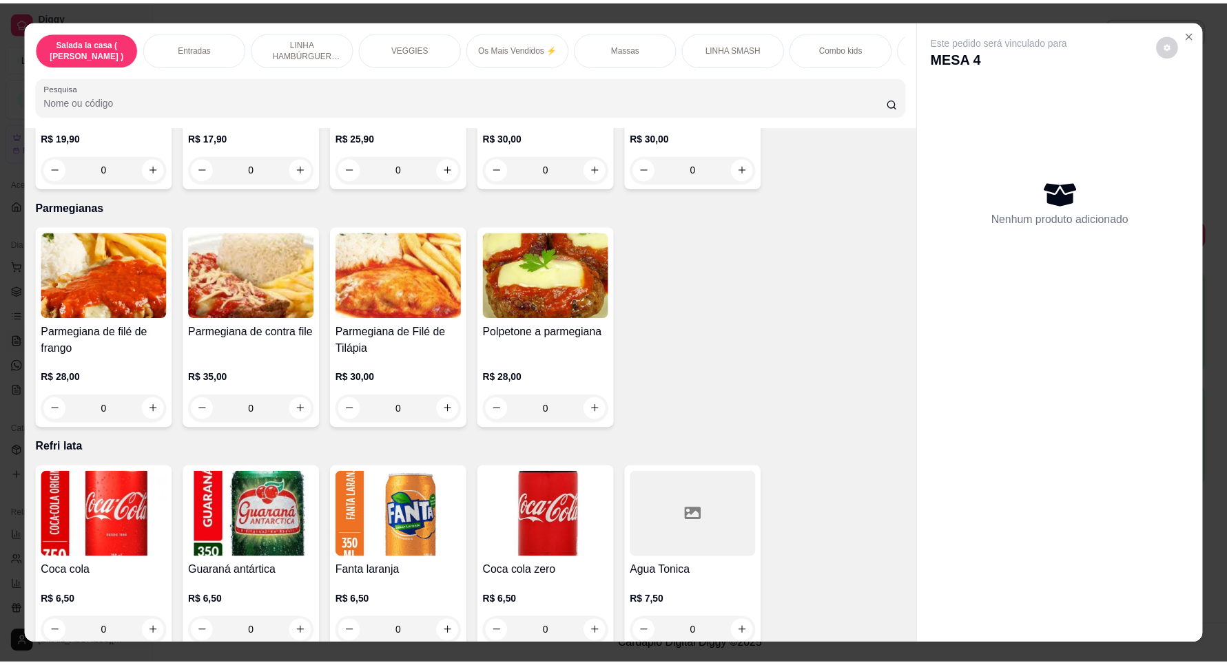
scroll to position [4387, 0]
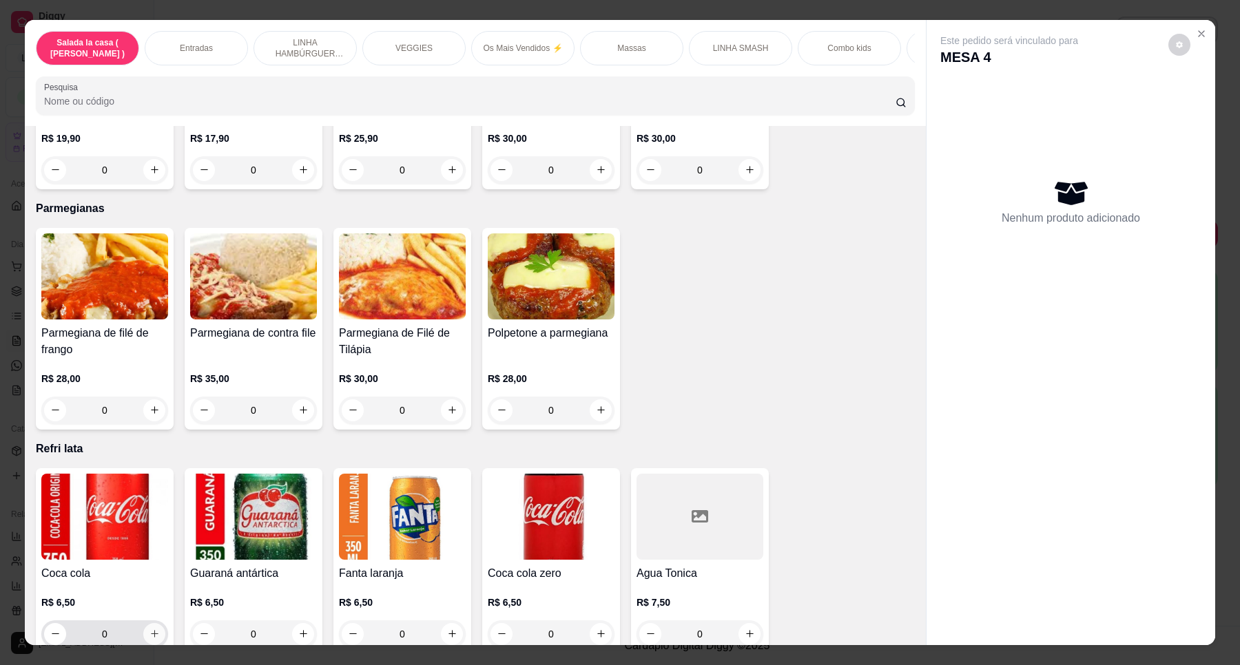
click at [143, 623] on button "increase-product-quantity" at bounding box center [154, 634] width 22 height 22
type input "1"
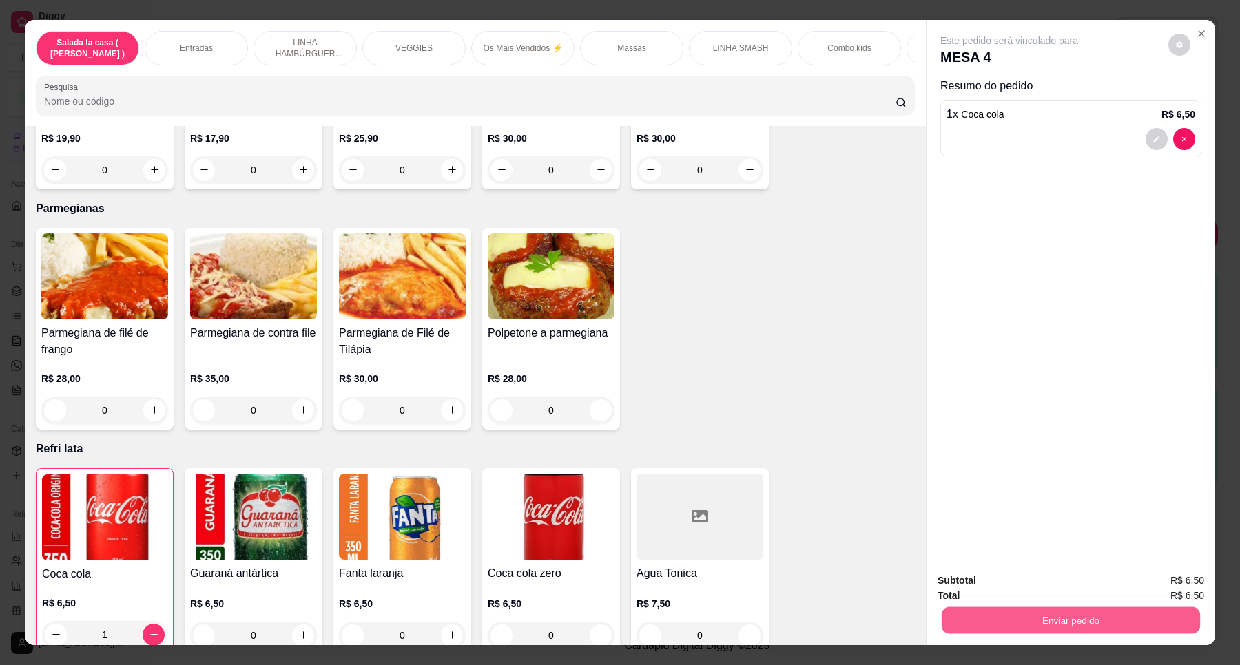
click at [1078, 616] on button "Enviar pedido" at bounding box center [1071, 620] width 258 height 27
click at [1154, 579] on button "Enviar pedido" at bounding box center [1167, 586] width 76 height 25
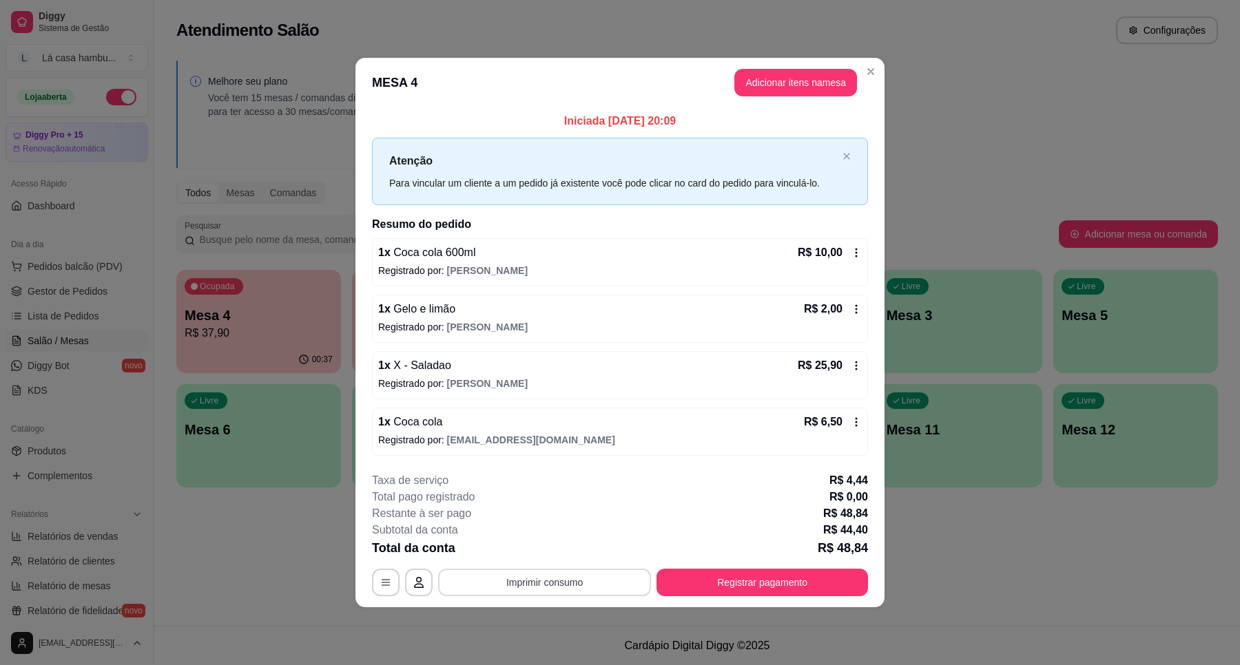
click at [534, 577] on button "Imprimir consumo" at bounding box center [544, 583] width 213 height 28
click at [537, 550] on button "IMPRESSORA" at bounding box center [549, 551] width 100 height 22
click at [715, 590] on button "Registrar pagamento" at bounding box center [761, 583] width 211 height 28
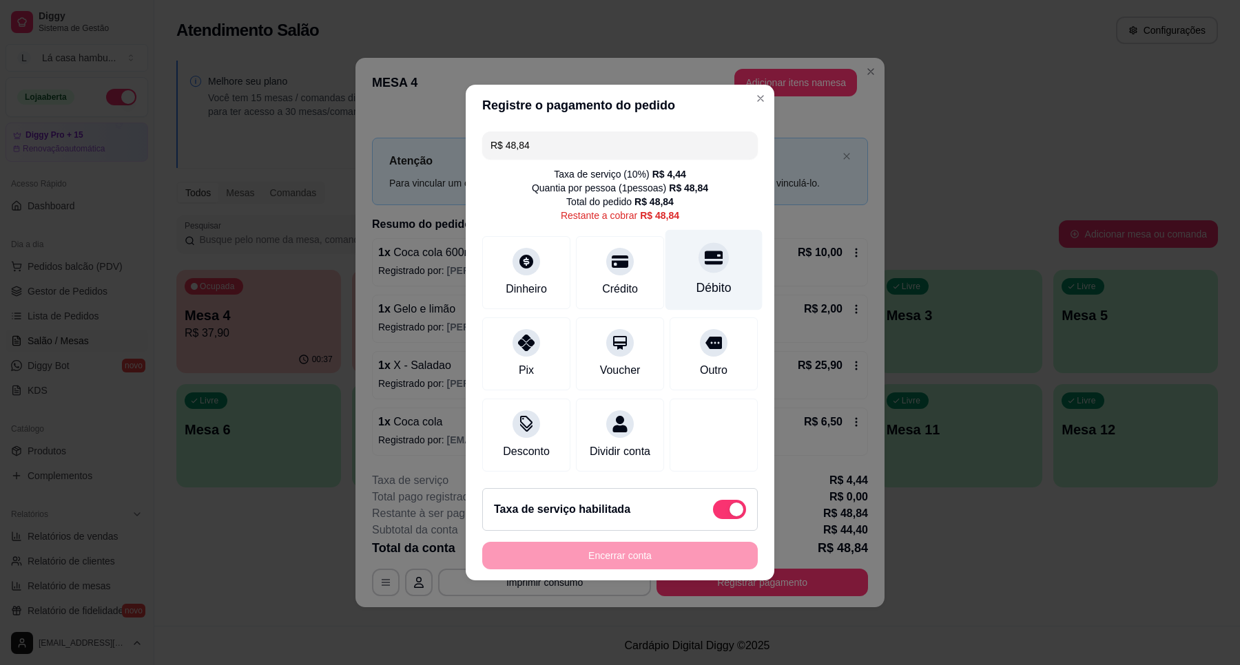
click at [686, 260] on div "Débito" at bounding box center [713, 270] width 97 height 81
type input "R$ 0,00"
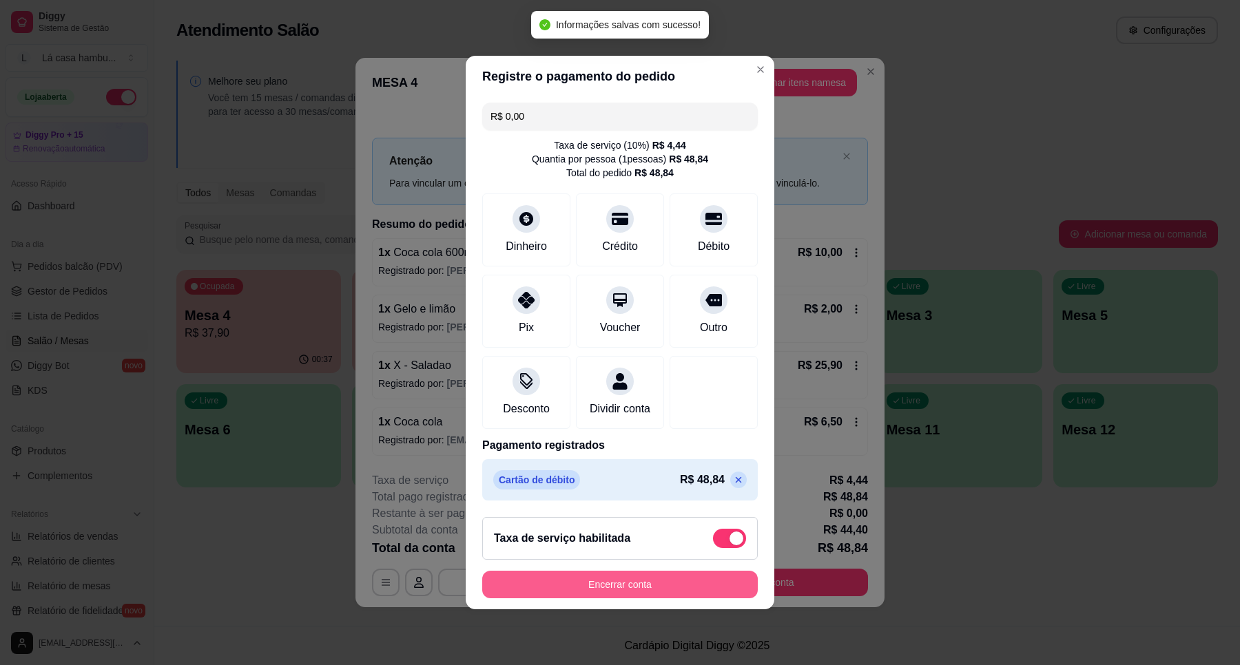
click at [561, 593] on button "Encerrar conta" at bounding box center [619, 585] width 275 height 28
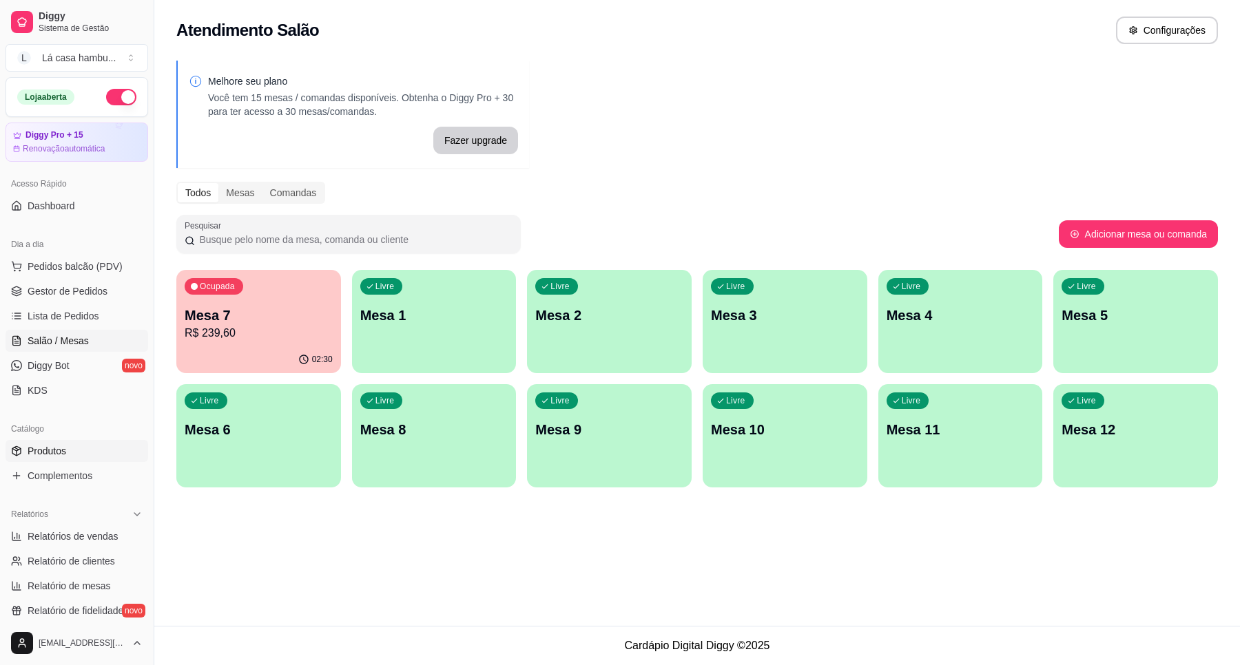
click at [40, 453] on span "Produtos" at bounding box center [47, 451] width 39 height 14
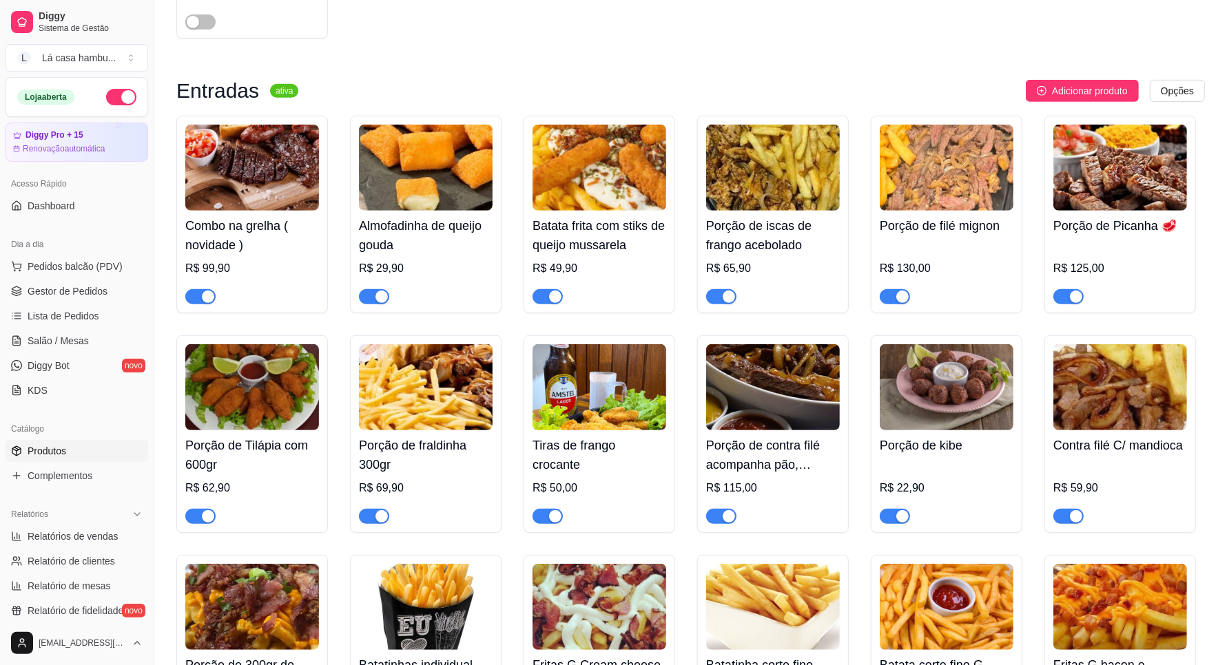
scroll to position [344, 0]
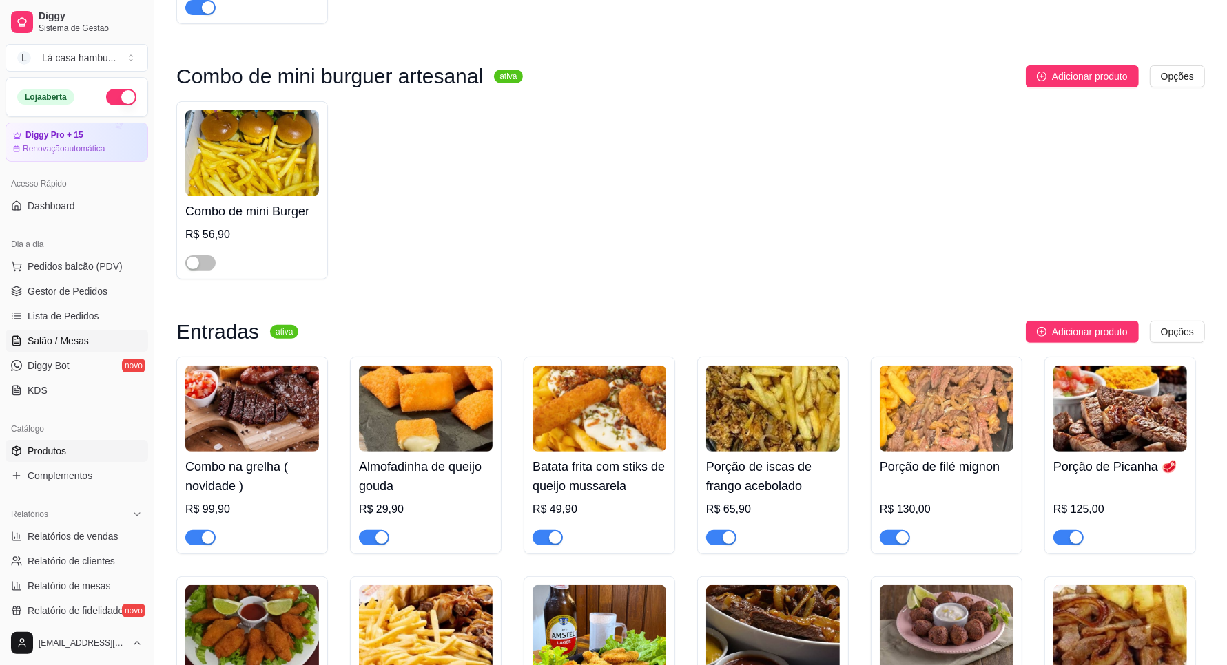
click at [43, 341] on span "Salão / Mesas" at bounding box center [58, 341] width 61 height 14
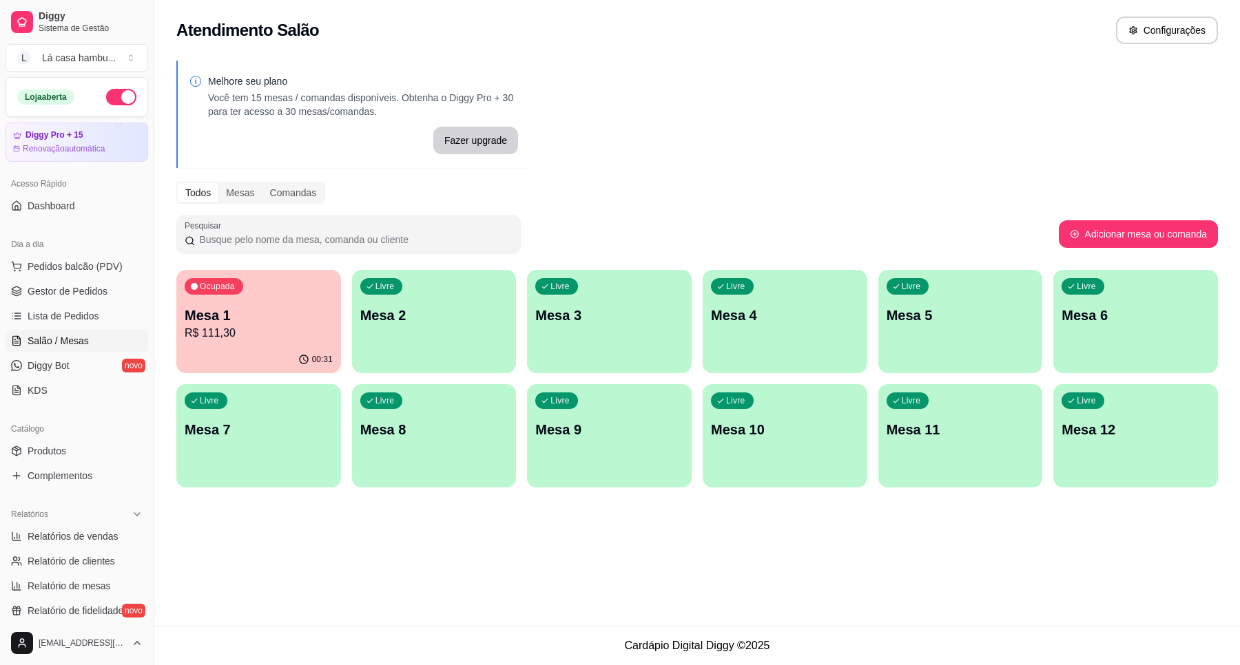
click at [311, 351] on div "00:31" at bounding box center [258, 359] width 165 height 27
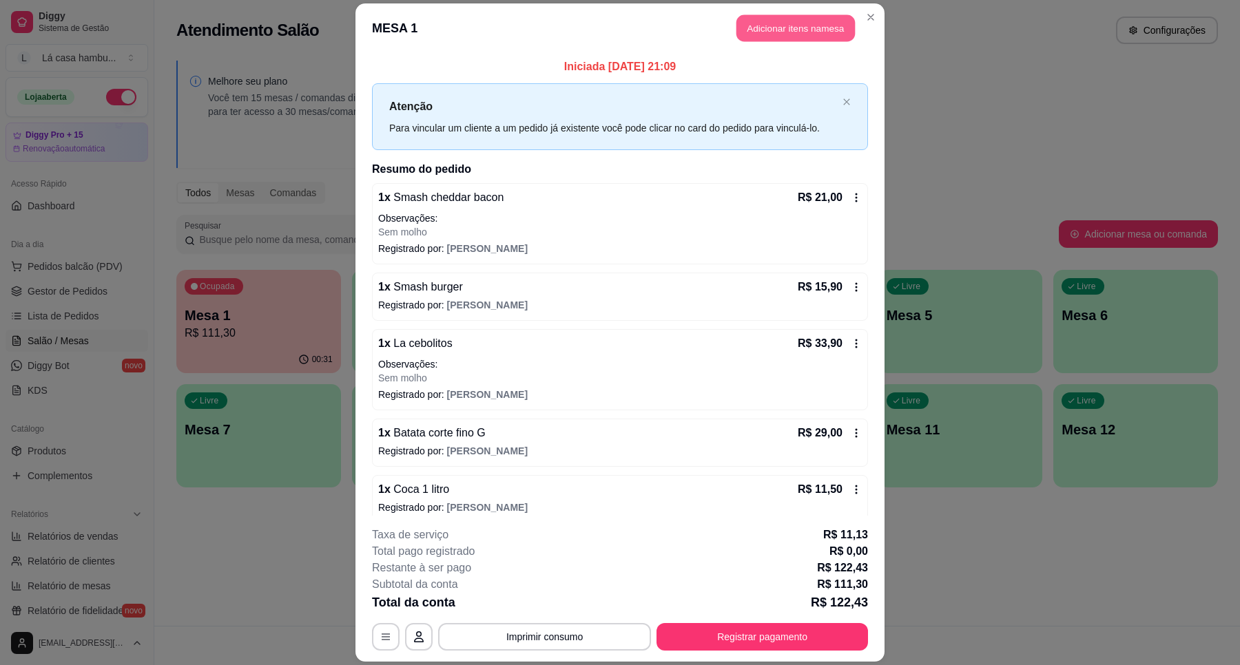
click at [758, 18] on button "Adicionar itens na mesa" at bounding box center [795, 27] width 118 height 27
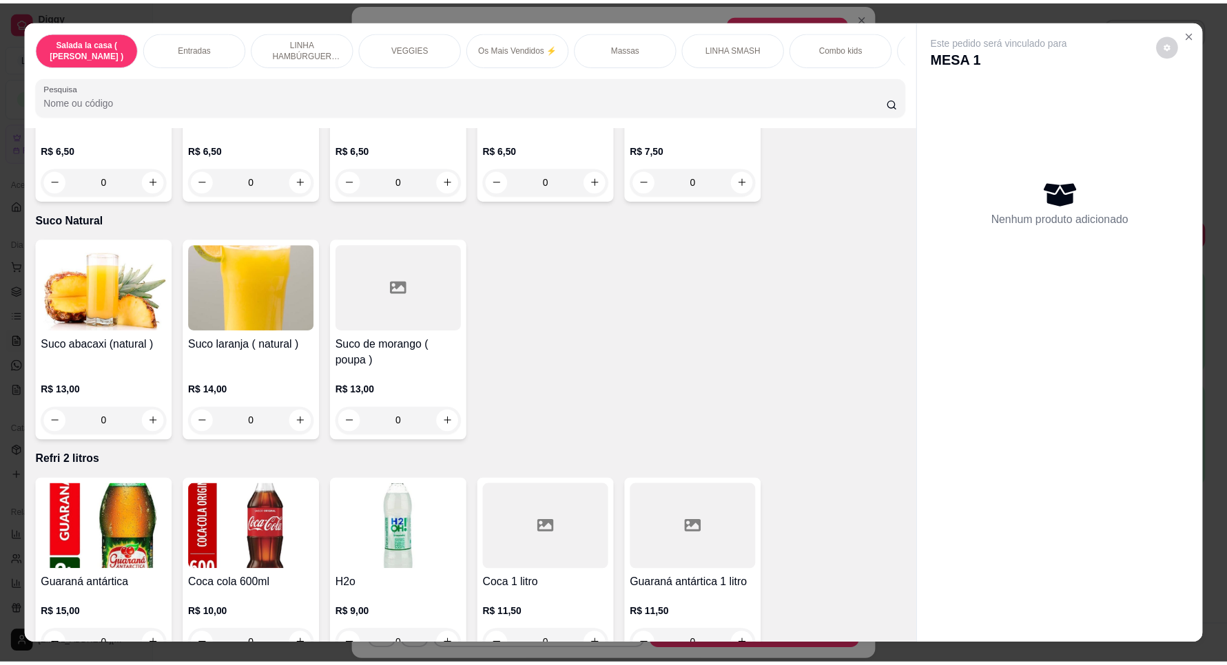
scroll to position [4907, 0]
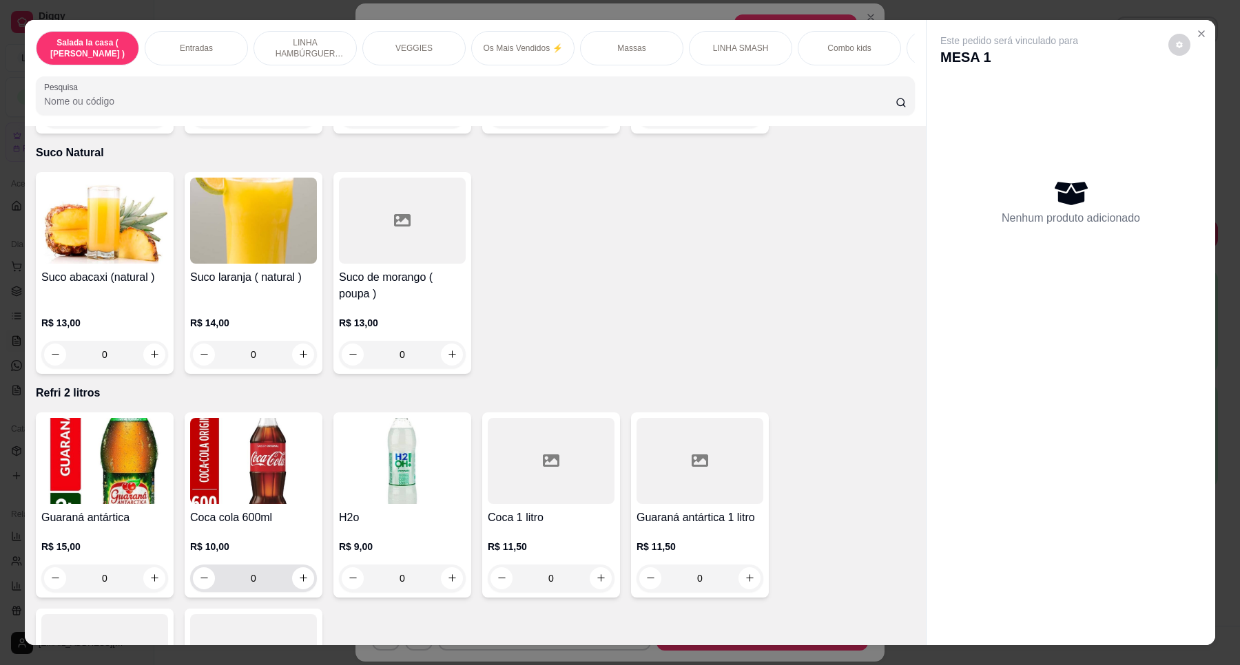
click at [288, 570] on div "0" at bounding box center [253, 579] width 121 height 28
click at [298, 573] on icon "increase-product-quantity" at bounding box center [303, 578] width 10 height 10
type input "1"
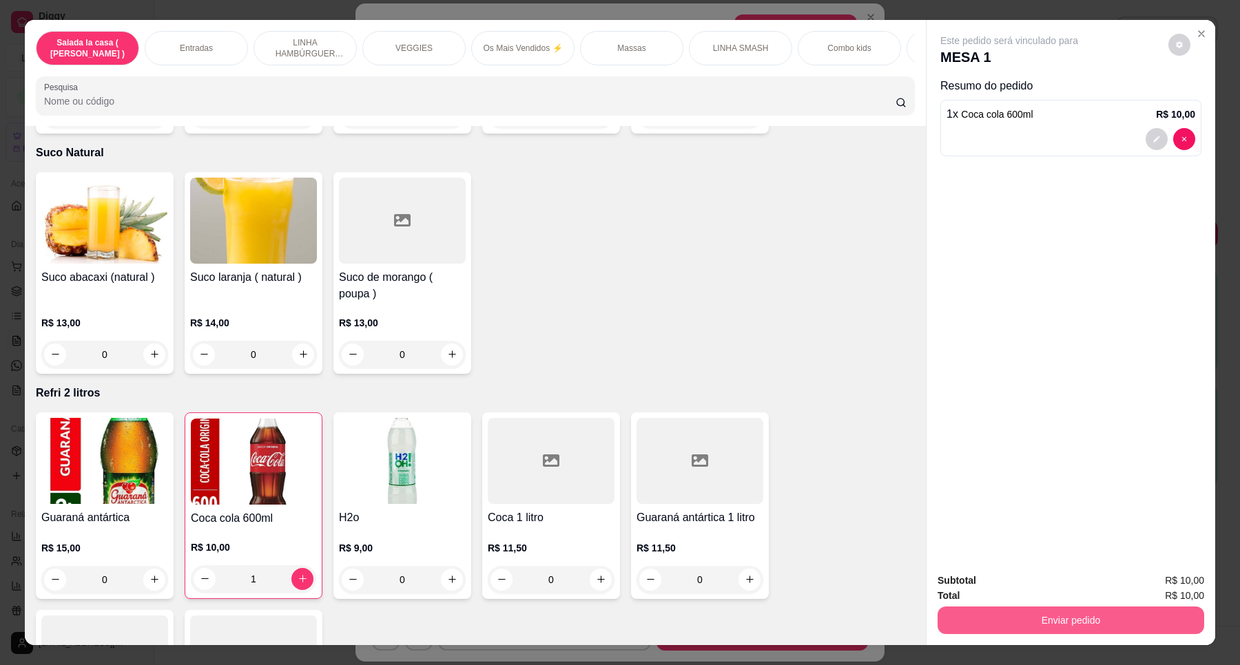
click at [1099, 614] on button "Enviar pedido" at bounding box center [1070, 621] width 267 height 28
click at [1186, 585] on button "Enviar pedido" at bounding box center [1167, 587] width 78 height 26
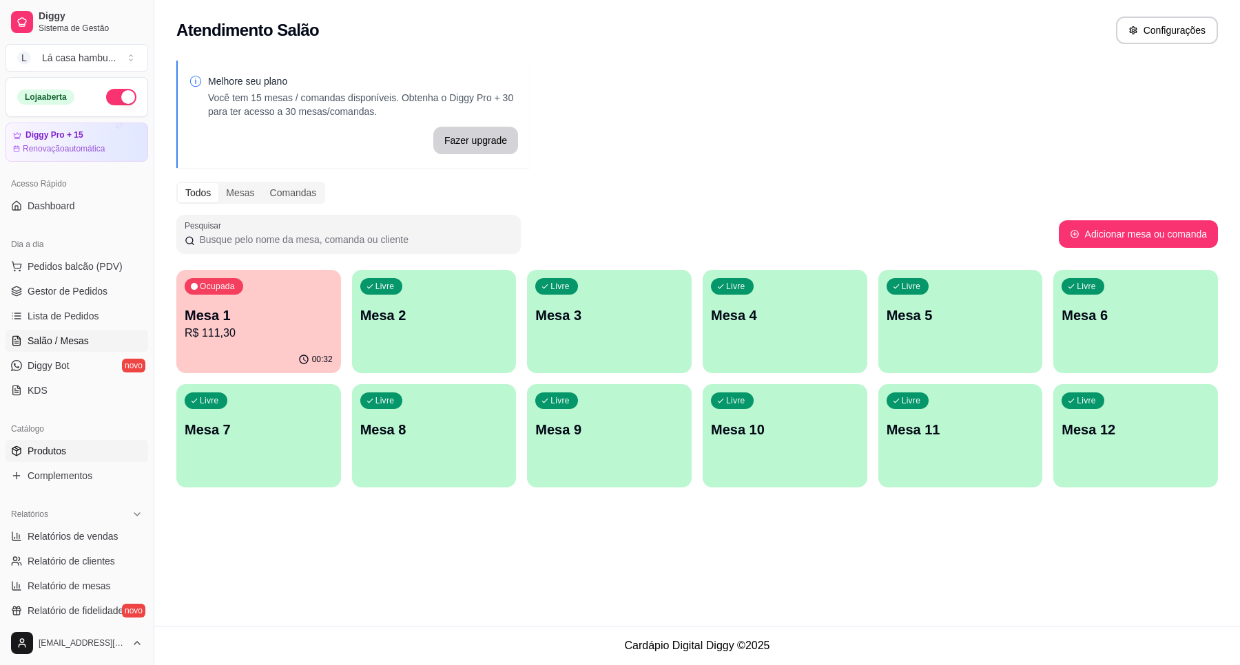
click at [70, 446] on link "Produtos" at bounding box center [77, 451] width 143 height 22
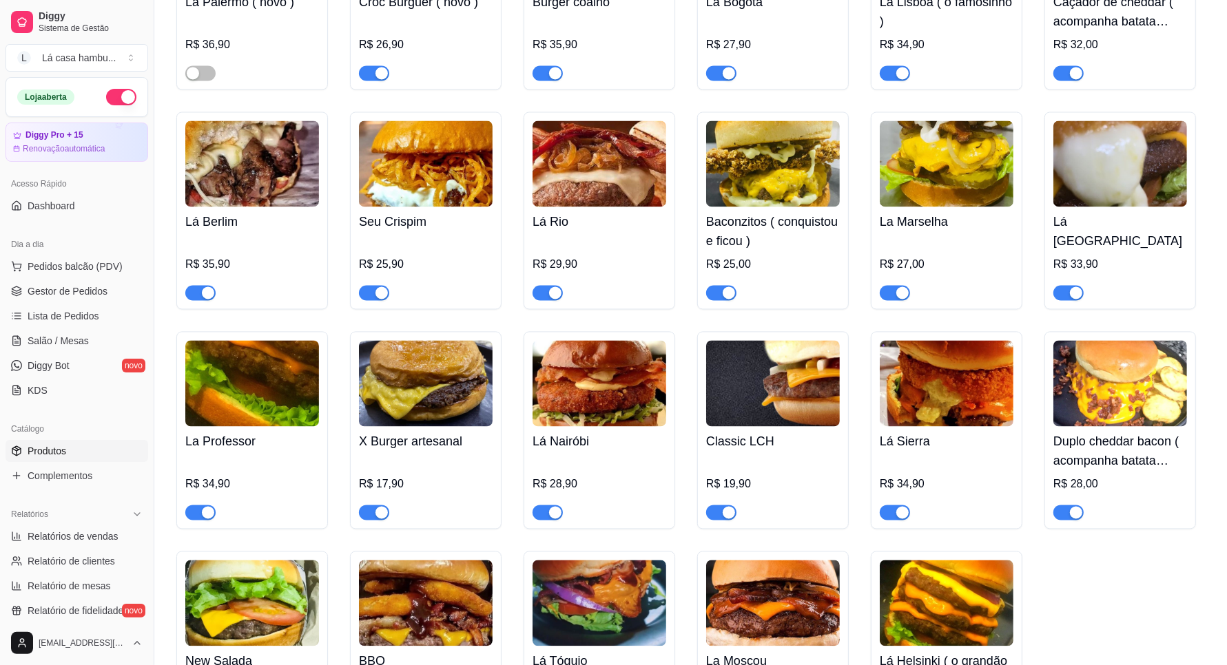
scroll to position [2497, 0]
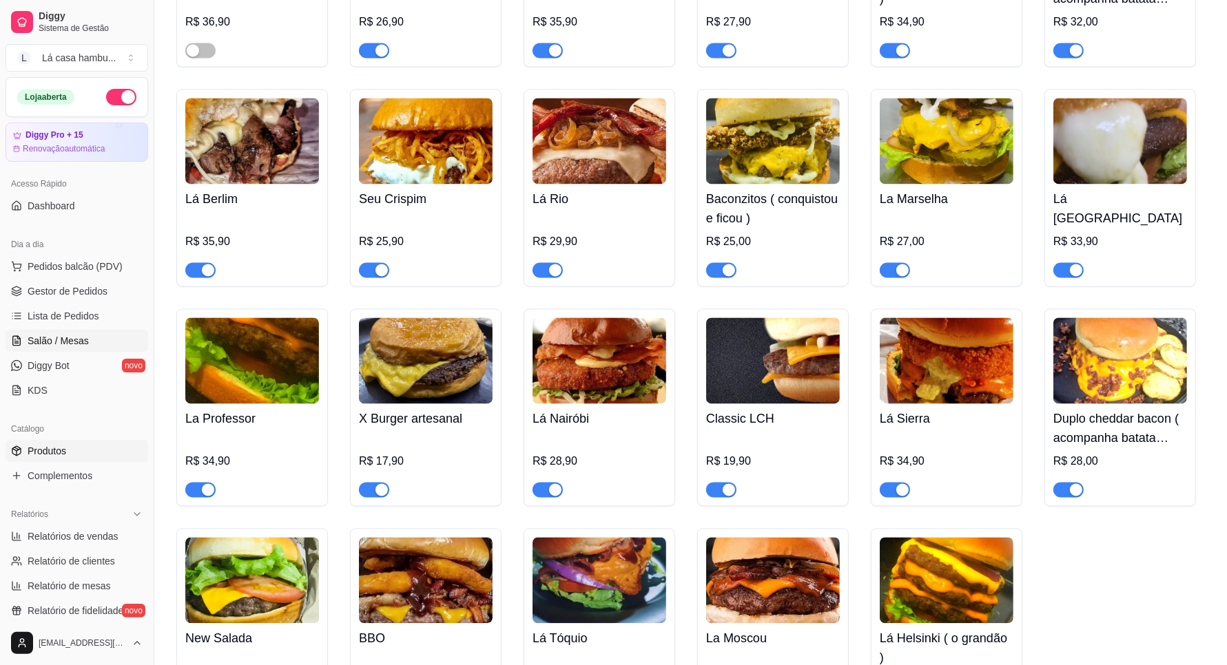
click at [49, 342] on span "Salão / Mesas" at bounding box center [58, 341] width 61 height 14
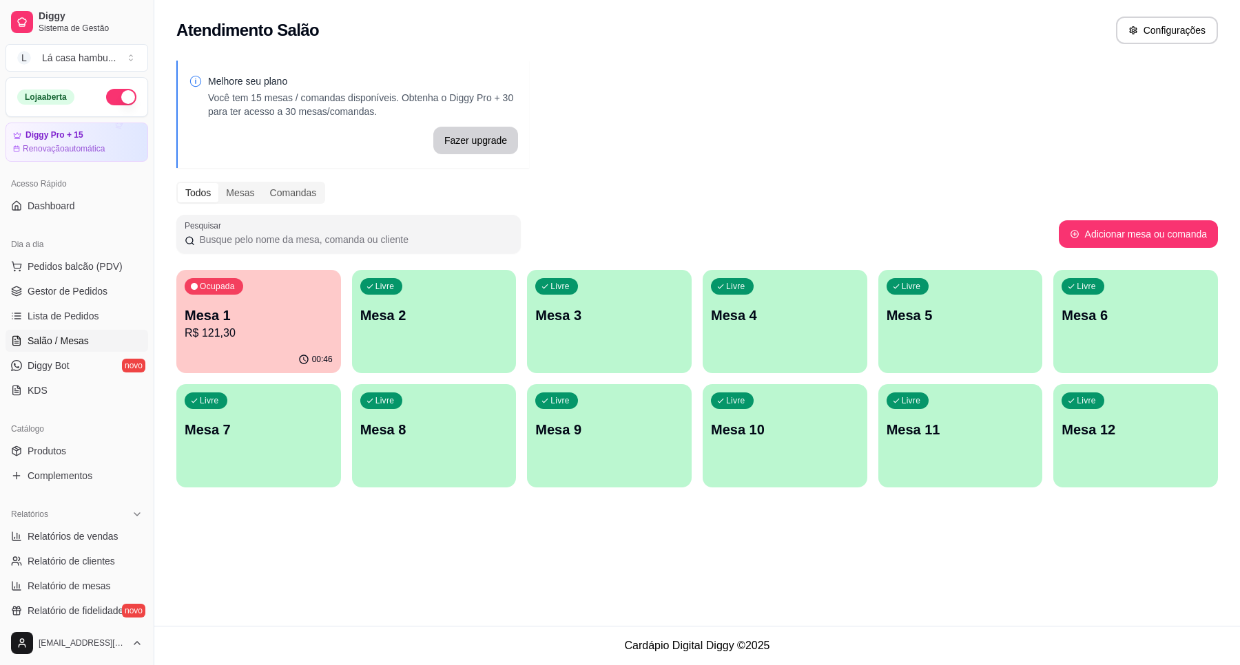
click at [296, 324] on p "Mesa 1" at bounding box center [259, 315] width 148 height 19
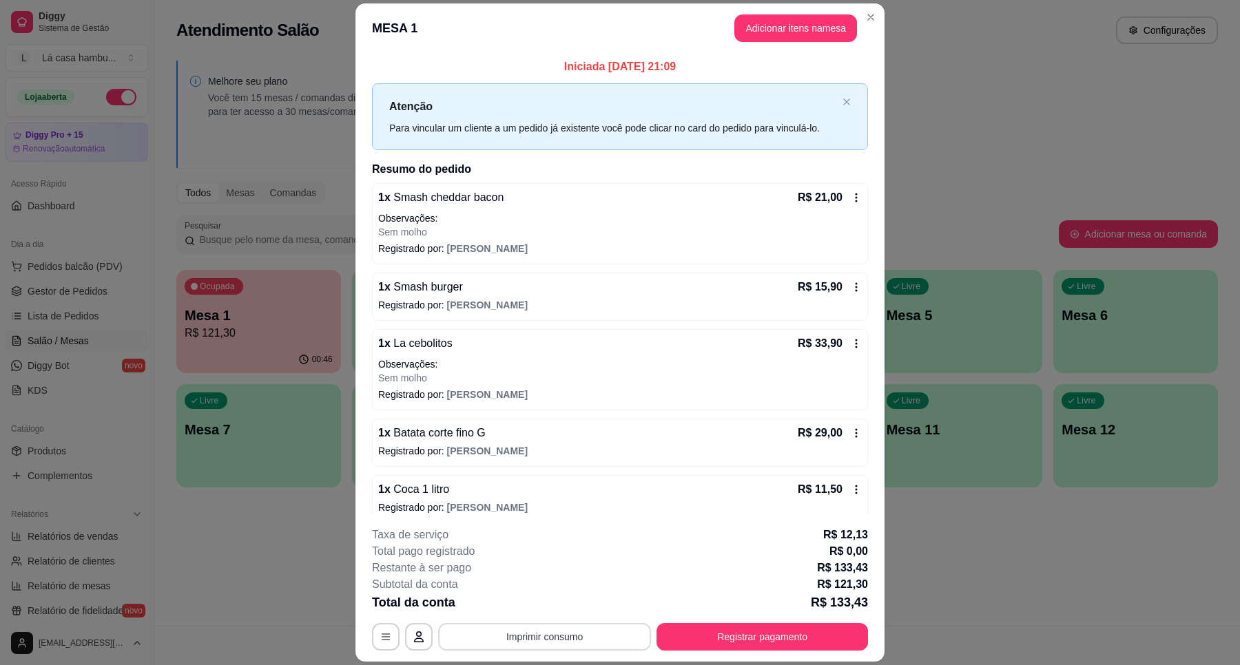
click at [594, 632] on button "Imprimir consumo" at bounding box center [544, 637] width 213 height 28
click at [572, 608] on button "IMPRESSORA" at bounding box center [542, 605] width 100 height 22
click at [768, 627] on button "Registrar pagamento" at bounding box center [761, 637] width 211 height 28
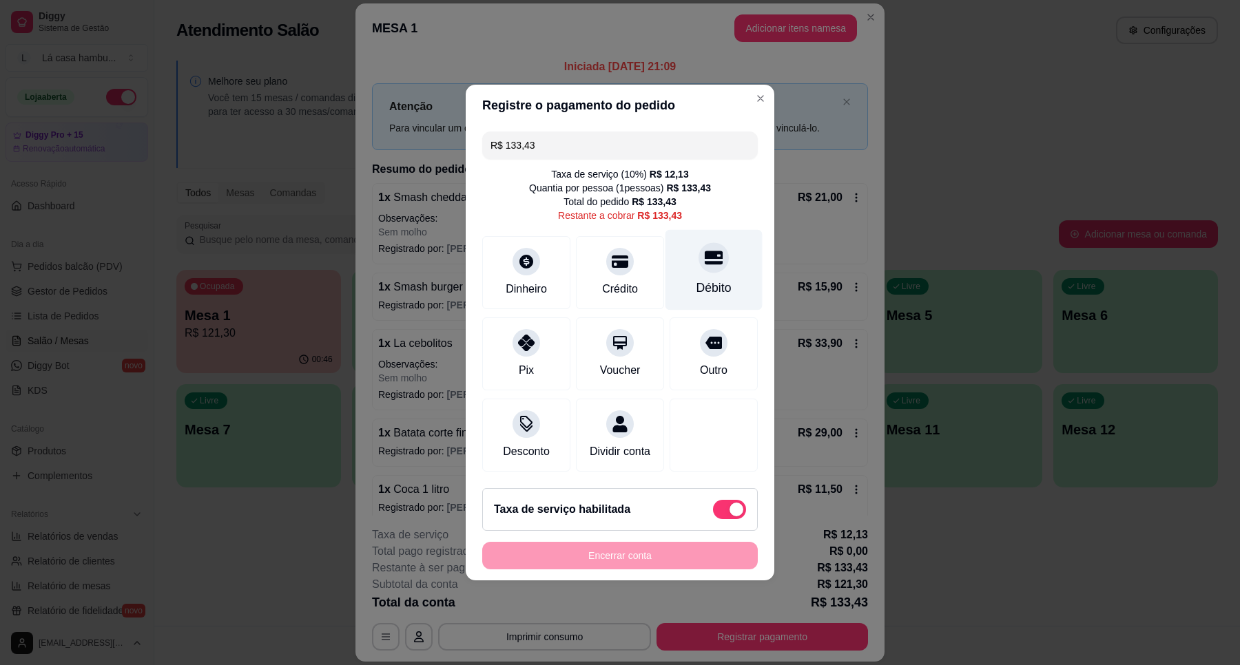
click at [705, 255] on icon at bounding box center [714, 258] width 18 height 14
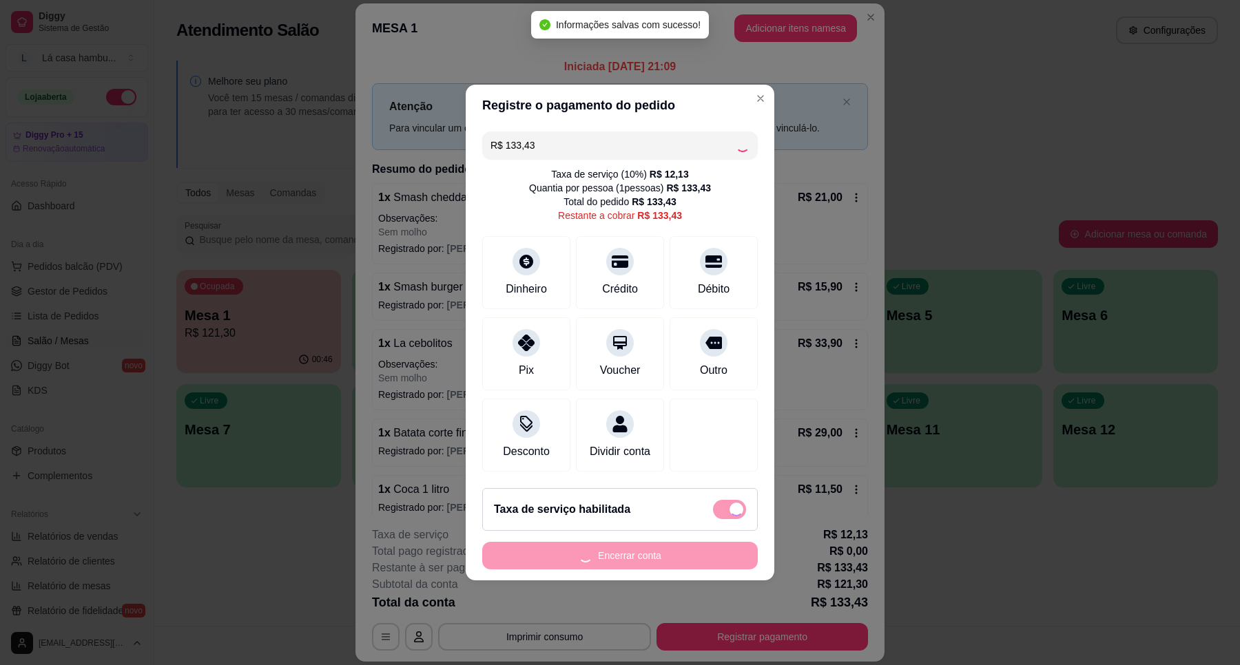
type input "R$ 0,00"
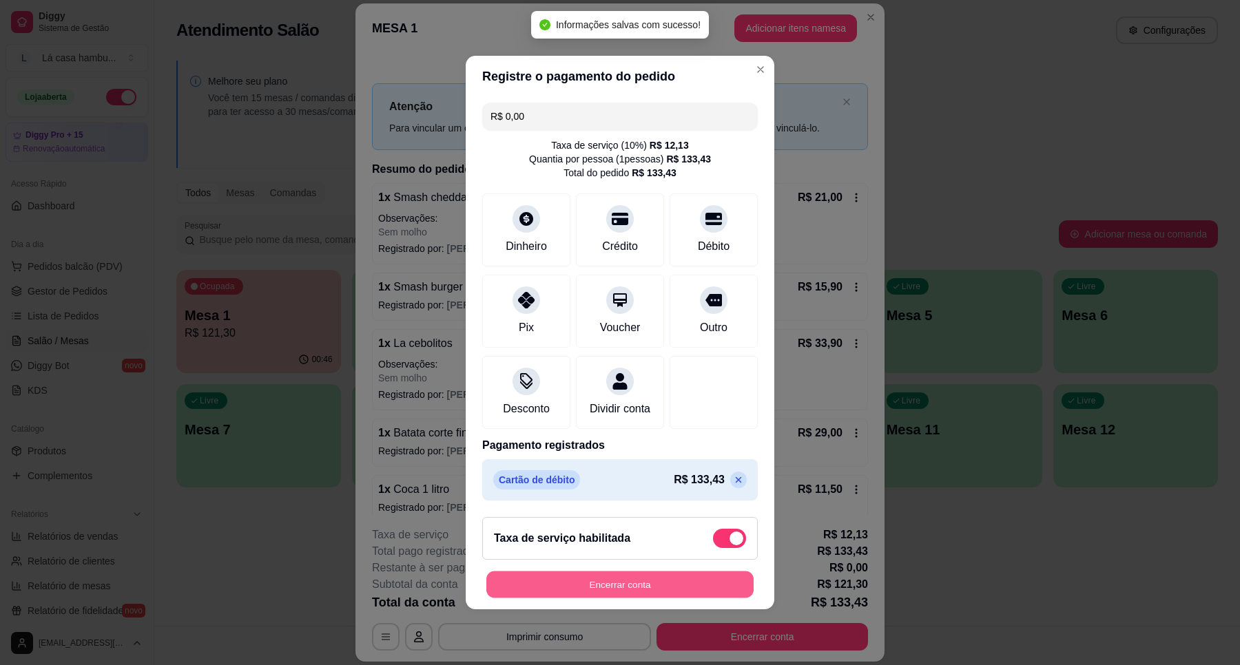
click at [596, 586] on button "Encerrar conta" at bounding box center [619, 585] width 267 height 27
